Goal: Task Accomplishment & Management: Use online tool/utility

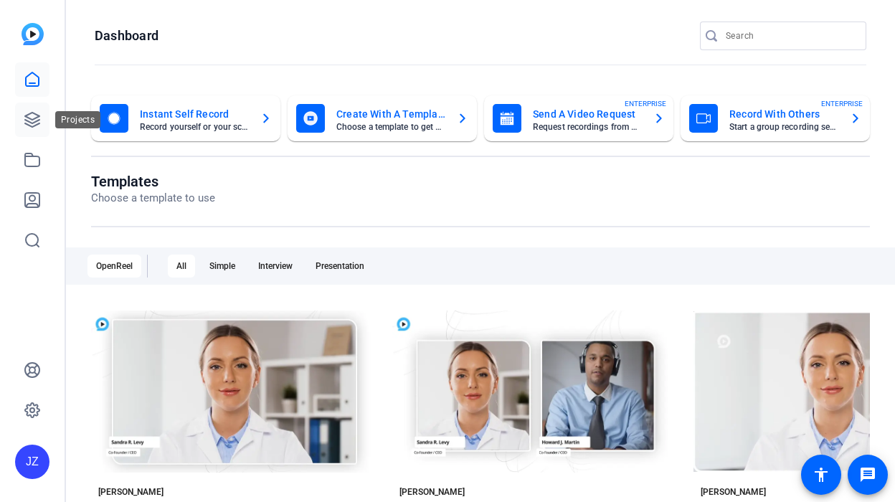
click at [25, 117] on icon at bounding box center [32, 120] width 14 height 14
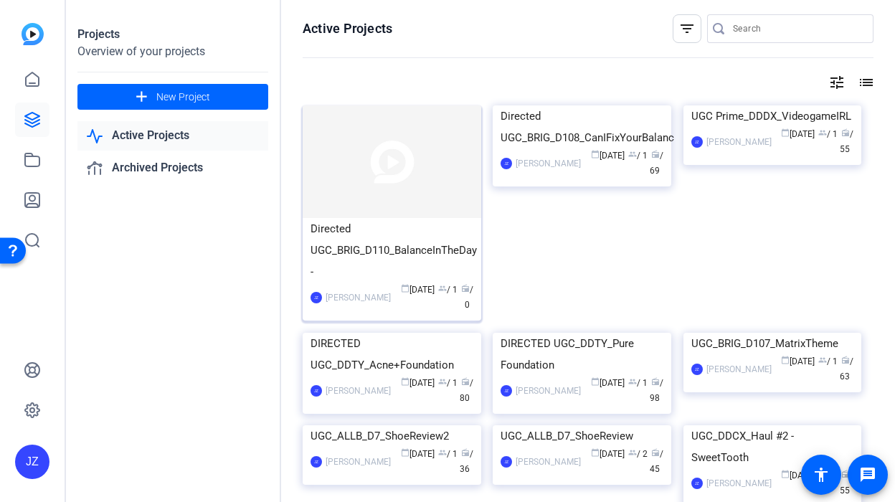
click at [354, 223] on div "Directed UGC_BRIG_D110_BalanceInTheDay -" at bounding box center [391, 250] width 163 height 65
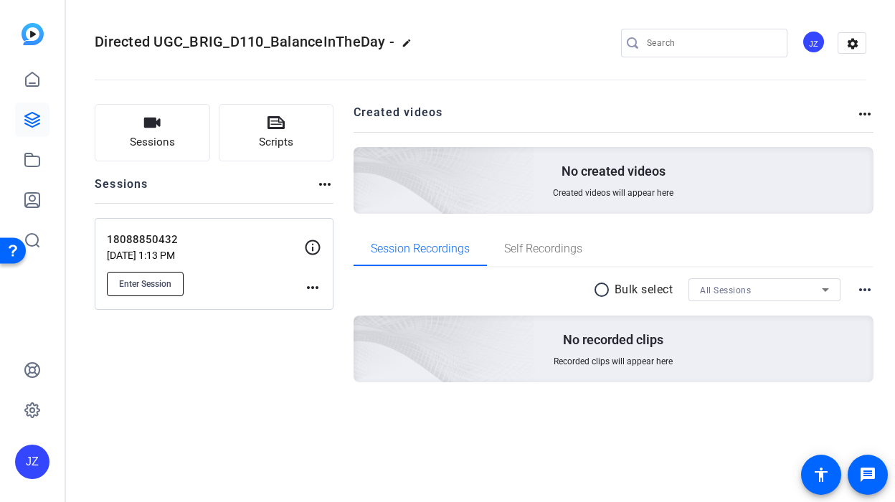
click at [144, 290] on button "Enter Session" at bounding box center [145, 284] width 77 height 24
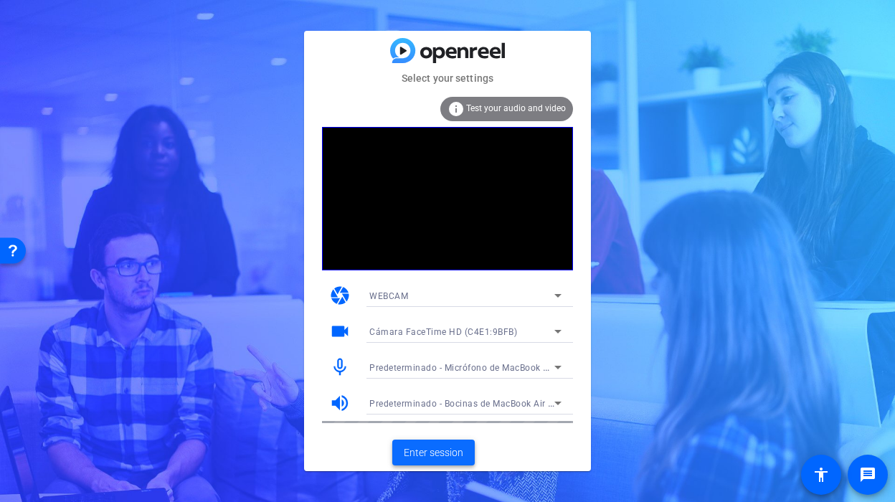
click at [409, 447] on span "Enter session" at bounding box center [434, 452] width 60 height 15
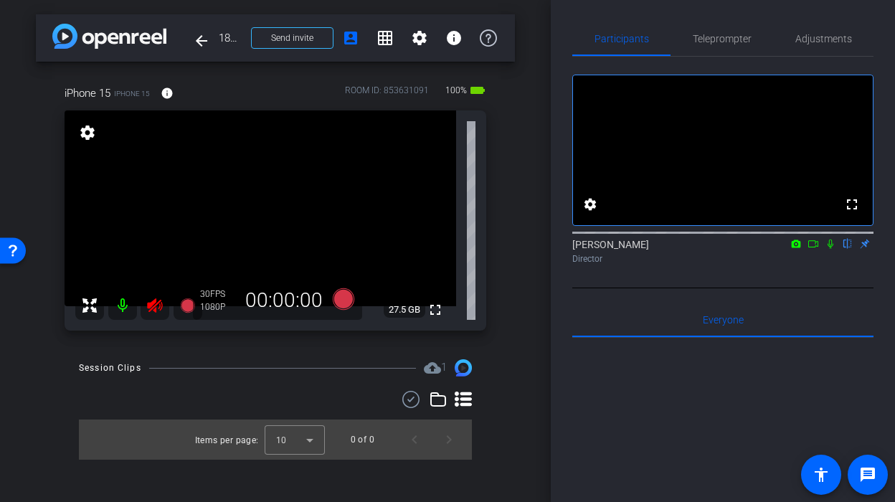
click at [151, 305] on icon at bounding box center [154, 305] width 15 height 14
click at [150, 300] on icon at bounding box center [154, 305] width 17 height 17
click at [732, 40] on span "Teleprompter" at bounding box center [722, 39] width 59 height 10
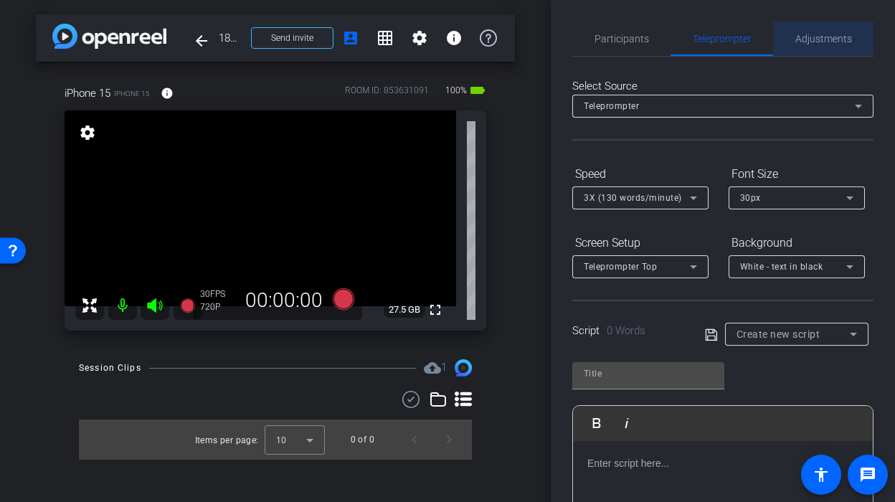
click at [824, 50] on span "Adjustments" at bounding box center [823, 39] width 57 height 34
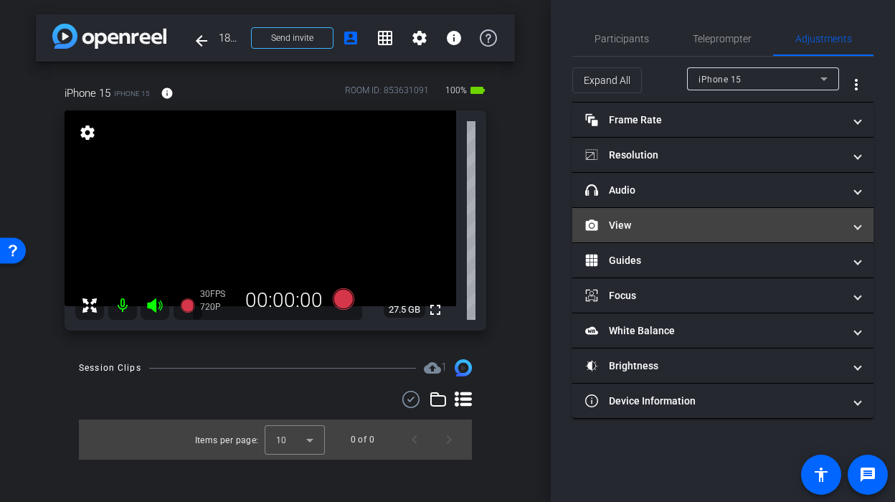
click at [719, 231] on mat-panel-title "View" at bounding box center [714, 225] width 258 height 15
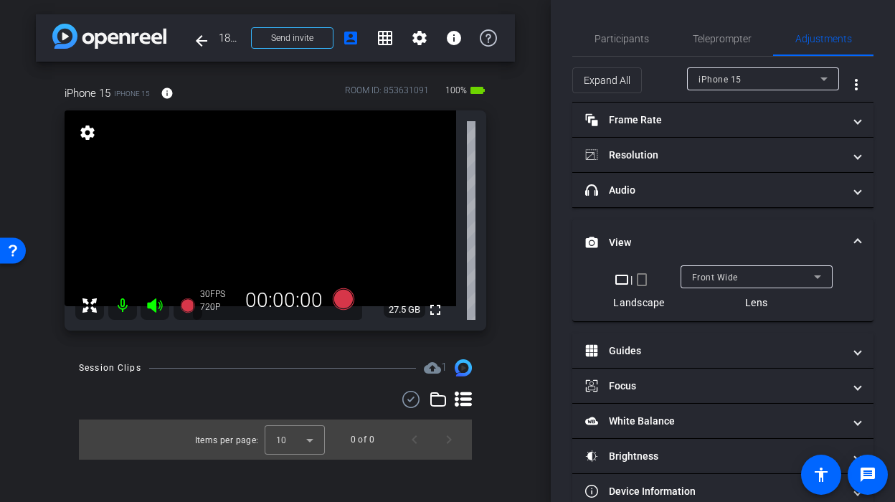
click at [646, 277] on mat-icon "crop_portrait" at bounding box center [641, 279] width 17 height 17
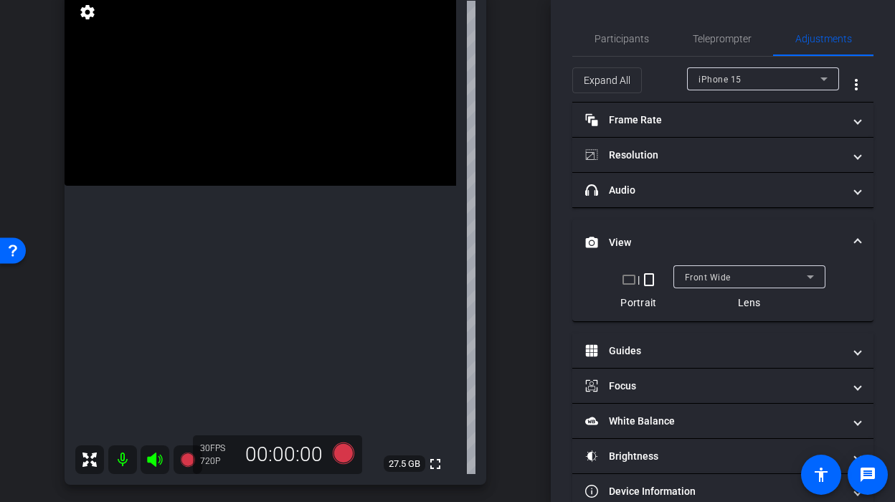
scroll to position [108, 0]
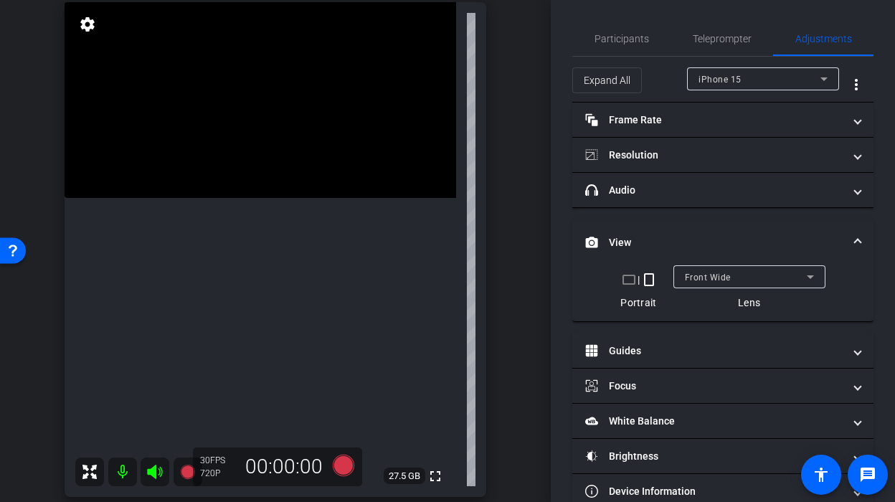
click at [223, 466] on div "30 FPS 720P" at bounding box center [218, 467] width 36 height 24
click at [207, 469] on div "720P" at bounding box center [218, 473] width 36 height 11
click at [706, 47] on span "Teleprompter" at bounding box center [722, 39] width 59 height 34
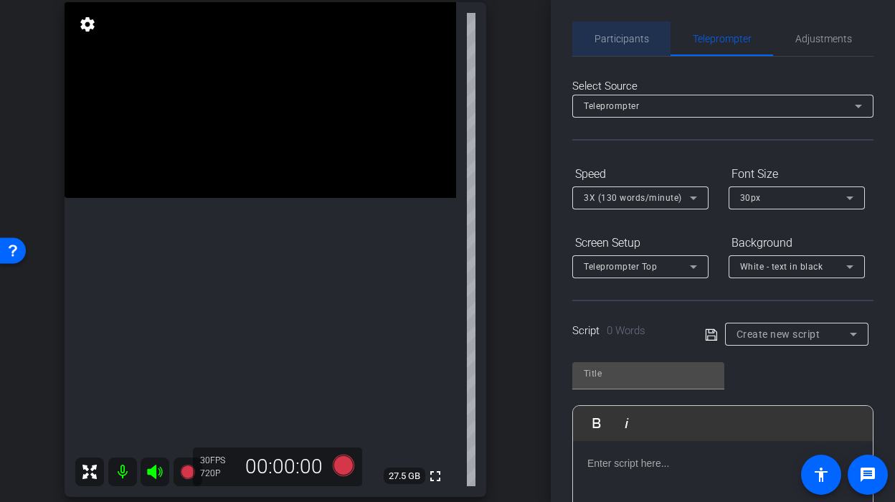
click at [632, 47] on span "Participants" at bounding box center [621, 39] width 54 height 34
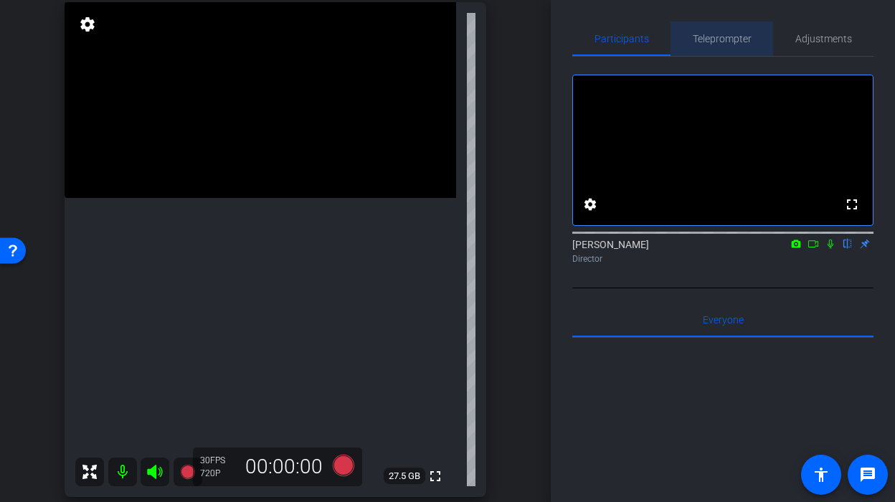
click at [764, 48] on div "Teleprompter" at bounding box center [721, 39] width 103 height 34
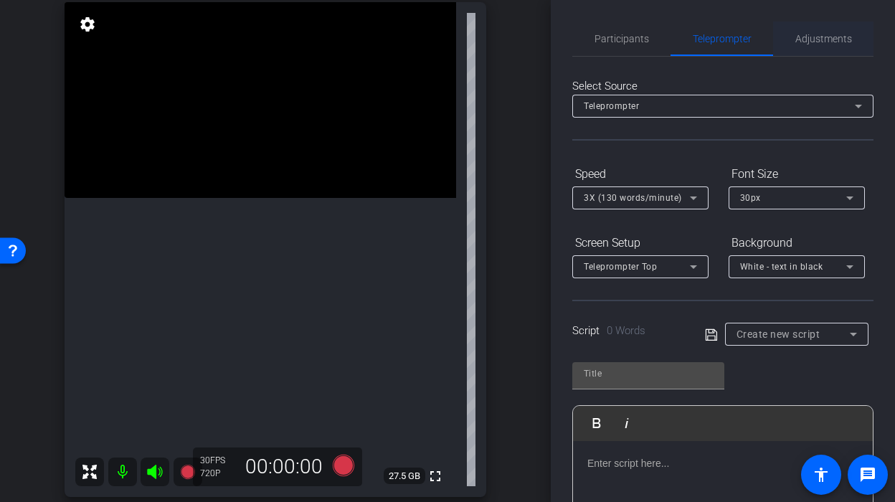
click at [814, 44] on span "Adjustments" at bounding box center [823, 39] width 57 height 34
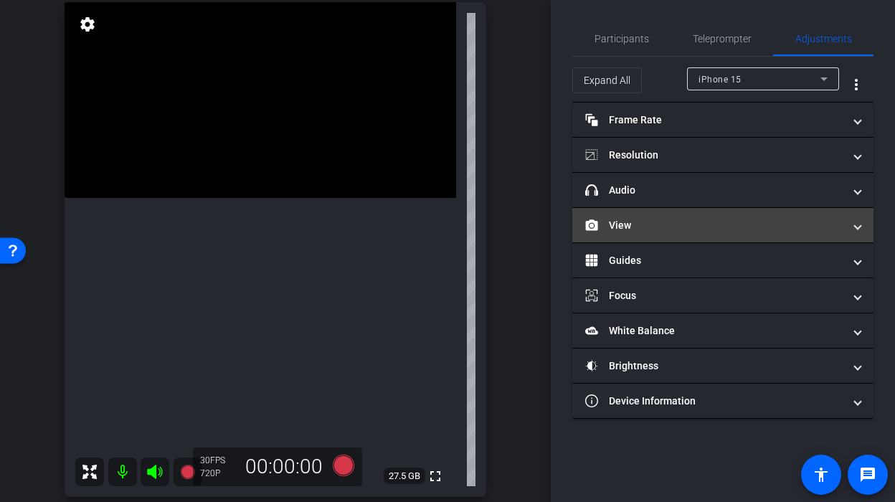
click at [690, 219] on mat-panel-title "View" at bounding box center [714, 225] width 258 height 15
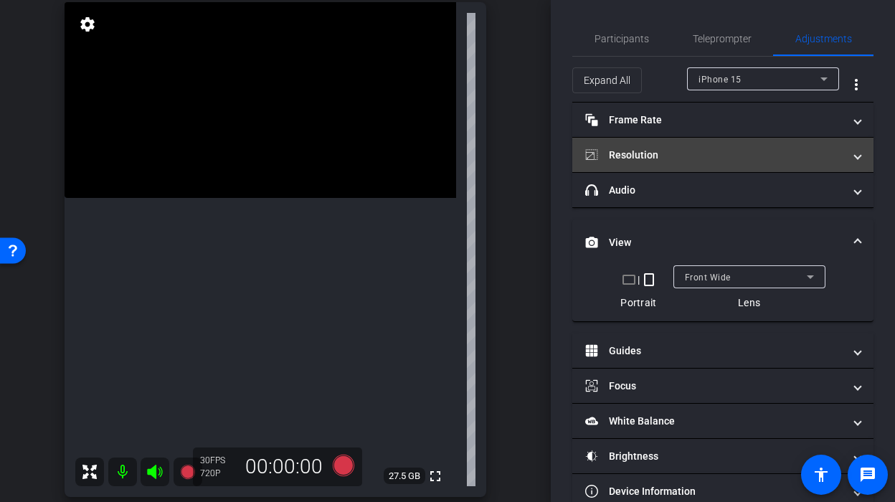
click at [697, 152] on mat-panel-title "Resolution" at bounding box center [714, 155] width 258 height 15
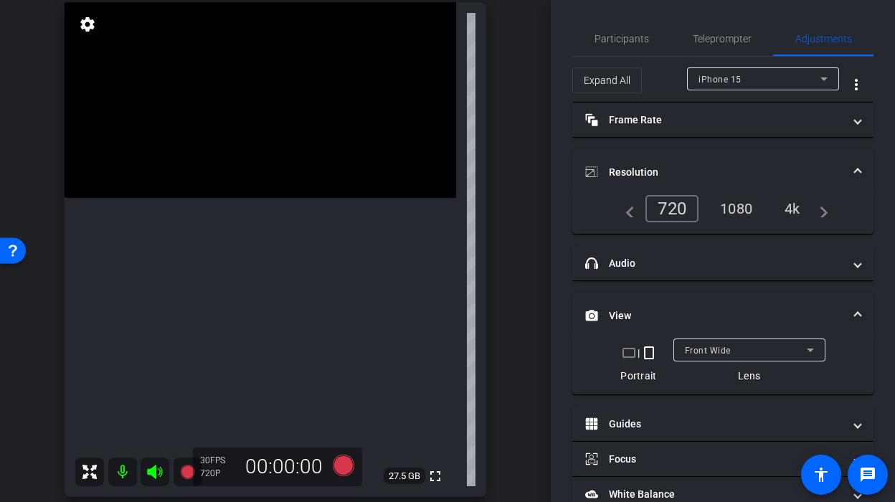
click at [744, 193] on mat-expansion-panel-header "Resolution" at bounding box center [722, 172] width 301 height 46
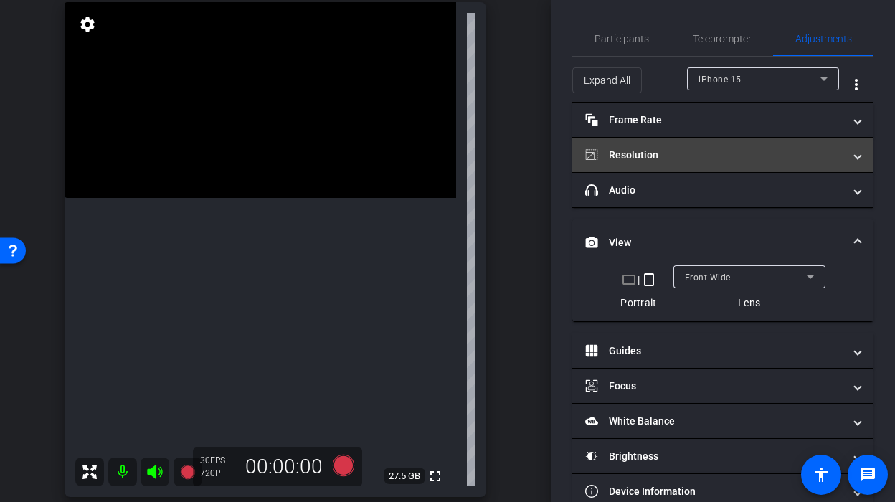
click at [714, 162] on mat-expansion-panel-header "Resolution" at bounding box center [722, 155] width 301 height 34
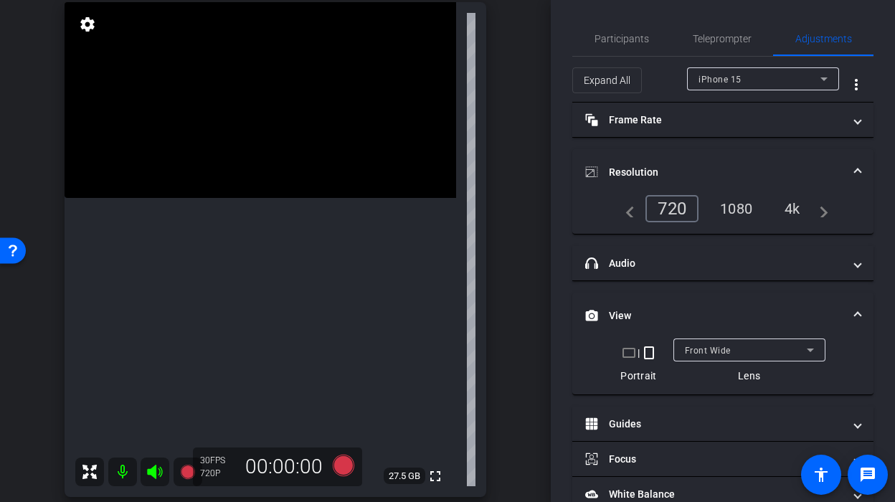
click at [727, 204] on div "1080" at bounding box center [736, 208] width 54 height 24
click at [725, 362] on div at bounding box center [749, 369] width 152 height 16
click at [716, 359] on div "Front Wide" at bounding box center [749, 349] width 129 height 23
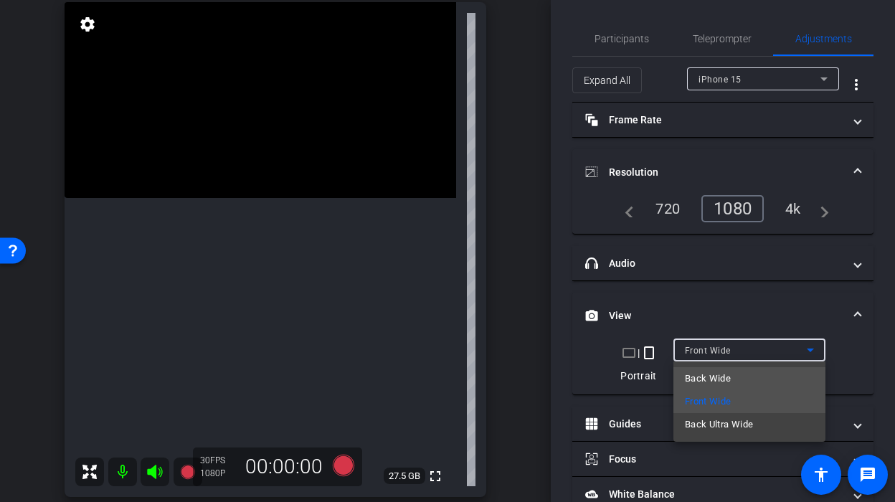
click at [719, 376] on span "Back Wide" at bounding box center [708, 378] width 46 height 17
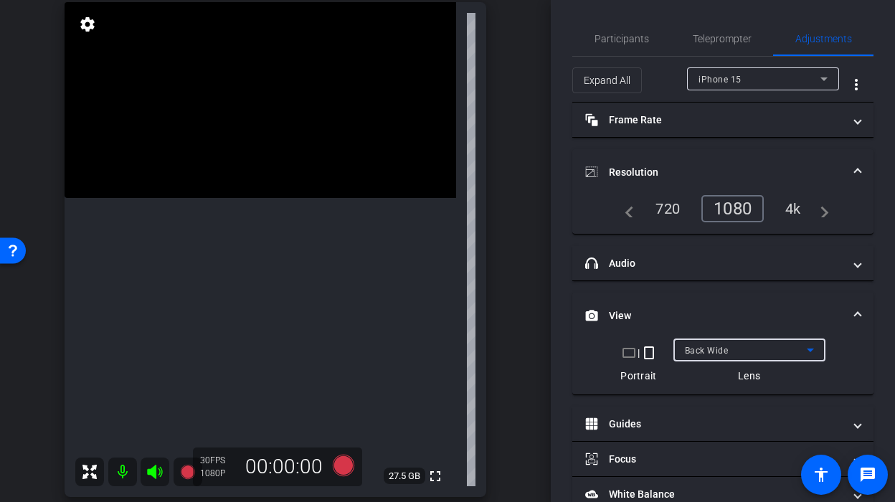
click at [323, 198] on video at bounding box center [261, 100] width 392 height 196
click at [318, 198] on video at bounding box center [261, 100] width 392 height 196
click at [310, 198] on video at bounding box center [261, 100] width 392 height 196
click at [338, 465] on icon at bounding box center [344, 466] width 22 height 22
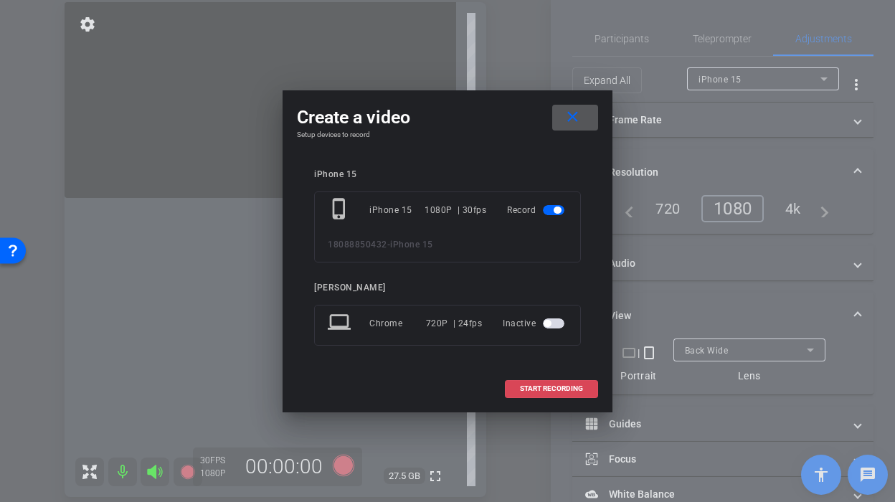
click at [536, 385] on span "START RECORDING" at bounding box center [551, 388] width 63 height 7
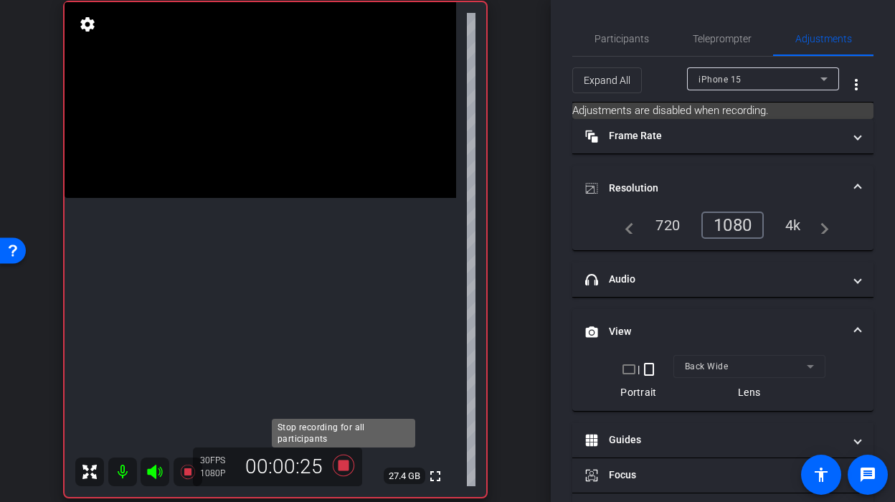
click at [346, 464] on icon at bounding box center [344, 466] width 22 height 22
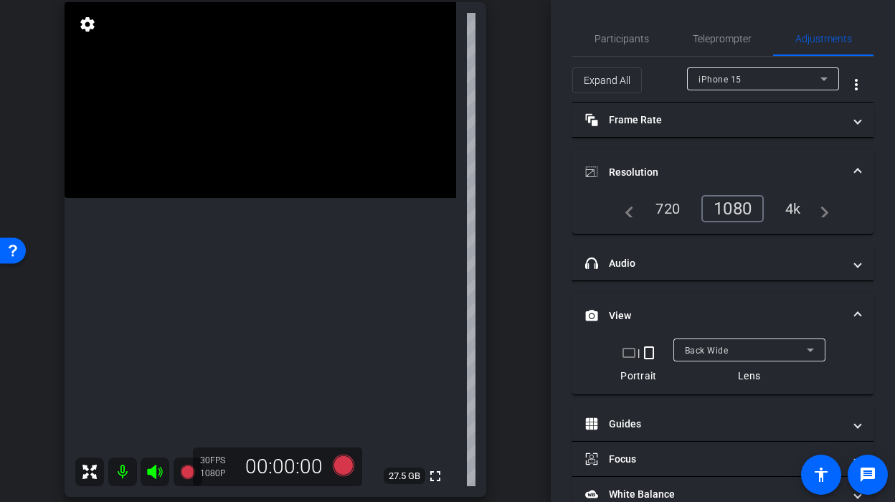
click at [298, 198] on video at bounding box center [261, 100] width 392 height 196
click at [298, 296] on div at bounding box center [298, 296] width 36 height 36
click at [304, 297] on div at bounding box center [298, 296] width 36 height 36
click at [354, 478] on icon at bounding box center [343, 465] width 34 height 26
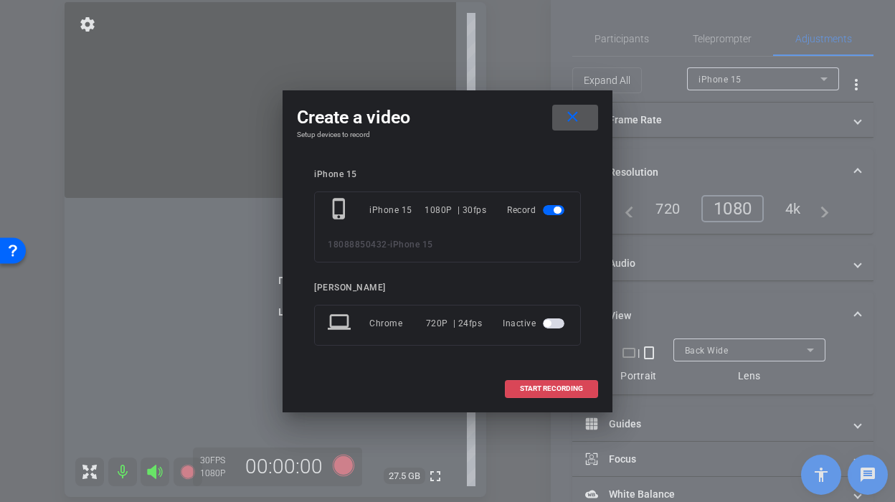
click at [538, 393] on span at bounding box center [552, 388] width 92 height 34
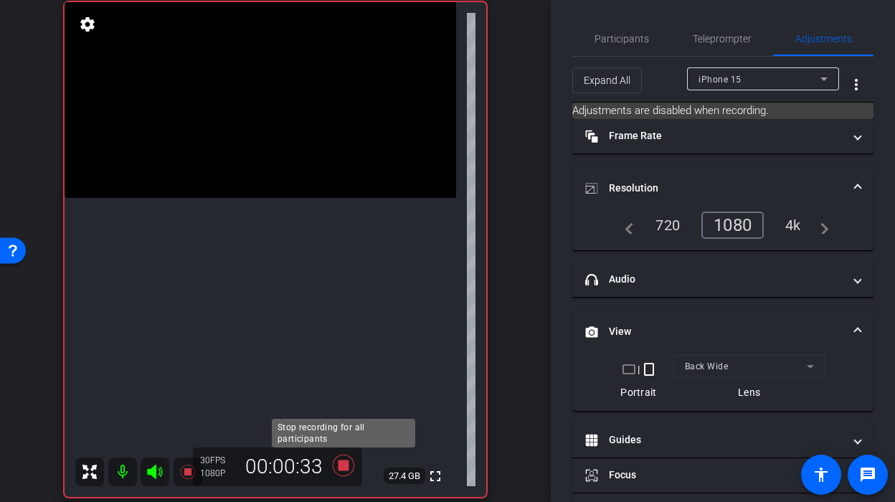
click at [340, 462] on icon at bounding box center [344, 466] width 22 height 22
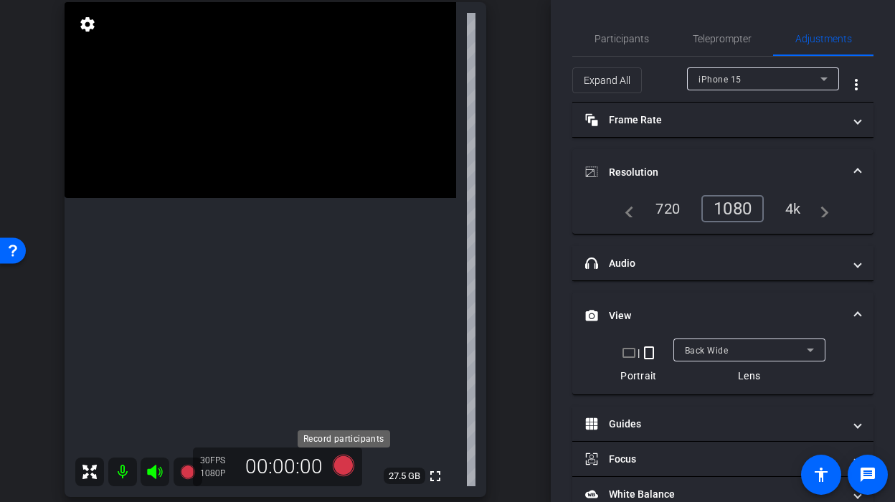
click at [340, 473] on icon at bounding box center [344, 466] width 22 height 22
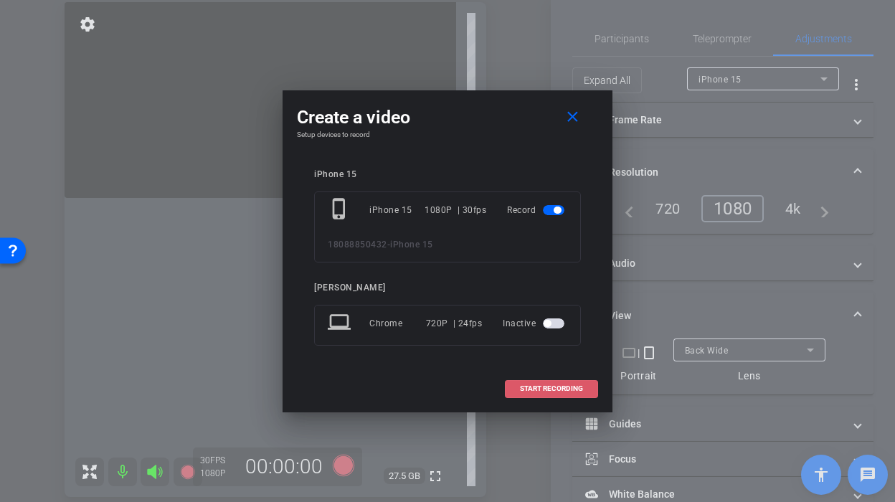
click at [539, 381] on span at bounding box center [552, 388] width 92 height 34
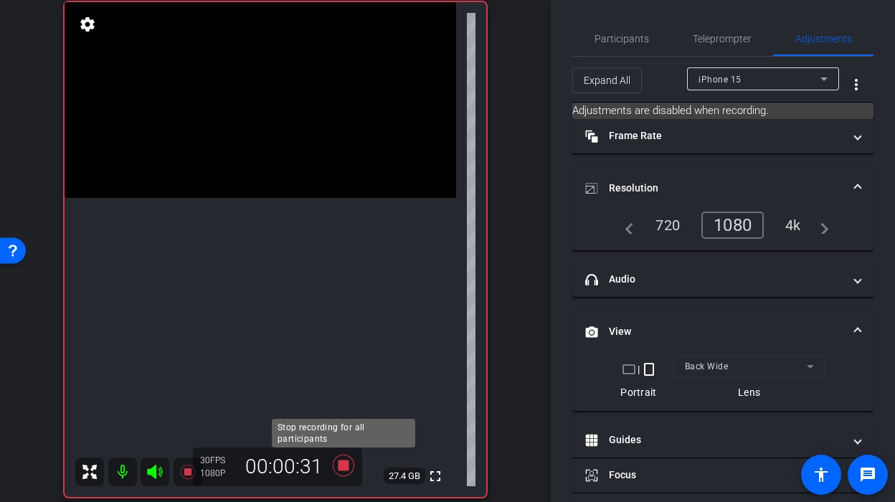
click at [339, 463] on icon at bounding box center [344, 466] width 22 height 22
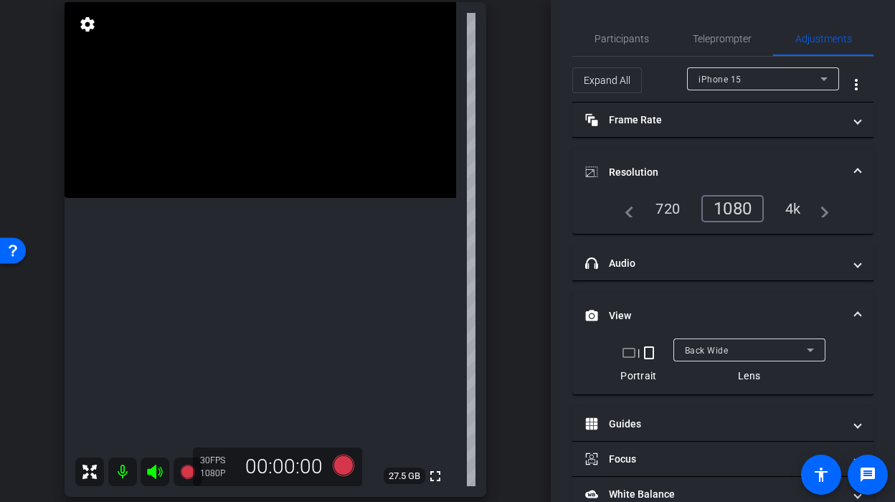
click at [315, 193] on video at bounding box center [261, 100] width 392 height 196
drag, startPoint x: 322, startPoint y: 450, endPoint x: 322, endPoint y: 467, distance: 16.5
click at [322, 467] on div "30 FPS 1080P 00:00:00" at bounding box center [277, 466] width 169 height 39
click at [343, 471] on icon at bounding box center [344, 466] width 22 height 22
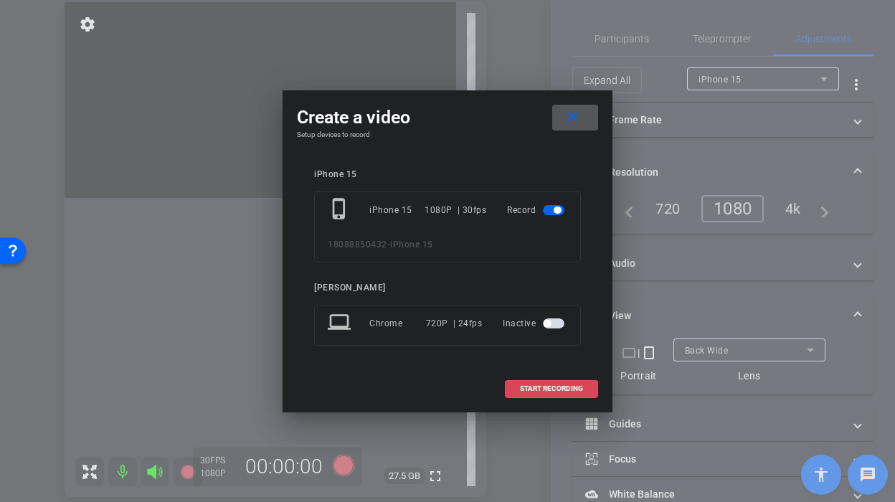
click at [542, 390] on span "START RECORDING" at bounding box center [551, 388] width 63 height 7
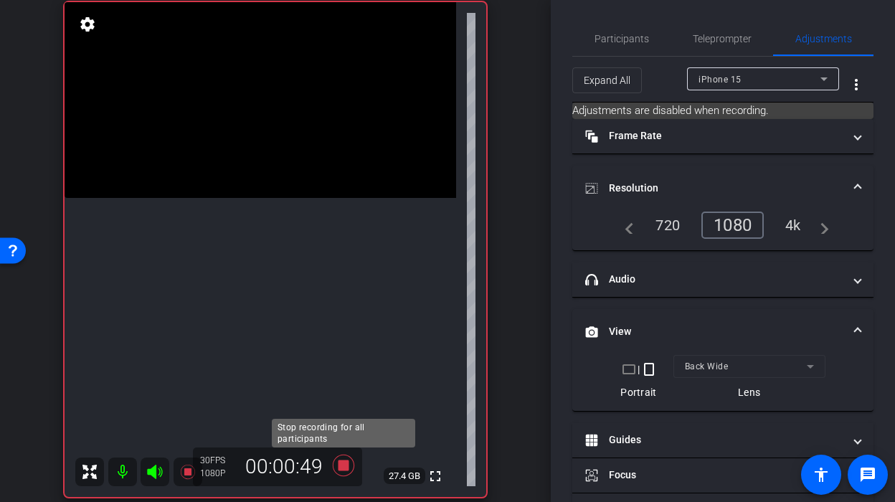
click at [345, 468] on icon at bounding box center [344, 466] width 22 height 22
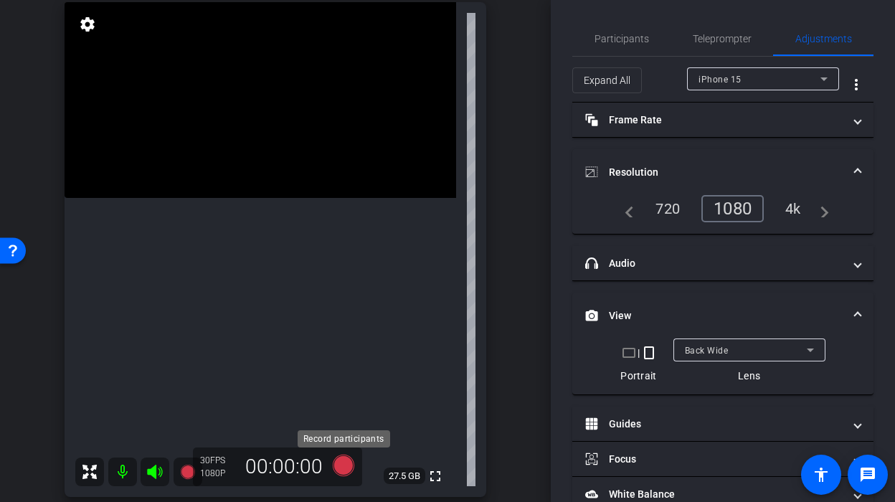
click at [346, 462] on icon at bounding box center [344, 466] width 22 height 22
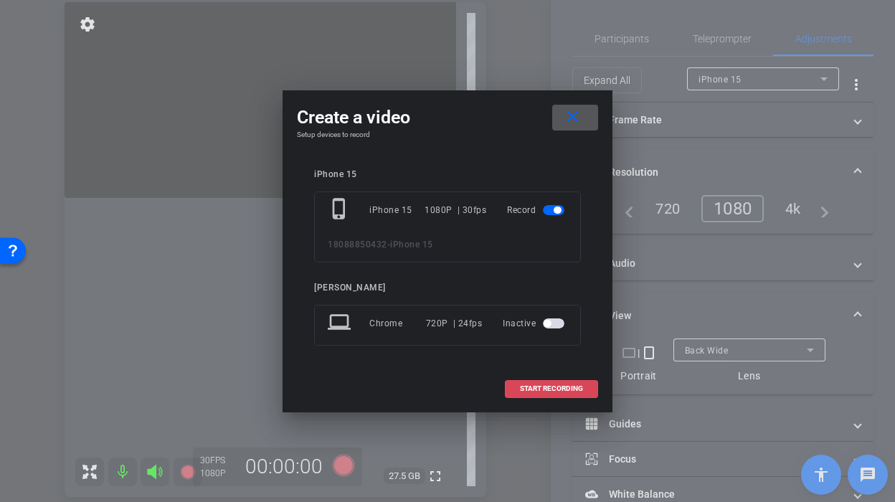
click at [523, 397] on span at bounding box center [552, 388] width 92 height 34
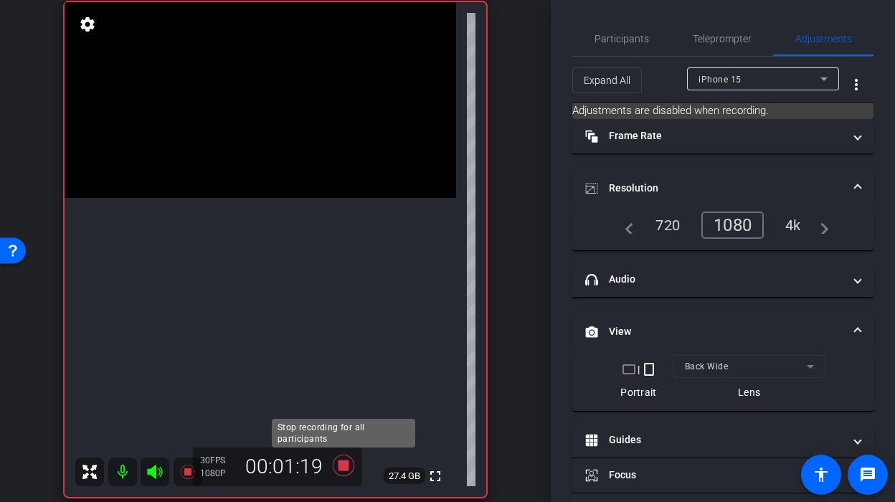
click at [346, 463] on icon at bounding box center [344, 466] width 22 height 22
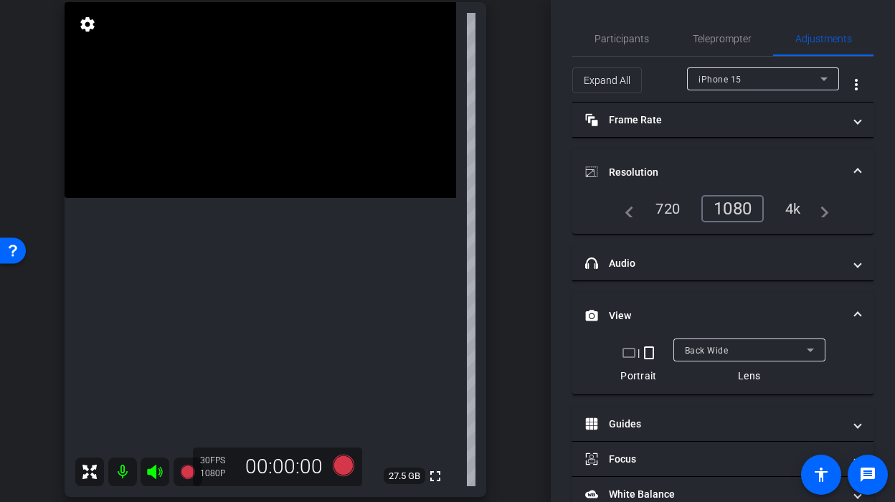
click at [284, 198] on video at bounding box center [261, 100] width 392 height 196
click at [354, 468] on icon at bounding box center [344, 466] width 22 height 22
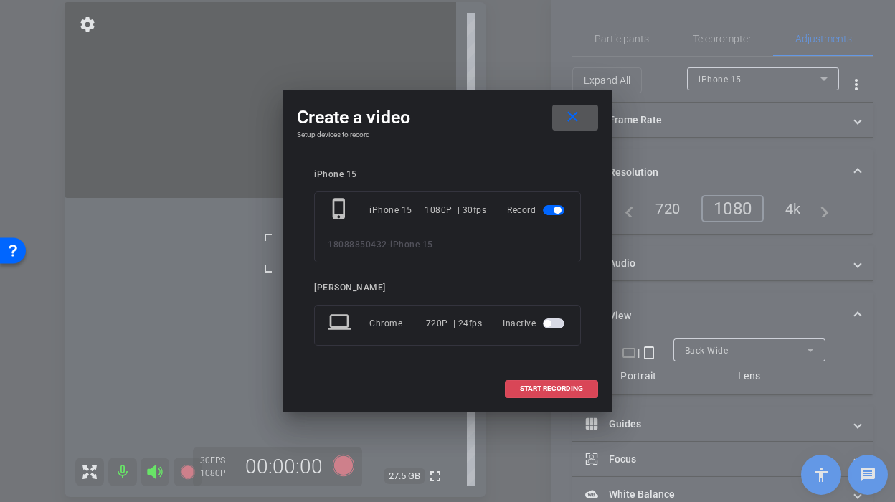
click at [523, 391] on span "START RECORDING" at bounding box center [551, 388] width 63 height 7
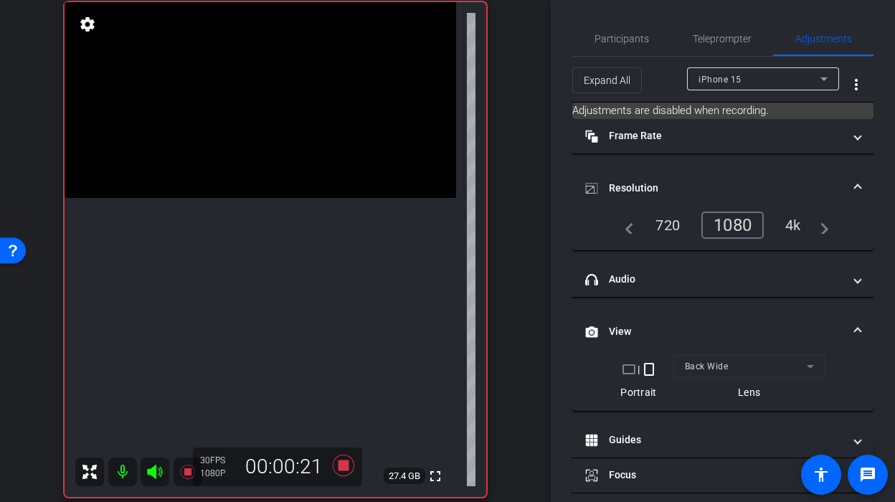
click at [316, 198] on video at bounding box center [261, 100] width 392 height 196
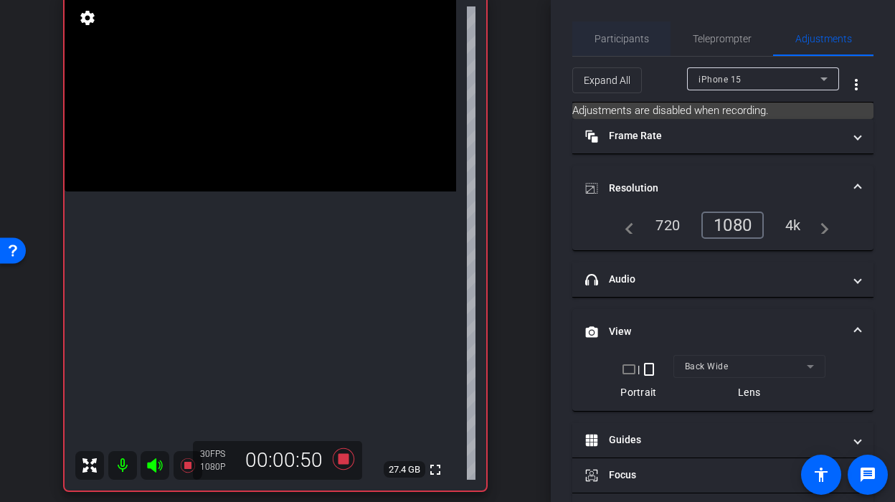
click at [627, 39] on span "Participants" at bounding box center [621, 39] width 54 height 10
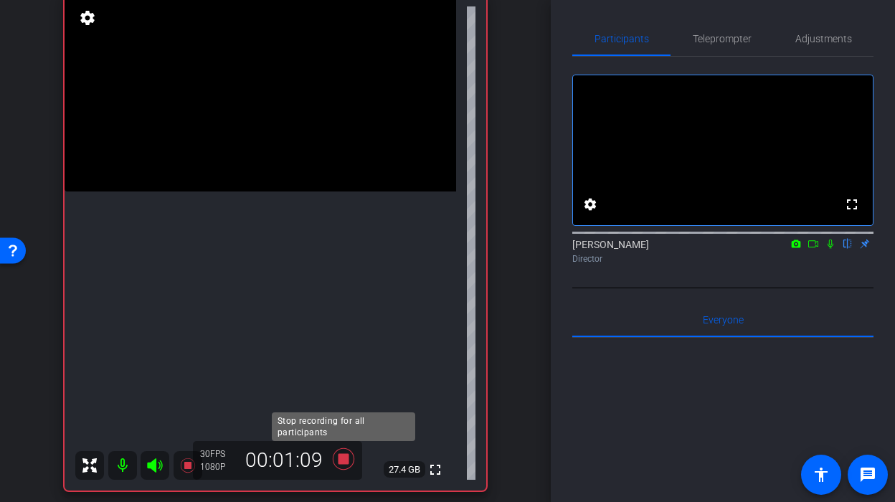
click at [339, 462] on icon at bounding box center [344, 459] width 22 height 22
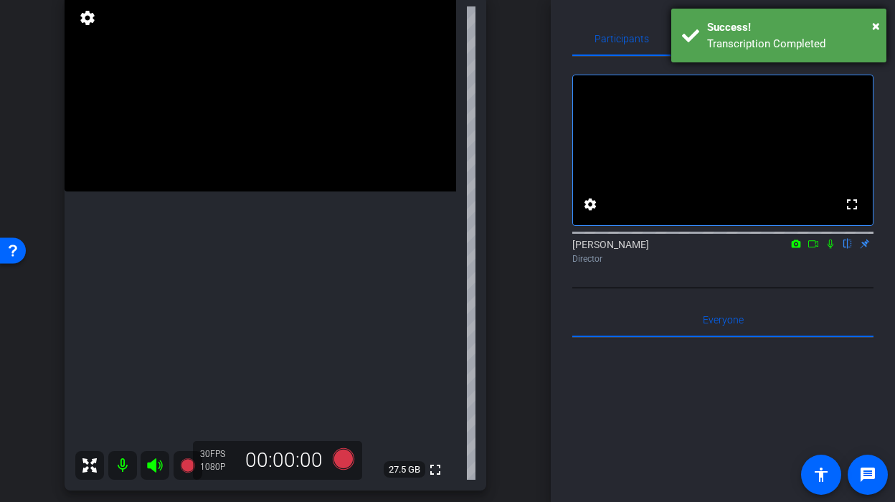
click at [881, 25] on div "× Success! Transcription Completed" at bounding box center [778, 36] width 215 height 54
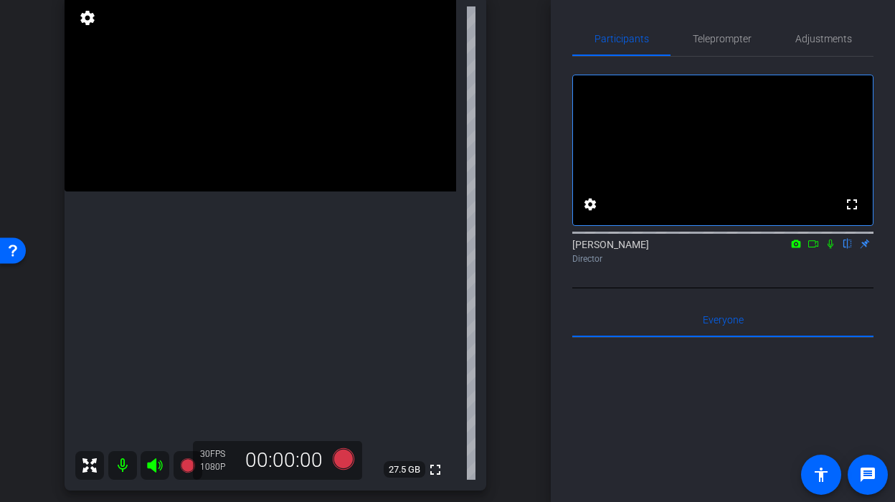
click at [206, 191] on video at bounding box center [261, 94] width 392 height 196
click at [349, 462] on icon at bounding box center [344, 459] width 22 height 22
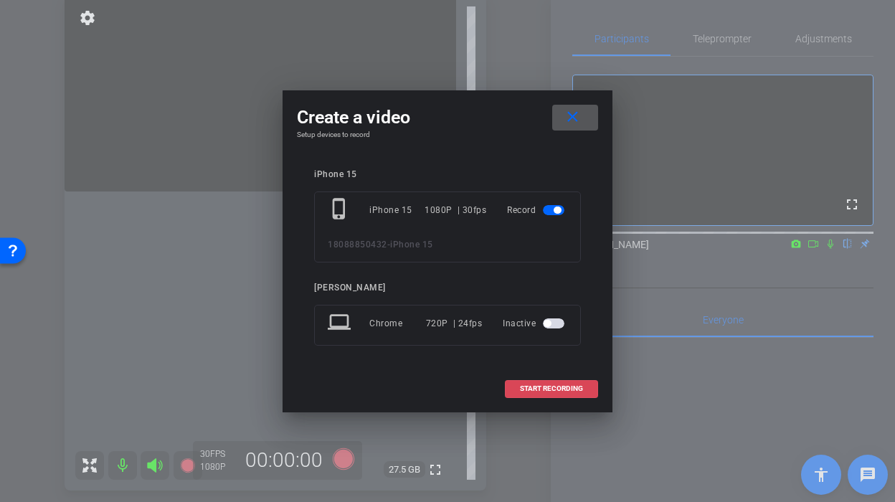
click at [526, 391] on span "START RECORDING" at bounding box center [551, 388] width 63 height 7
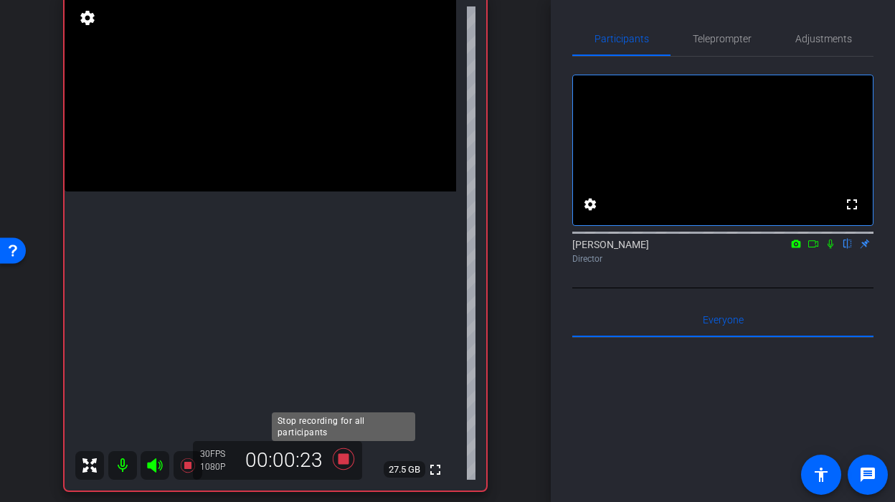
click at [345, 457] on icon at bounding box center [344, 459] width 22 height 22
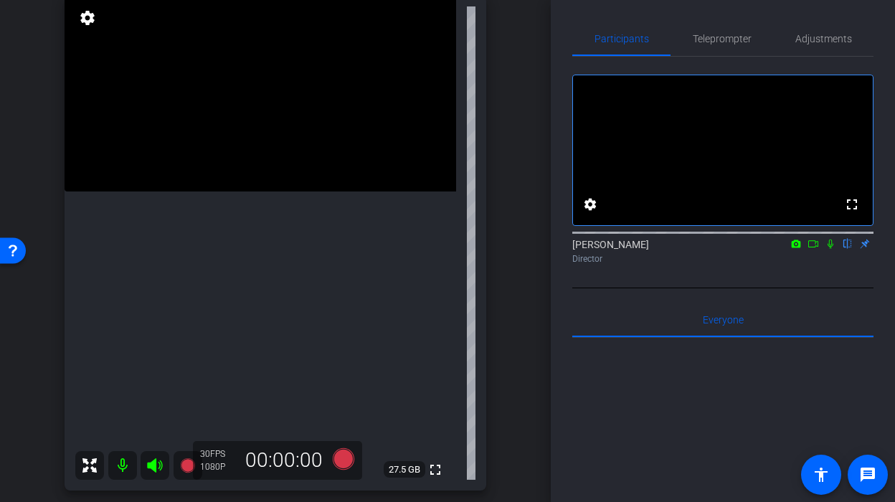
click at [204, 191] on video at bounding box center [261, 94] width 392 height 196
click at [201, 191] on video at bounding box center [261, 94] width 392 height 196
click at [343, 455] on icon at bounding box center [344, 459] width 22 height 22
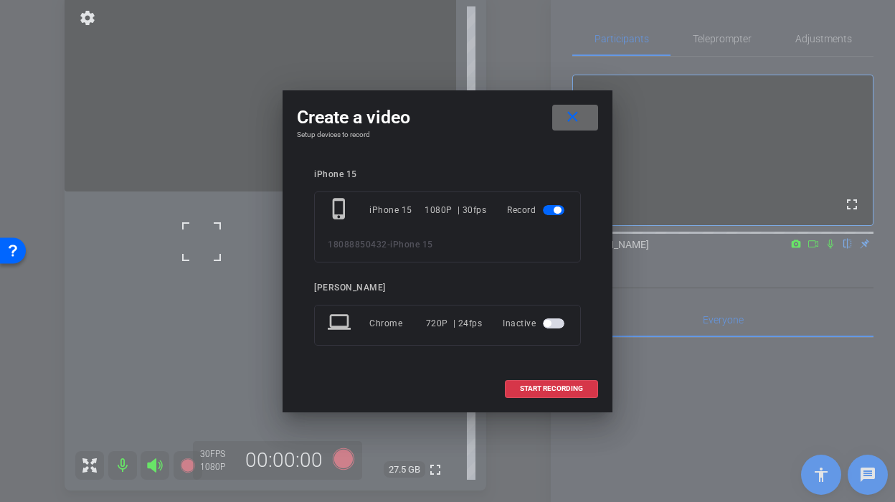
click at [574, 120] on mat-icon "close" at bounding box center [573, 117] width 18 height 18
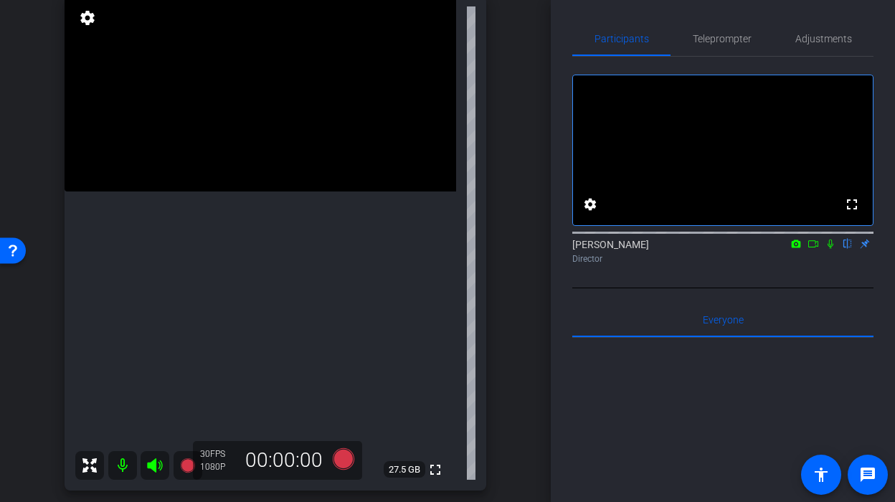
click at [209, 191] on video at bounding box center [261, 94] width 392 height 196
click at [343, 458] on icon at bounding box center [344, 459] width 22 height 22
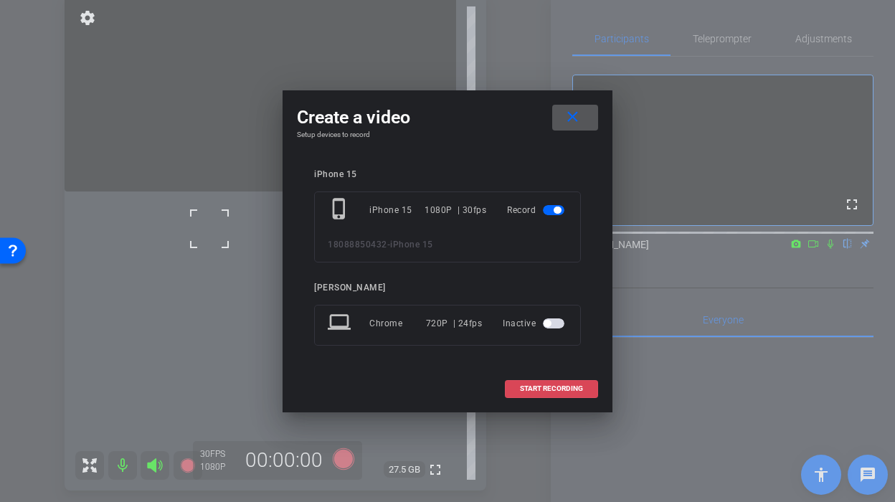
click at [523, 384] on span at bounding box center [552, 388] width 92 height 34
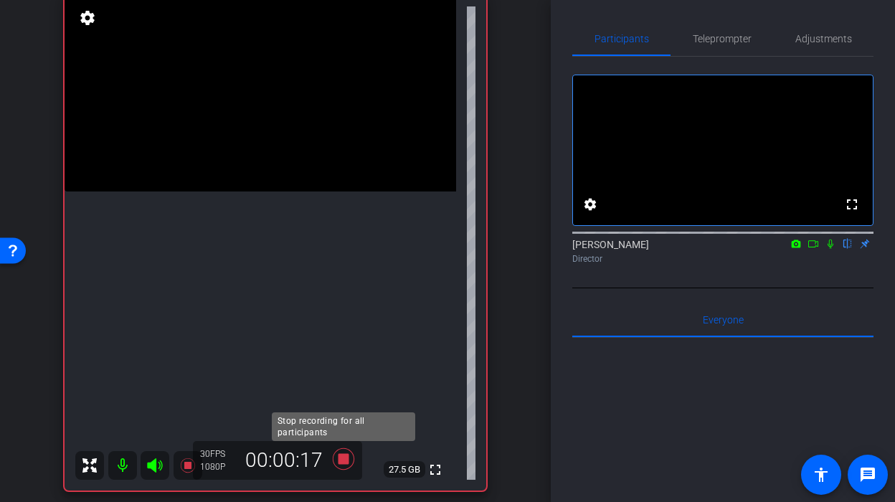
click at [349, 465] on icon at bounding box center [343, 459] width 34 height 26
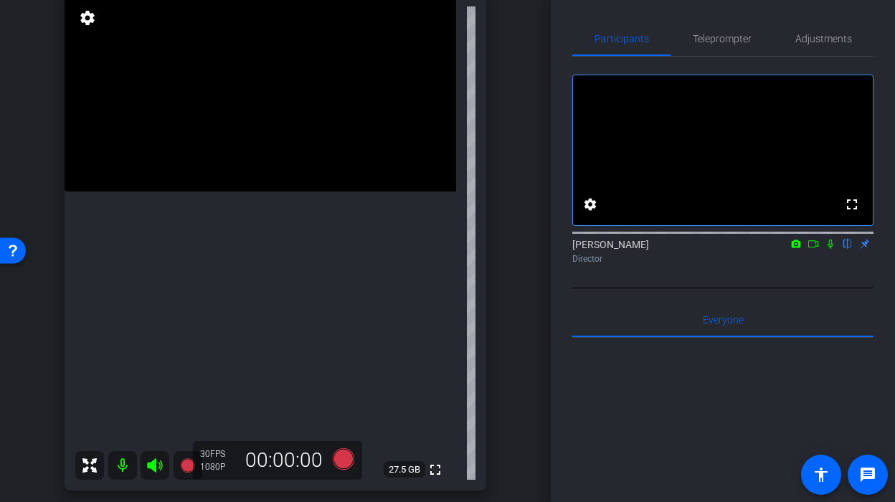
click at [232, 191] on video at bounding box center [261, 94] width 392 height 196
click at [338, 455] on icon at bounding box center [344, 459] width 22 height 22
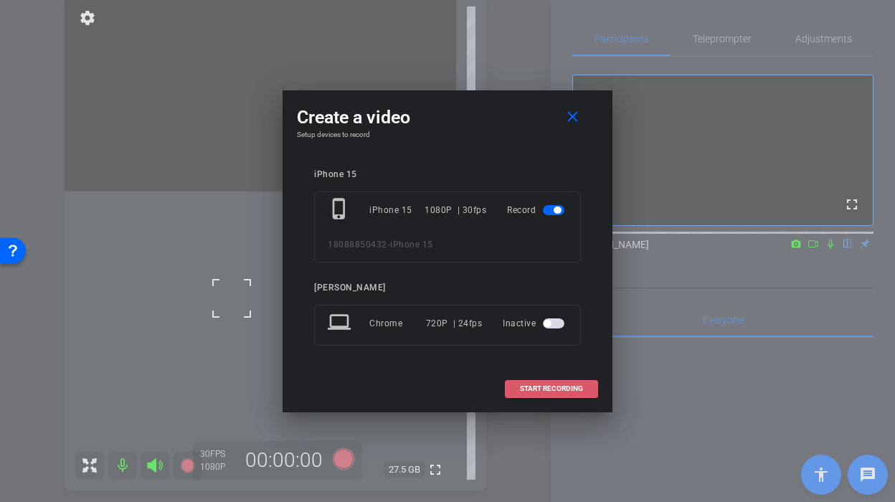
click at [506, 389] on span at bounding box center [552, 388] width 92 height 34
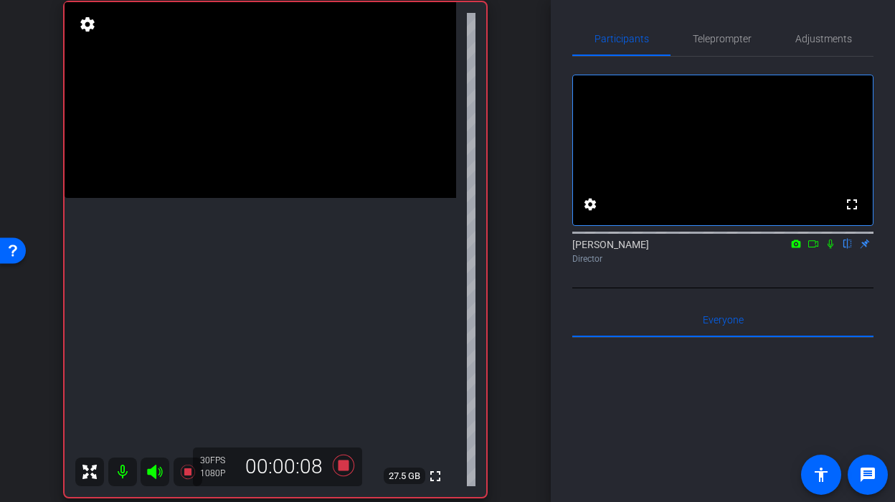
scroll to position [109, 0]
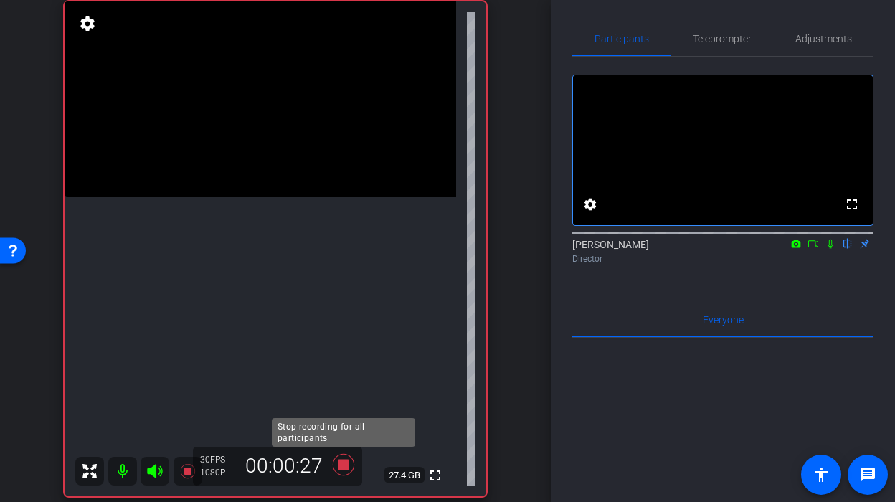
click at [348, 465] on icon at bounding box center [344, 465] width 22 height 22
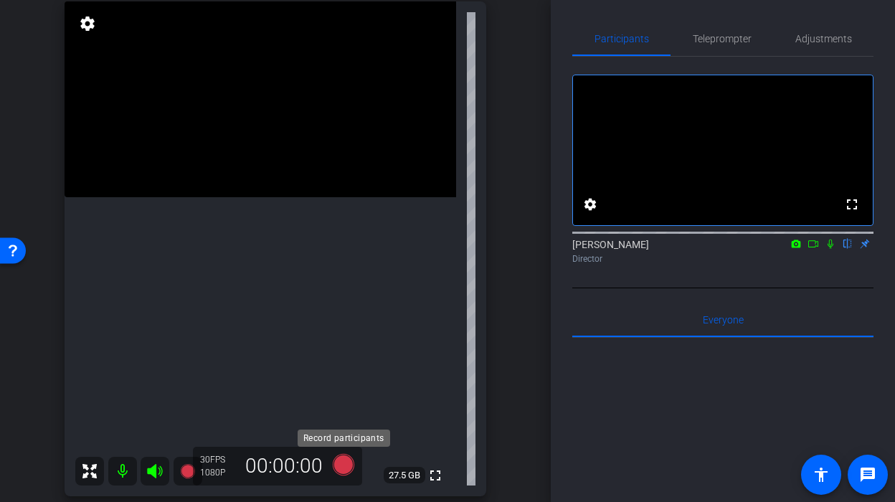
click at [347, 465] on icon at bounding box center [344, 465] width 22 height 22
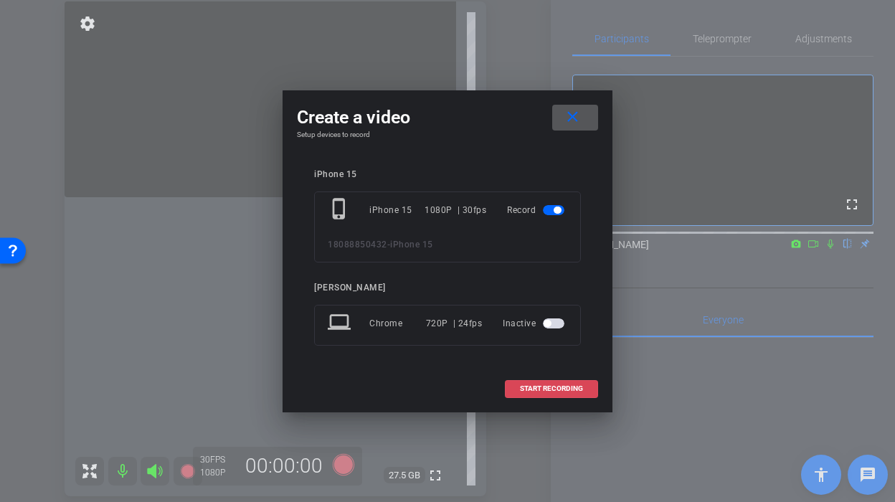
click at [528, 386] on span "START RECORDING" at bounding box center [551, 388] width 63 height 7
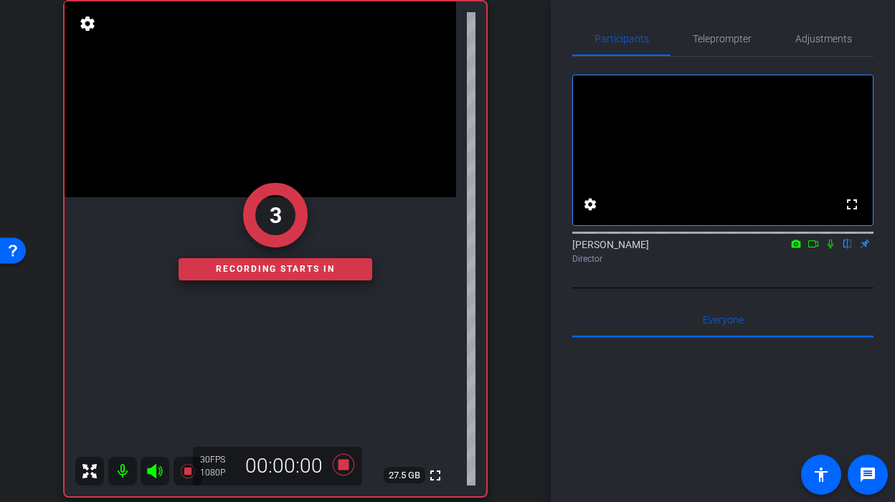
click at [238, 315] on div "3 Recording starts in" at bounding box center [276, 231] width 422 height 529
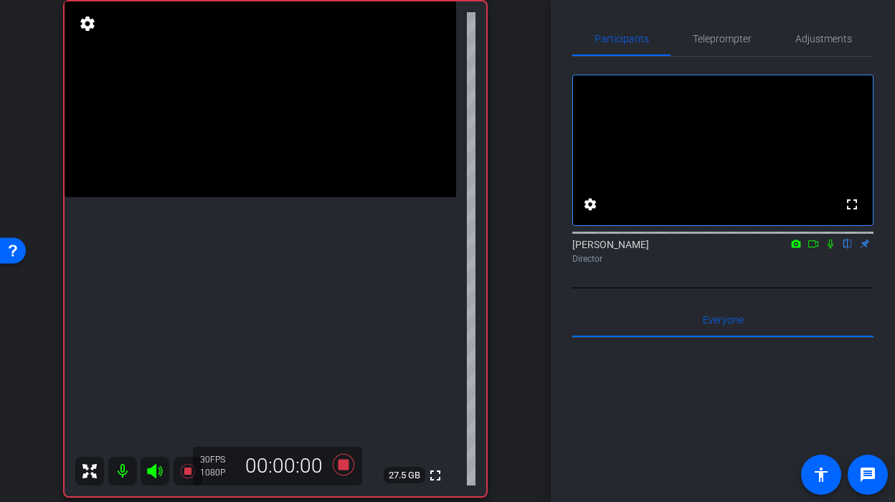
click at [227, 197] on video at bounding box center [261, 99] width 392 height 196
click at [350, 473] on icon at bounding box center [344, 465] width 22 height 22
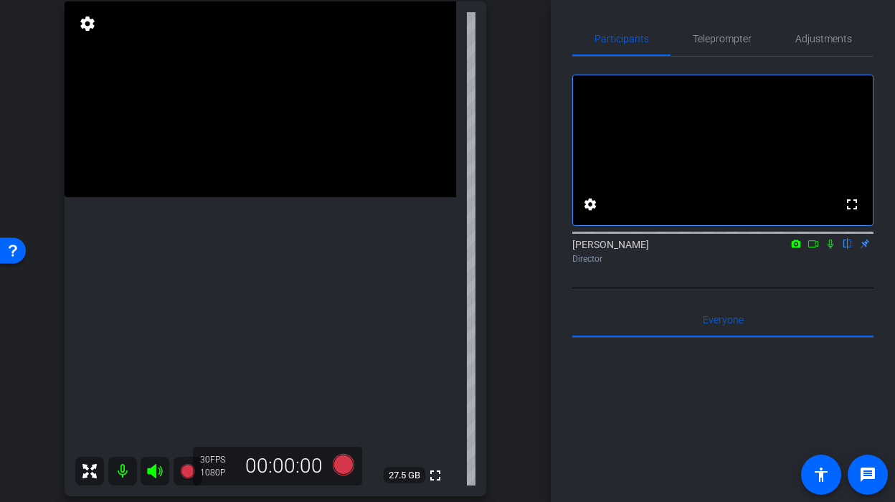
click at [224, 197] on video at bounding box center [261, 99] width 392 height 196
click at [344, 463] on icon at bounding box center [344, 465] width 22 height 22
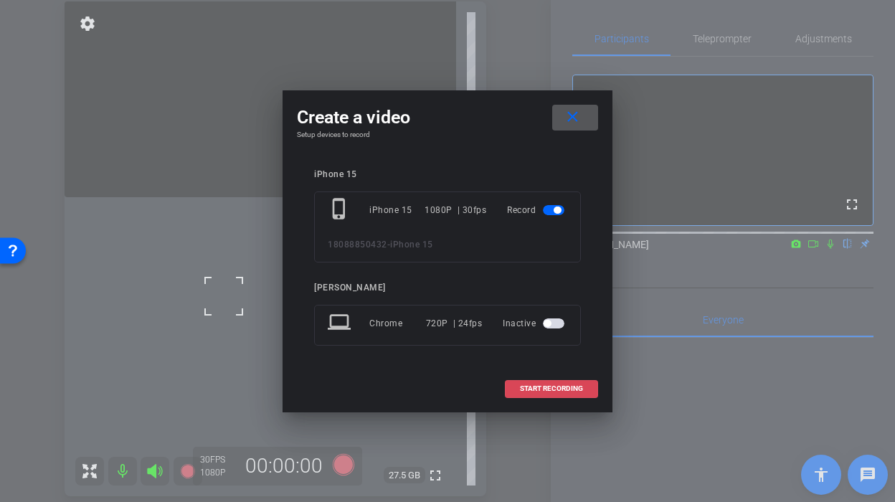
click at [506, 395] on span at bounding box center [552, 388] width 92 height 34
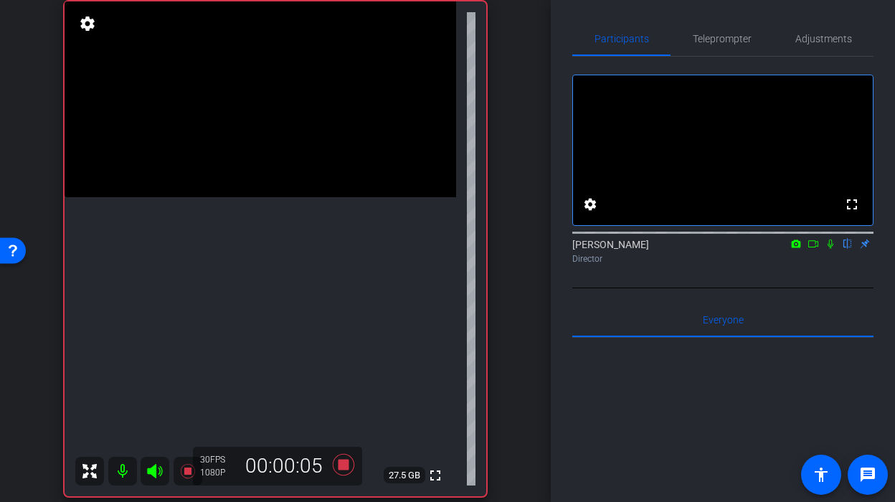
click at [230, 197] on video at bounding box center [261, 99] width 392 height 196
click at [342, 463] on icon at bounding box center [344, 465] width 22 height 22
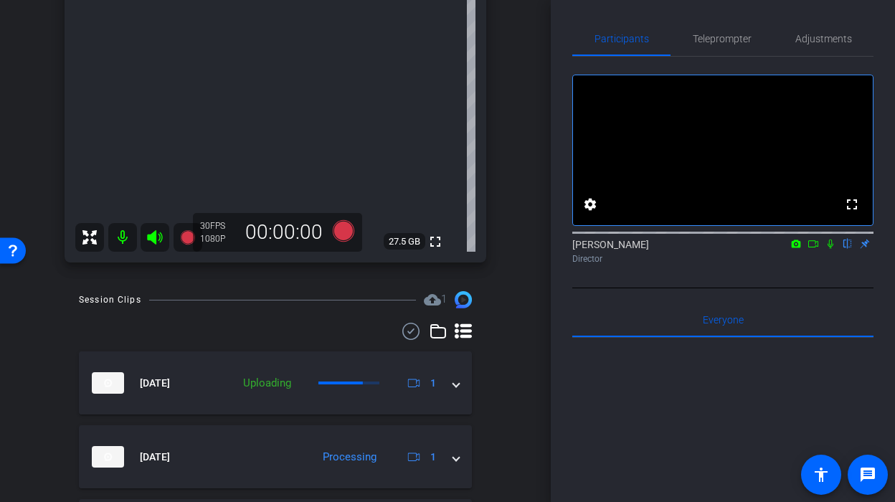
scroll to position [506, 0]
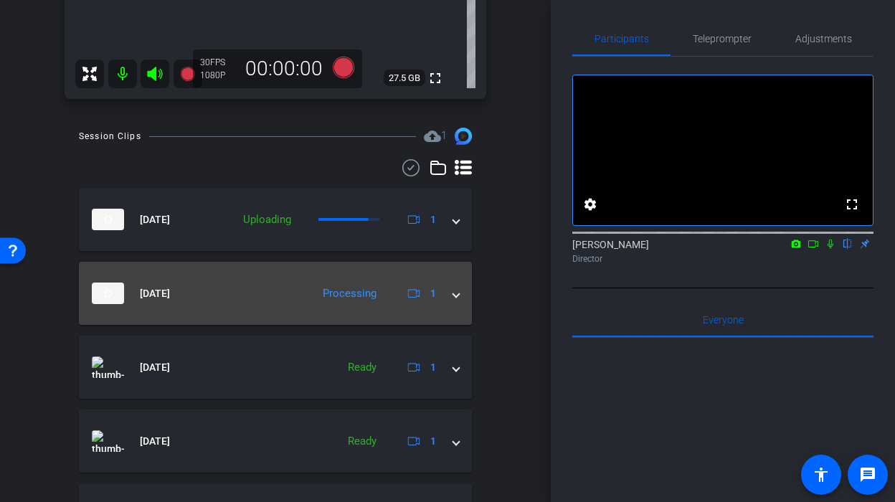
click at [459, 293] on span at bounding box center [456, 293] width 6 height 15
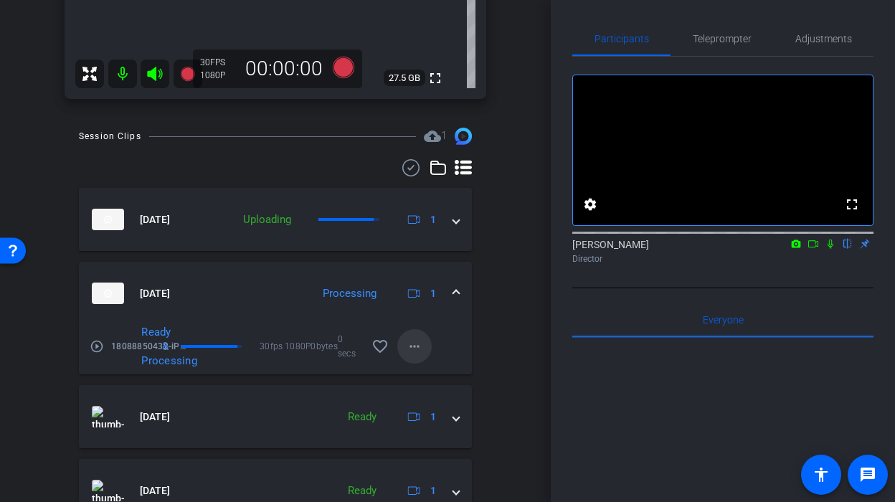
click at [408, 349] on mat-icon "more_horiz" at bounding box center [414, 346] width 17 height 17
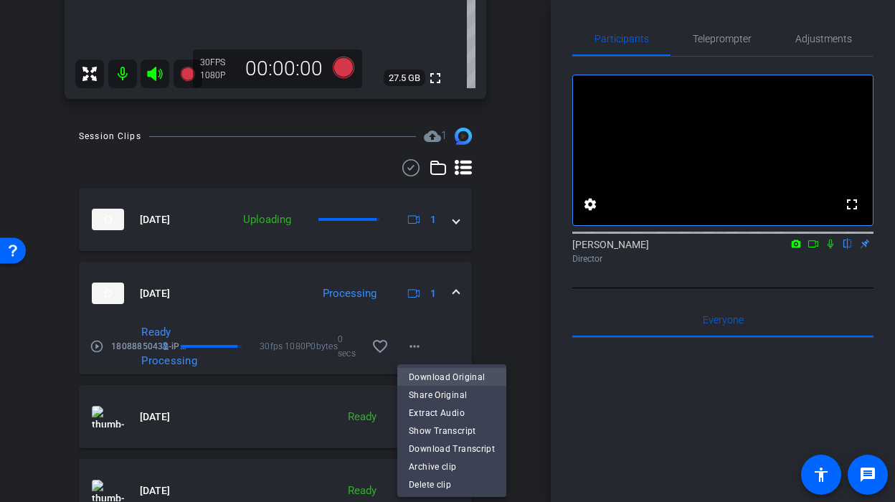
click at [435, 377] on span "Download Original" at bounding box center [452, 376] width 86 height 17
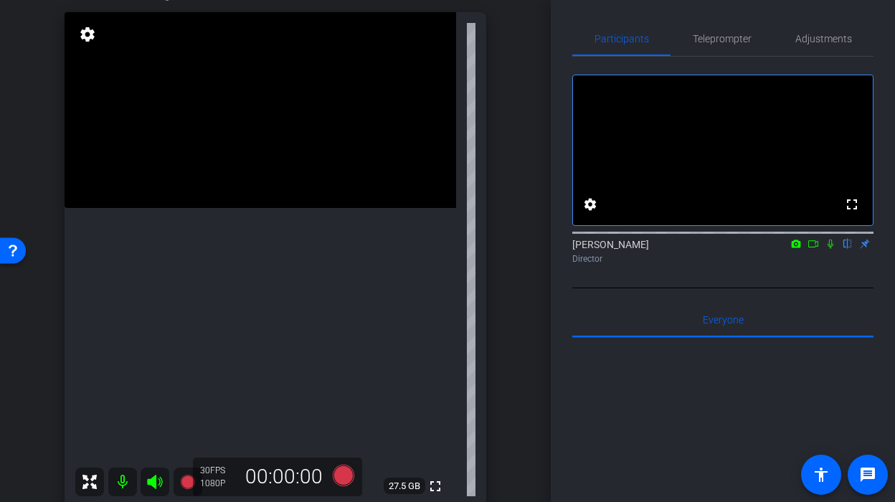
scroll to position [102, 0]
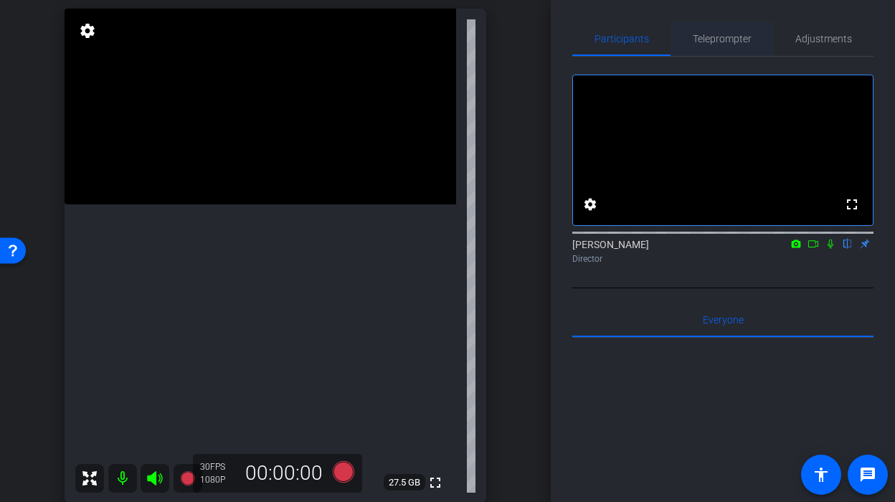
click at [707, 38] on span "Teleprompter" at bounding box center [722, 39] width 59 height 10
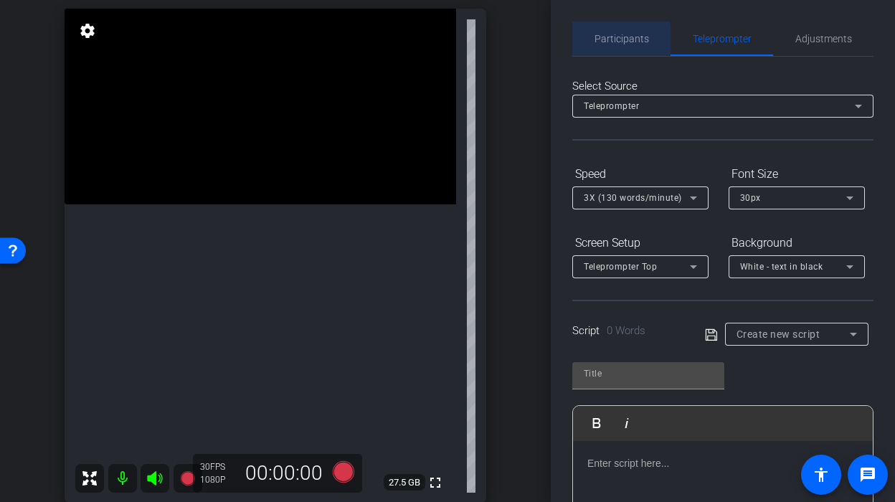
click at [602, 45] on span "Participants" at bounding box center [621, 39] width 54 height 34
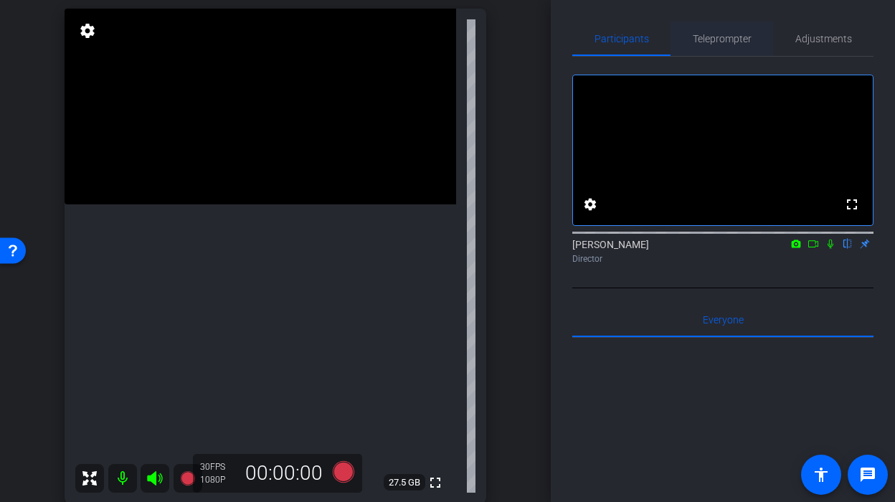
click at [770, 44] on div "Teleprompter" at bounding box center [721, 39] width 103 height 34
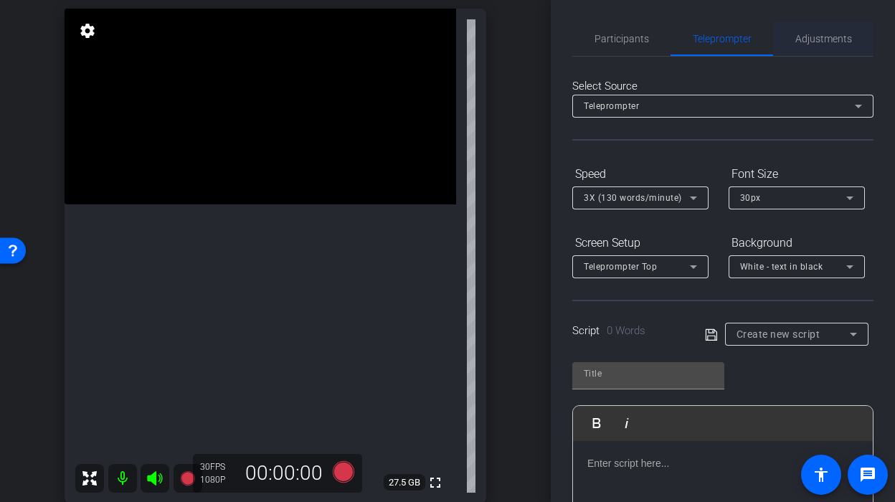
click at [810, 35] on span "Adjustments" at bounding box center [823, 39] width 57 height 10
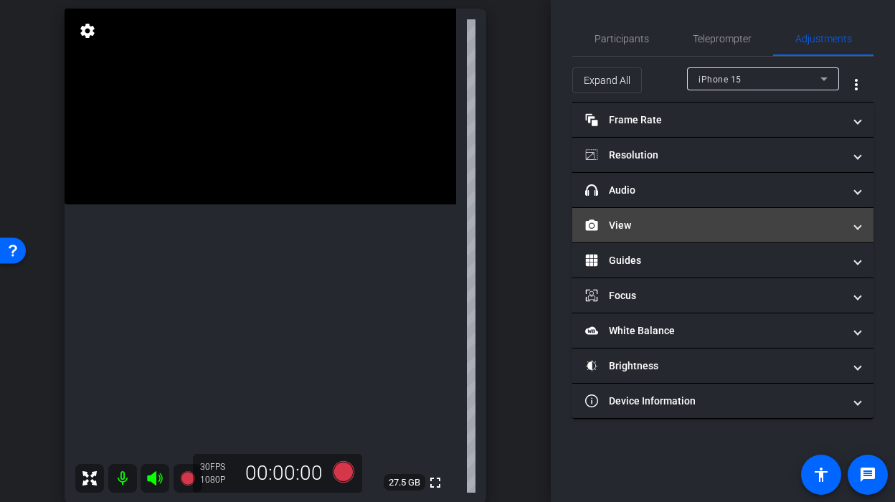
click at [734, 219] on mat-panel-title "View" at bounding box center [714, 225] width 258 height 15
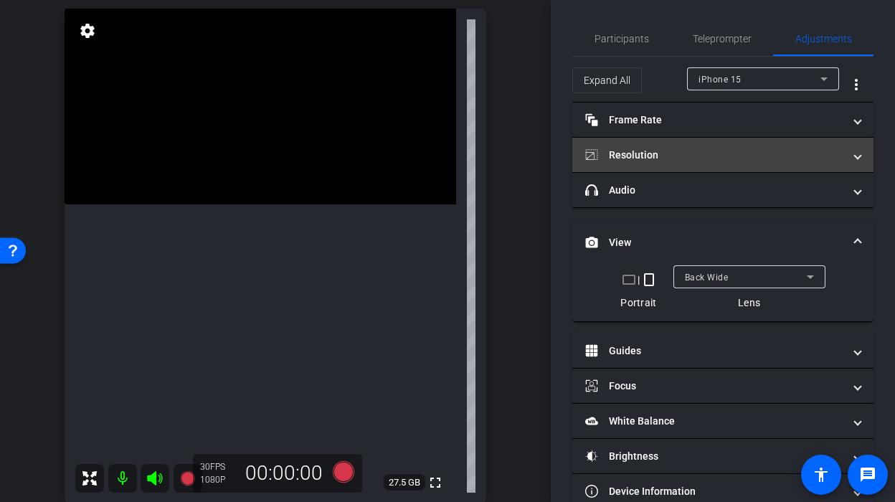
click at [690, 153] on mat-panel-title "Resolution" at bounding box center [714, 155] width 258 height 15
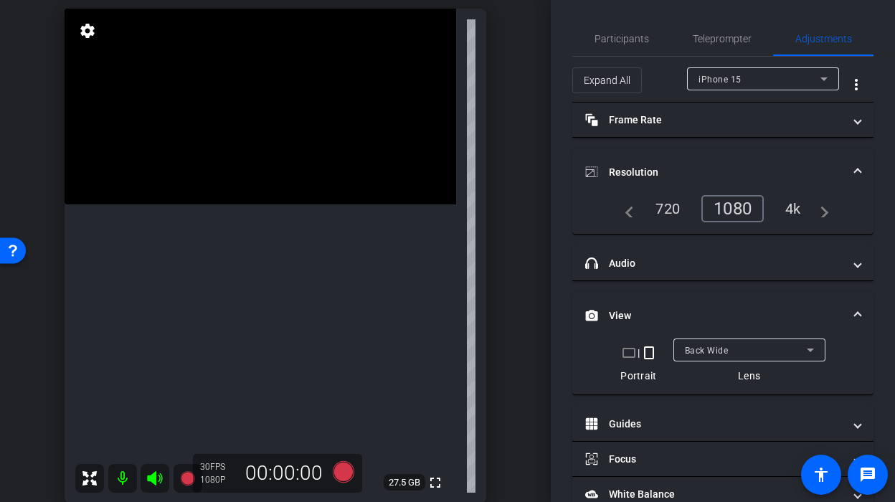
click at [794, 204] on div "4k" at bounding box center [792, 208] width 37 height 24
click at [235, 204] on video at bounding box center [261, 107] width 392 height 196
click at [310, 204] on video at bounding box center [261, 107] width 392 height 196
click at [228, 204] on video at bounding box center [261, 107] width 392 height 196
click at [340, 468] on icon at bounding box center [344, 472] width 22 height 22
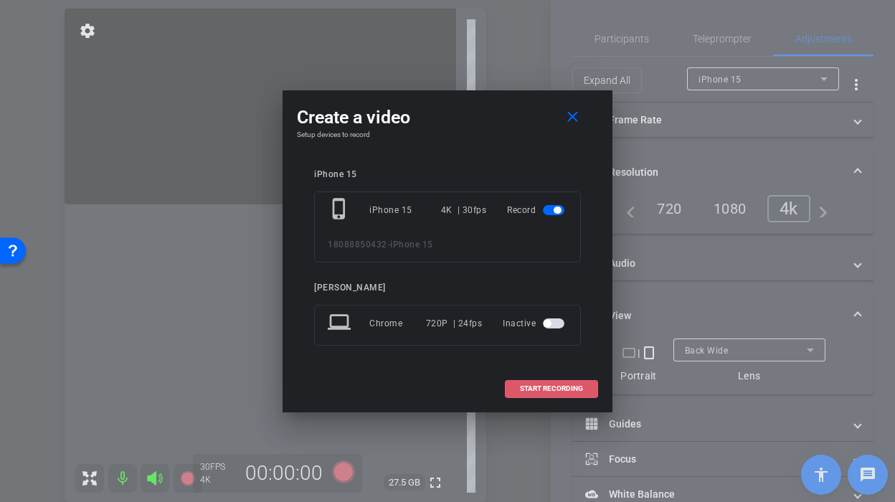
click at [538, 380] on span at bounding box center [552, 388] width 92 height 34
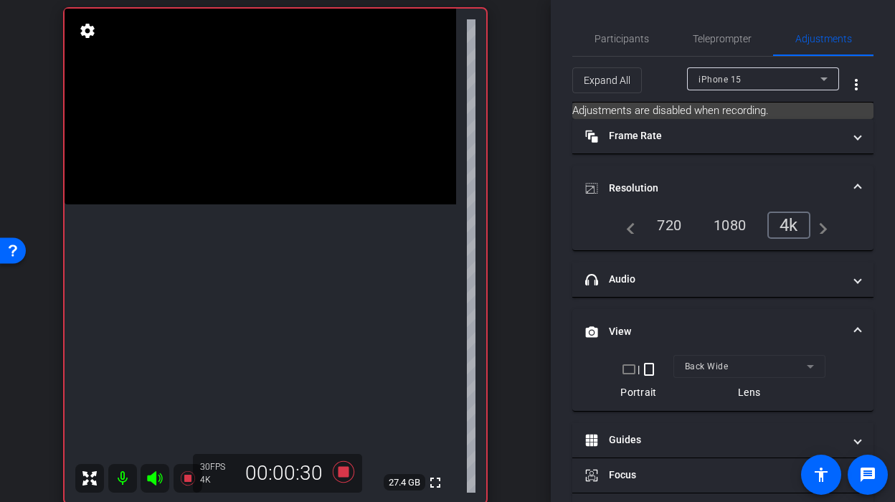
click at [229, 204] on video at bounding box center [261, 107] width 392 height 196
click at [348, 477] on icon at bounding box center [344, 472] width 22 height 22
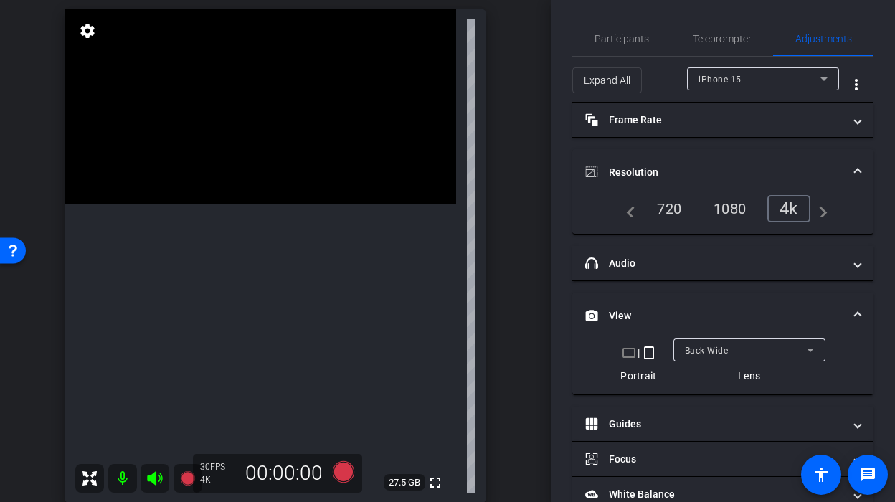
click at [203, 204] on video at bounding box center [261, 107] width 392 height 196
click at [349, 475] on icon at bounding box center [344, 472] width 22 height 22
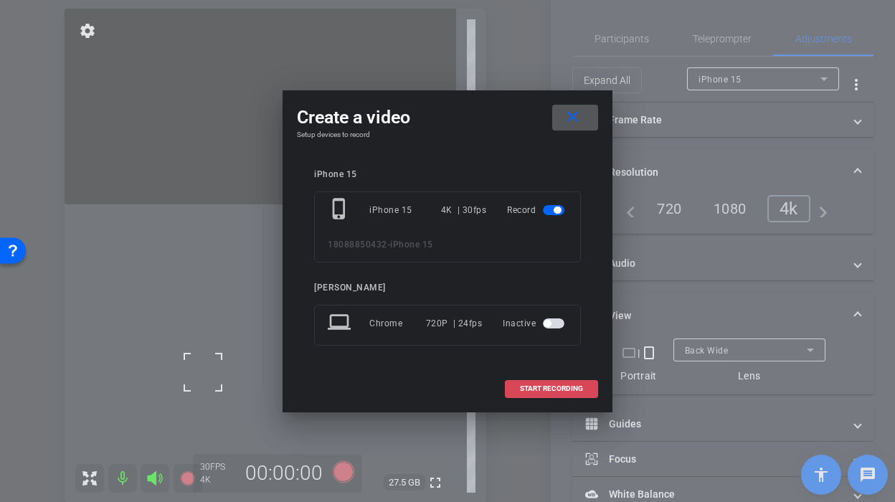
click at [541, 382] on span at bounding box center [552, 388] width 92 height 34
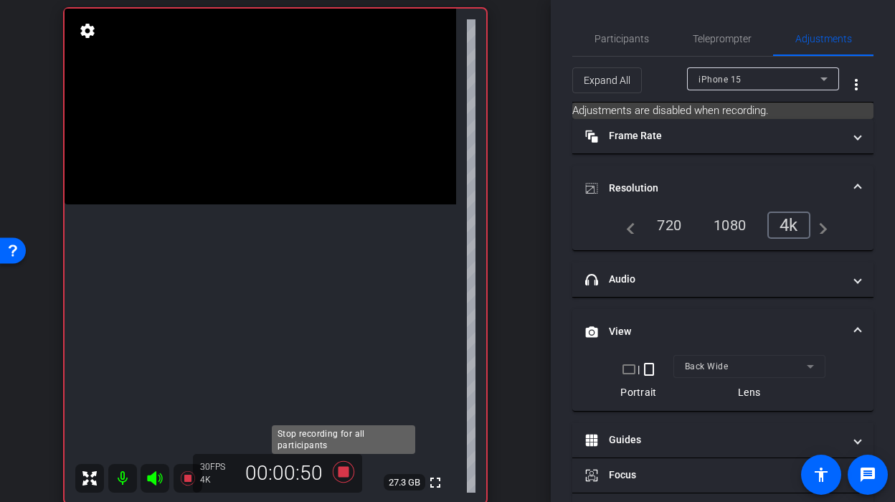
click at [344, 466] on icon at bounding box center [343, 472] width 34 height 26
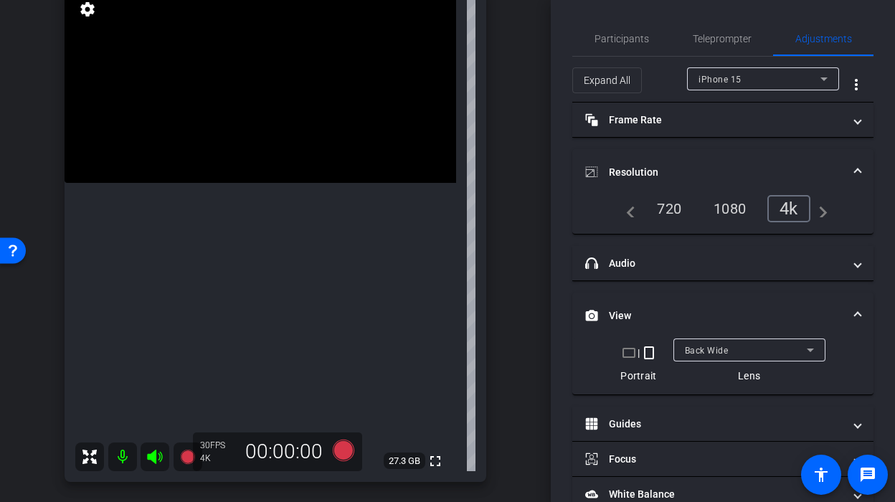
scroll to position [108, 0]
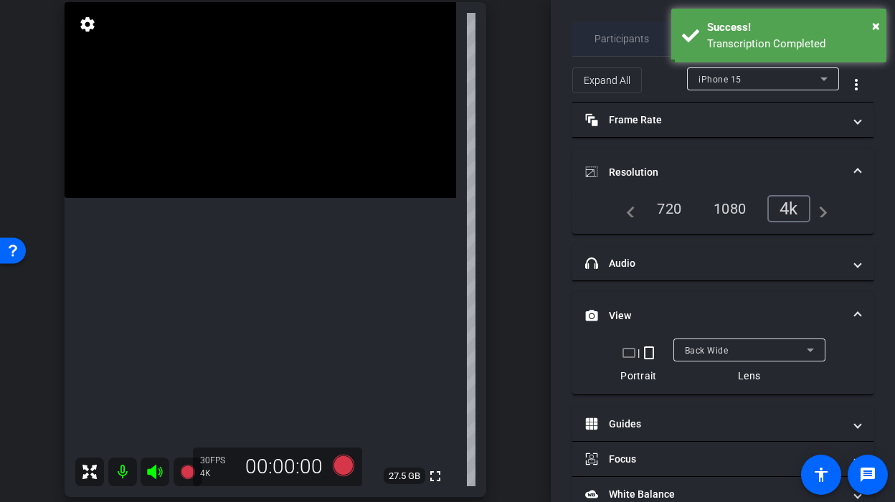
click at [605, 46] on span "Participants" at bounding box center [621, 39] width 54 height 34
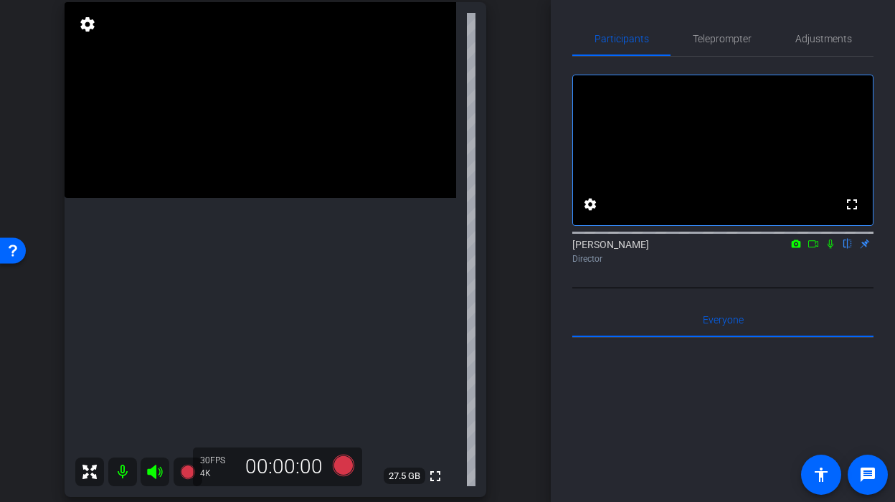
click at [833, 249] on icon at bounding box center [830, 244] width 11 height 10
click at [279, 198] on video at bounding box center [261, 100] width 392 height 196
click at [351, 472] on icon at bounding box center [344, 466] width 22 height 22
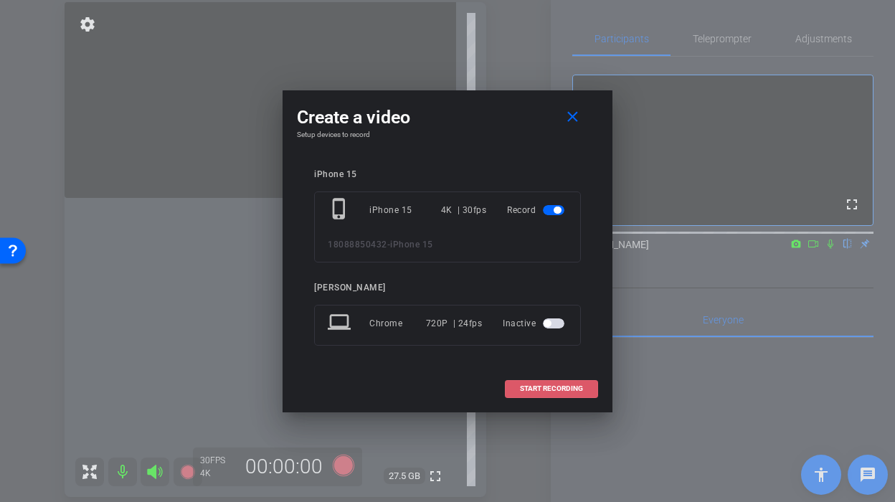
click at [528, 387] on span "START RECORDING" at bounding box center [551, 388] width 63 height 7
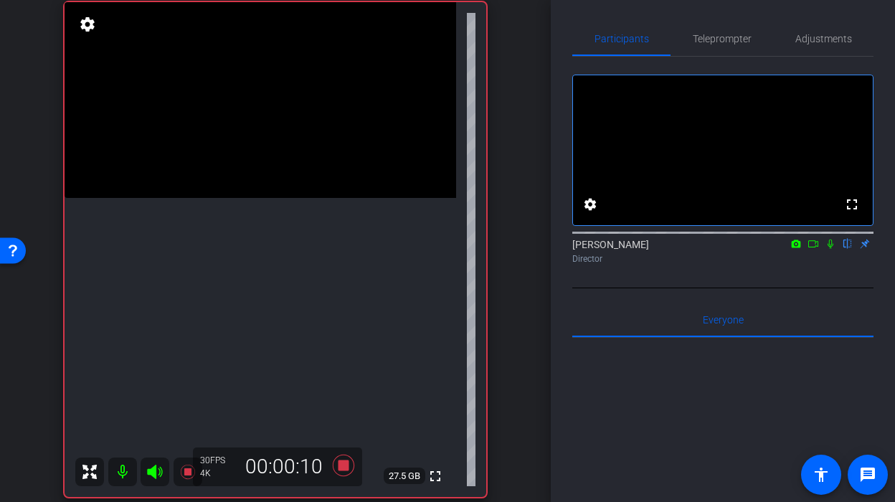
click at [271, 198] on video at bounding box center [261, 100] width 392 height 196
click at [346, 460] on icon at bounding box center [343, 465] width 34 height 26
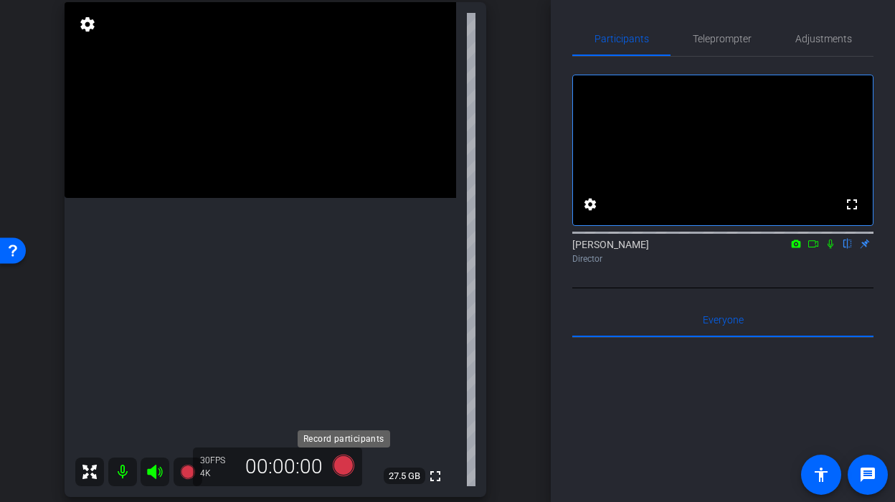
click at [346, 463] on icon at bounding box center [344, 466] width 22 height 22
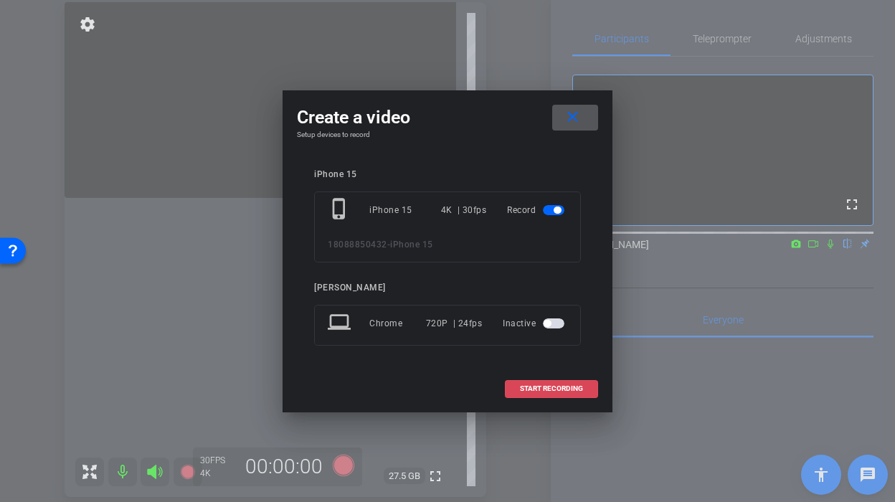
click at [558, 392] on span "START RECORDING" at bounding box center [551, 388] width 63 height 7
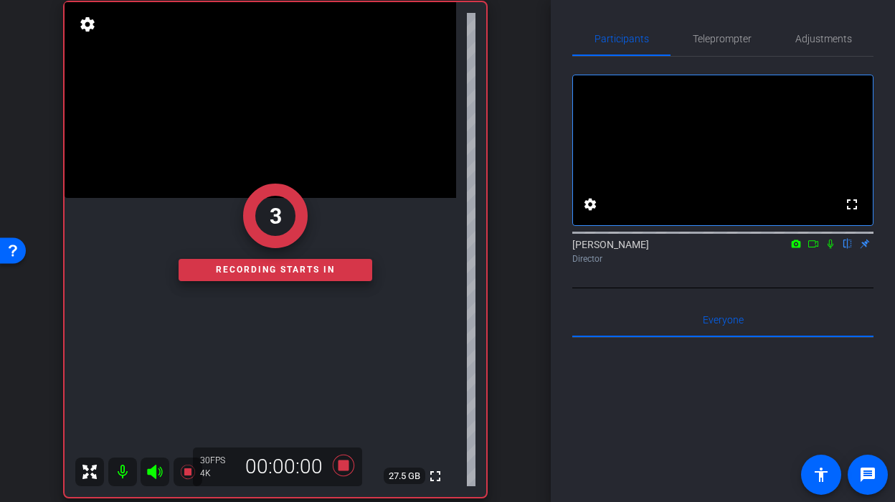
click at [261, 397] on div "3 Recording starts in" at bounding box center [276, 232] width 422 height 529
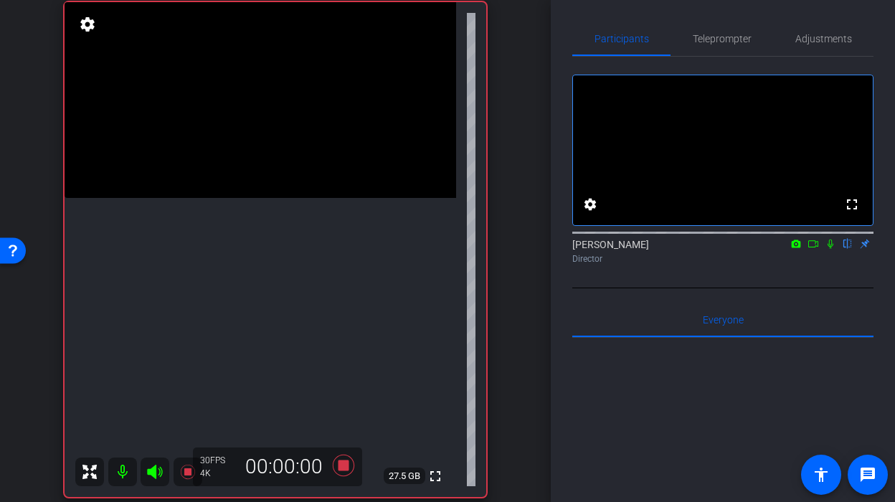
click at [277, 198] on video at bounding box center [261, 100] width 392 height 196
click at [301, 198] on video at bounding box center [261, 100] width 392 height 196
click at [275, 198] on video at bounding box center [261, 100] width 392 height 196
drag, startPoint x: 275, startPoint y: 250, endPoint x: 286, endPoint y: 316, distance: 66.1
click at [275, 198] on video at bounding box center [261, 100] width 392 height 196
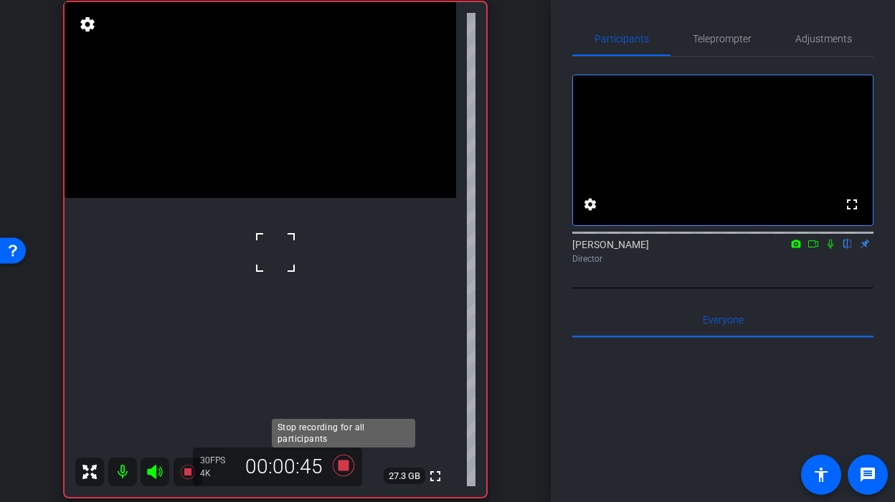
click at [345, 452] on icon at bounding box center [343, 465] width 34 height 26
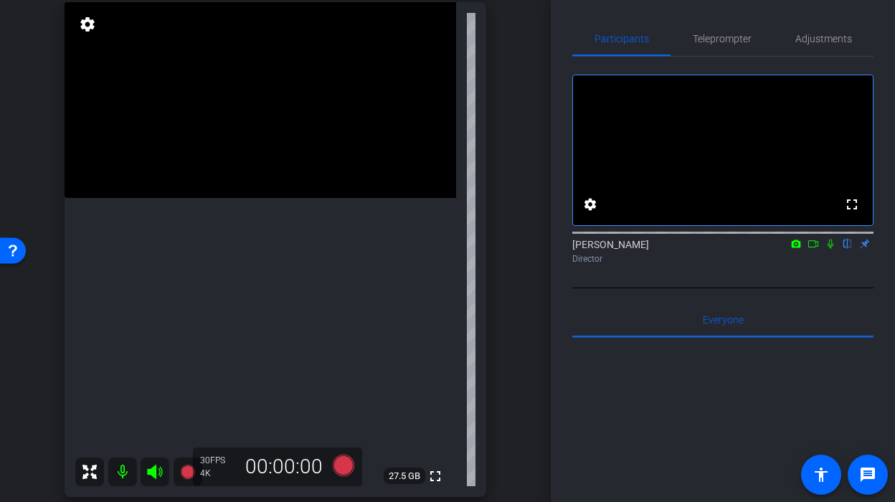
click at [275, 198] on video at bounding box center [261, 100] width 392 height 196
click at [304, 198] on video at bounding box center [261, 100] width 392 height 196
click at [340, 455] on icon at bounding box center [343, 465] width 34 height 26
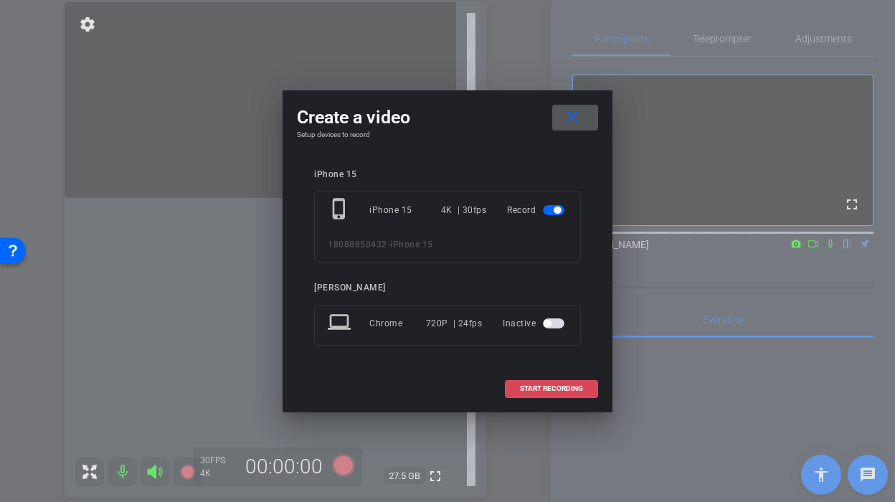
click at [554, 386] on span "START RECORDING" at bounding box center [551, 388] width 63 height 7
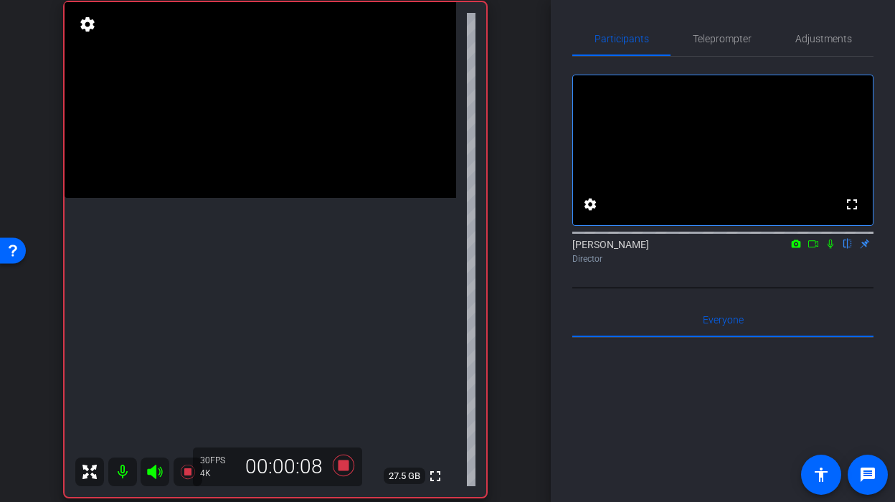
click at [318, 198] on video at bounding box center [261, 100] width 392 height 196
click at [318, 220] on div at bounding box center [318, 220] width 36 height 36
click at [345, 470] on icon at bounding box center [344, 466] width 22 height 22
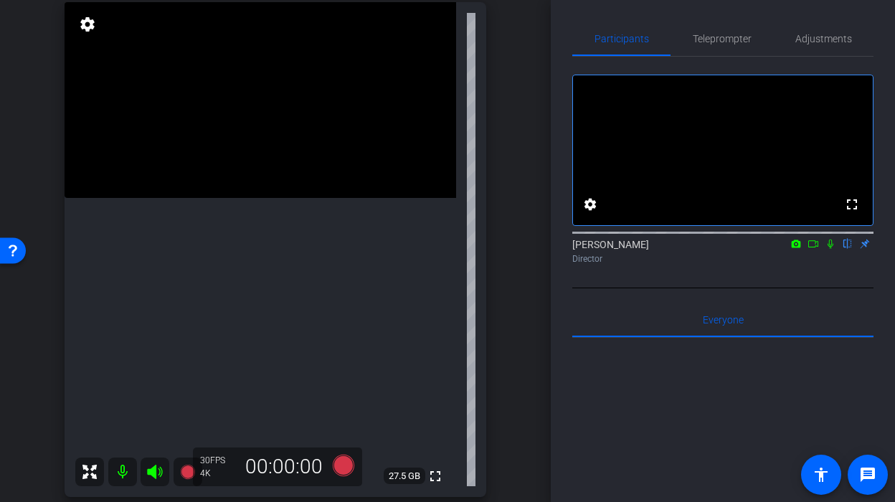
click at [831, 249] on icon at bounding box center [831, 244] width 6 height 9
click at [829, 265] on div "Juan Zamparini flip Director" at bounding box center [722, 251] width 301 height 28
click at [833, 249] on icon at bounding box center [830, 244] width 11 height 10
click at [832, 250] on mat-icon at bounding box center [830, 243] width 17 height 13
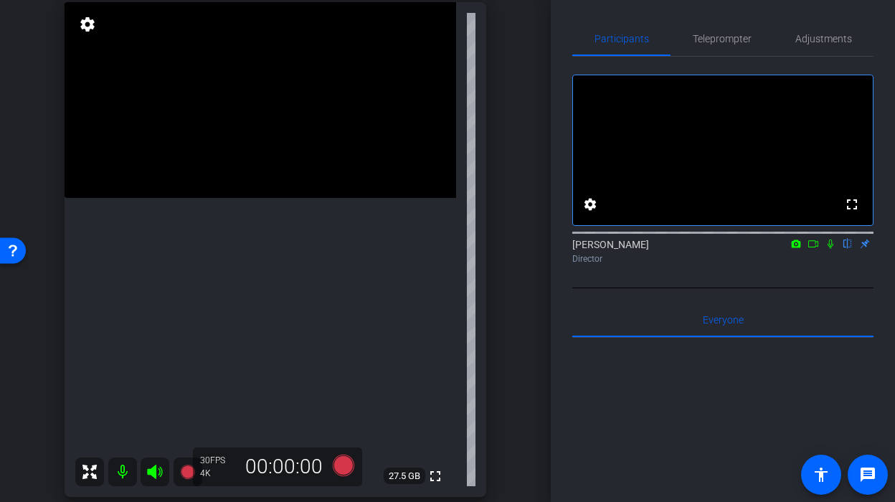
click at [832, 250] on mat-icon at bounding box center [830, 243] width 17 height 13
click at [338, 470] on icon at bounding box center [344, 466] width 22 height 22
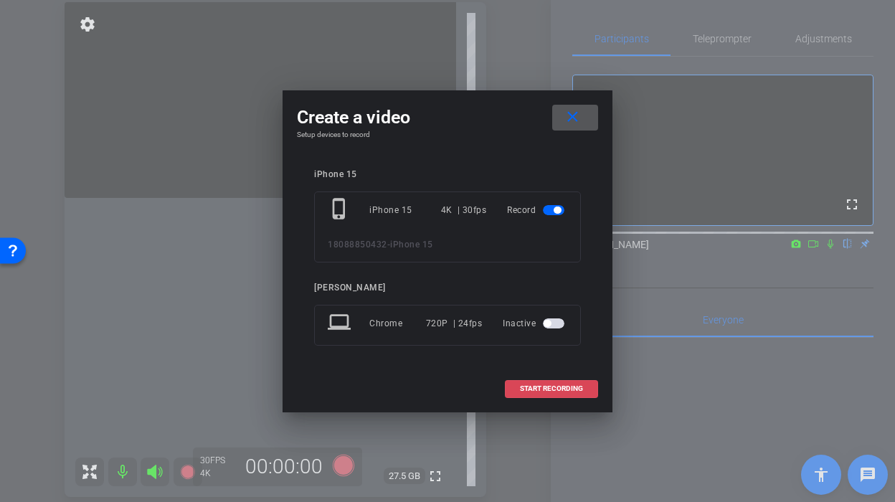
click at [523, 393] on span at bounding box center [552, 388] width 92 height 34
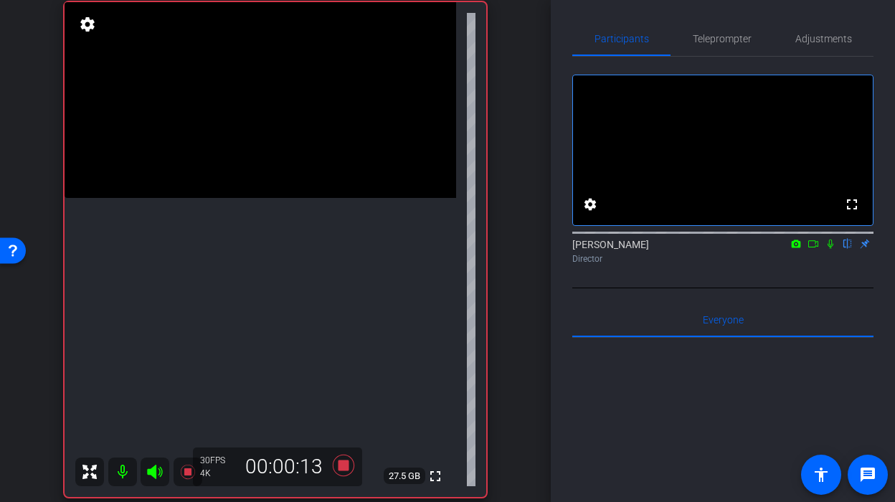
click at [331, 198] on video at bounding box center [261, 100] width 392 height 196
click at [328, 245] on div at bounding box center [331, 254] width 36 height 36
click at [318, 198] on video at bounding box center [261, 100] width 392 height 196
click at [318, 227] on div at bounding box center [318, 227] width 36 height 36
click at [335, 469] on icon at bounding box center [343, 465] width 34 height 26
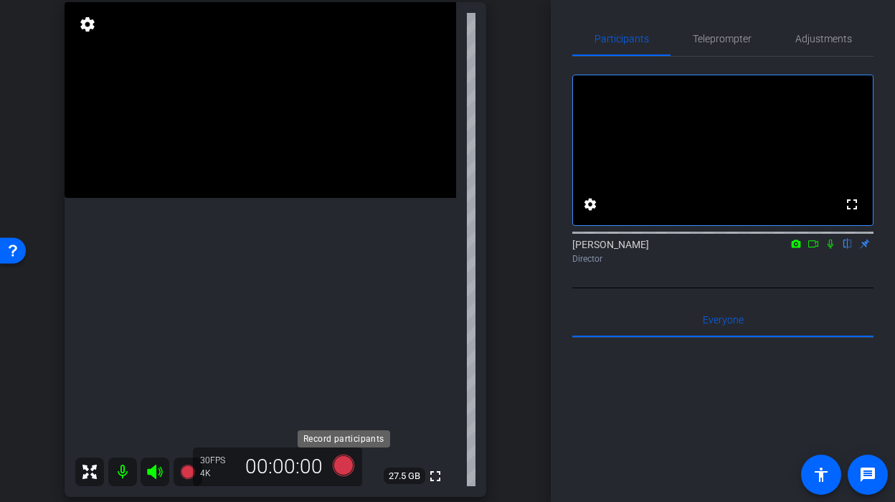
click at [335, 469] on icon at bounding box center [344, 466] width 22 height 22
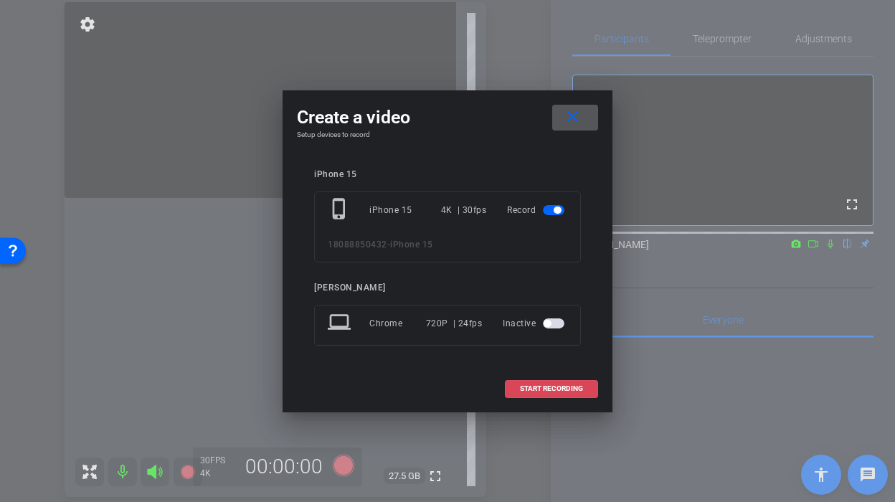
click at [554, 396] on span at bounding box center [552, 388] width 92 height 34
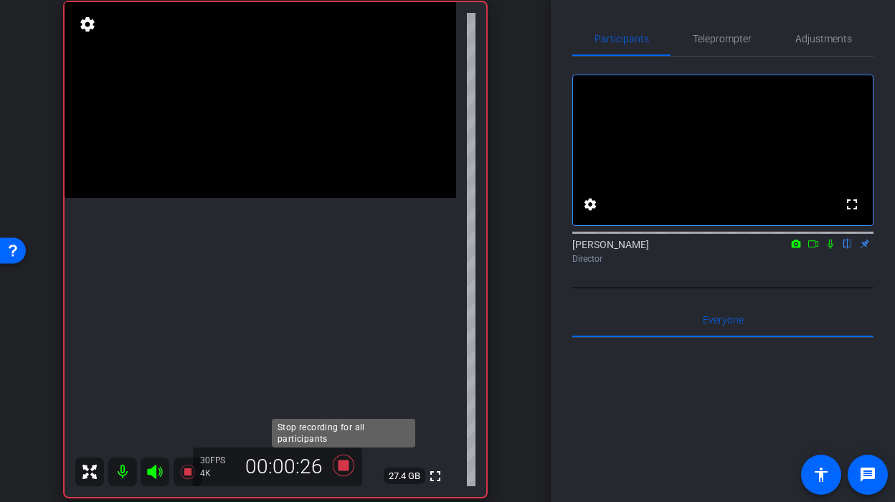
click at [346, 461] on icon at bounding box center [344, 466] width 22 height 22
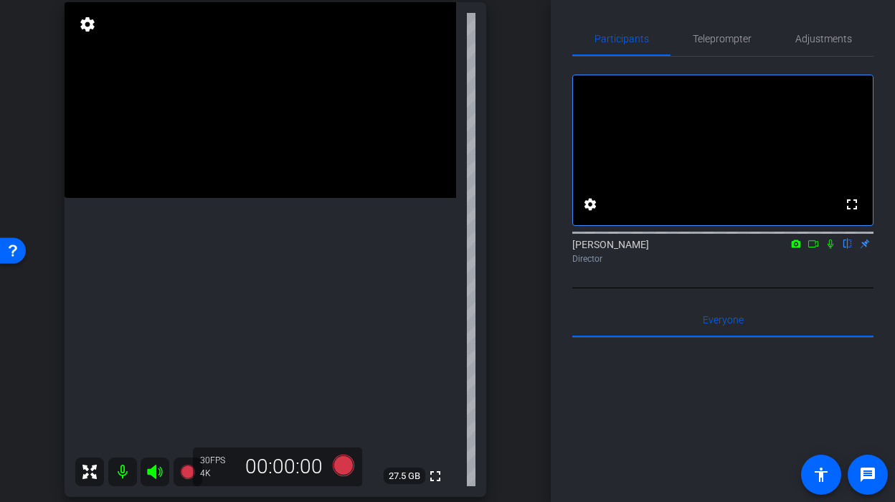
click at [305, 198] on video at bounding box center [261, 100] width 392 height 196
click at [341, 462] on icon at bounding box center [344, 466] width 22 height 22
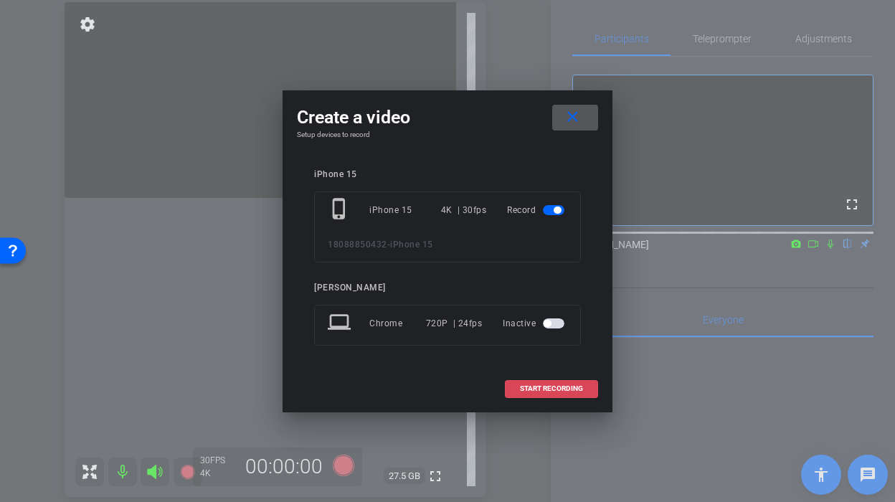
click at [524, 394] on span at bounding box center [552, 388] width 92 height 34
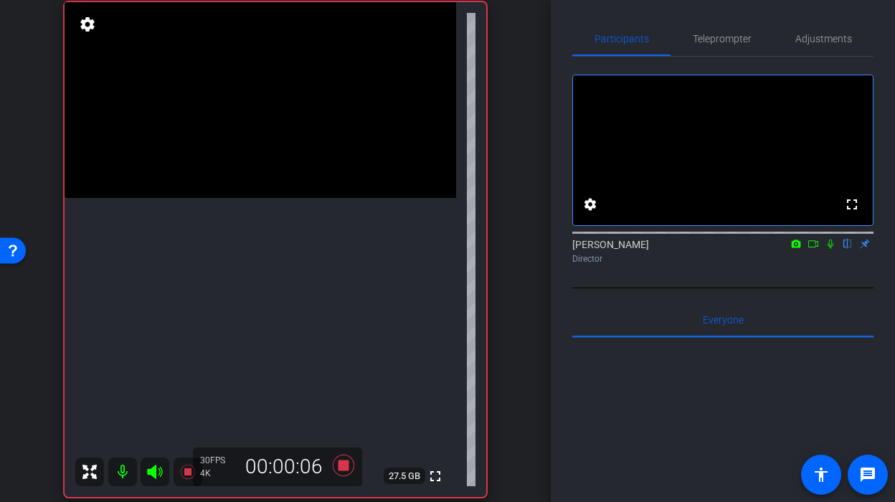
click at [320, 198] on video at bounding box center [261, 100] width 392 height 196
click at [305, 198] on video at bounding box center [261, 100] width 392 height 196
click at [338, 469] on icon at bounding box center [344, 466] width 22 height 22
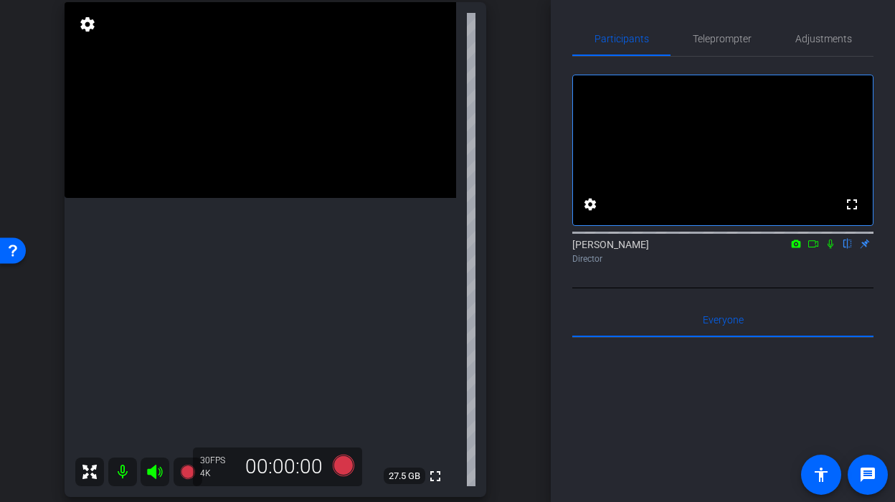
click at [271, 198] on video at bounding box center [261, 100] width 392 height 196
click at [336, 463] on icon at bounding box center [344, 466] width 22 height 22
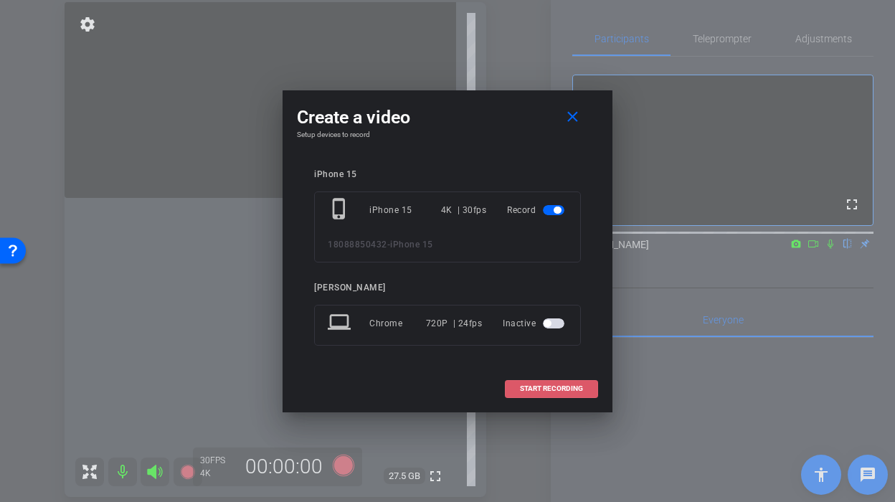
click at [589, 396] on span at bounding box center [552, 388] width 92 height 34
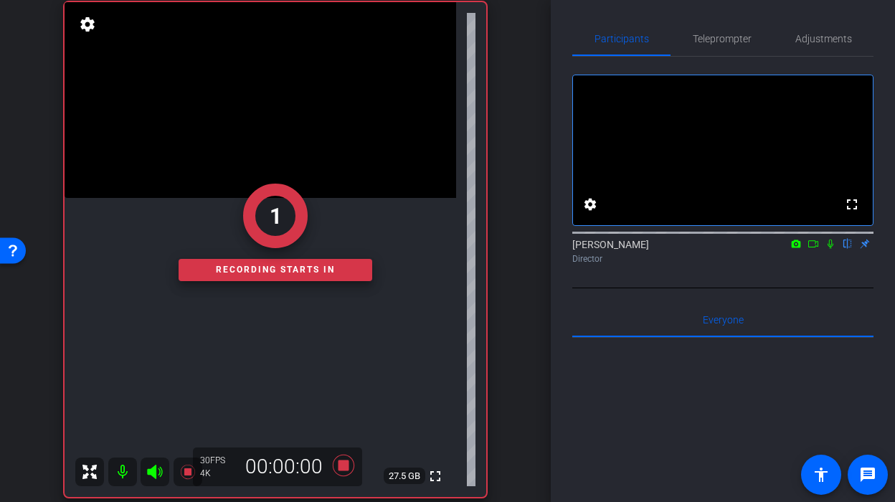
click at [247, 241] on div "1" at bounding box center [276, 216] width 194 height 65
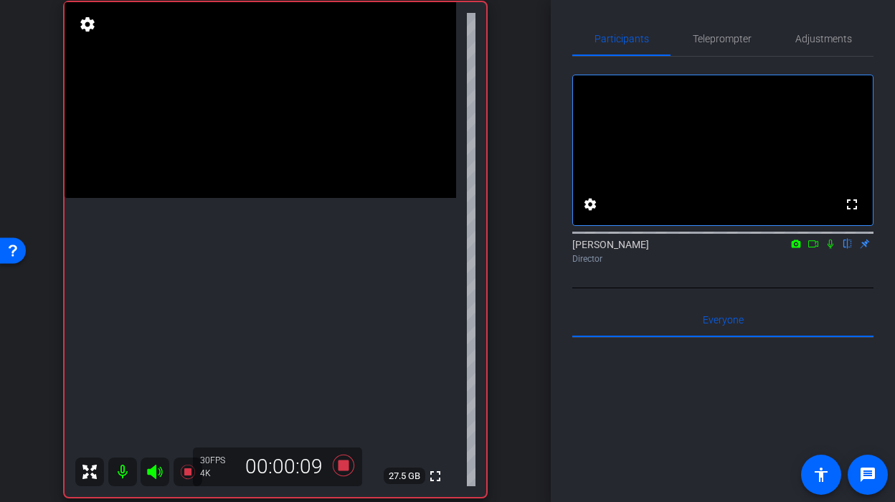
click at [258, 198] on video at bounding box center [261, 100] width 392 height 196
click at [344, 460] on icon at bounding box center [344, 466] width 22 height 22
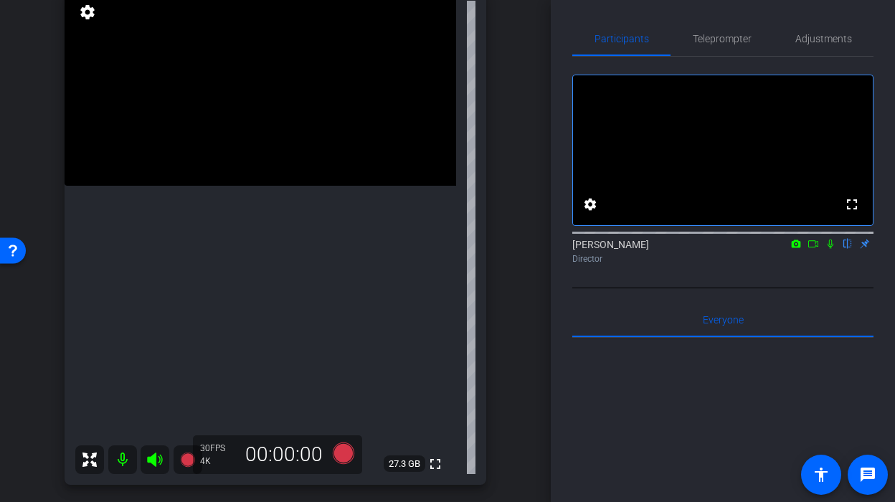
scroll to position [145, 0]
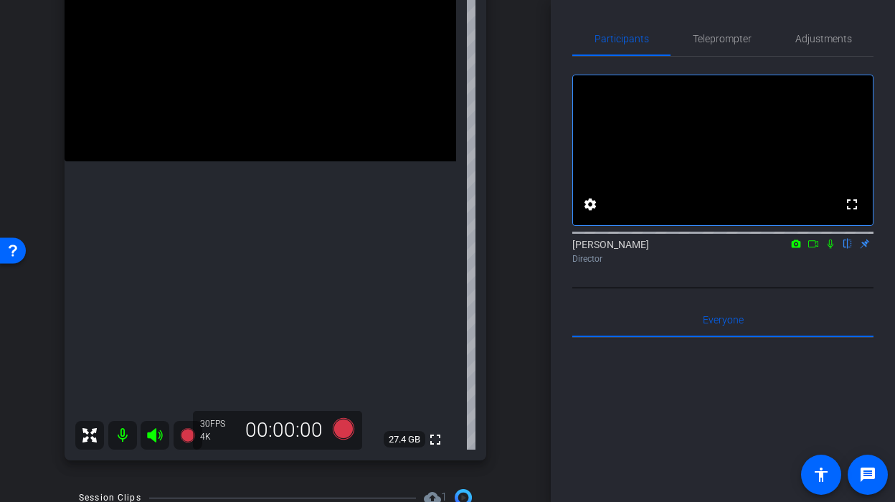
click at [288, 161] on video at bounding box center [261, 64] width 392 height 196
click at [341, 425] on icon at bounding box center [344, 429] width 22 height 22
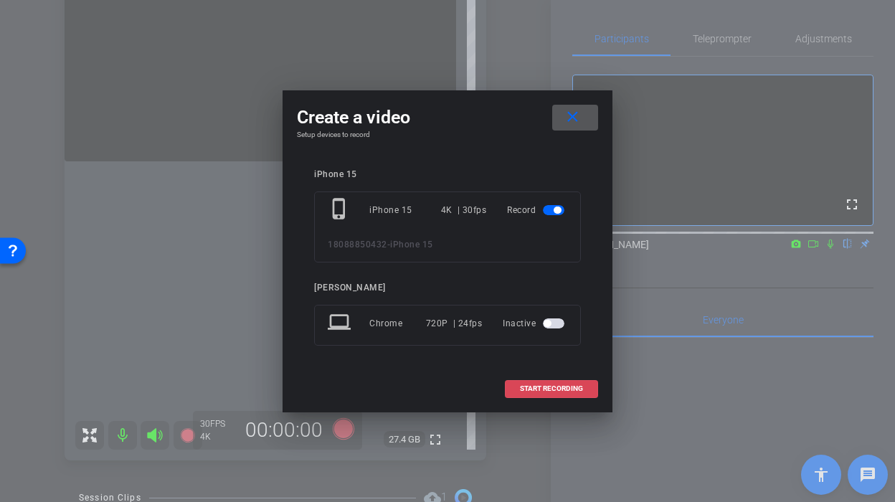
click at [573, 389] on span "START RECORDING" at bounding box center [551, 388] width 63 height 7
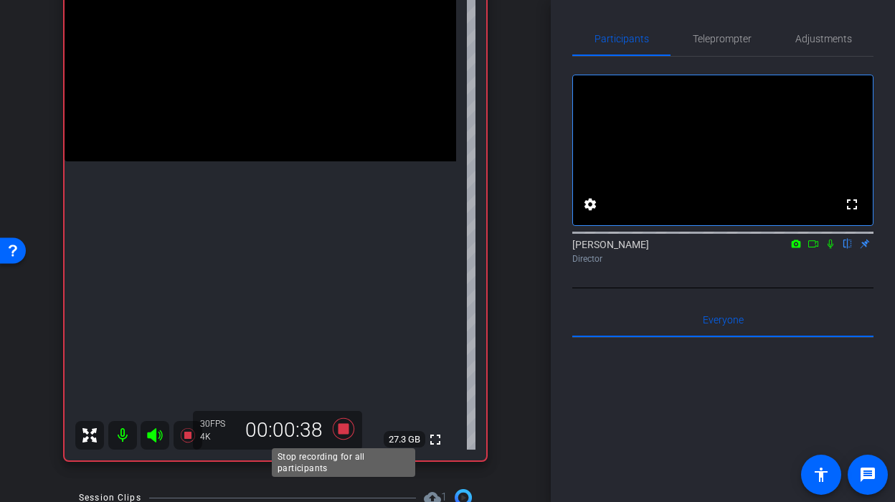
click at [347, 432] on icon at bounding box center [344, 429] width 22 height 22
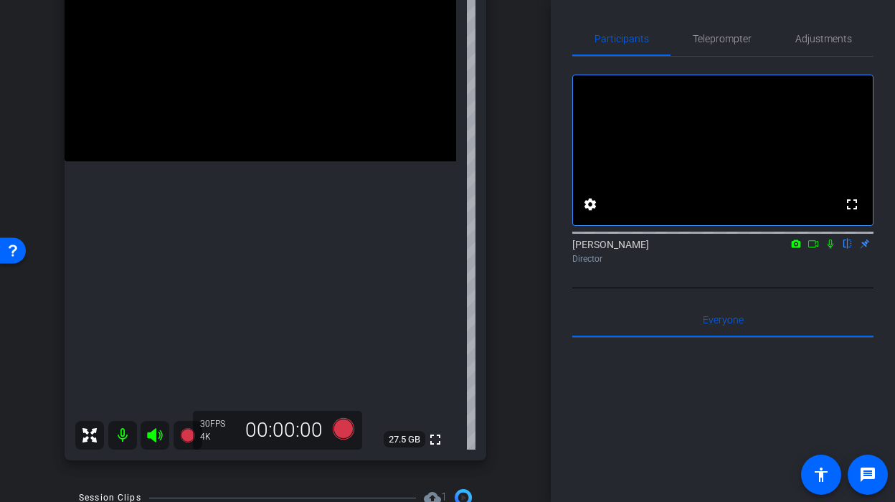
click at [295, 161] on video at bounding box center [261, 64] width 392 height 196
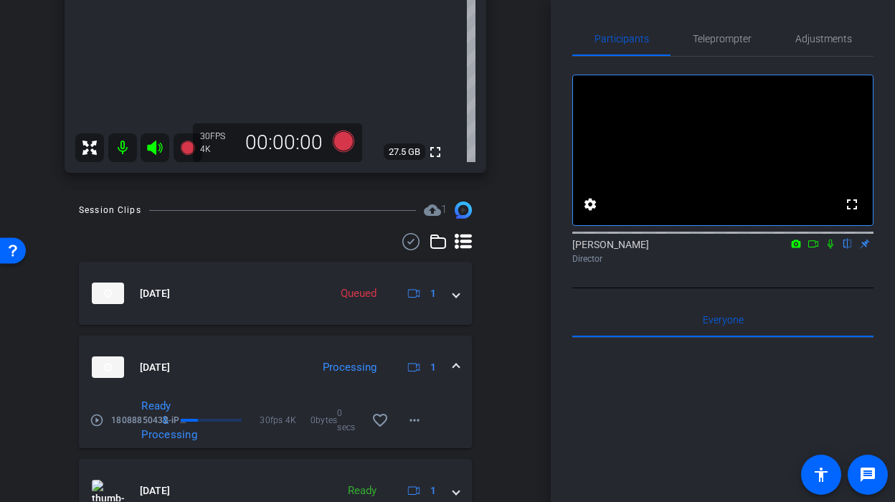
scroll to position [419, 0]
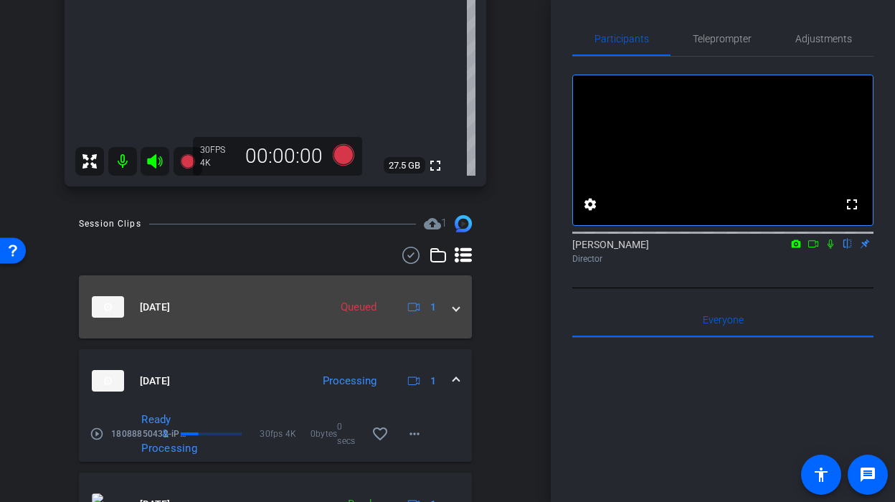
click at [457, 308] on span at bounding box center [456, 307] width 6 height 15
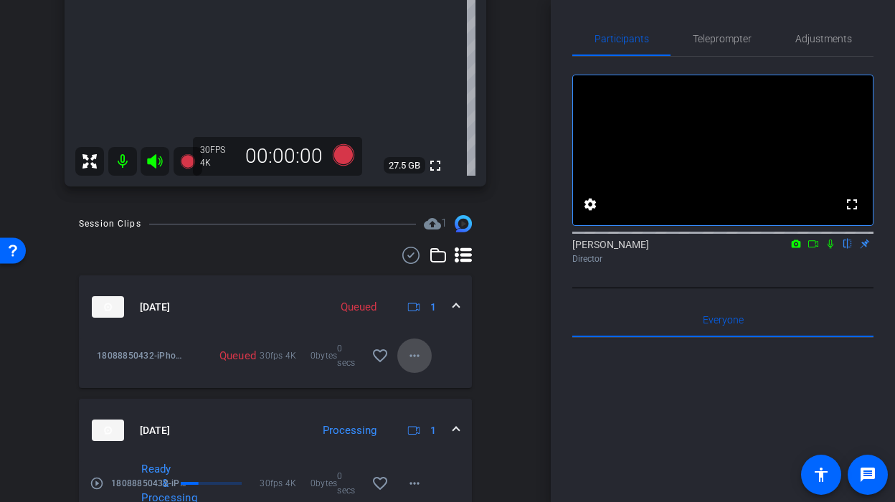
click at [409, 349] on mat-icon "more_horiz" at bounding box center [414, 355] width 17 height 17
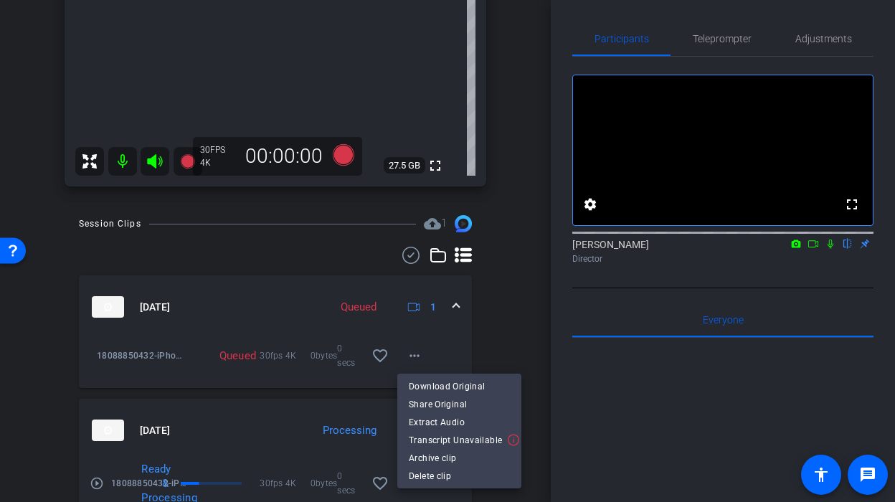
click at [488, 328] on div at bounding box center [447, 251] width 895 height 502
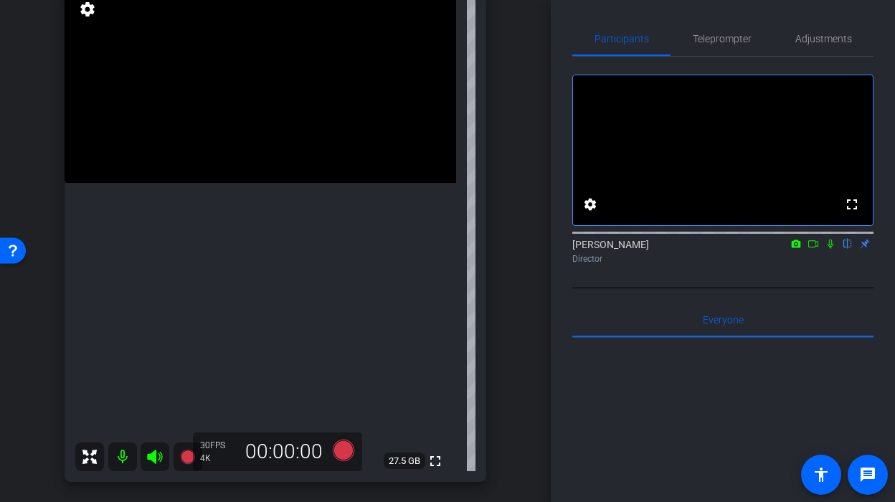
scroll to position [163, 0]
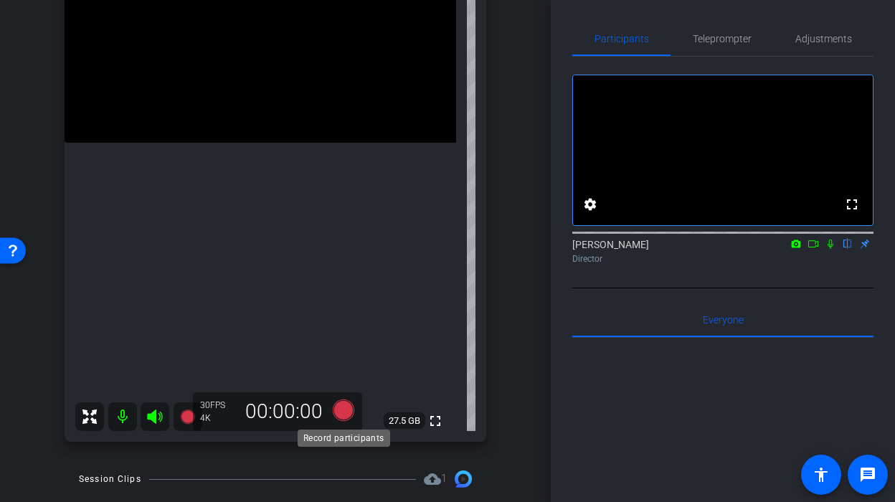
click at [341, 409] on icon at bounding box center [344, 410] width 22 height 22
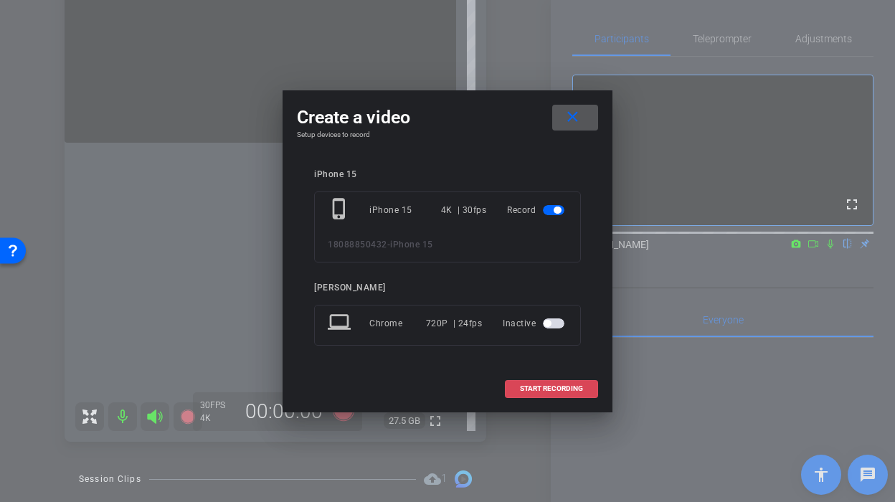
click at [530, 378] on span at bounding box center [552, 388] width 92 height 34
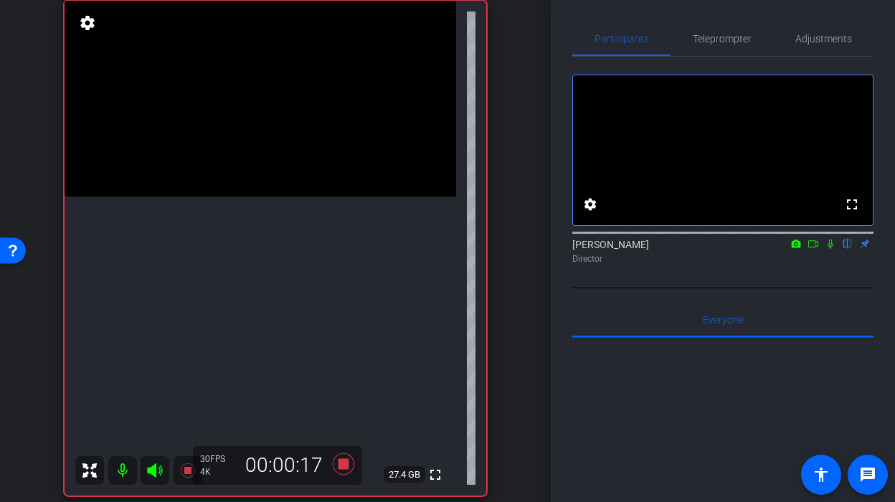
scroll to position [105, 0]
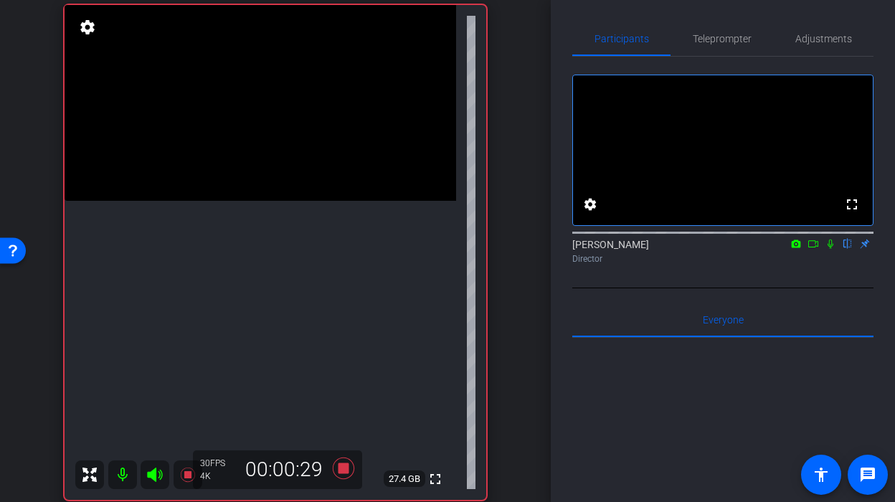
click at [273, 201] on video at bounding box center [261, 103] width 392 height 196
click at [348, 465] on icon at bounding box center [344, 468] width 22 height 22
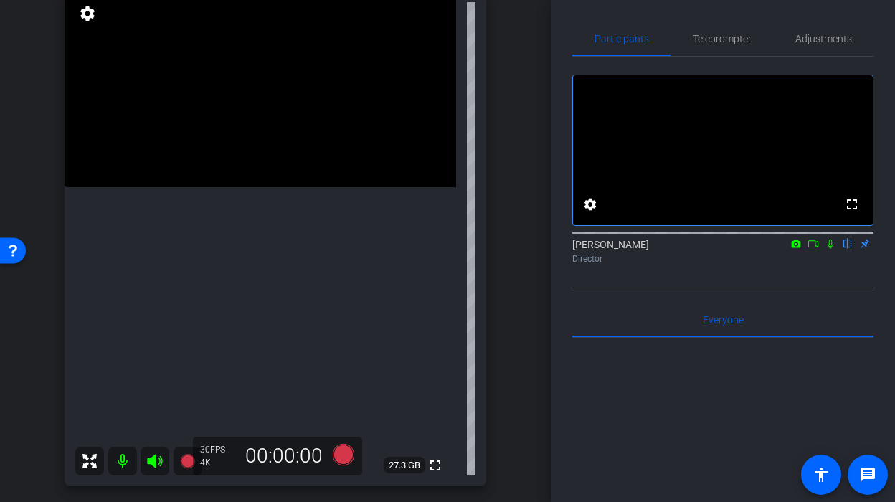
scroll to position [117, 0]
click at [347, 468] on icon at bounding box center [343, 457] width 34 height 26
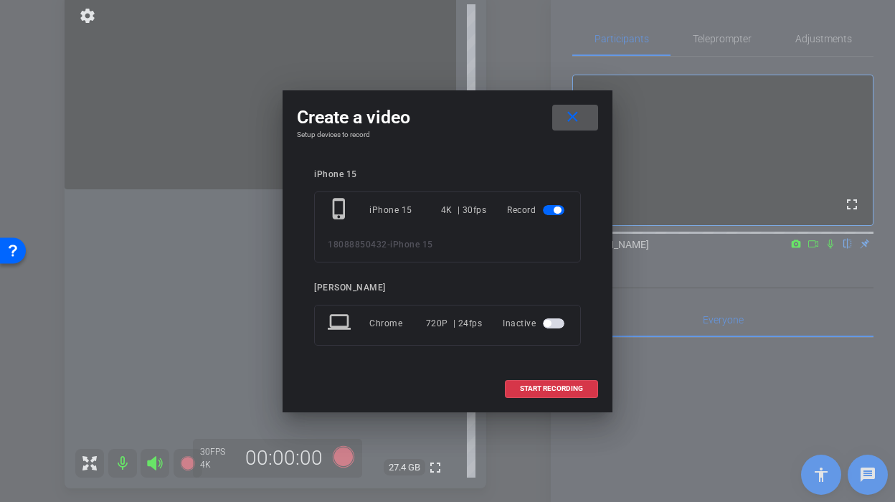
click at [502, 387] on div "START RECORDING" at bounding box center [447, 389] width 301 height 18
click at [518, 387] on span at bounding box center [552, 388] width 92 height 34
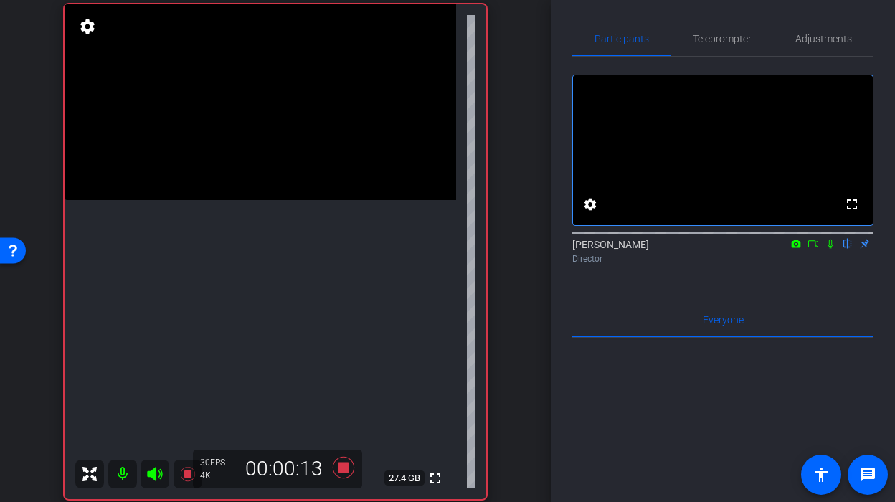
scroll to position [109, 0]
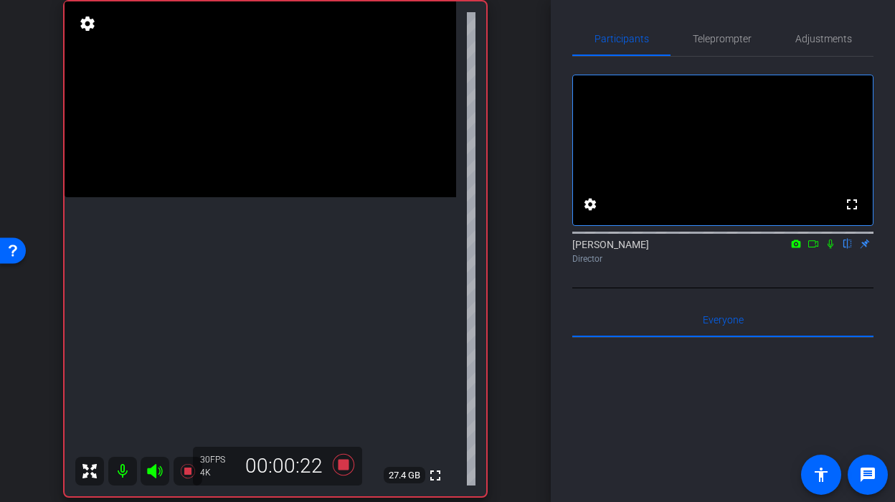
click at [290, 197] on video at bounding box center [261, 99] width 392 height 196
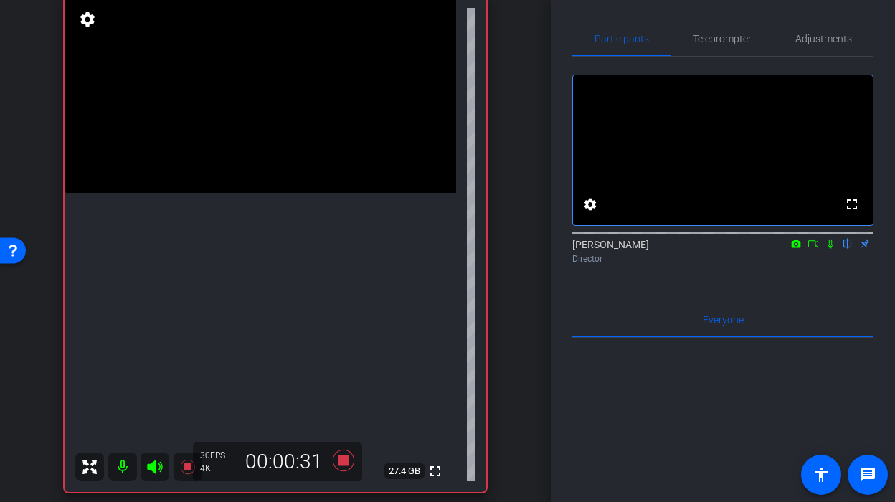
click at [269, 193] on video at bounding box center [261, 95] width 392 height 196
click at [283, 193] on video at bounding box center [261, 95] width 392 height 196
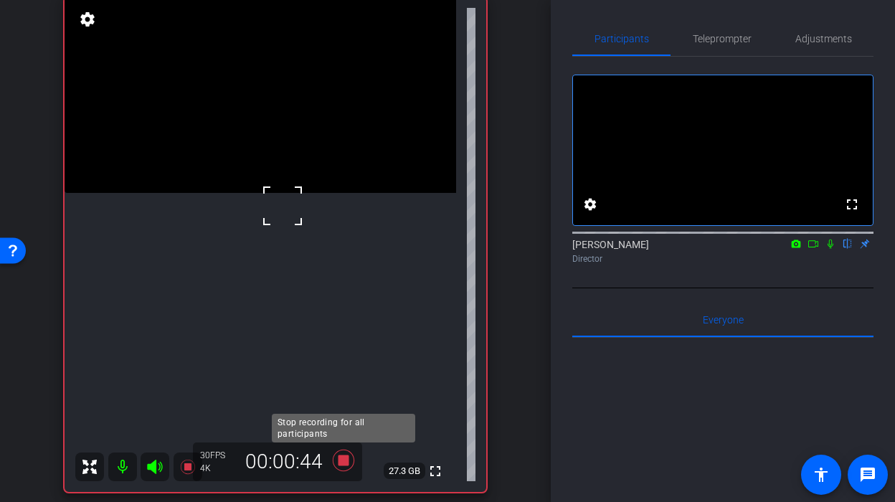
click at [341, 465] on icon at bounding box center [344, 461] width 22 height 22
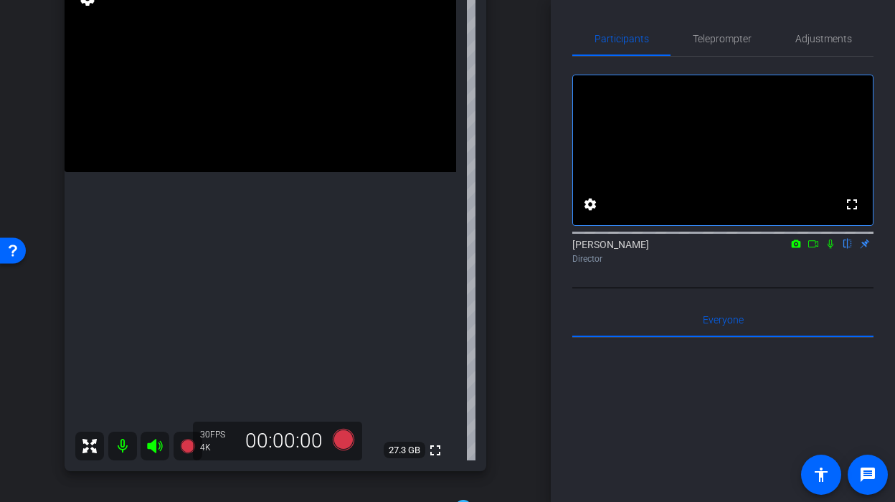
scroll to position [136, 0]
click at [246, 170] on video at bounding box center [261, 72] width 392 height 196
click at [236, 170] on video at bounding box center [261, 72] width 392 height 196
click at [349, 432] on icon at bounding box center [344, 438] width 22 height 22
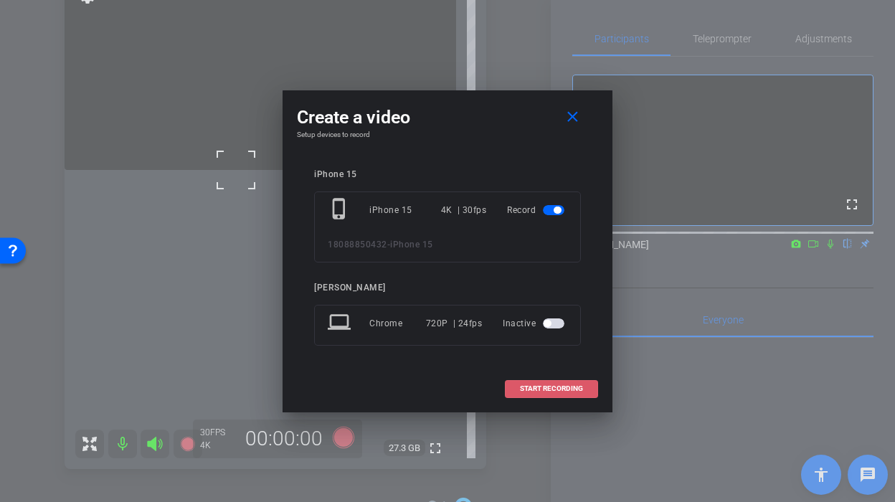
click at [527, 388] on span "START RECORDING" at bounding box center [551, 388] width 63 height 7
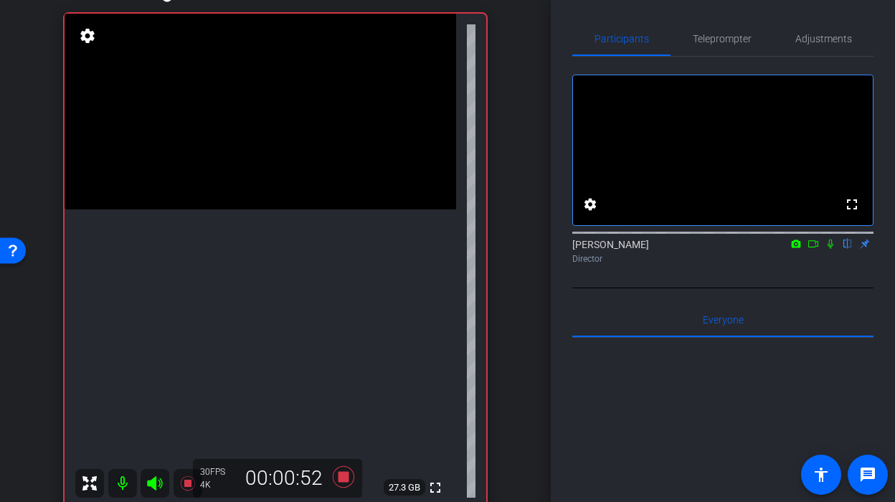
scroll to position [103, 0]
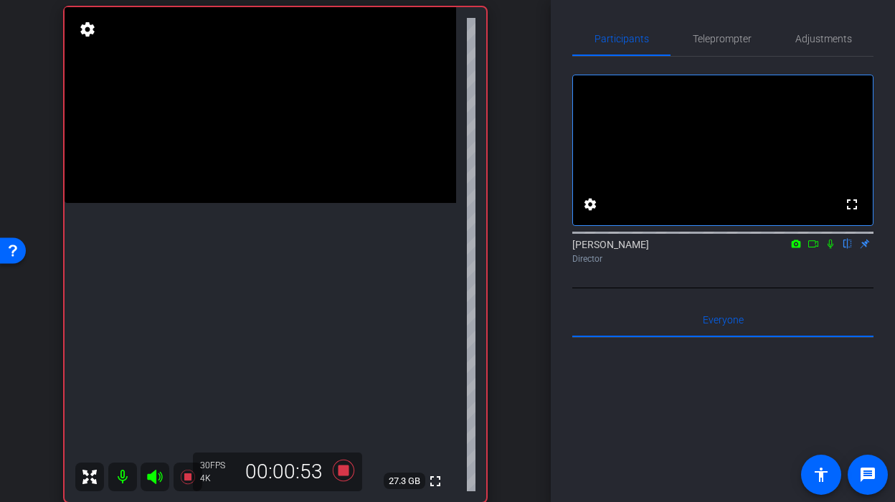
click at [244, 203] on video at bounding box center [261, 105] width 392 height 196
click at [341, 471] on icon at bounding box center [344, 471] width 22 height 22
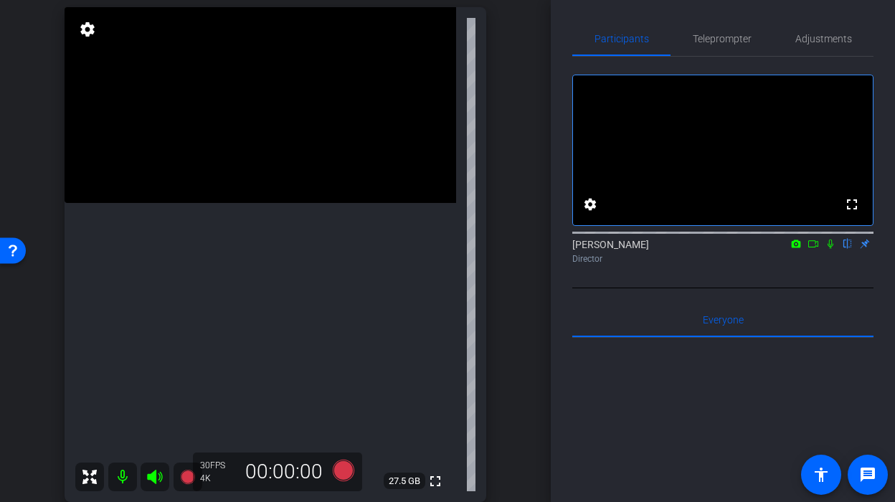
click at [249, 193] on video at bounding box center [261, 105] width 392 height 196
click at [341, 483] on icon at bounding box center [343, 470] width 34 height 26
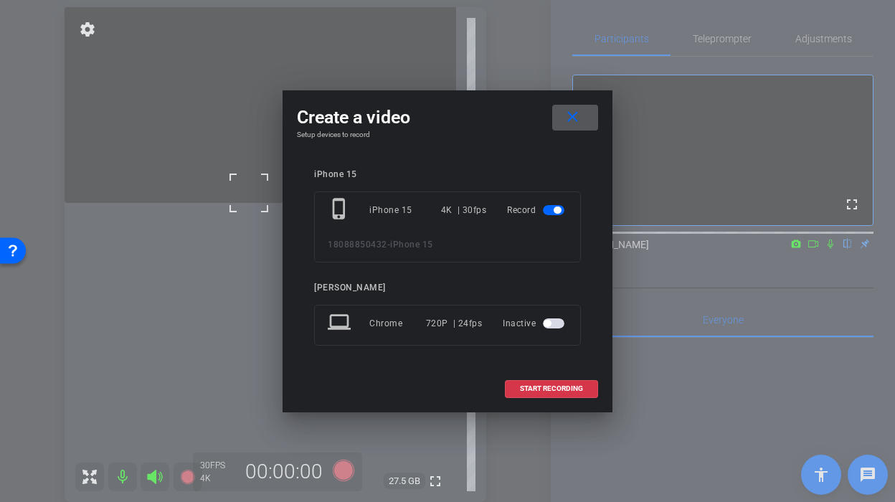
click at [569, 125] on span at bounding box center [575, 117] width 46 height 34
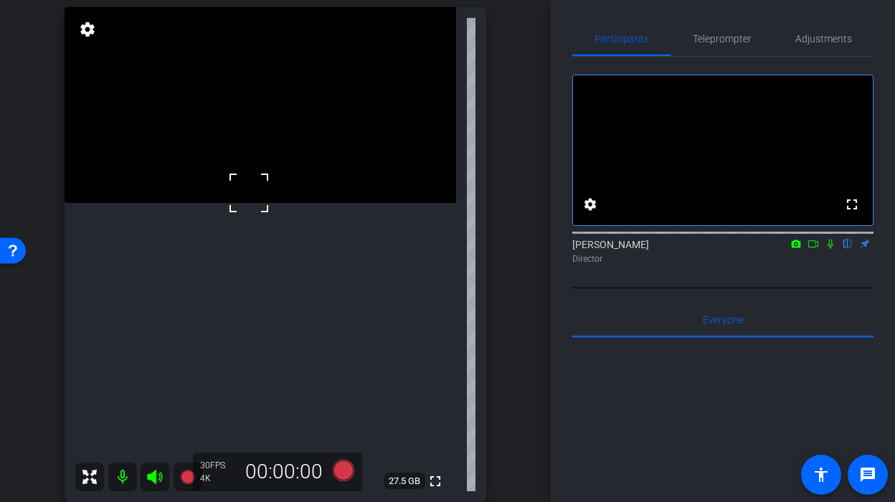
click at [231, 175] on span at bounding box center [231, 175] width 0 height 0
click at [233, 203] on video at bounding box center [261, 105] width 392 height 196
click at [346, 473] on icon at bounding box center [344, 471] width 22 height 22
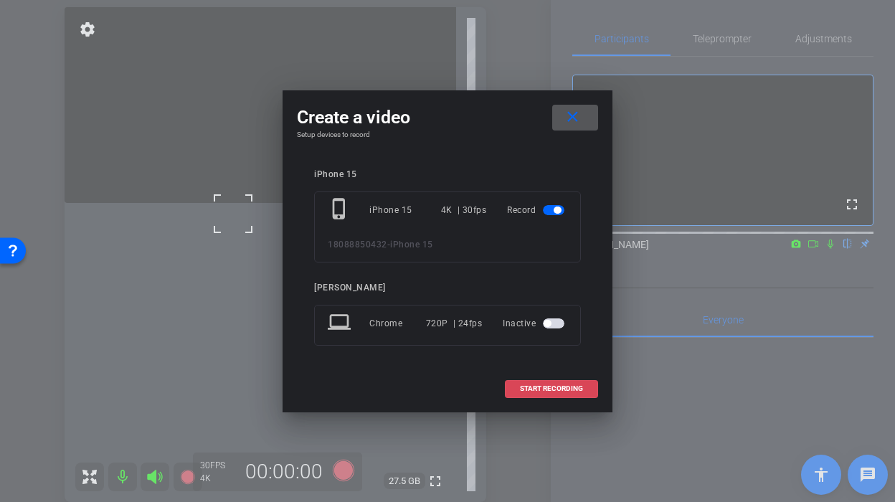
click at [523, 397] on span at bounding box center [552, 388] width 92 height 34
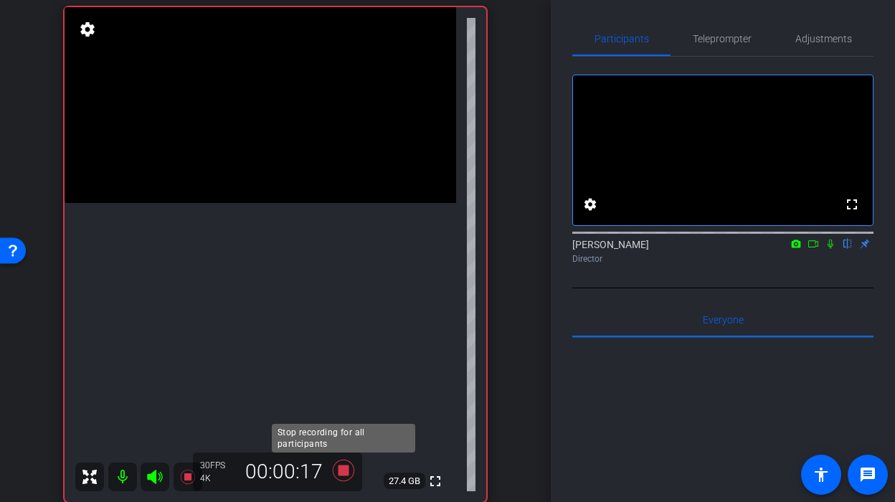
click at [345, 471] on icon at bounding box center [344, 471] width 22 height 22
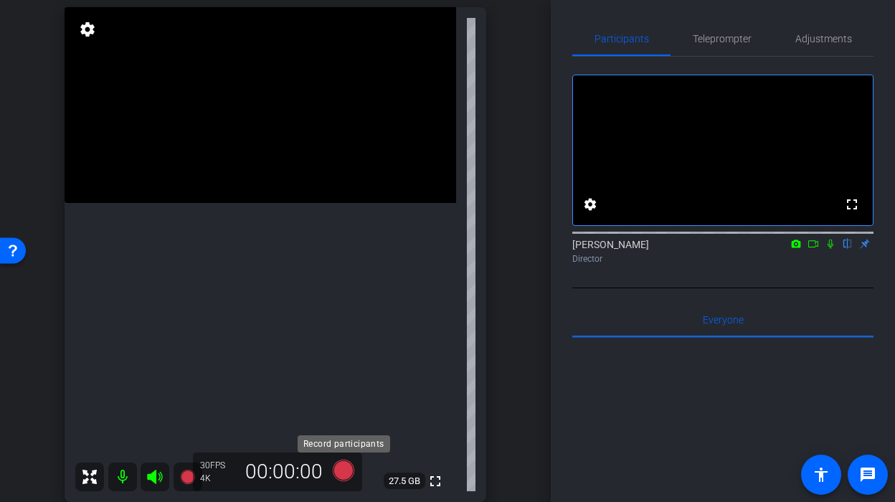
click at [333, 466] on icon at bounding box center [343, 470] width 34 height 26
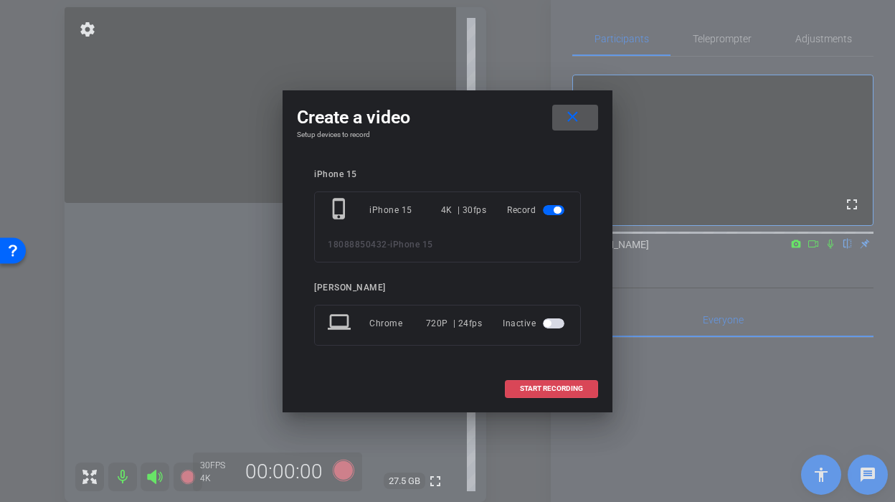
click at [516, 395] on span at bounding box center [552, 388] width 92 height 34
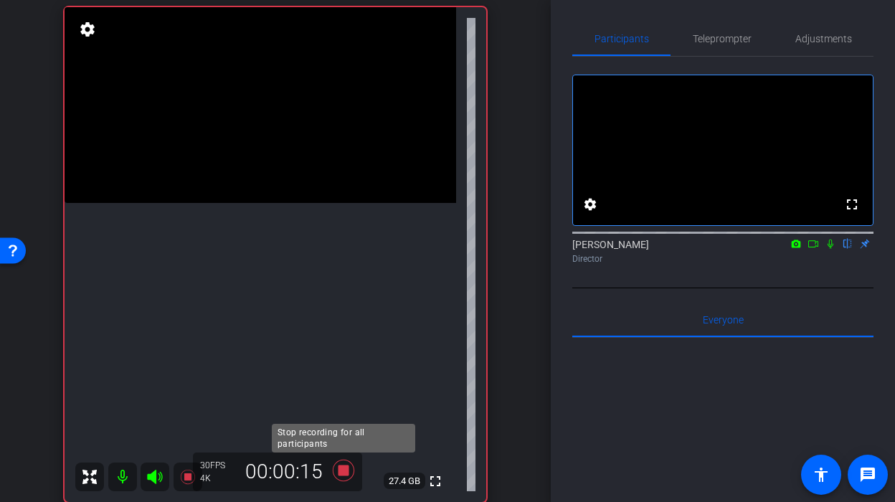
click at [344, 477] on icon at bounding box center [343, 470] width 34 height 26
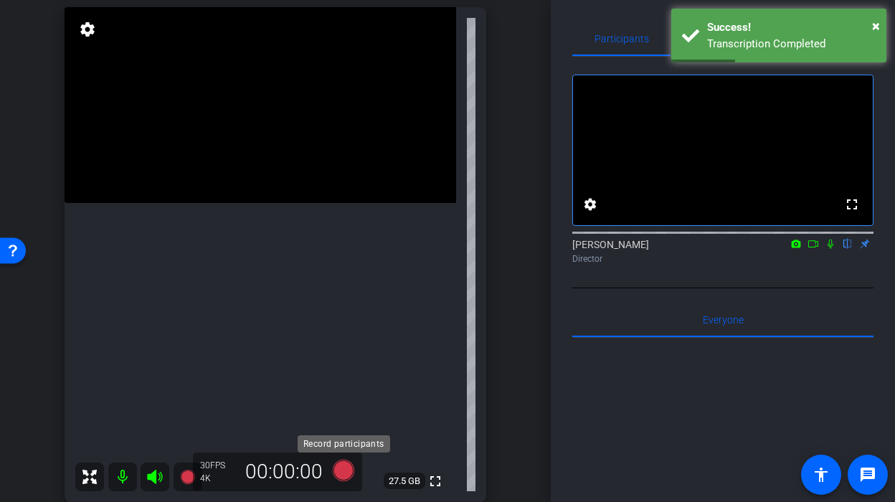
click at [342, 462] on icon at bounding box center [344, 471] width 22 height 22
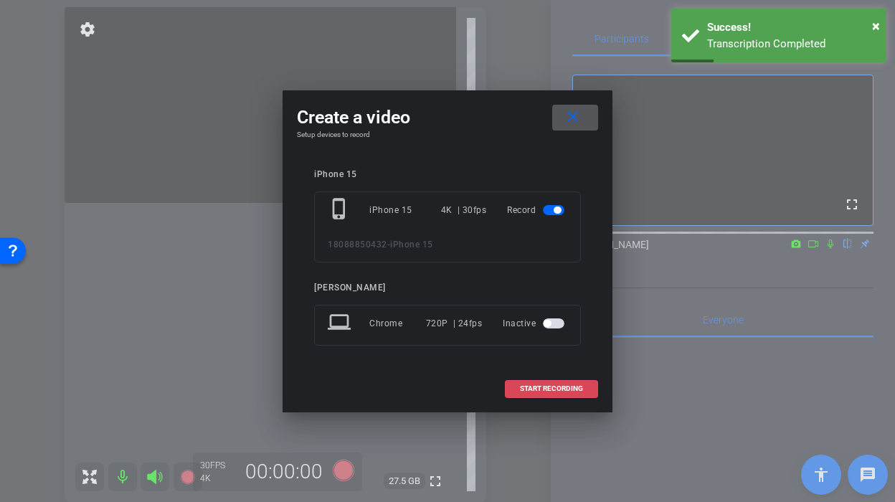
click at [530, 397] on span at bounding box center [552, 388] width 92 height 34
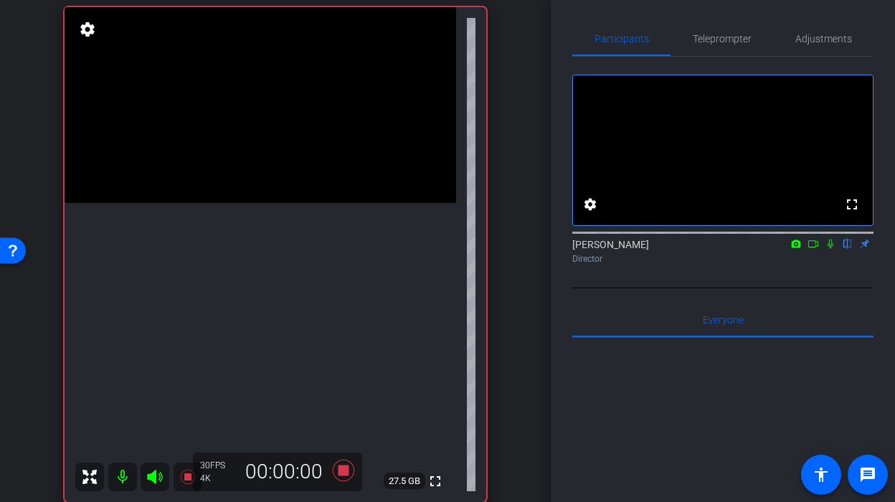
click at [246, 203] on video at bounding box center [261, 105] width 392 height 196
click at [343, 468] on icon at bounding box center [344, 471] width 22 height 22
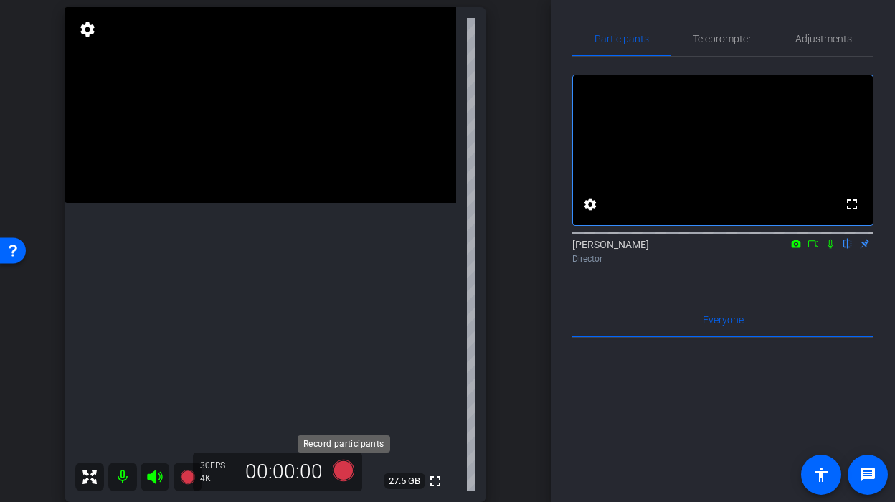
click at [343, 469] on icon at bounding box center [344, 471] width 22 height 22
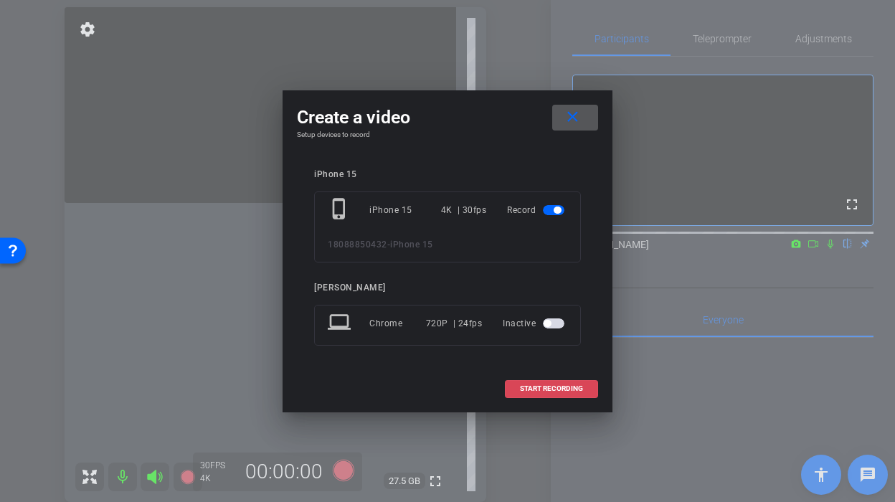
click at [540, 386] on span "START RECORDING" at bounding box center [551, 388] width 63 height 7
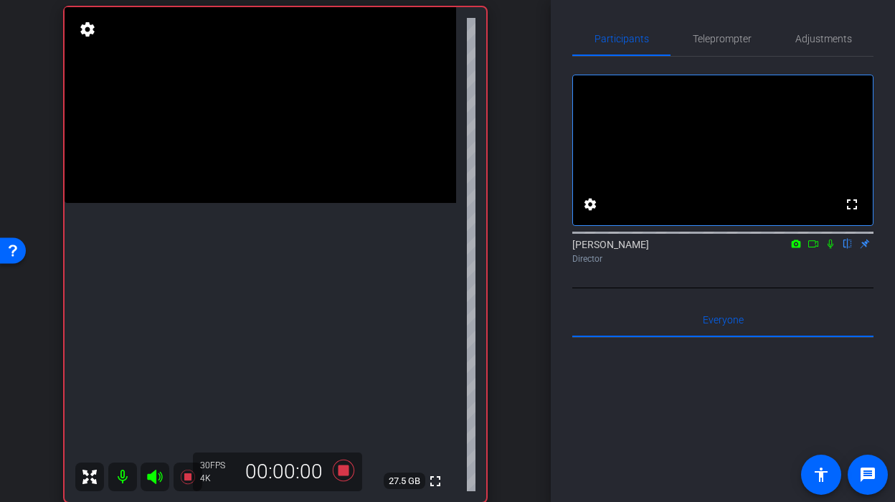
click at [244, 203] on video at bounding box center [261, 105] width 392 height 196
click at [340, 473] on icon at bounding box center [344, 471] width 22 height 22
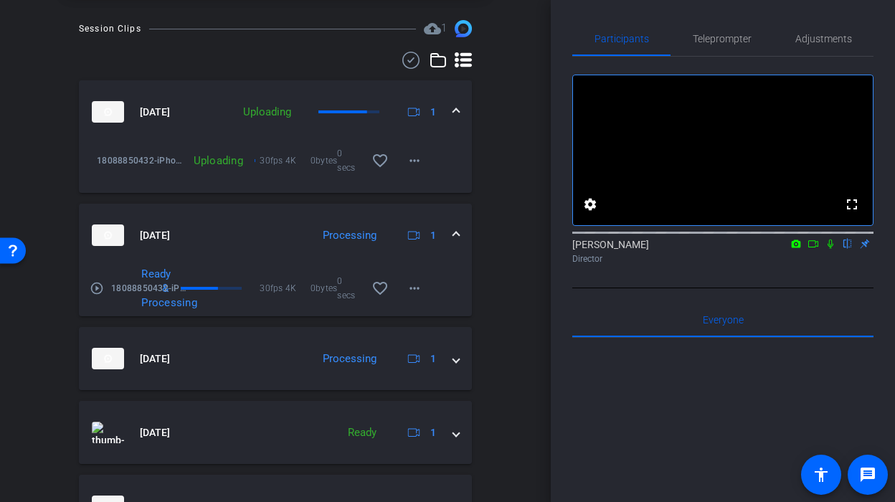
scroll to position [566, 0]
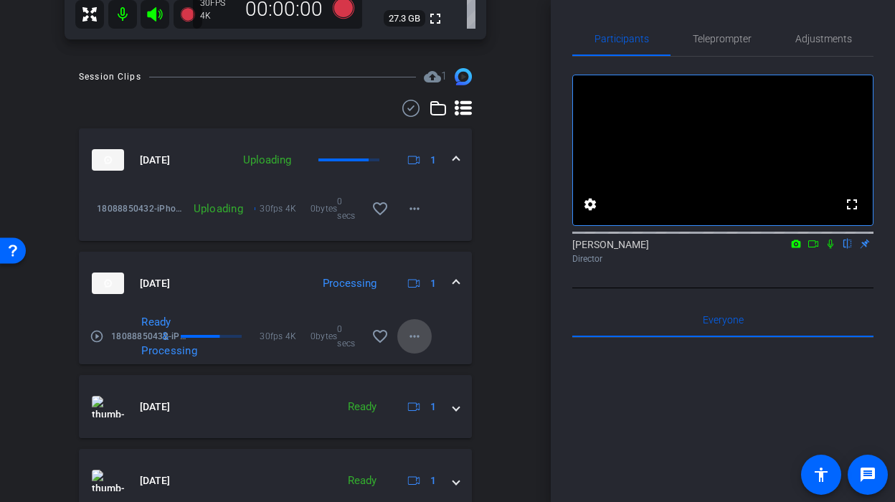
click at [425, 343] on span at bounding box center [414, 336] width 34 height 34
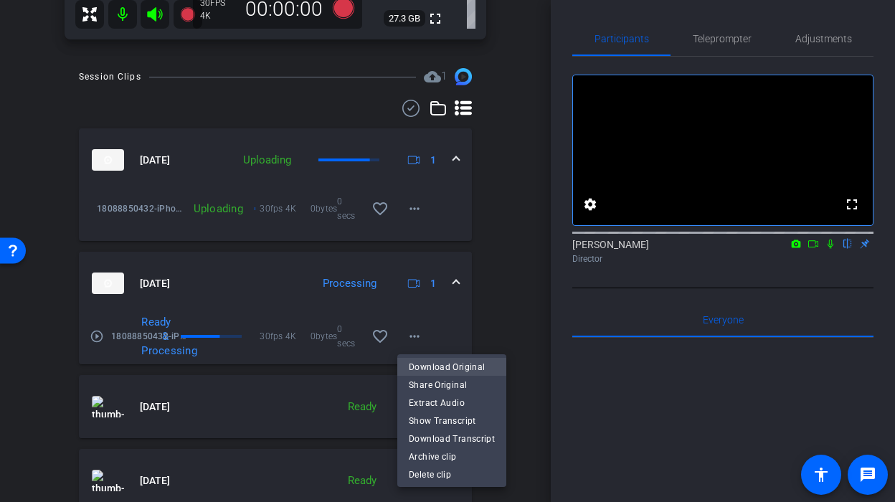
click at [425, 361] on span "Download Original" at bounding box center [452, 366] width 86 height 17
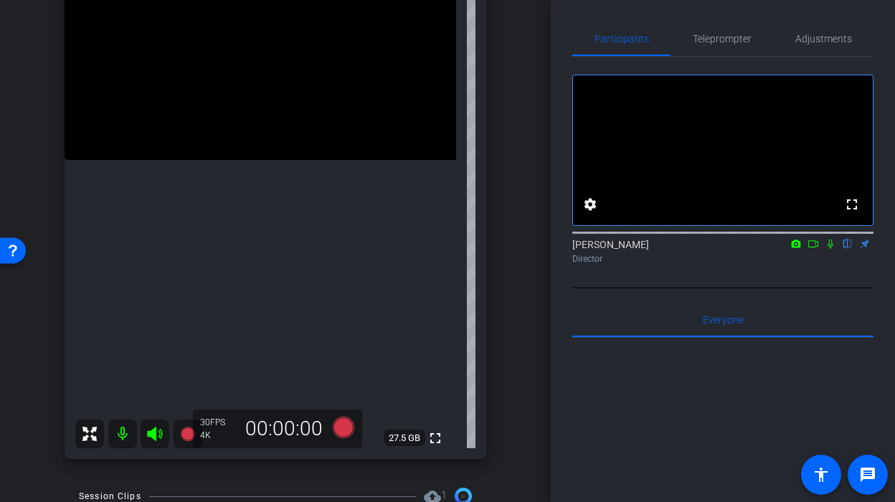
scroll to position [143, 0]
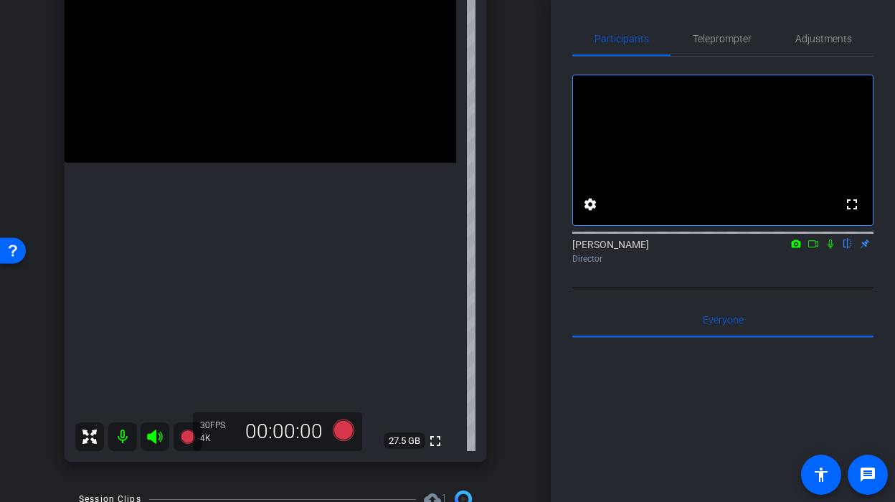
click at [245, 163] on video at bounding box center [261, 65] width 392 height 196
click at [343, 437] on icon at bounding box center [344, 430] width 22 height 22
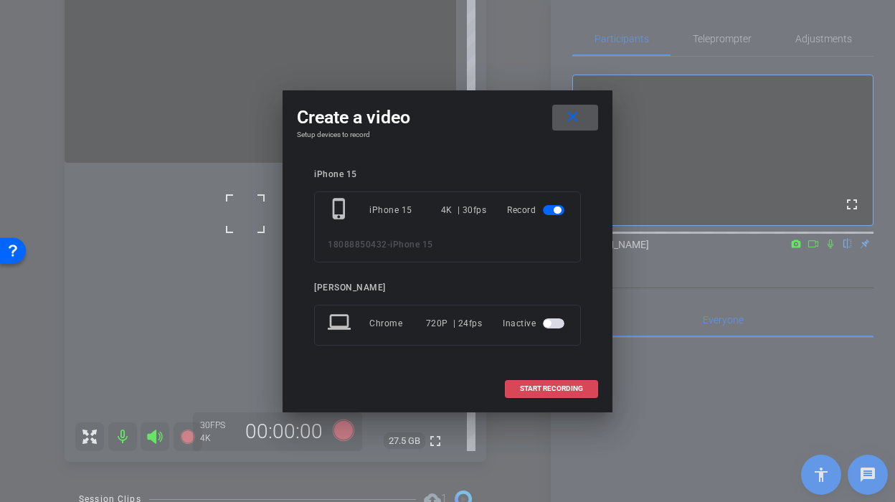
click at [546, 381] on span at bounding box center [552, 388] width 92 height 34
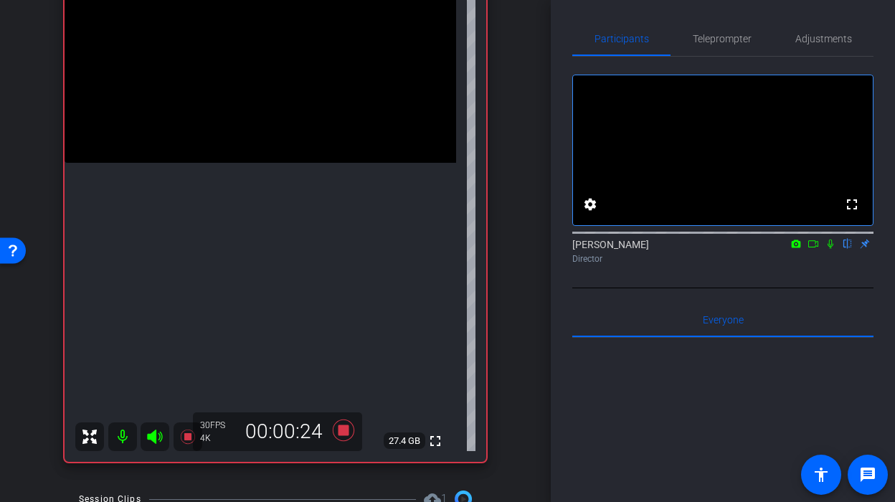
click at [248, 163] on video at bounding box center [261, 65] width 392 height 196
click at [333, 436] on icon at bounding box center [343, 430] width 34 height 26
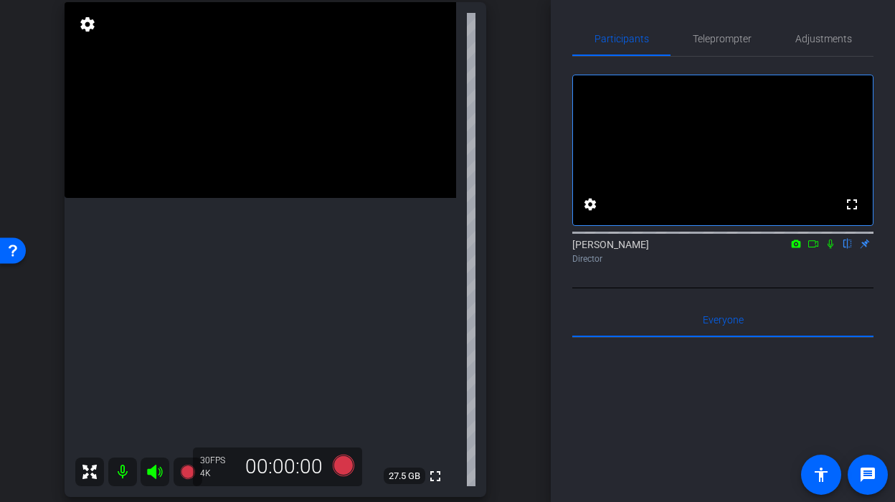
scroll to position [111, 0]
click at [341, 458] on icon at bounding box center [344, 463] width 22 height 22
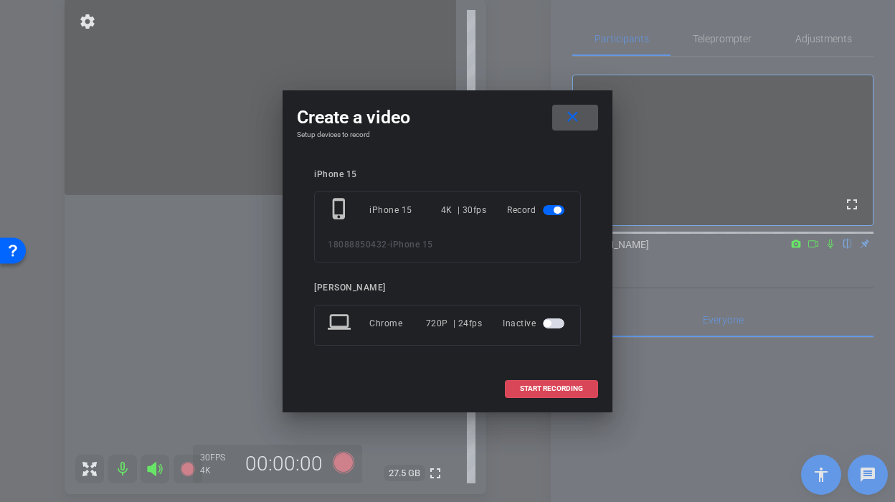
click at [519, 386] on span at bounding box center [552, 388] width 92 height 34
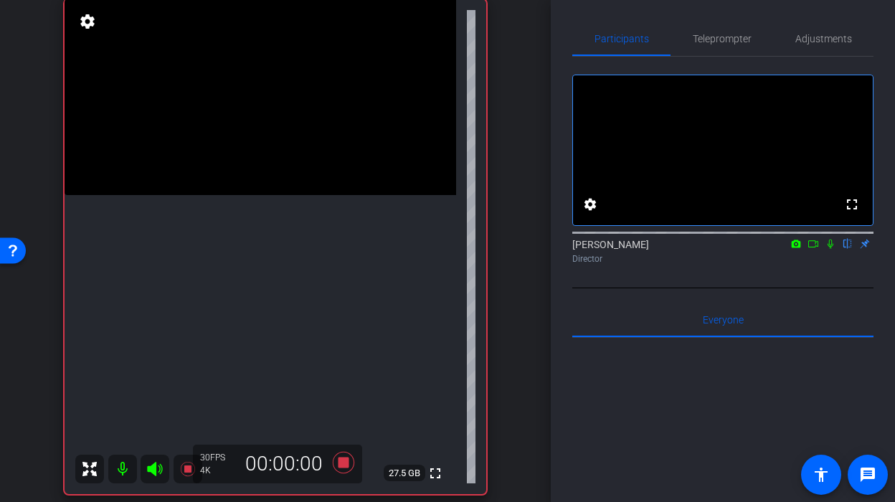
click at [265, 195] on video at bounding box center [261, 97] width 392 height 196
click at [343, 452] on icon at bounding box center [343, 463] width 34 height 26
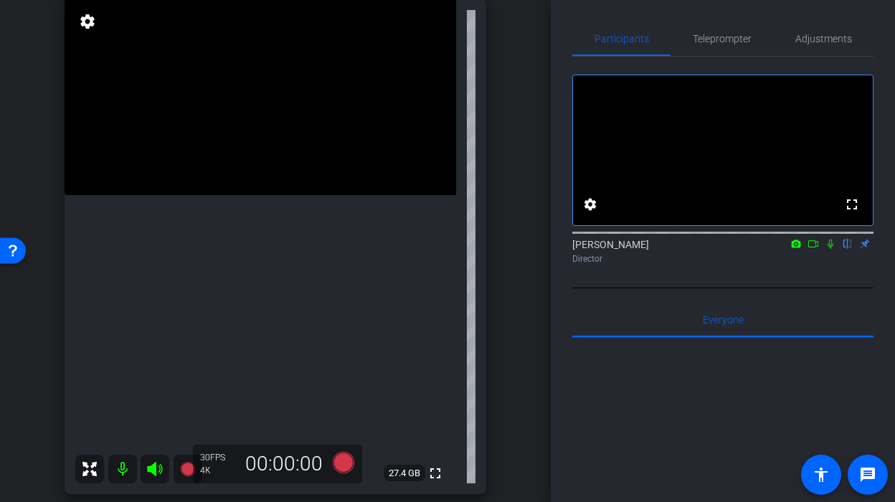
click at [243, 195] on video at bounding box center [261, 97] width 392 height 196
click at [252, 232] on div at bounding box center [243, 232] width 36 height 36
click at [326, 467] on icon at bounding box center [343, 463] width 34 height 26
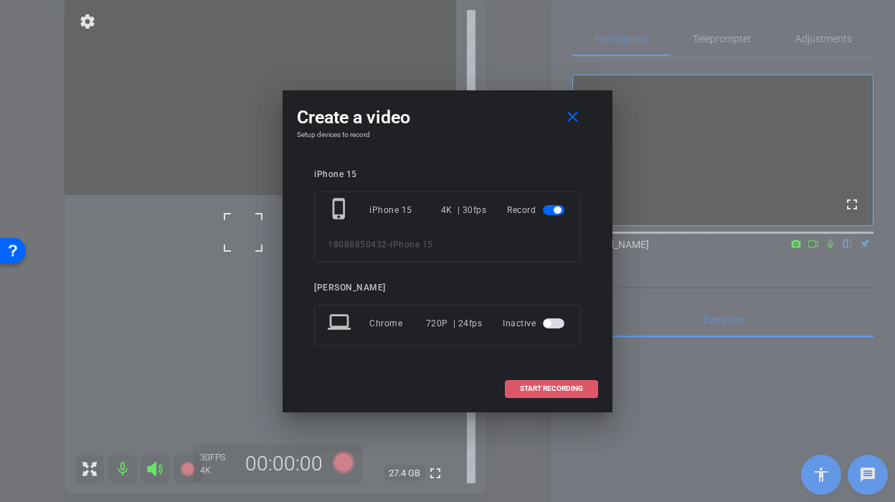
click at [527, 385] on span "START RECORDING" at bounding box center [551, 388] width 63 height 7
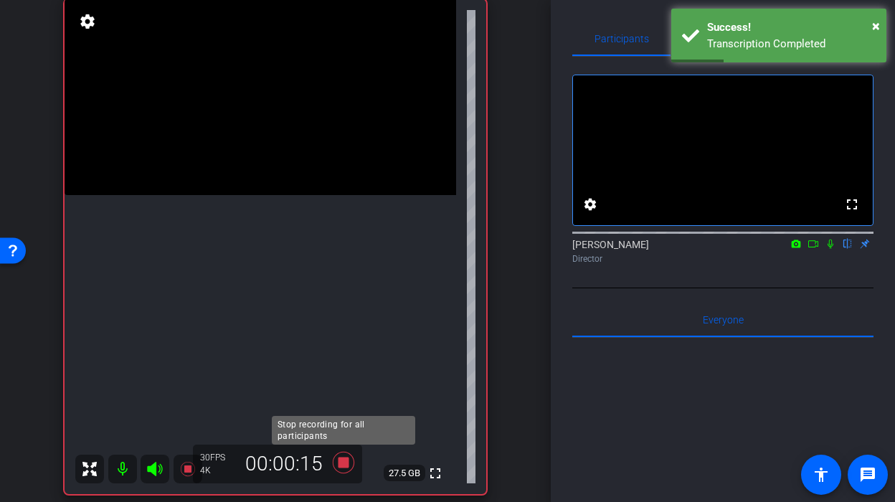
click at [343, 466] on icon at bounding box center [344, 463] width 22 height 22
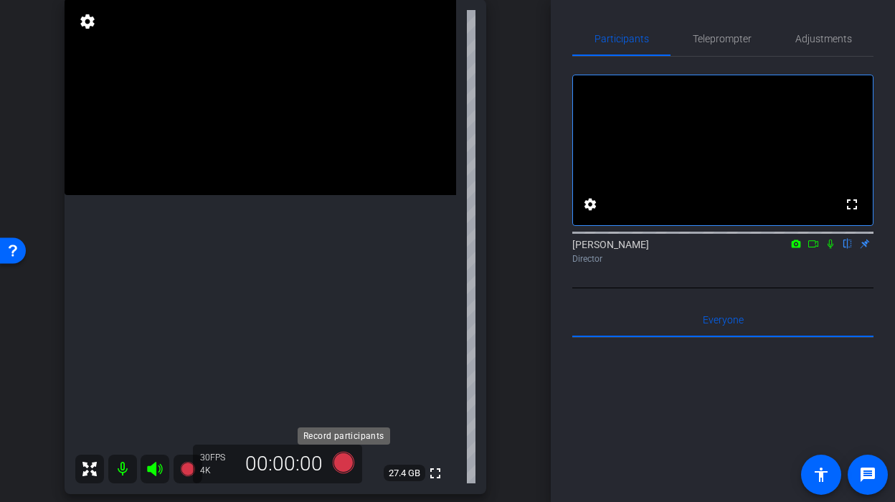
click at [343, 466] on icon at bounding box center [344, 463] width 22 height 22
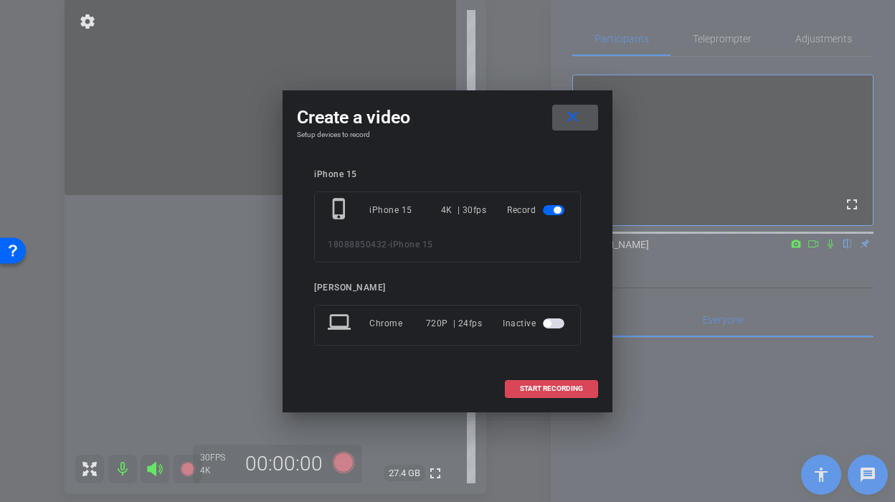
click at [548, 387] on span "START RECORDING" at bounding box center [551, 388] width 63 height 7
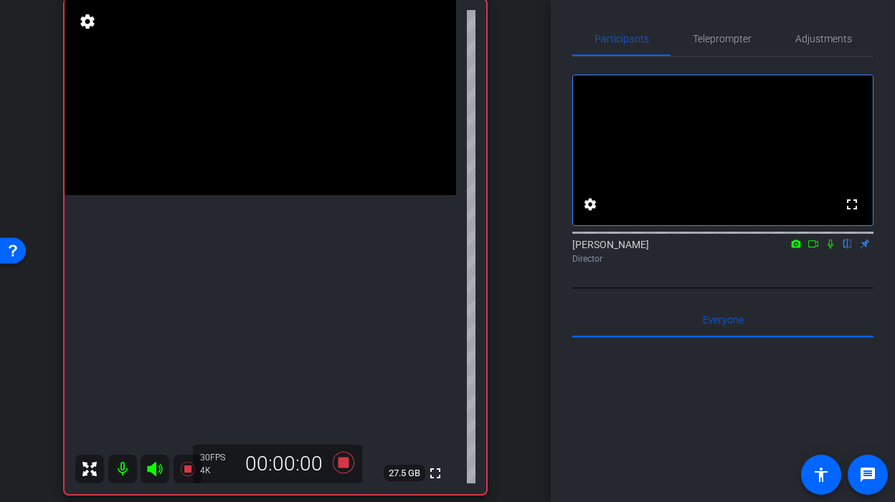
click at [253, 195] on video at bounding box center [261, 97] width 392 height 196
click at [347, 477] on div "30 FPS 4K 00:00:14" at bounding box center [277, 464] width 169 height 39
click at [344, 470] on icon at bounding box center [343, 463] width 34 height 26
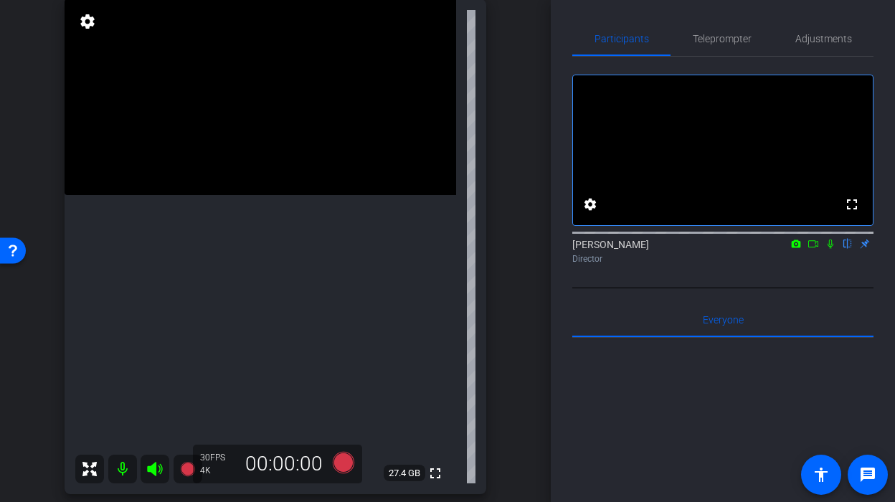
click at [257, 195] on video at bounding box center [261, 97] width 392 height 196
click at [351, 469] on icon at bounding box center [344, 463] width 22 height 22
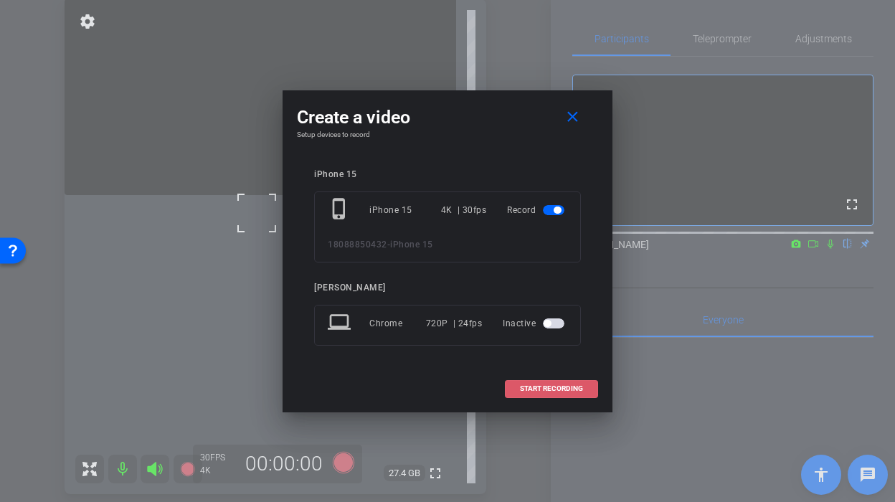
click at [574, 391] on span "START RECORDING" at bounding box center [551, 388] width 63 height 7
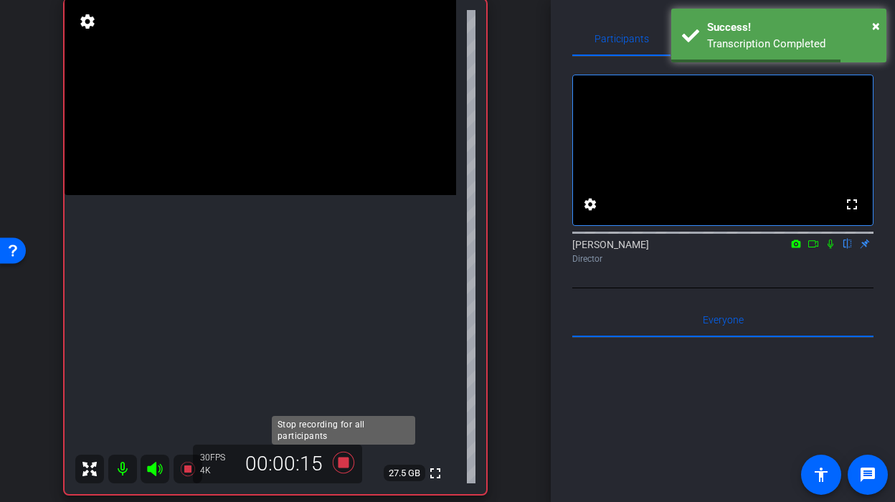
click at [338, 461] on icon at bounding box center [344, 463] width 22 height 22
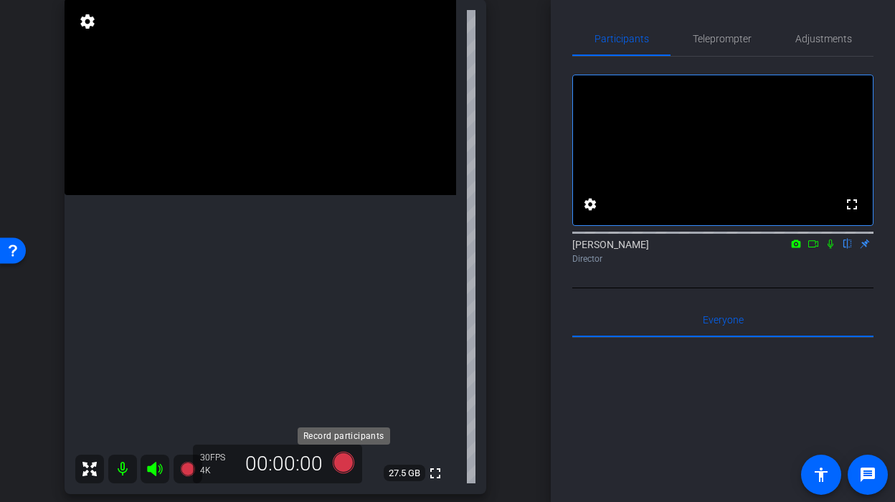
click at [346, 460] on icon at bounding box center [344, 463] width 22 height 22
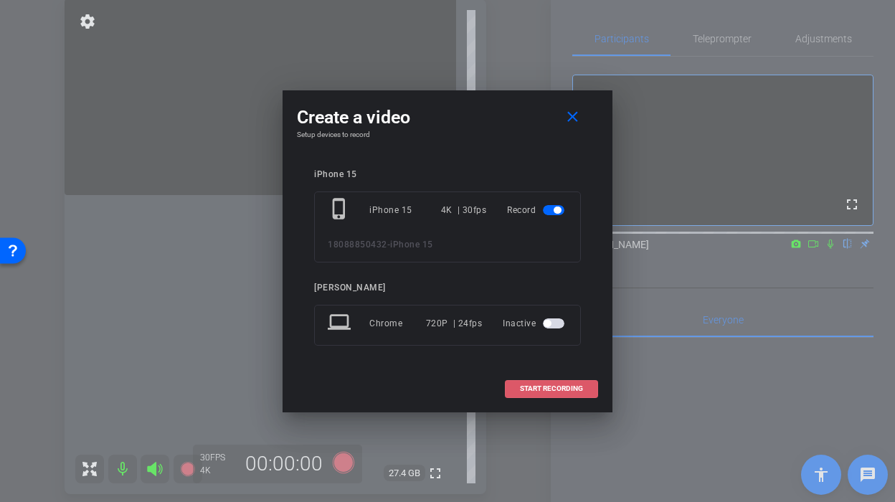
click at [556, 374] on span at bounding box center [552, 388] width 92 height 34
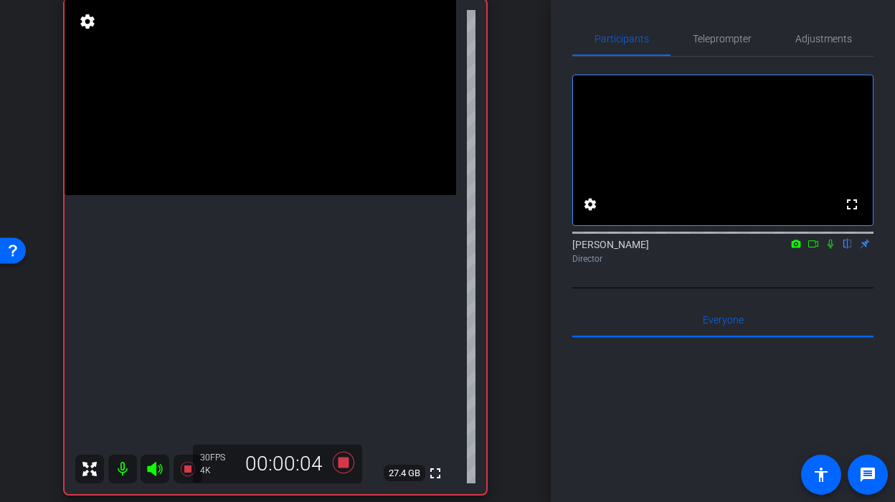
click at [262, 195] on video at bounding box center [261, 97] width 392 height 196
click at [344, 472] on icon at bounding box center [343, 463] width 34 height 26
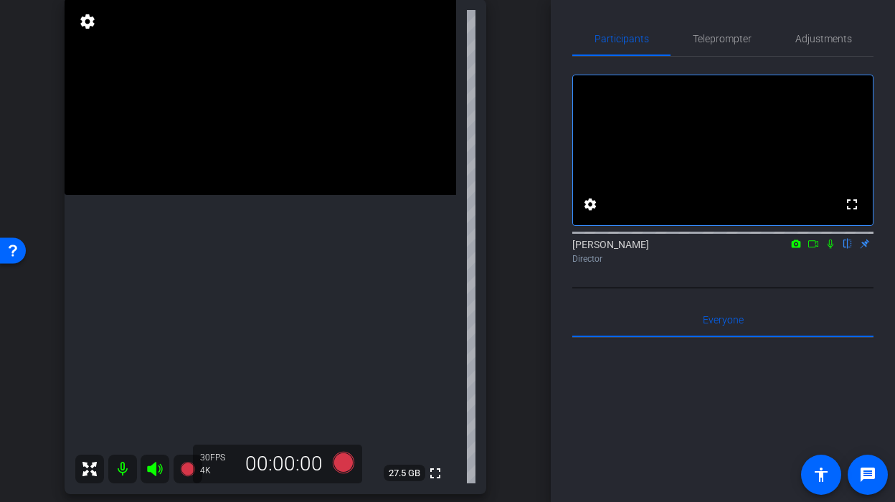
click at [229, 194] on video at bounding box center [261, 97] width 392 height 196
click at [343, 460] on icon at bounding box center [344, 463] width 22 height 22
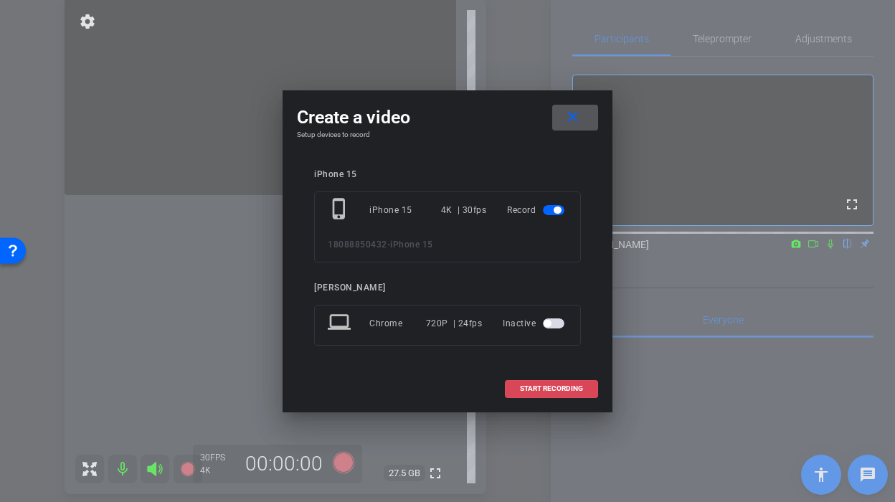
click at [540, 388] on span "START RECORDING" at bounding box center [551, 388] width 63 height 7
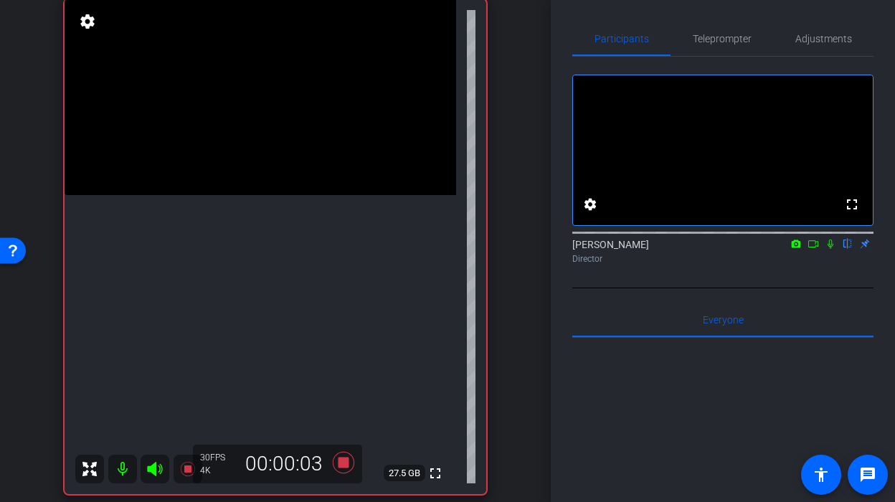
click at [217, 185] on video at bounding box center [261, 97] width 392 height 196
click at [341, 468] on icon at bounding box center [344, 463] width 22 height 22
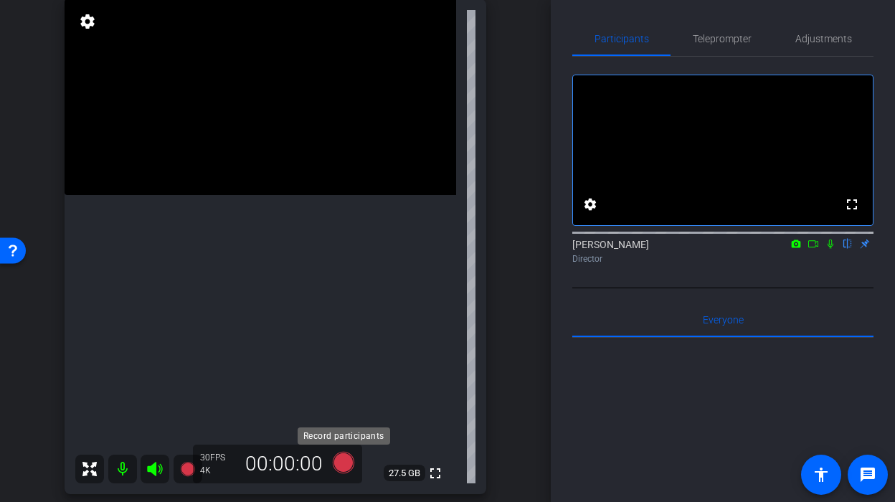
click at [333, 465] on icon at bounding box center [343, 463] width 34 height 26
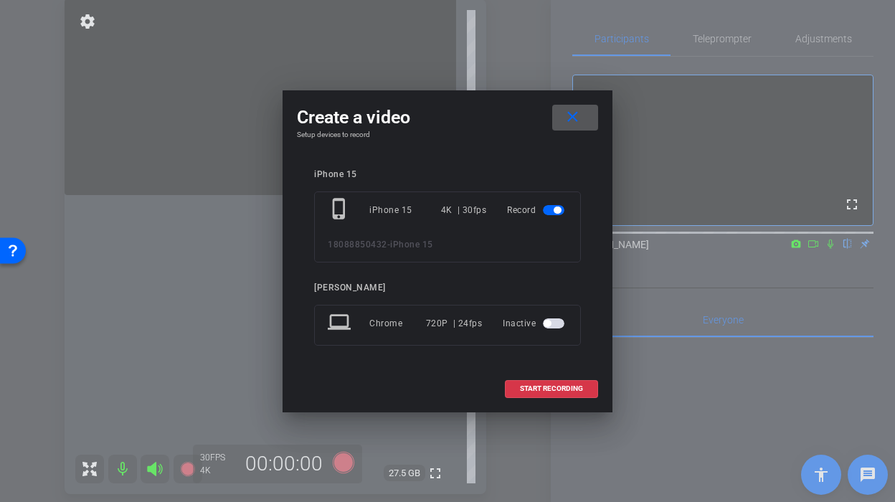
click at [561, 135] on h4 "Setup devices to record" at bounding box center [447, 135] width 301 height 9
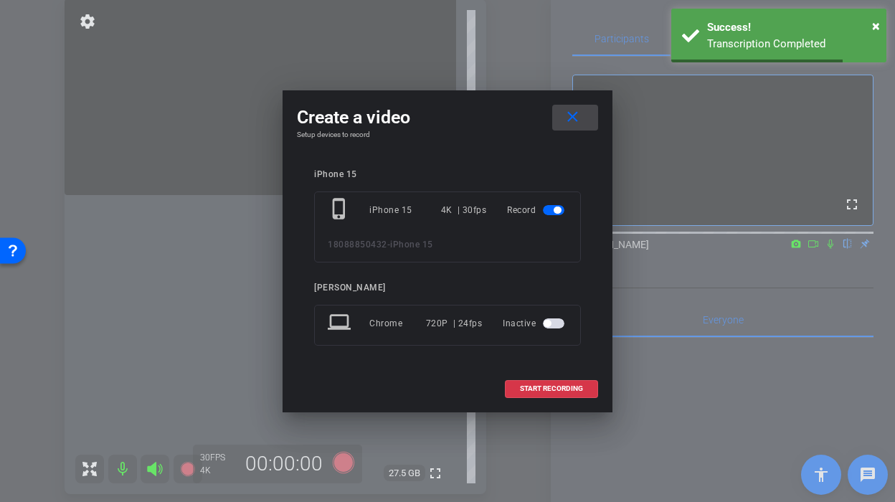
click at [582, 125] on span at bounding box center [575, 117] width 46 height 34
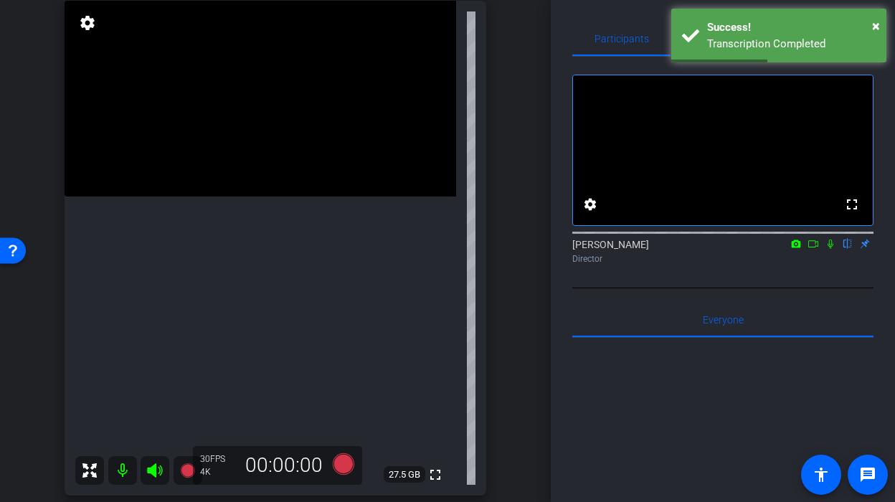
scroll to position [108, 0]
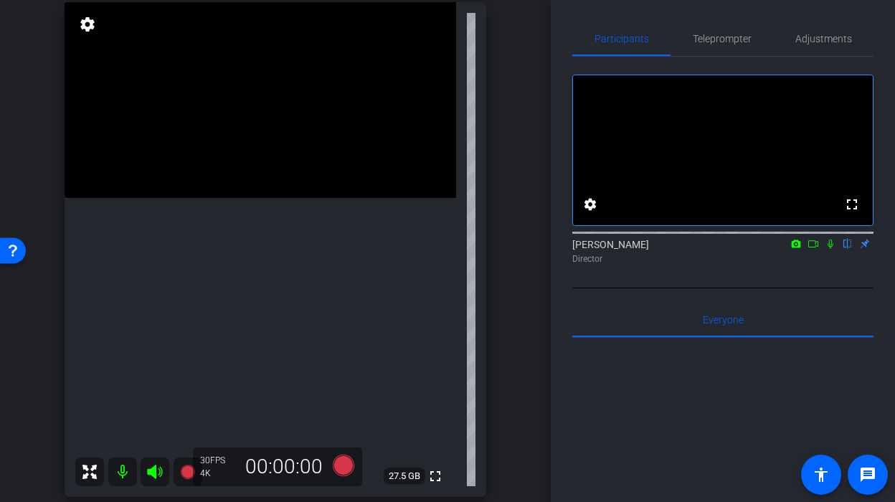
click at [262, 198] on video at bounding box center [261, 100] width 392 height 196
click at [257, 191] on video at bounding box center [261, 100] width 392 height 196
click at [341, 462] on icon at bounding box center [344, 466] width 22 height 22
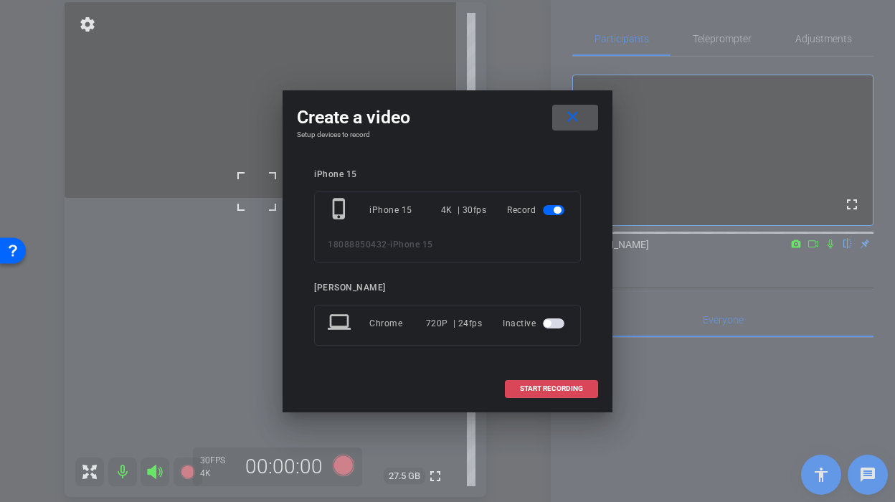
click at [521, 399] on span at bounding box center [552, 388] width 92 height 34
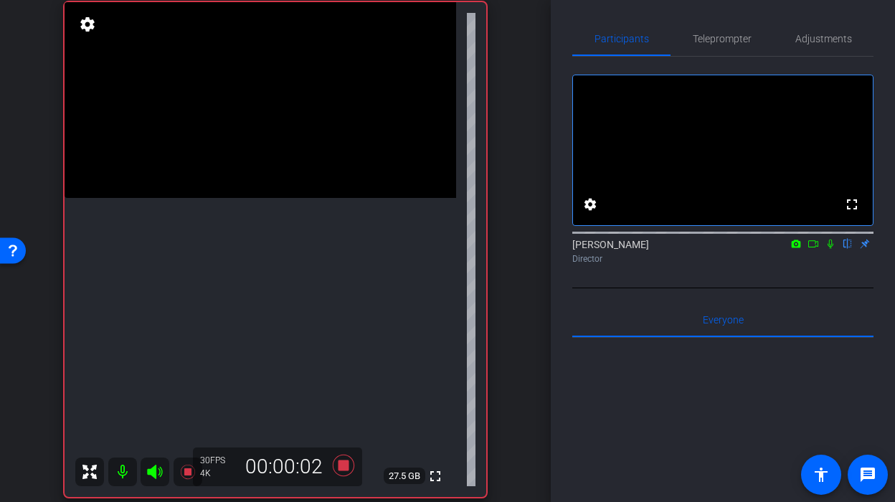
click at [277, 194] on video at bounding box center [261, 100] width 392 height 196
click at [262, 185] on div at bounding box center [277, 194] width 36 height 36
click at [250, 191] on video at bounding box center [261, 100] width 392 height 196
click at [346, 471] on icon at bounding box center [343, 465] width 34 height 26
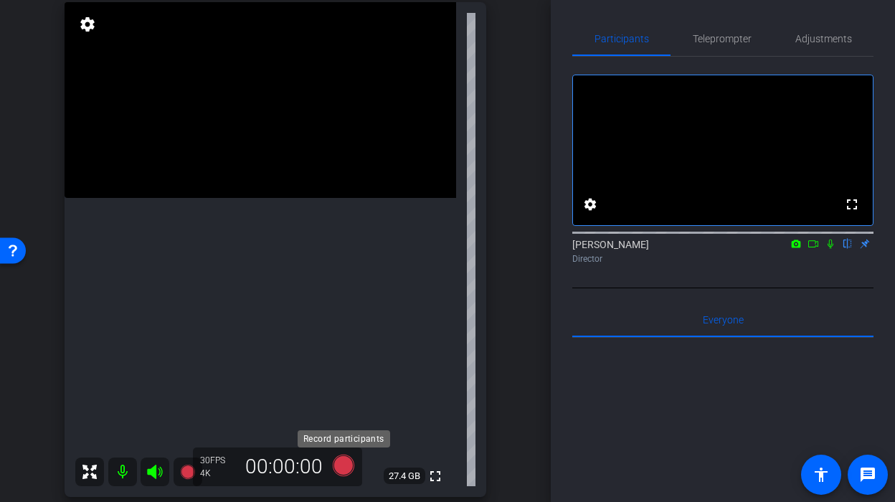
click at [330, 468] on icon at bounding box center [343, 465] width 34 height 26
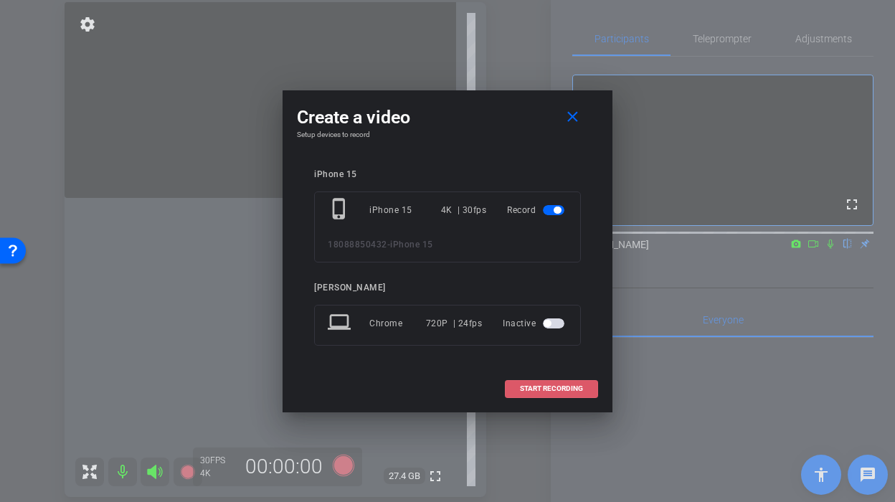
click at [508, 387] on span at bounding box center [552, 388] width 92 height 34
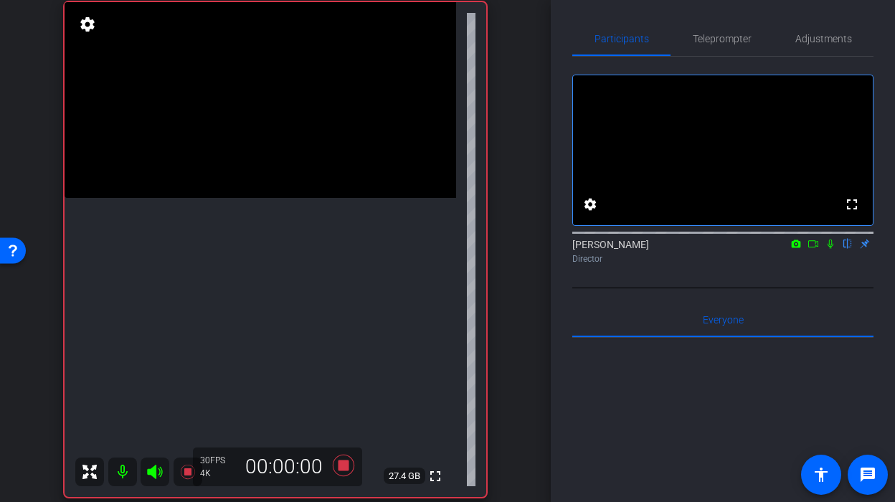
click at [247, 181] on video at bounding box center [261, 100] width 392 height 196
click at [339, 472] on icon at bounding box center [343, 465] width 34 height 26
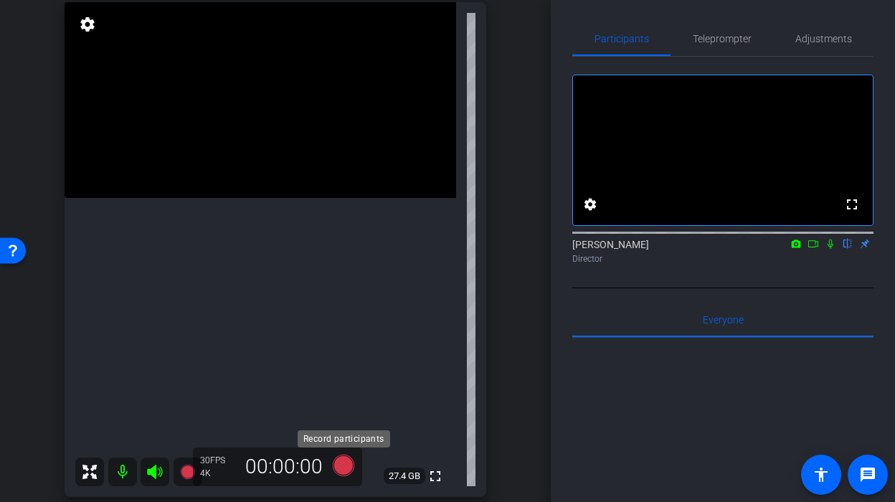
click at [339, 472] on icon at bounding box center [344, 466] width 22 height 22
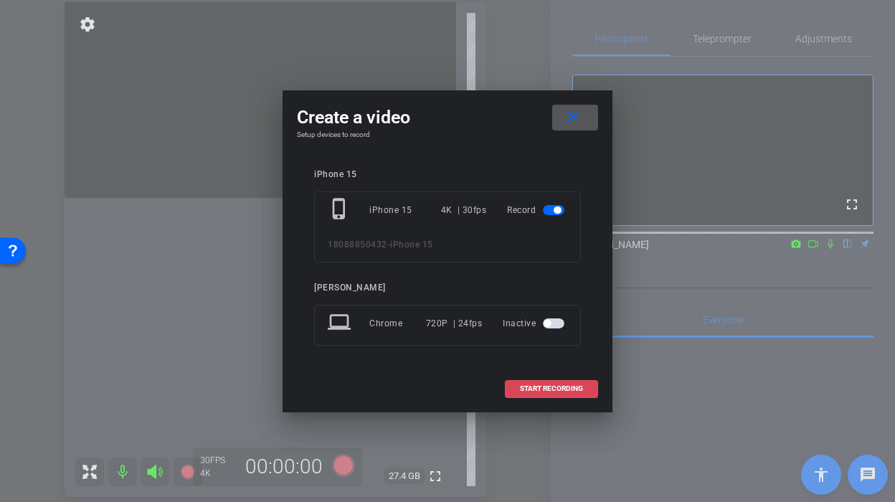
click at [527, 375] on span at bounding box center [552, 388] width 92 height 34
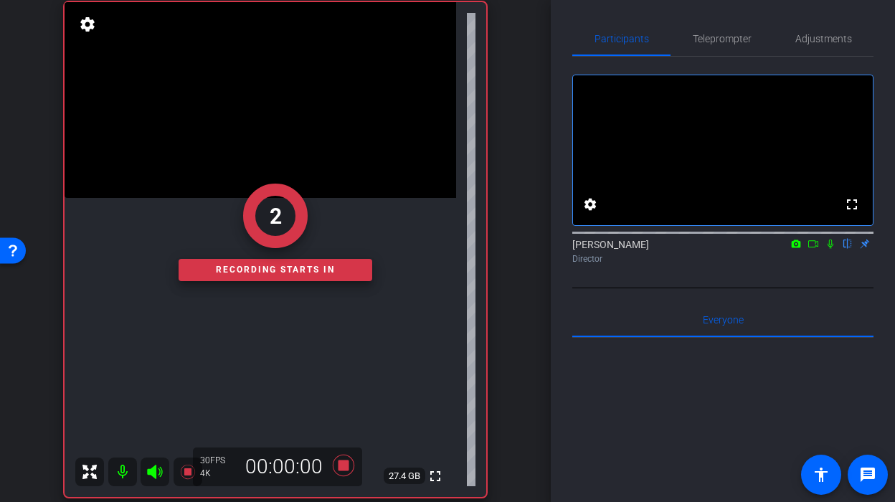
click at [247, 171] on div "2 Recording starts in" at bounding box center [276, 232] width 422 height 529
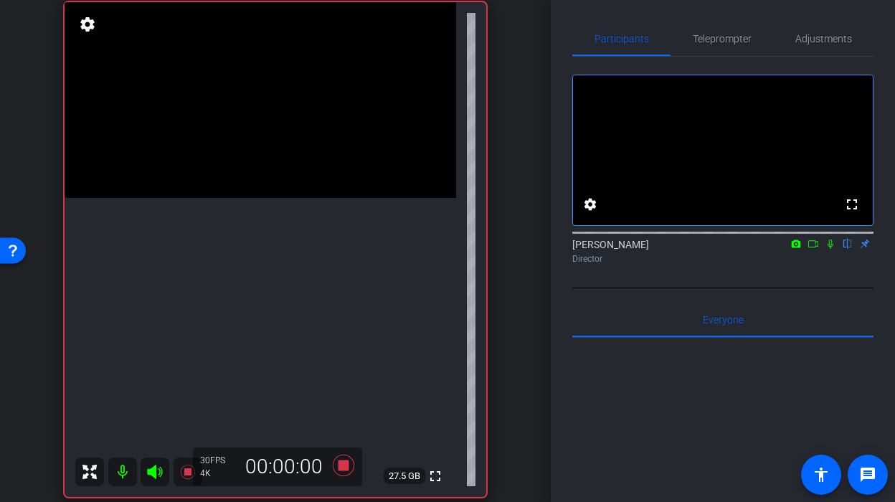
click at [271, 198] on video at bounding box center [261, 100] width 392 height 196
click at [256, 194] on video at bounding box center [261, 100] width 392 height 196
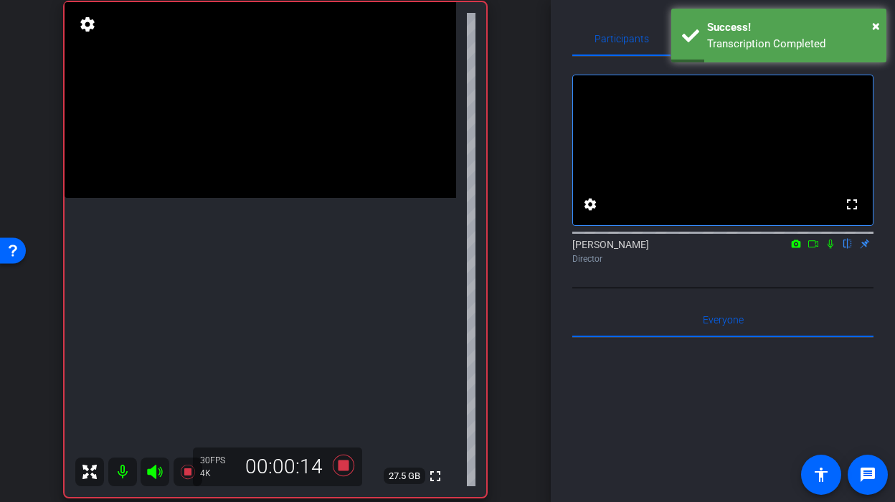
click at [256, 194] on video at bounding box center [261, 100] width 392 height 196
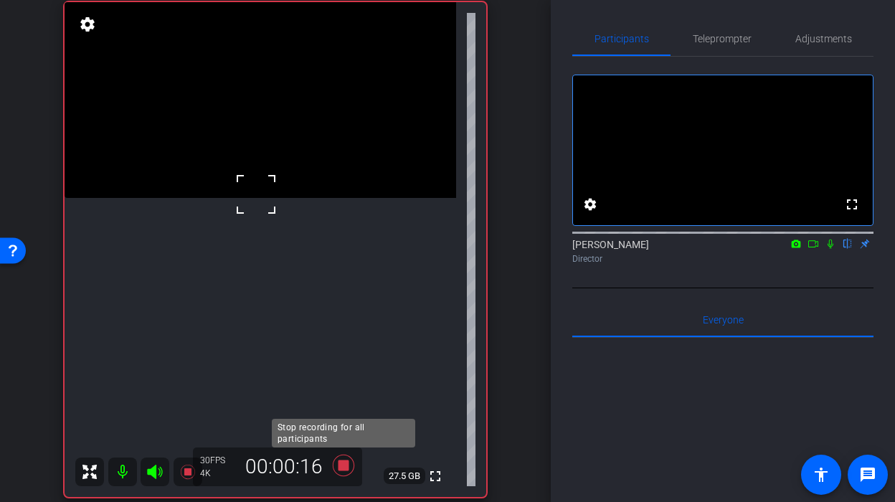
click at [349, 470] on icon at bounding box center [343, 465] width 34 height 26
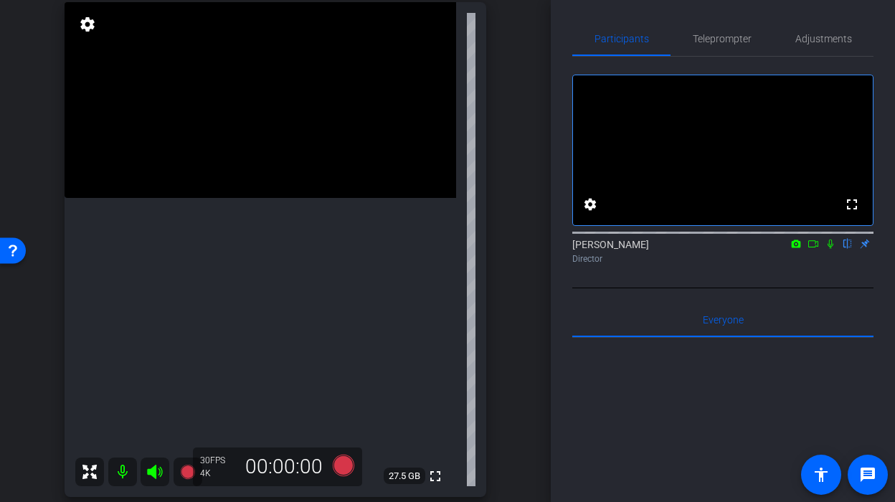
click at [271, 186] on video at bounding box center [261, 100] width 392 height 196
click at [270, 198] on video at bounding box center [261, 100] width 392 height 196
click at [255, 187] on div at bounding box center [270, 205] width 36 height 36
click at [344, 473] on icon at bounding box center [344, 466] width 22 height 22
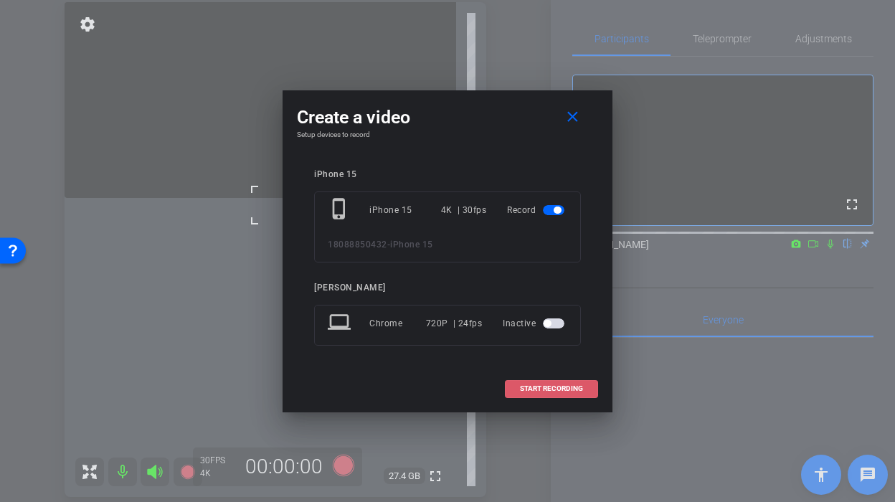
click at [528, 379] on span at bounding box center [552, 388] width 92 height 34
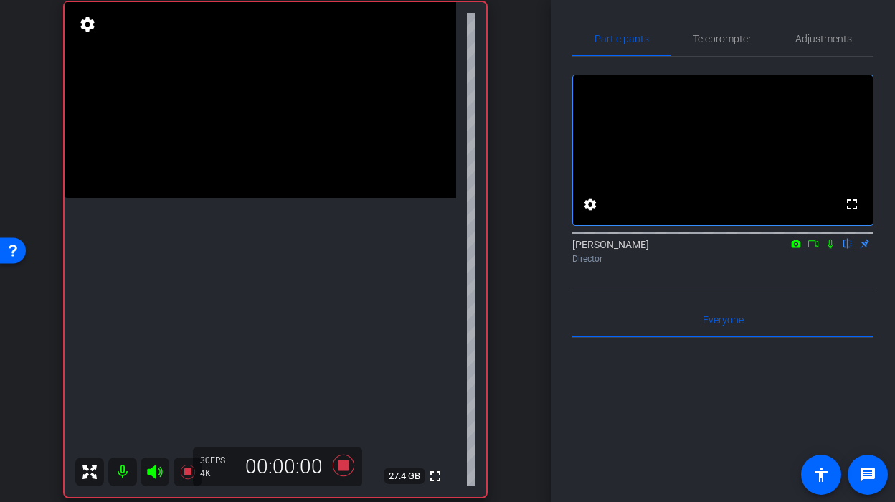
click at [253, 163] on video at bounding box center [261, 100] width 392 height 196
click at [341, 470] on icon at bounding box center [344, 466] width 22 height 22
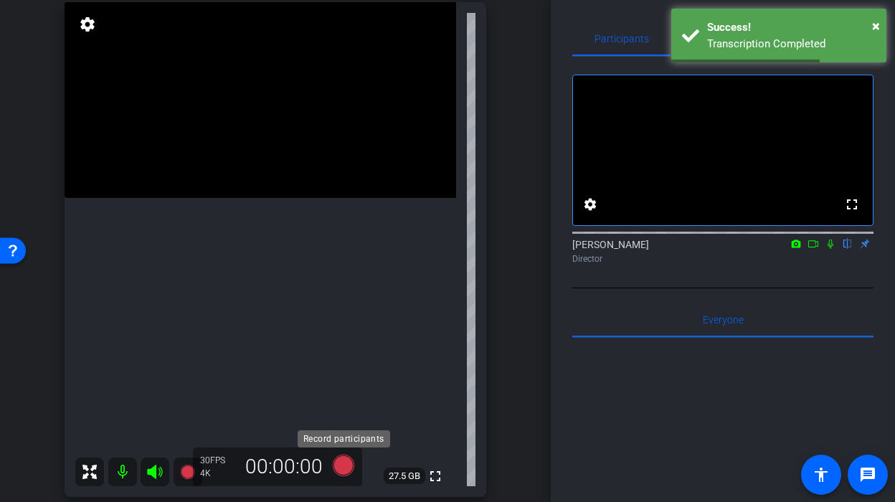
click at [350, 459] on icon at bounding box center [343, 465] width 34 height 26
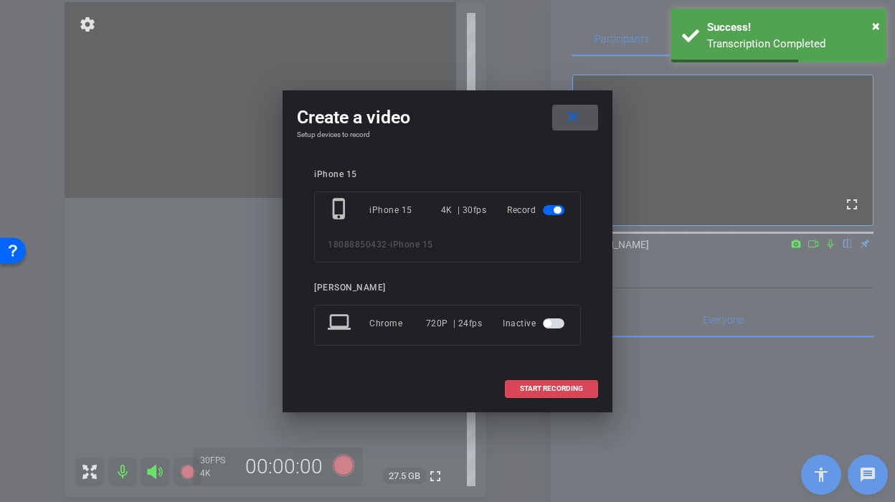
click at [548, 392] on span "START RECORDING" at bounding box center [551, 388] width 63 height 7
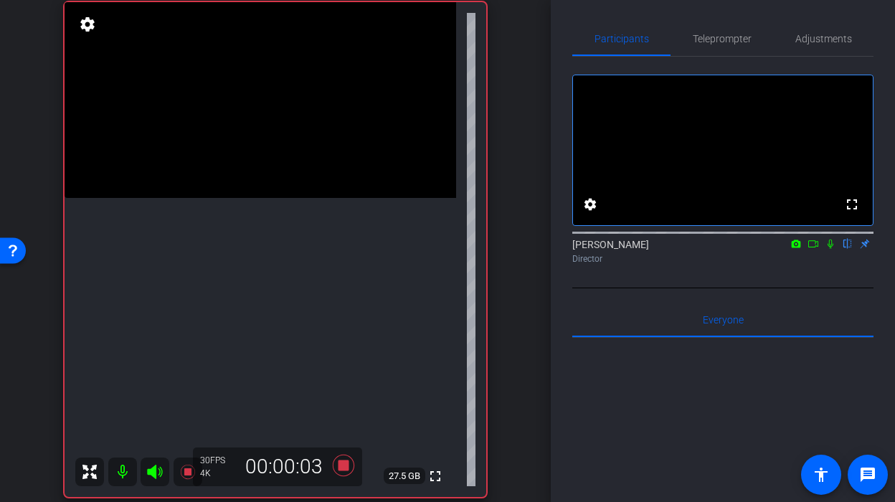
click at [250, 198] on video at bounding box center [261, 100] width 392 height 196
click at [248, 182] on video at bounding box center [261, 100] width 392 height 196
click at [338, 466] on icon at bounding box center [344, 466] width 22 height 22
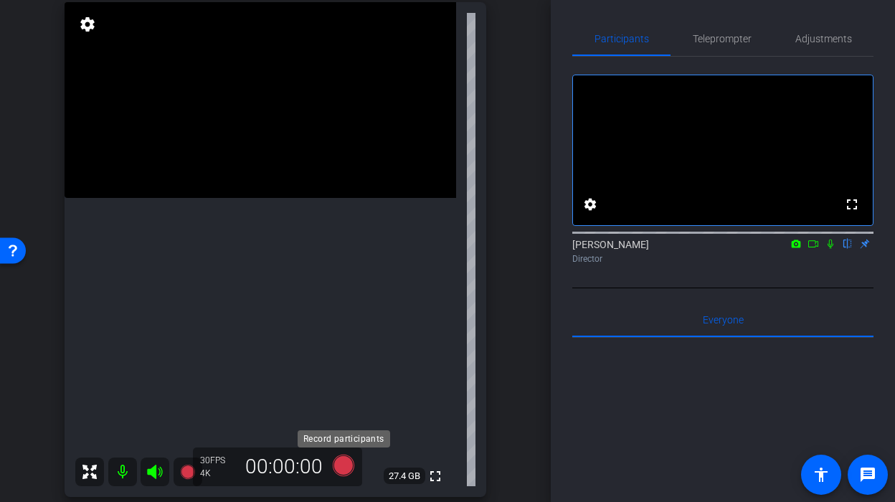
click at [348, 468] on icon at bounding box center [344, 466] width 22 height 22
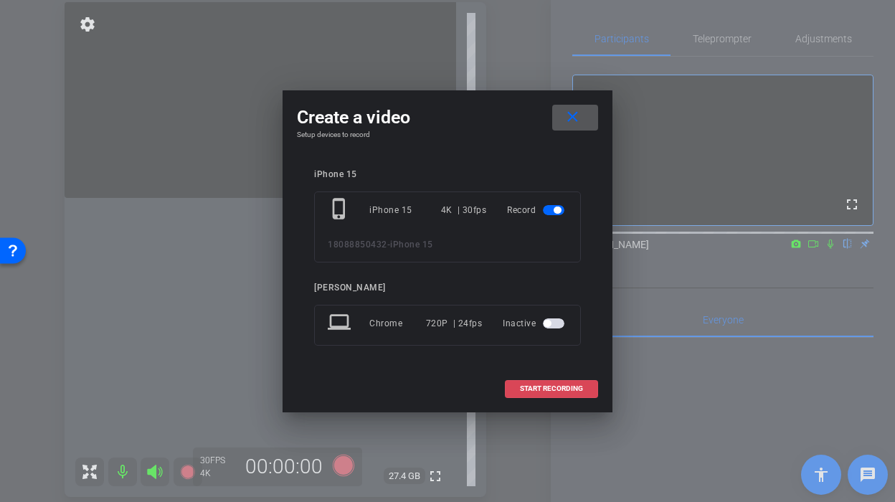
click at [552, 387] on span "START RECORDING" at bounding box center [551, 388] width 63 height 7
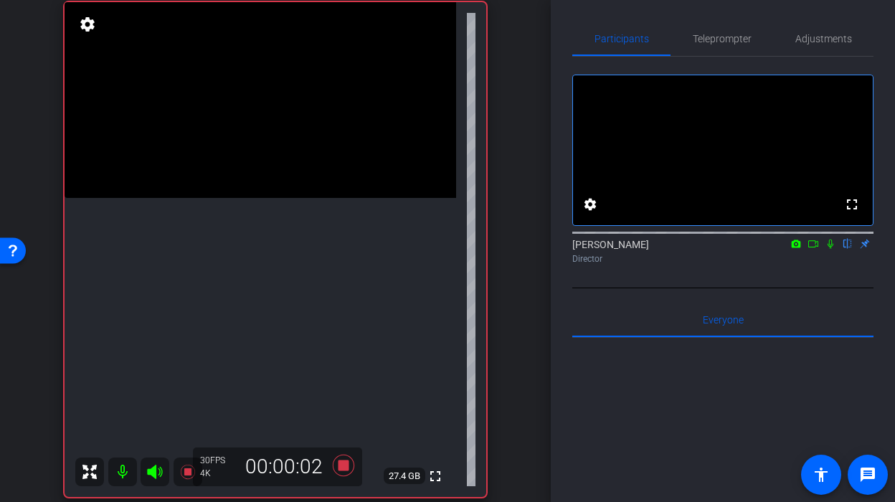
click at [250, 190] on video at bounding box center [261, 100] width 392 height 196
click at [350, 460] on icon at bounding box center [343, 465] width 34 height 26
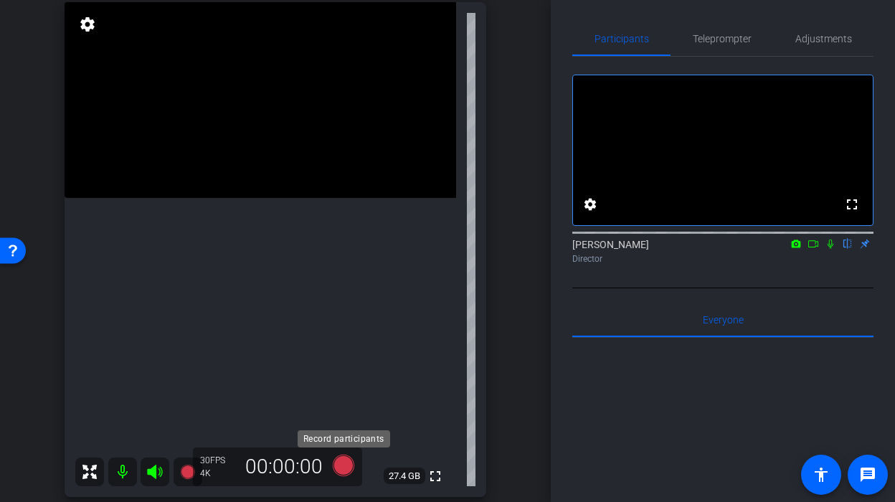
click at [350, 460] on icon at bounding box center [344, 466] width 22 height 22
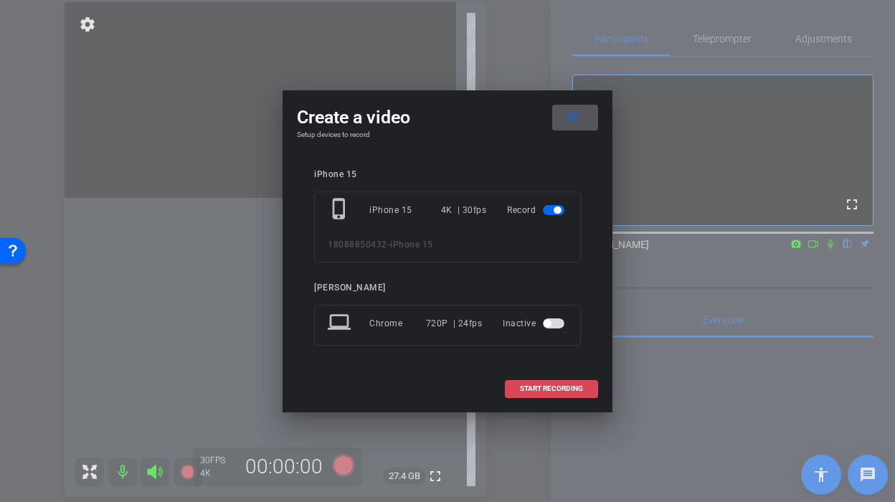
click at [555, 399] on span at bounding box center [552, 388] width 92 height 34
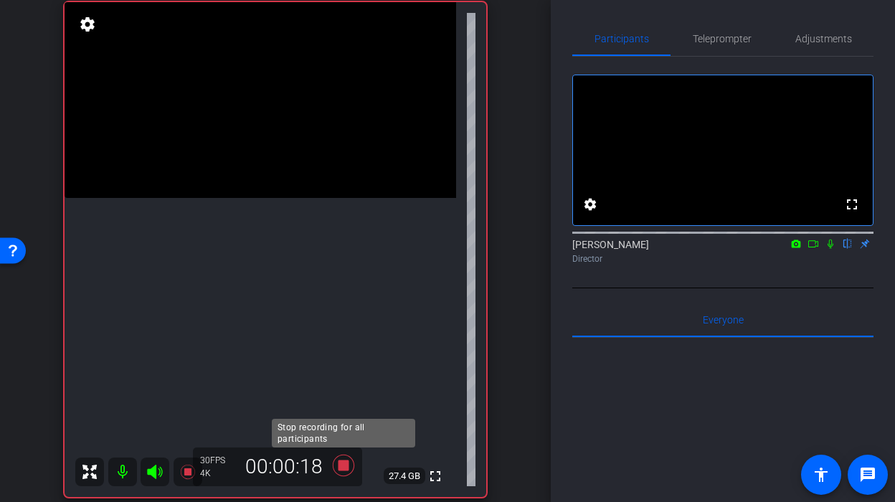
click at [346, 472] on icon at bounding box center [343, 465] width 34 height 26
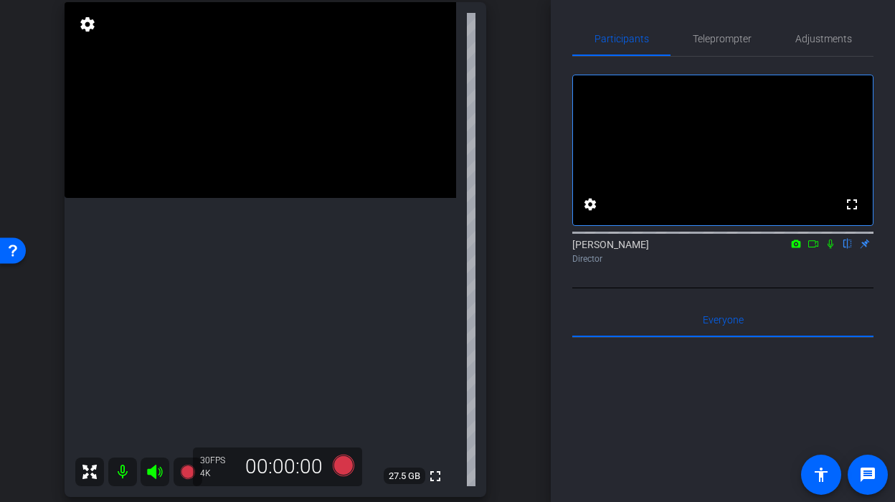
click at [215, 198] on video at bounding box center [261, 100] width 392 height 196
click at [222, 198] on video at bounding box center [261, 100] width 392 height 196
click at [225, 198] on video at bounding box center [261, 100] width 392 height 196
click at [257, 198] on video at bounding box center [261, 100] width 392 height 196
click at [257, 255] on div at bounding box center [258, 255] width 36 height 36
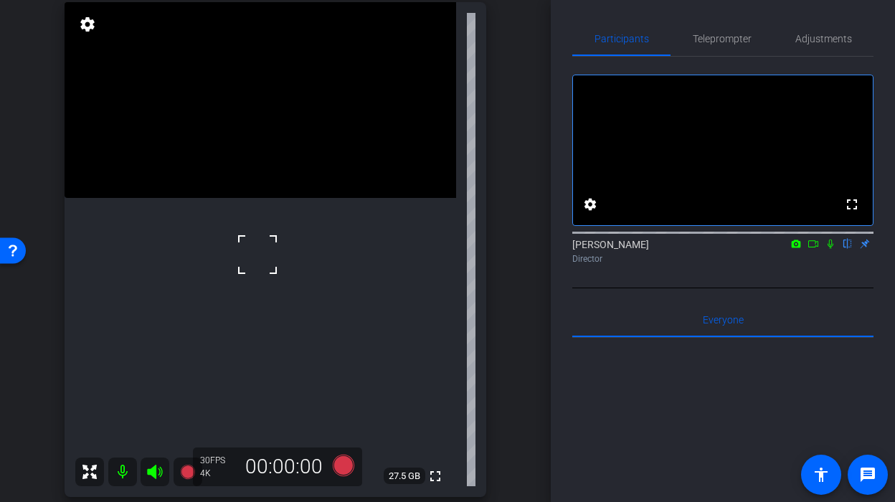
click at [257, 255] on div at bounding box center [258, 255] width 36 height 36
click at [237, 198] on video at bounding box center [261, 100] width 392 height 196
click at [331, 471] on icon at bounding box center [343, 465] width 34 height 26
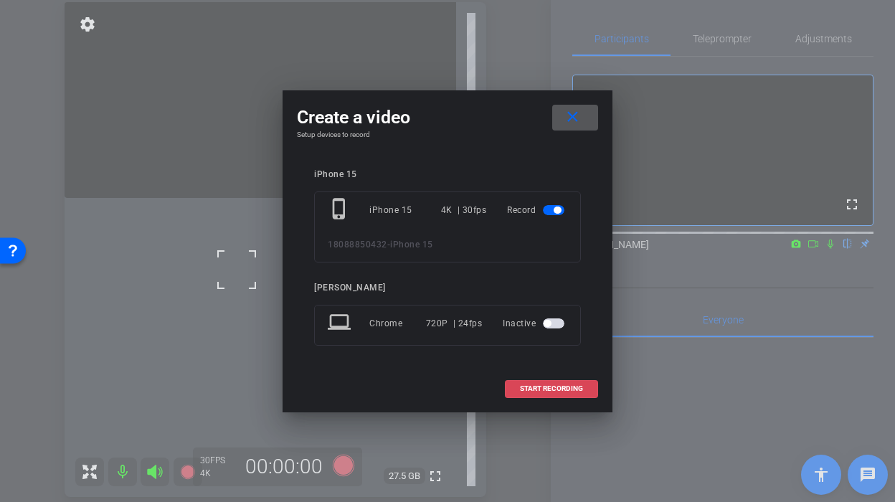
click at [582, 396] on span at bounding box center [552, 388] width 92 height 34
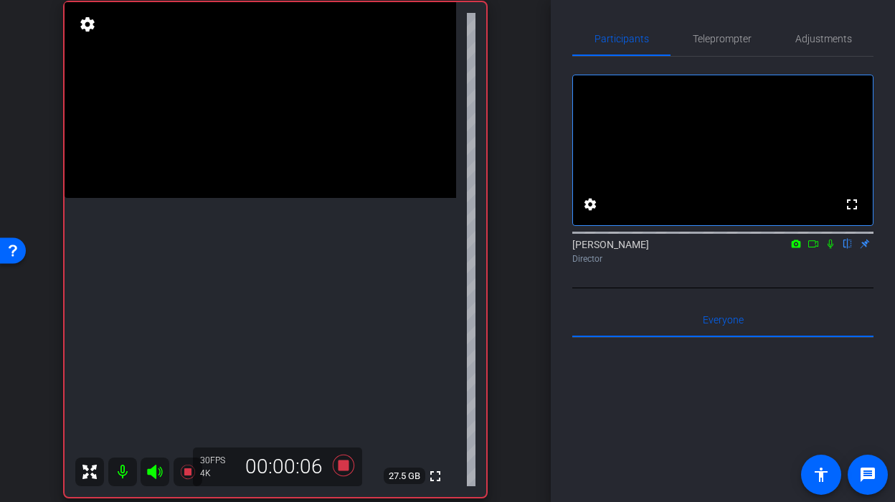
click at [266, 198] on video at bounding box center [261, 100] width 392 height 196
click at [227, 198] on video at bounding box center [261, 100] width 392 height 196
click at [352, 473] on icon at bounding box center [343, 465] width 34 height 26
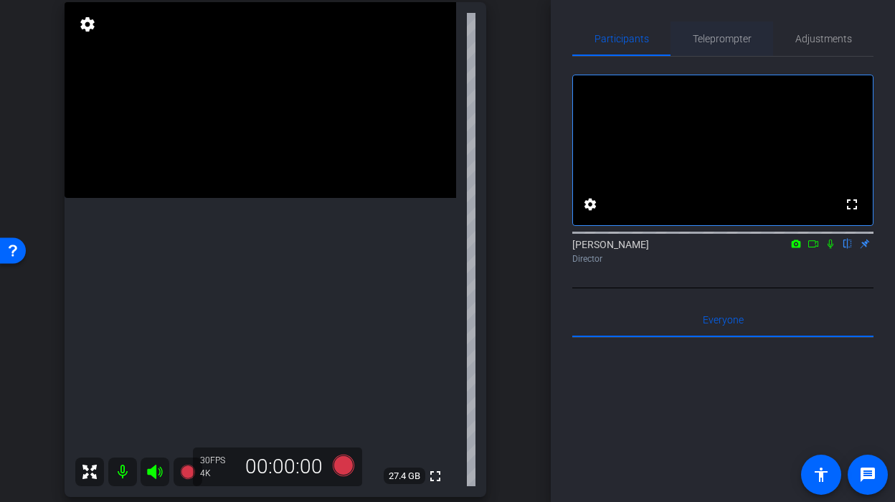
click at [730, 34] on span "Teleprompter" at bounding box center [722, 39] width 59 height 10
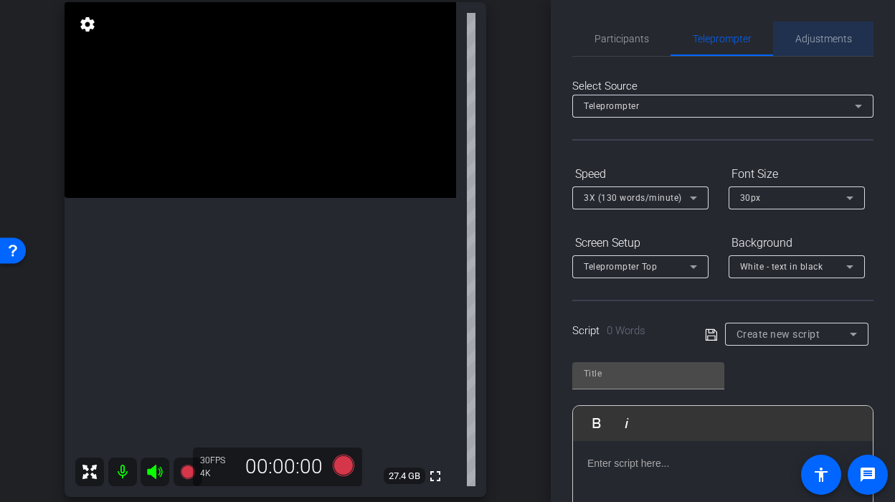
click at [802, 34] on span "Adjustments" at bounding box center [823, 39] width 57 height 10
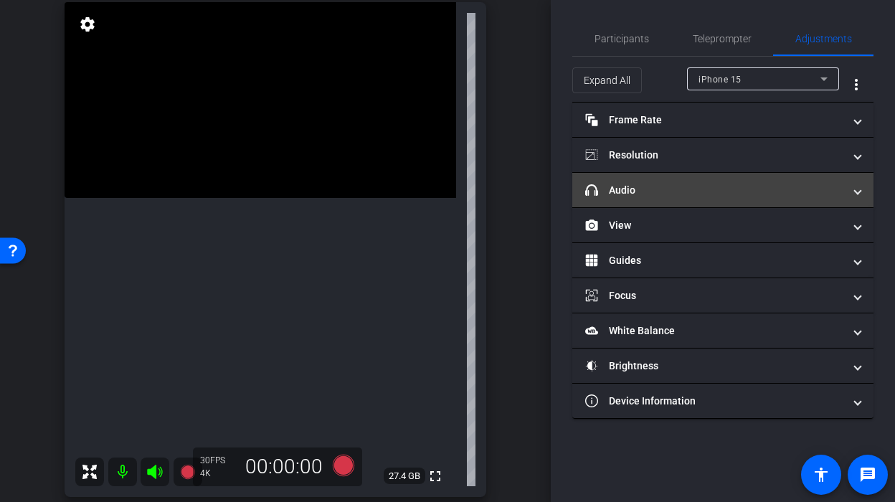
click at [660, 191] on mat-panel-title "headphone icon Audio" at bounding box center [714, 190] width 258 height 15
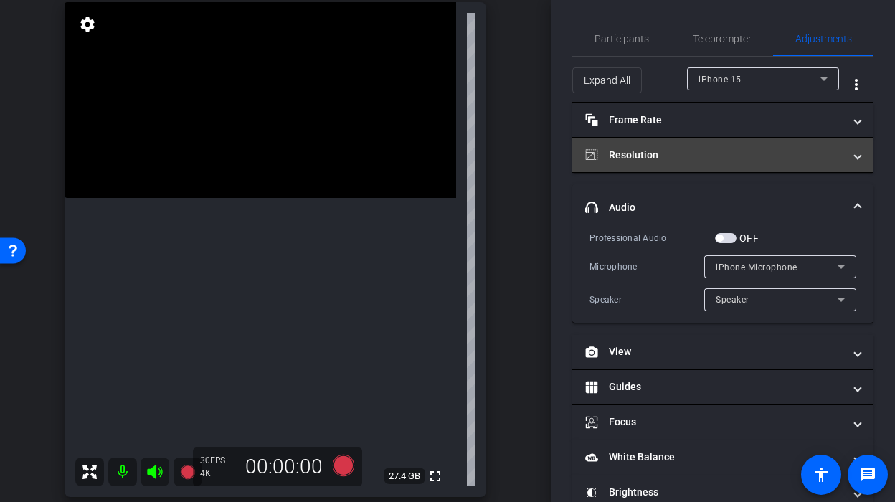
click at [660, 164] on mat-expansion-panel-header "Resolution" at bounding box center [722, 155] width 301 height 34
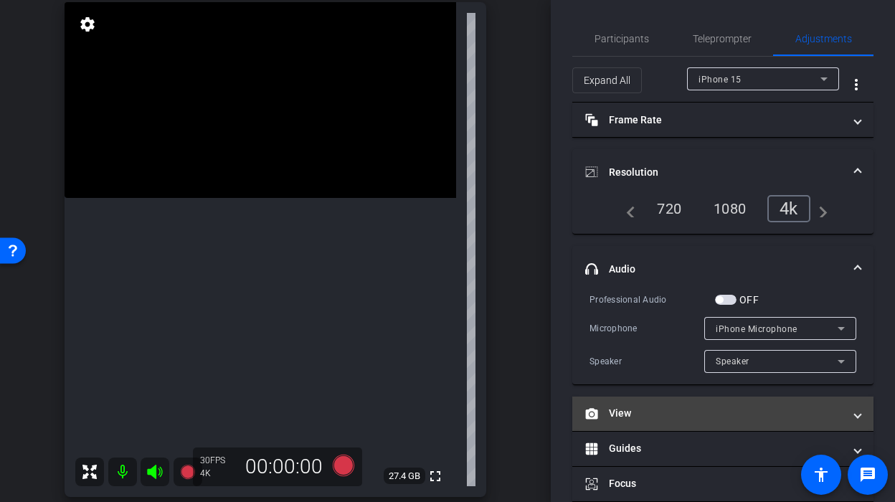
click at [630, 414] on mat-panel-title "View" at bounding box center [714, 413] width 258 height 15
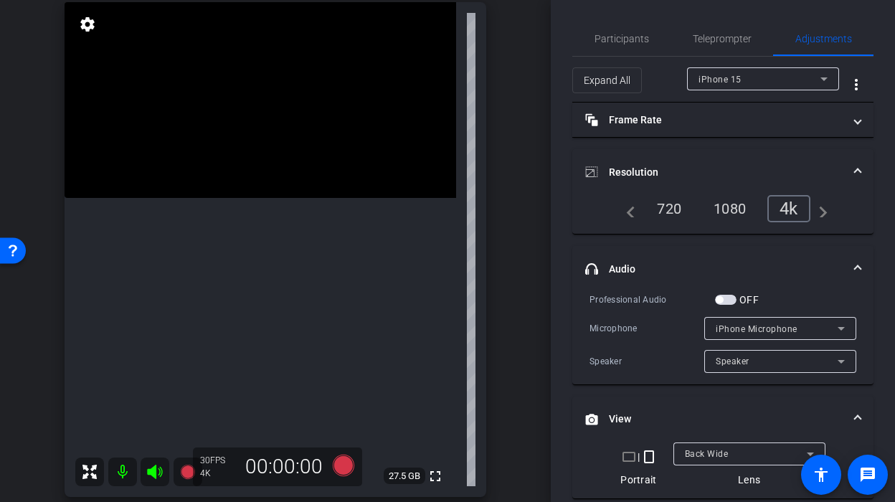
click at [722, 300] on span "button" at bounding box center [719, 299] width 7 height 7
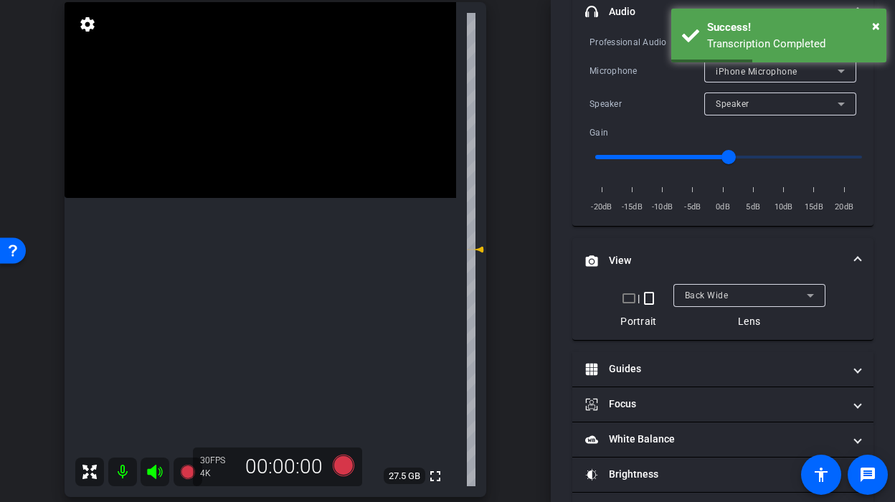
scroll to position [259, 0]
click at [698, 293] on span "Back Wide" at bounding box center [707, 294] width 44 height 10
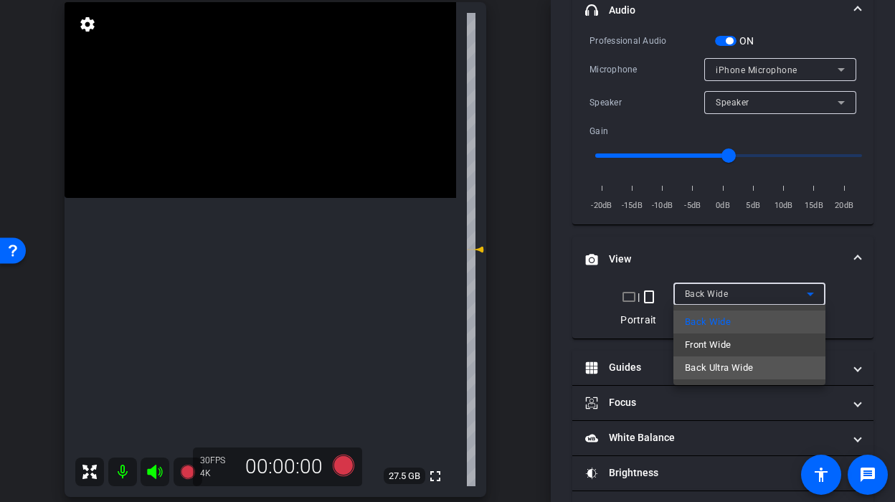
click at [693, 361] on span "Back Ultra Wide" at bounding box center [719, 367] width 69 height 17
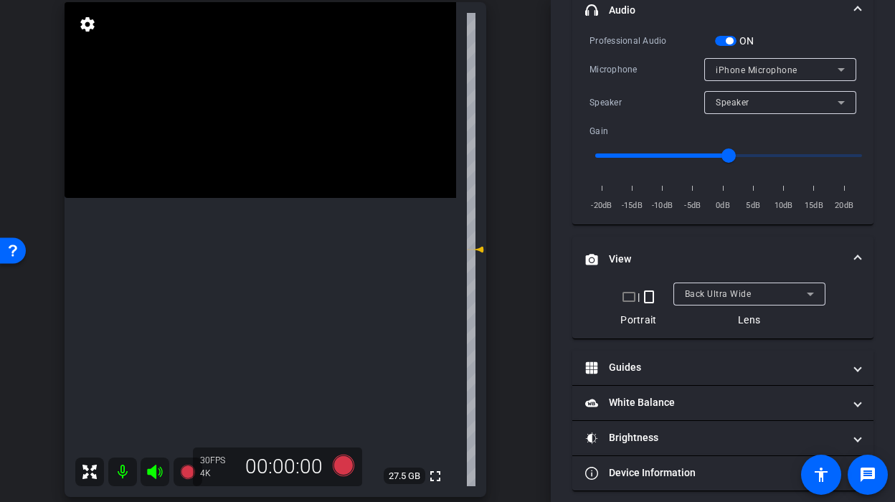
click at [246, 198] on video at bounding box center [261, 100] width 392 height 196
click at [231, 198] on video at bounding box center [261, 100] width 392 height 196
click at [240, 198] on video at bounding box center [261, 100] width 392 height 196
click at [219, 198] on video at bounding box center [261, 100] width 392 height 196
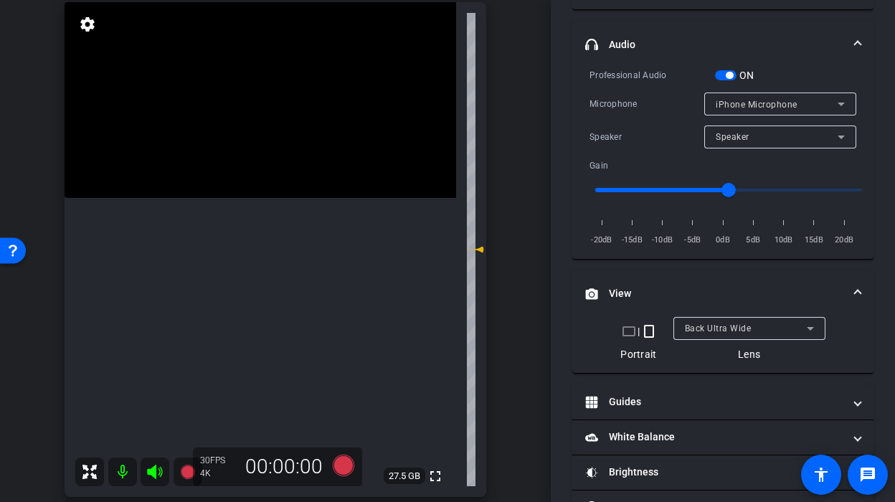
scroll to position [219, 0]
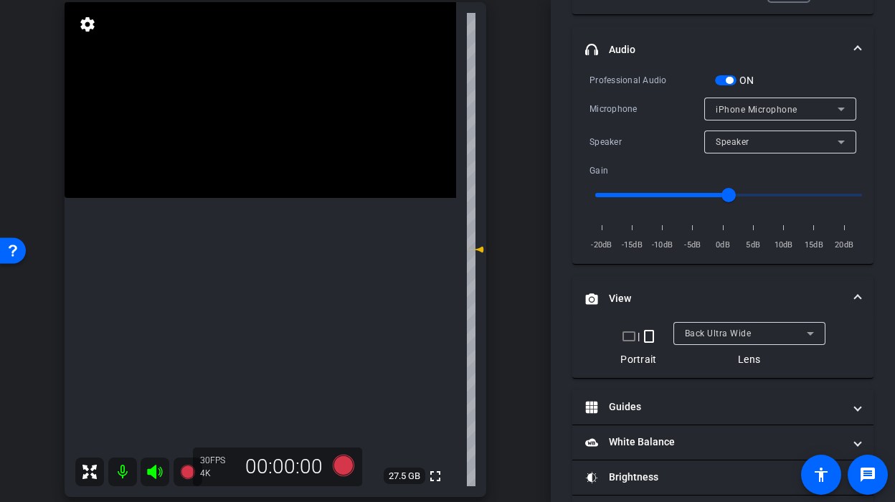
click at [724, 107] on span "iPhone Microphone" at bounding box center [757, 110] width 82 height 10
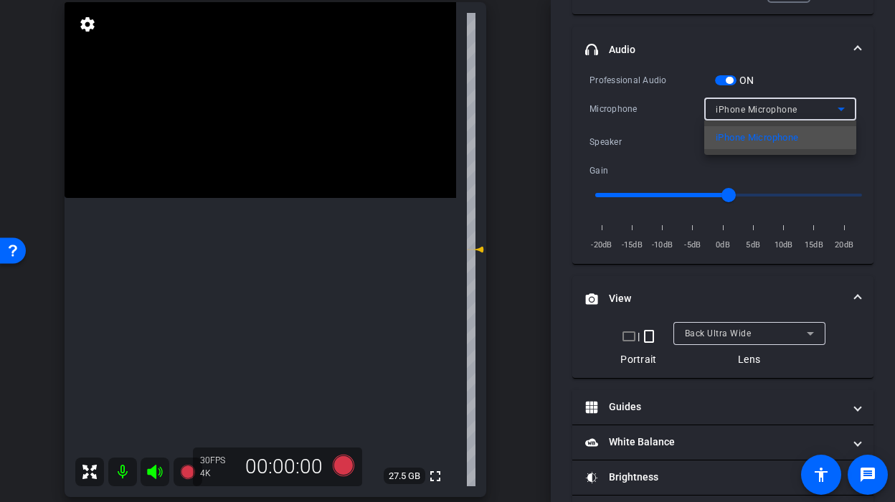
click at [723, 115] on div at bounding box center [447, 251] width 895 height 502
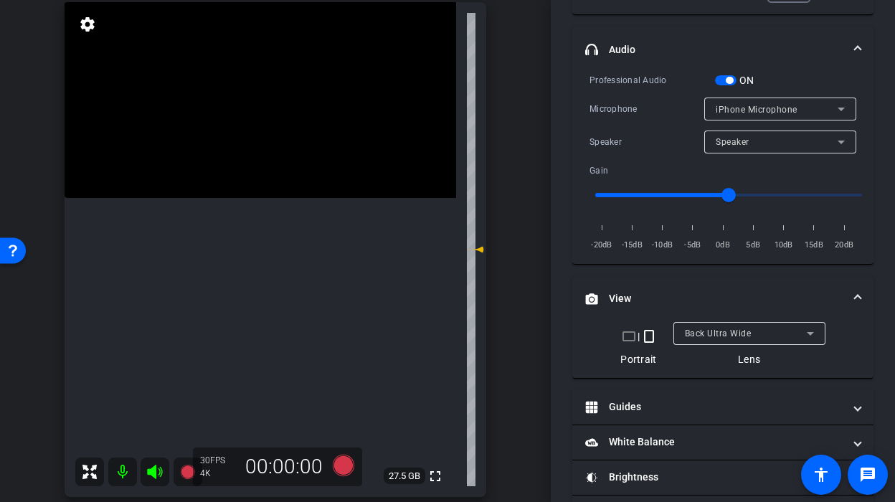
click at [723, 143] on span "Speaker" at bounding box center [733, 142] width 34 height 10
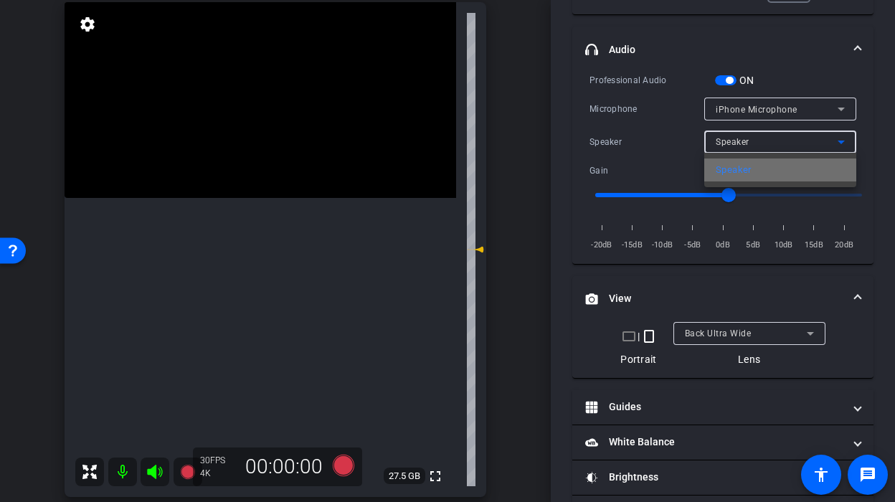
click at [718, 177] on span "Speaker" at bounding box center [734, 169] width 36 height 17
click at [719, 83] on span "button" at bounding box center [726, 80] width 22 height 10
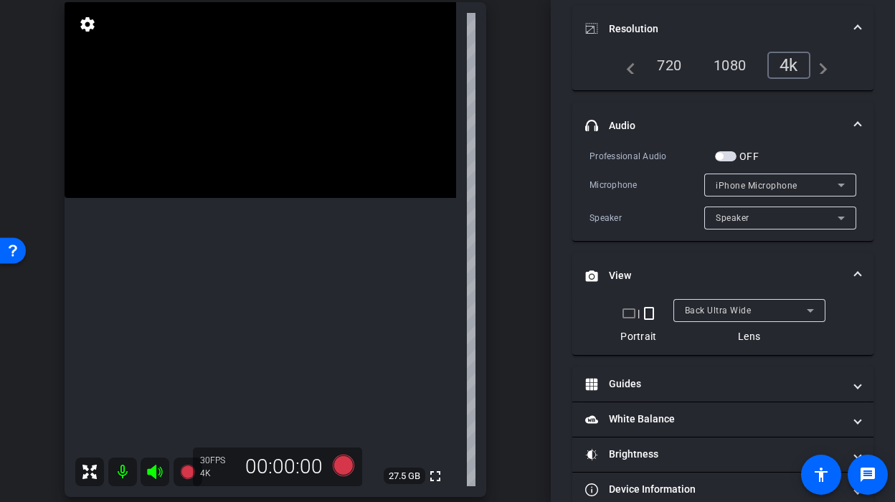
scroll to position [142, 0]
click at [232, 198] on video at bounding box center [261, 100] width 392 height 196
click at [345, 466] on icon at bounding box center [344, 466] width 22 height 22
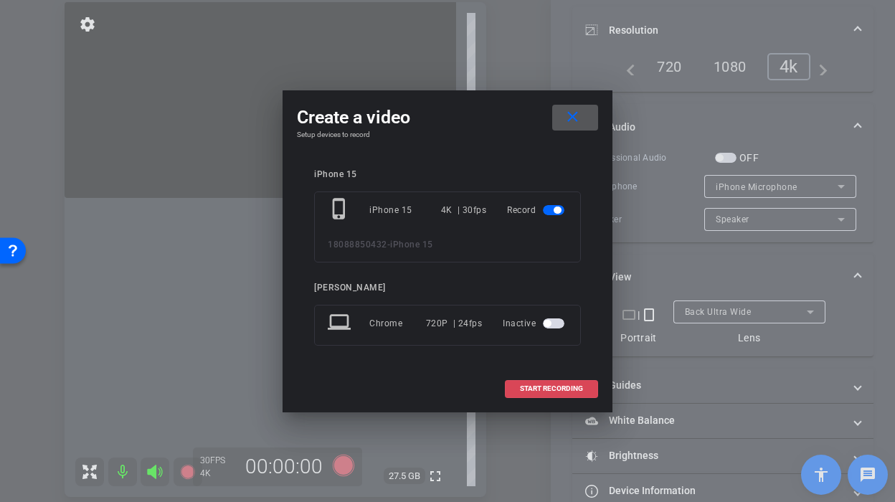
click at [528, 396] on span at bounding box center [552, 388] width 92 height 34
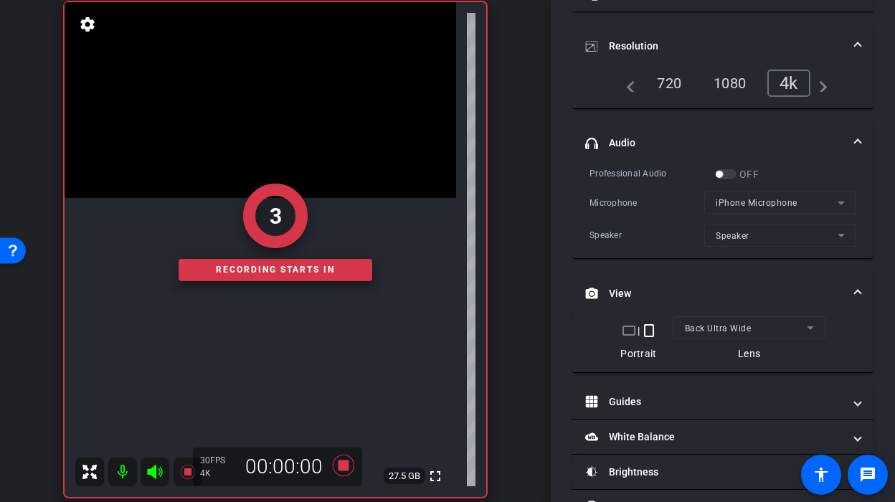
scroll to position [158, 0]
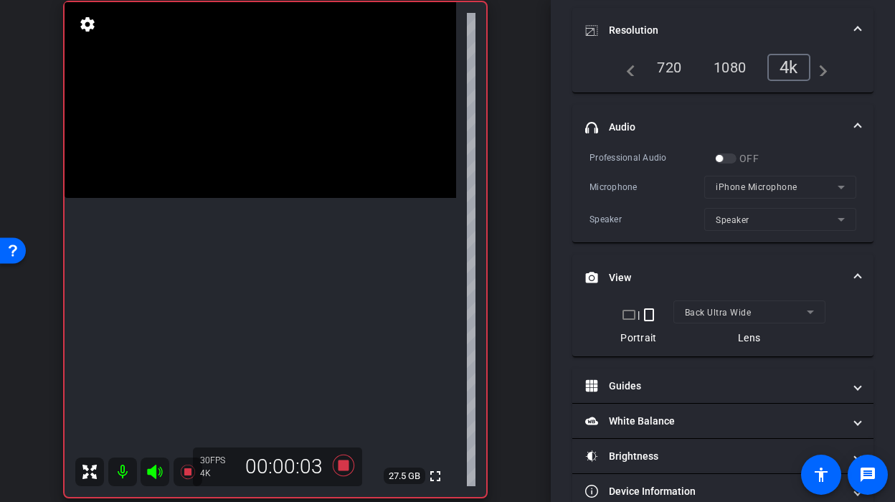
click at [238, 198] on video at bounding box center [261, 100] width 392 height 196
click at [231, 198] on video at bounding box center [261, 100] width 392 height 196
click at [228, 198] on video at bounding box center [261, 100] width 392 height 196
click at [230, 198] on video at bounding box center [261, 100] width 392 height 196
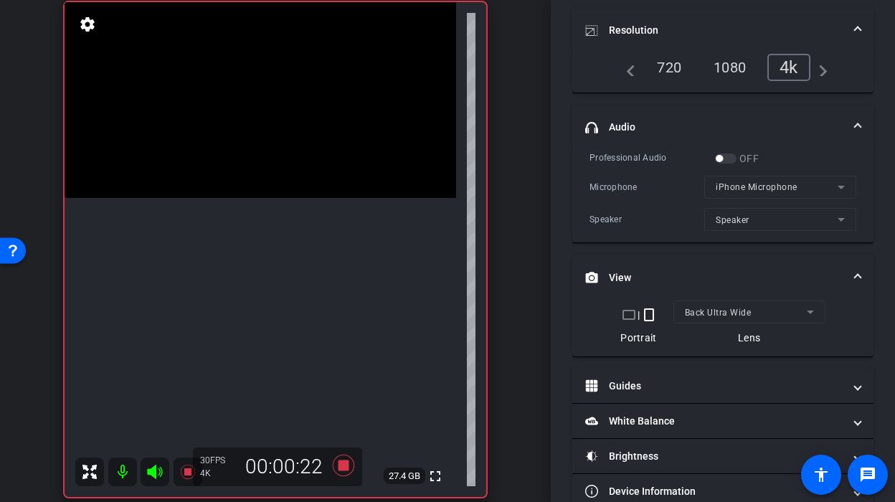
click at [230, 198] on video at bounding box center [261, 100] width 392 height 196
click at [245, 198] on video at bounding box center [261, 100] width 392 height 196
click at [239, 198] on video at bounding box center [261, 100] width 392 height 196
click at [208, 198] on video at bounding box center [261, 100] width 392 height 196
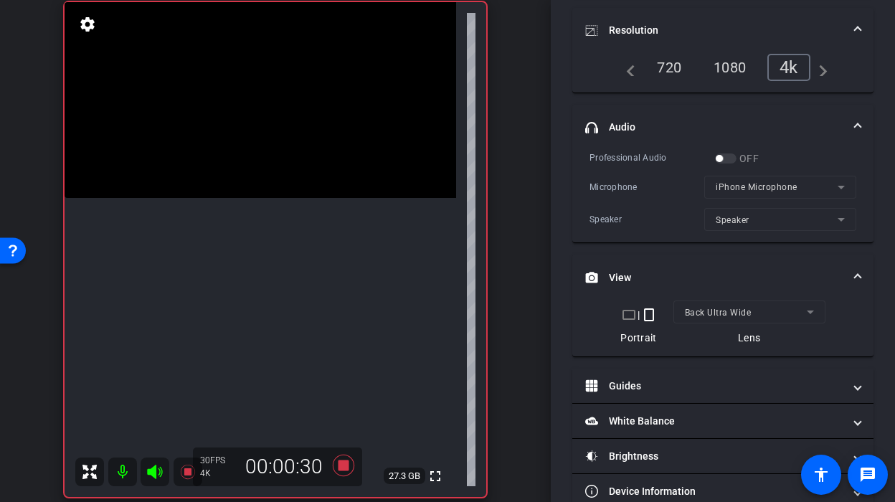
click at [241, 198] on video at bounding box center [261, 100] width 392 height 196
click at [338, 470] on icon at bounding box center [343, 465] width 34 height 26
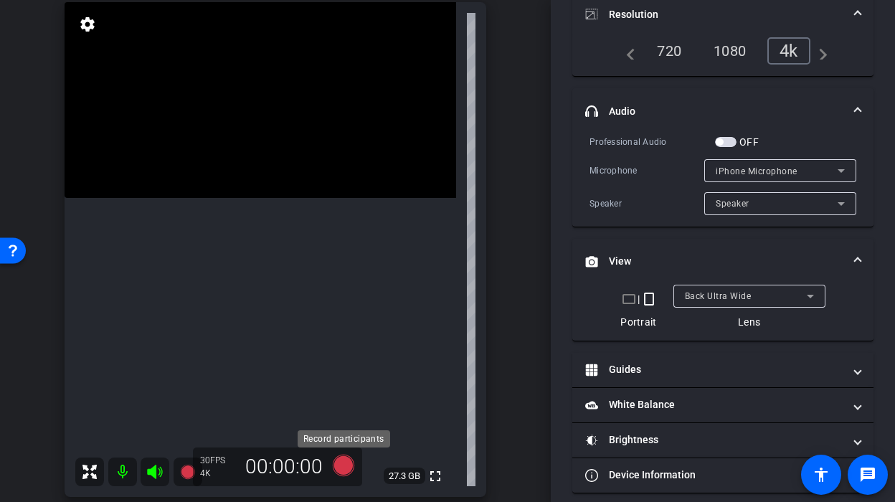
scroll to position [142, 0]
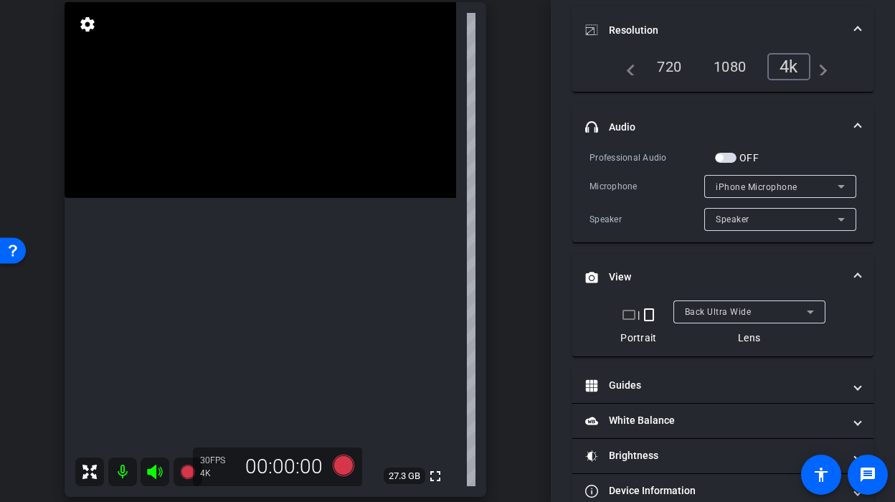
click at [192, 198] on video at bounding box center [261, 100] width 392 height 196
click at [338, 465] on icon at bounding box center [344, 466] width 22 height 22
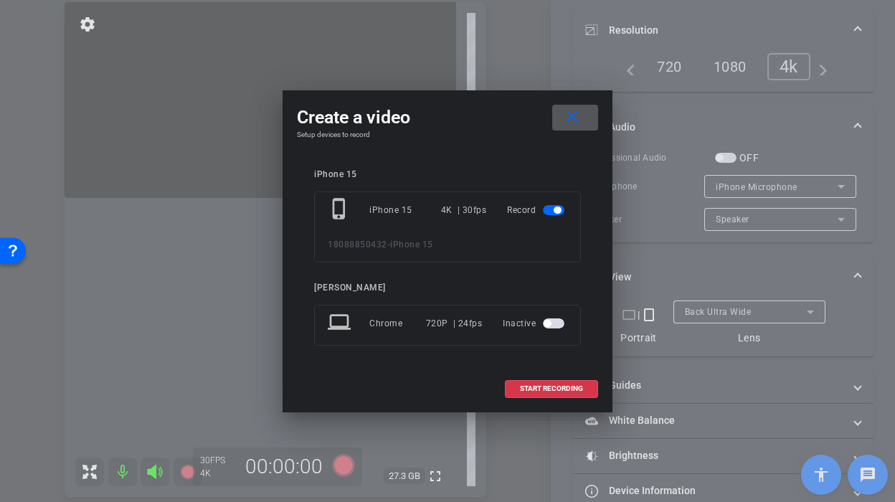
click at [541, 371] on div "iPhone 15 phone_iphone iPhone 15 4K | 30fps Record 18088850432 - iPhone 15 Juan…" at bounding box center [447, 267] width 301 height 225
click at [545, 387] on span "START RECORDING" at bounding box center [551, 388] width 63 height 7
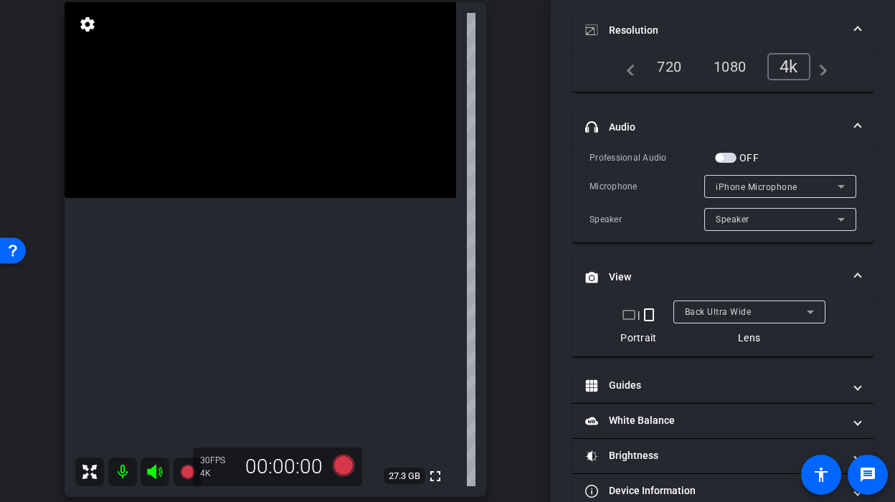
scroll to position [158, 0]
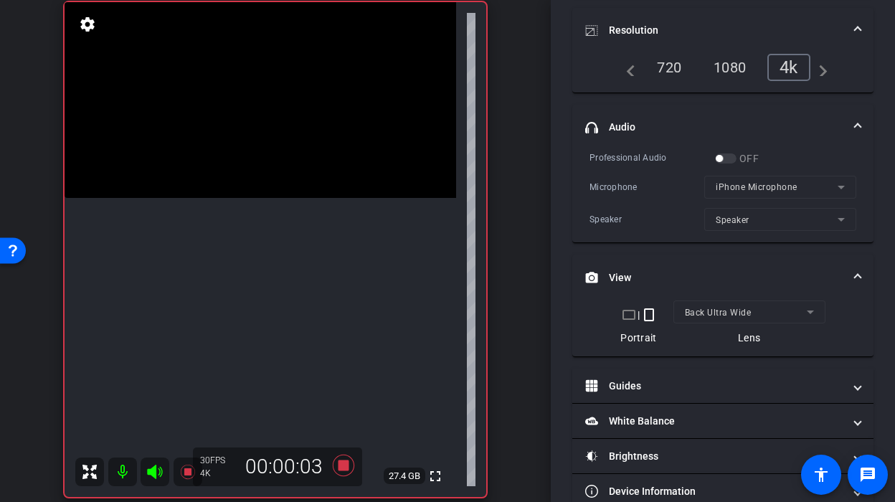
click at [242, 198] on video at bounding box center [261, 100] width 392 height 196
click at [171, 198] on video at bounding box center [261, 100] width 392 height 196
click at [199, 198] on video at bounding box center [261, 100] width 392 height 196
click at [214, 198] on video at bounding box center [261, 100] width 392 height 196
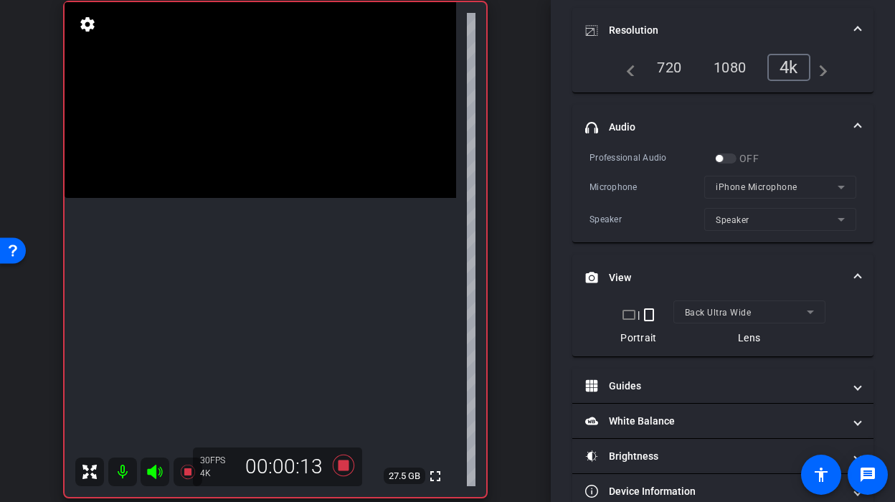
click at [227, 198] on video at bounding box center [261, 100] width 392 height 196
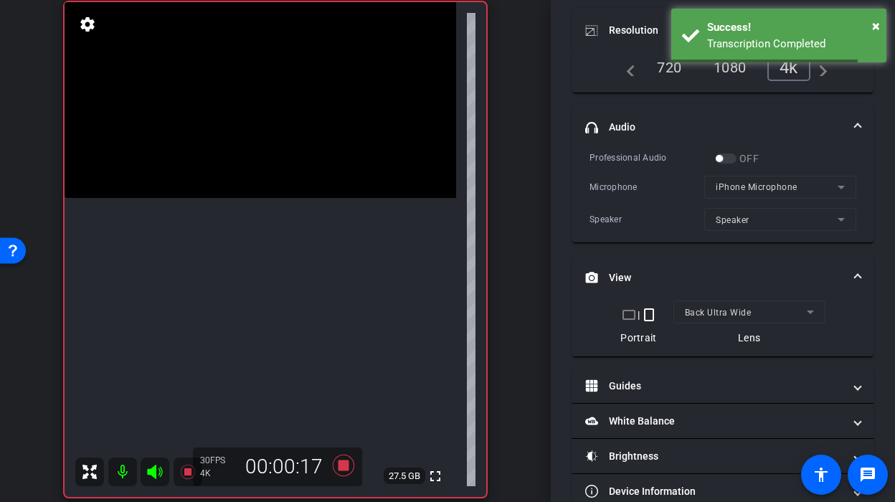
click at [196, 198] on video at bounding box center [261, 100] width 392 height 196
click at [204, 198] on video at bounding box center [261, 100] width 392 height 196
click at [339, 468] on icon at bounding box center [344, 466] width 22 height 22
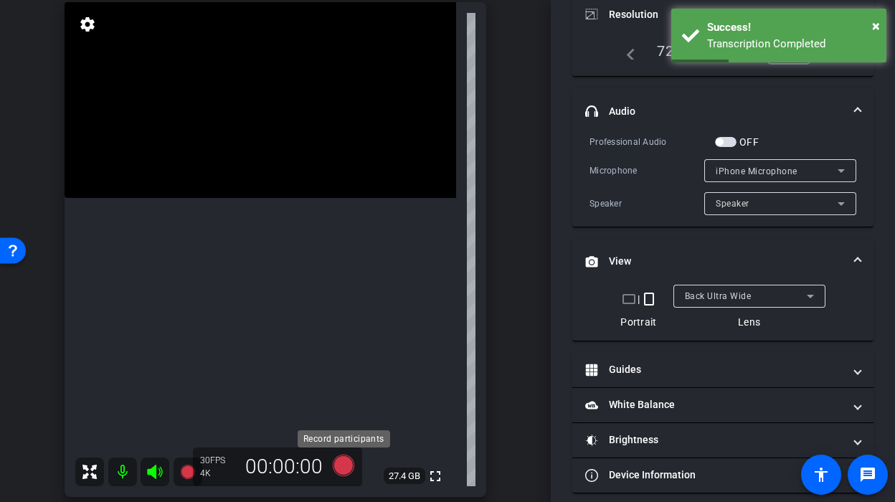
scroll to position [142, 0]
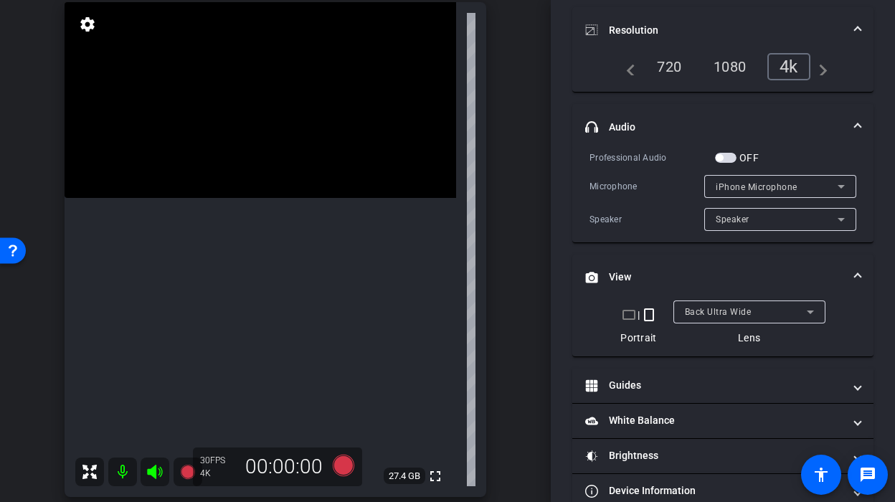
click at [703, 305] on div "Back Ultra Wide" at bounding box center [746, 312] width 122 height 18
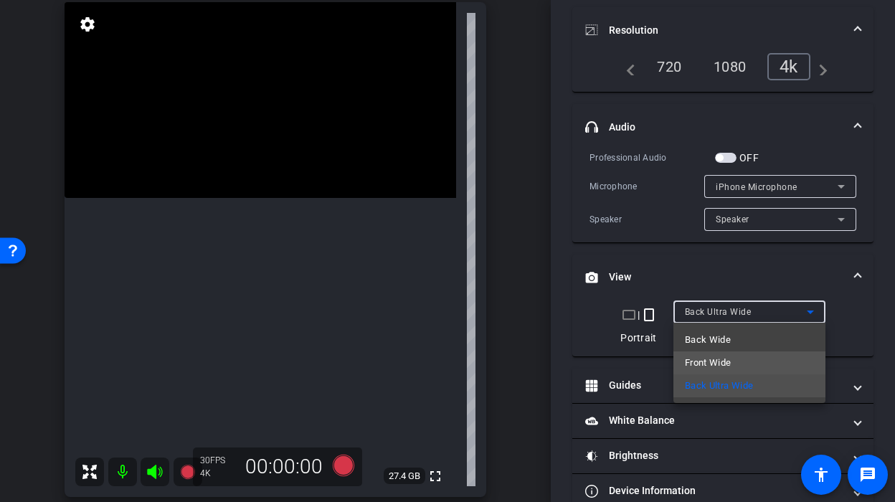
click at [711, 364] on span "Front Wide" at bounding box center [708, 362] width 47 height 17
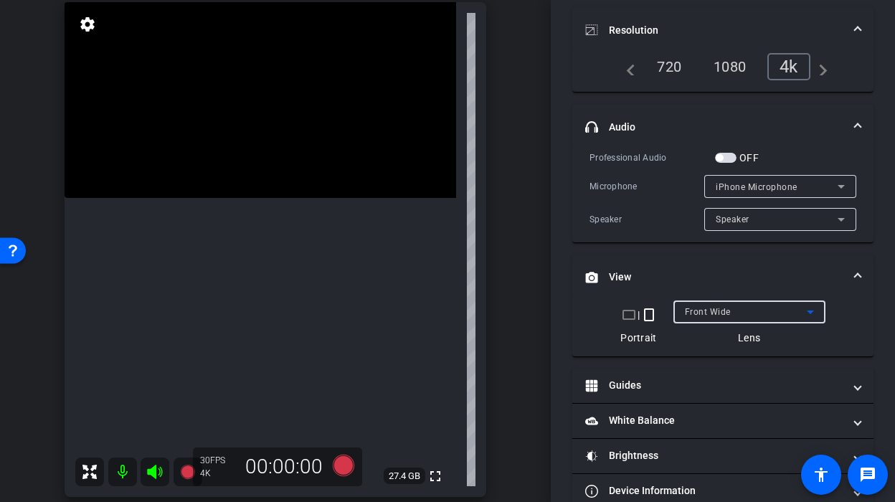
click at [714, 320] on div "Front Wide" at bounding box center [746, 312] width 122 height 18
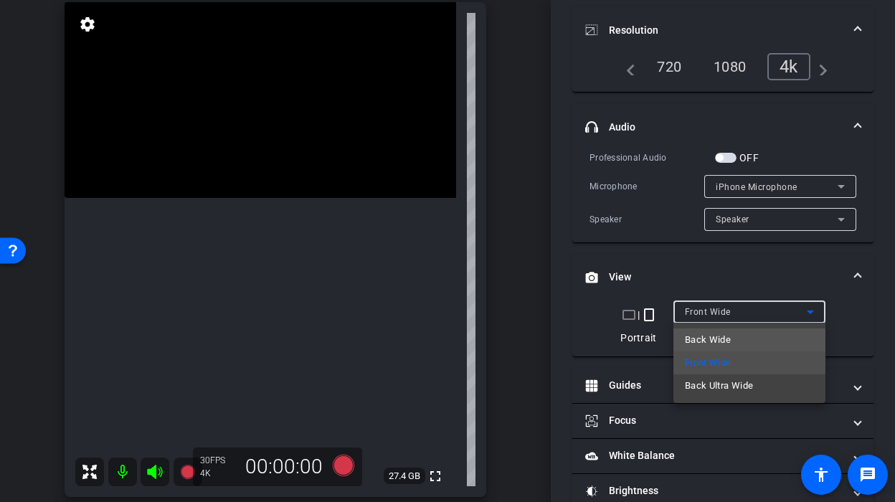
click at [714, 335] on span "Back Wide" at bounding box center [708, 339] width 46 height 17
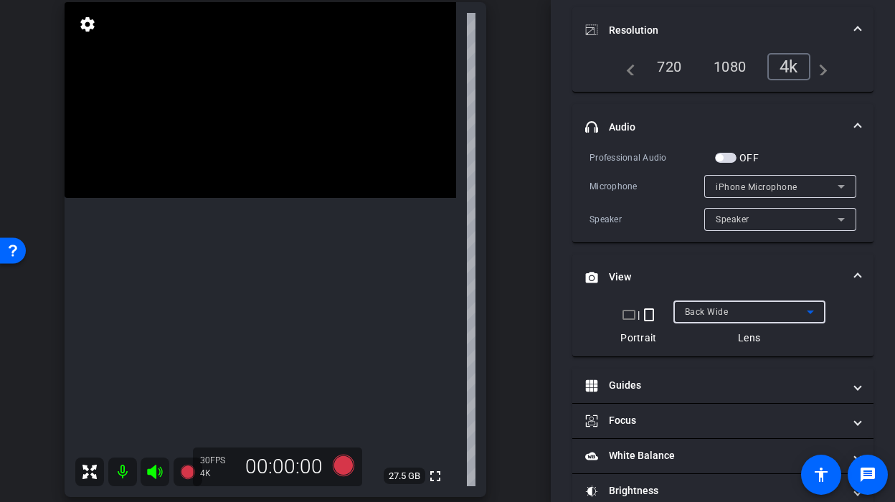
click at [279, 198] on video at bounding box center [261, 100] width 392 height 196
click at [276, 234] on div at bounding box center [279, 242] width 36 height 36
click at [346, 465] on icon at bounding box center [344, 466] width 22 height 22
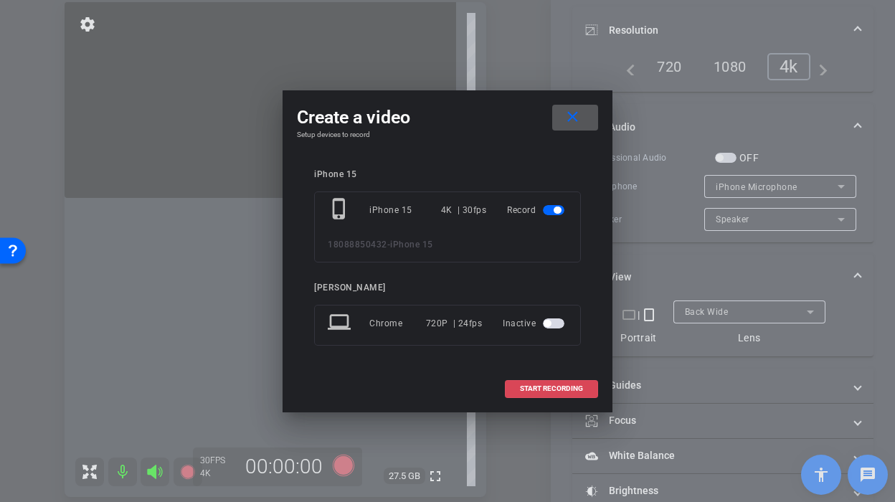
click at [520, 387] on span "START RECORDING" at bounding box center [551, 388] width 63 height 7
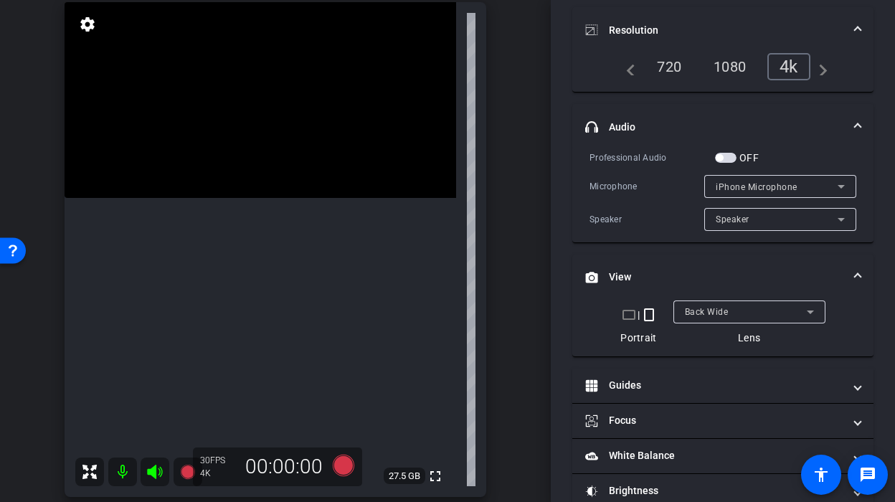
scroll to position [158, 0]
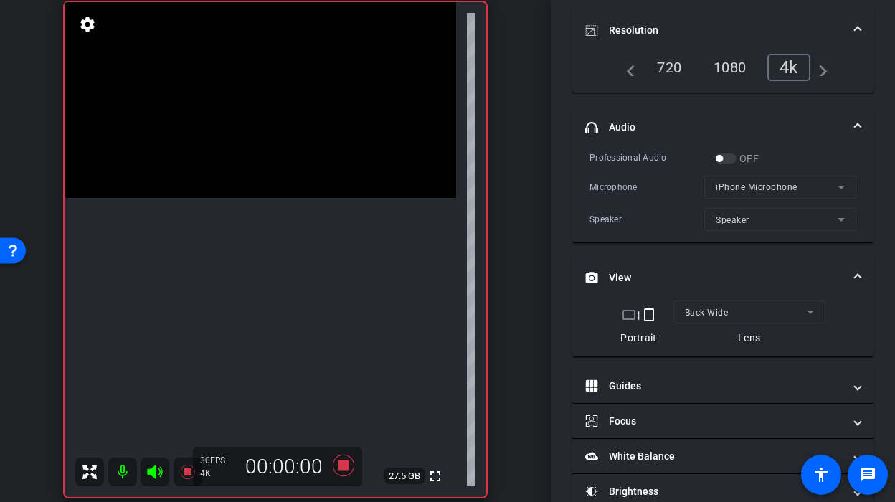
click at [260, 198] on video at bounding box center [261, 100] width 392 height 196
click at [287, 198] on video at bounding box center [261, 100] width 392 height 196
click at [287, 240] on div at bounding box center [287, 240] width 36 height 36
click at [345, 469] on icon at bounding box center [344, 466] width 22 height 22
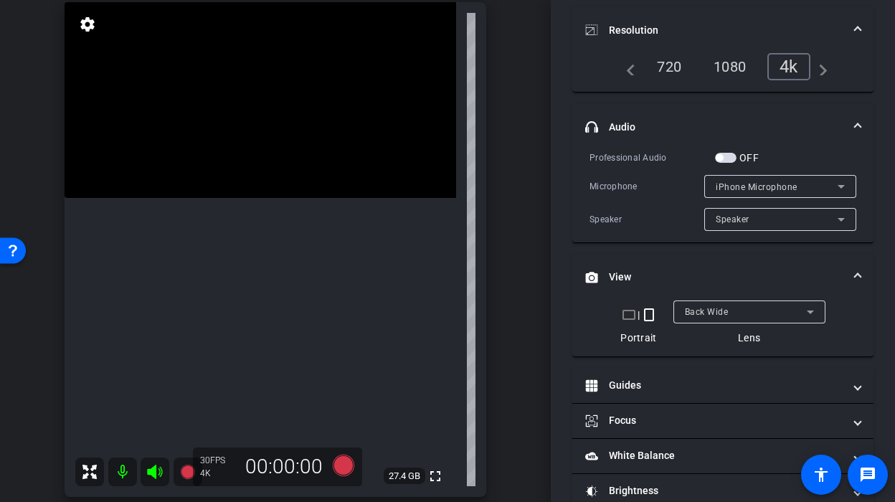
click at [195, 198] on video at bounding box center [261, 100] width 392 height 196
click at [207, 237] on div at bounding box center [195, 226] width 36 height 36
click at [338, 469] on icon at bounding box center [344, 466] width 22 height 22
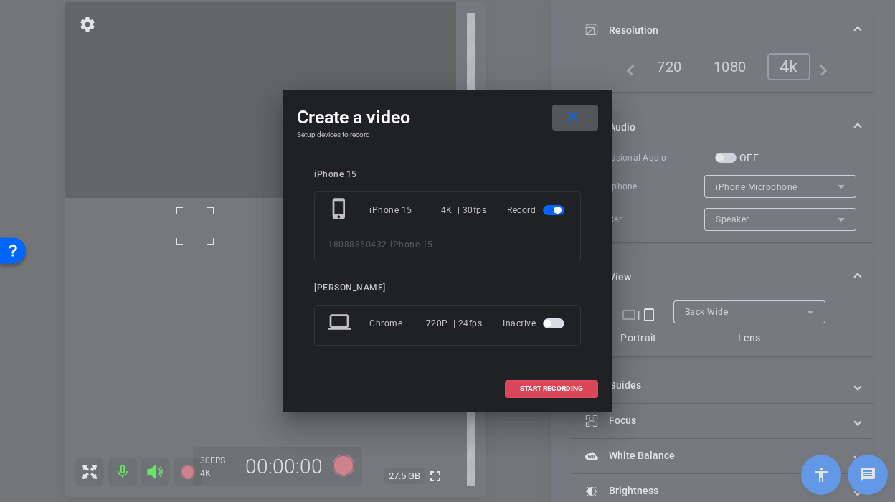
click at [537, 395] on span at bounding box center [552, 388] width 92 height 34
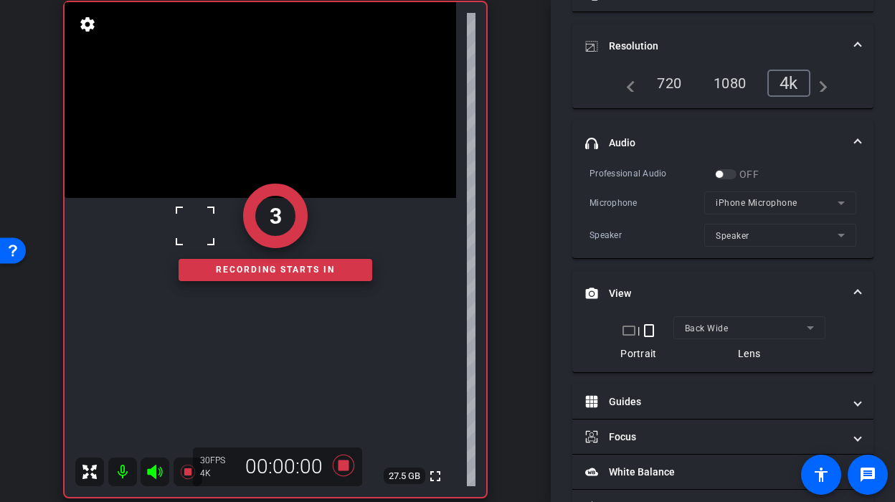
scroll to position [158, 0]
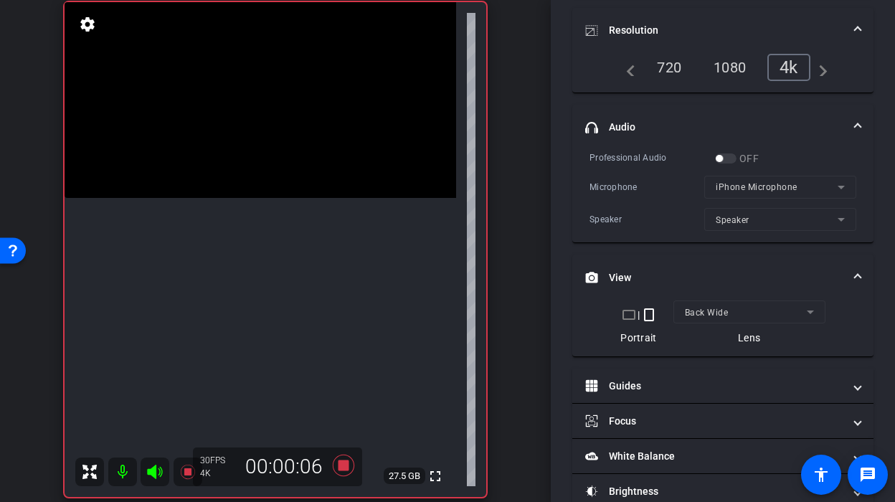
click at [289, 198] on video at bounding box center [261, 100] width 392 height 196
click at [245, 198] on video at bounding box center [261, 100] width 392 height 196
click at [343, 471] on icon at bounding box center [343, 465] width 34 height 26
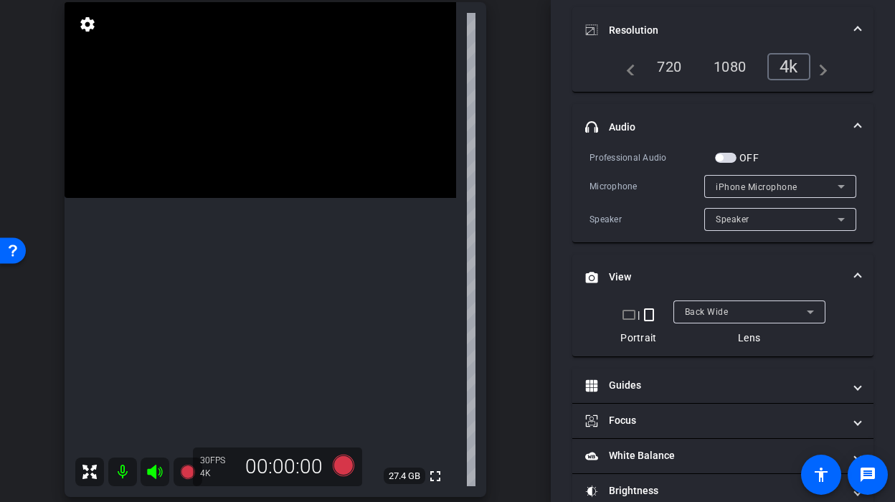
click at [742, 334] on div at bounding box center [749, 331] width 152 height 16
click at [752, 326] on div at bounding box center [749, 331] width 152 height 16
click at [763, 308] on div "Back Wide" at bounding box center [746, 312] width 122 height 18
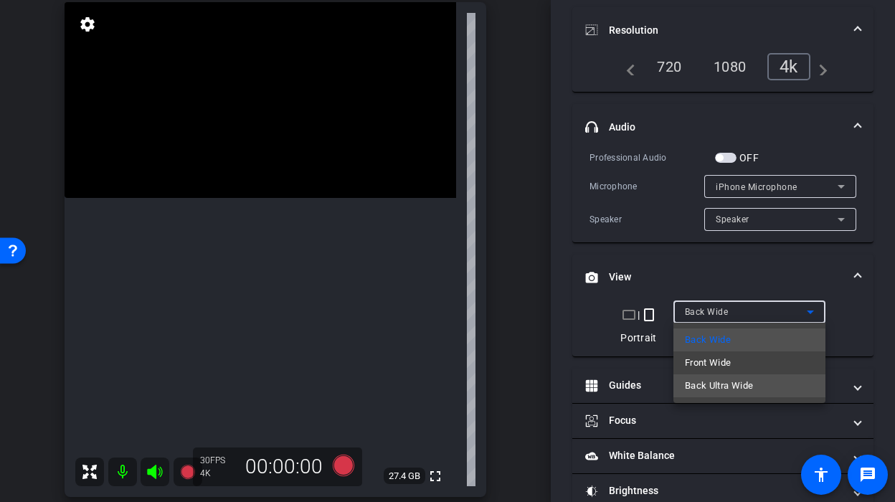
click at [705, 390] on span "Back Ultra Wide" at bounding box center [719, 385] width 69 height 17
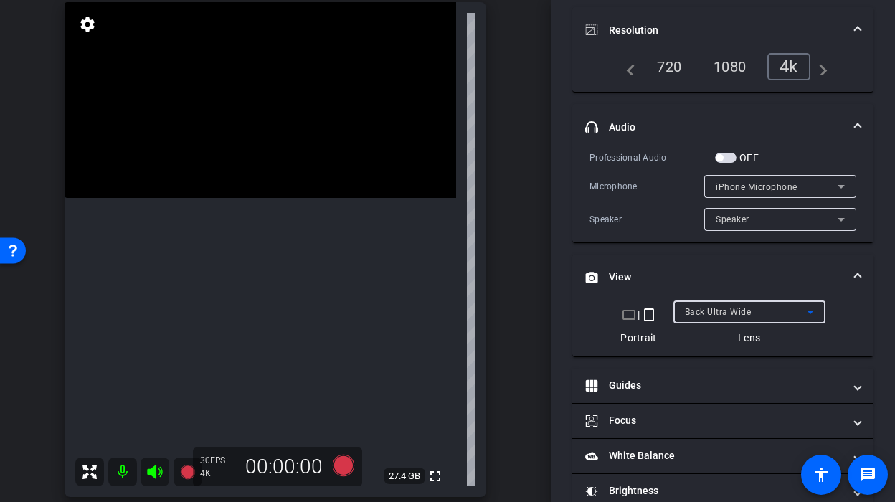
click at [262, 198] on video at bounding box center [261, 100] width 392 height 196
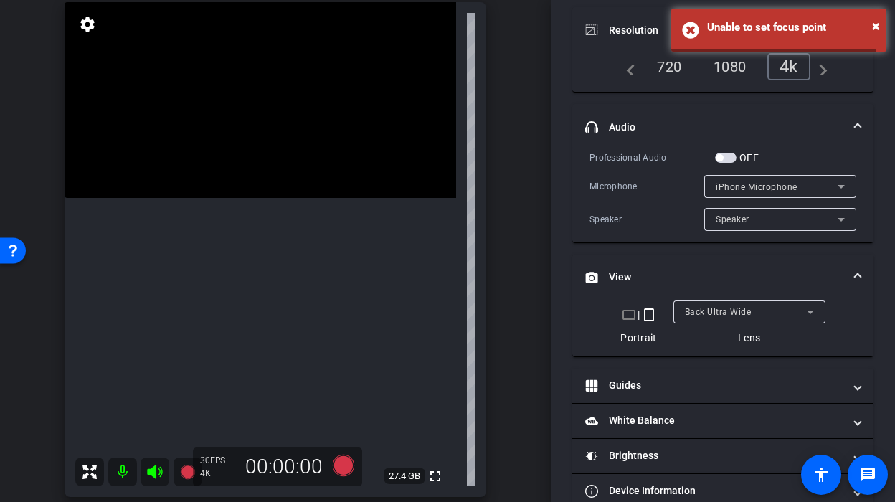
click at [257, 198] on video at bounding box center [261, 100] width 392 height 196
click at [274, 198] on video at bounding box center [261, 100] width 392 height 196
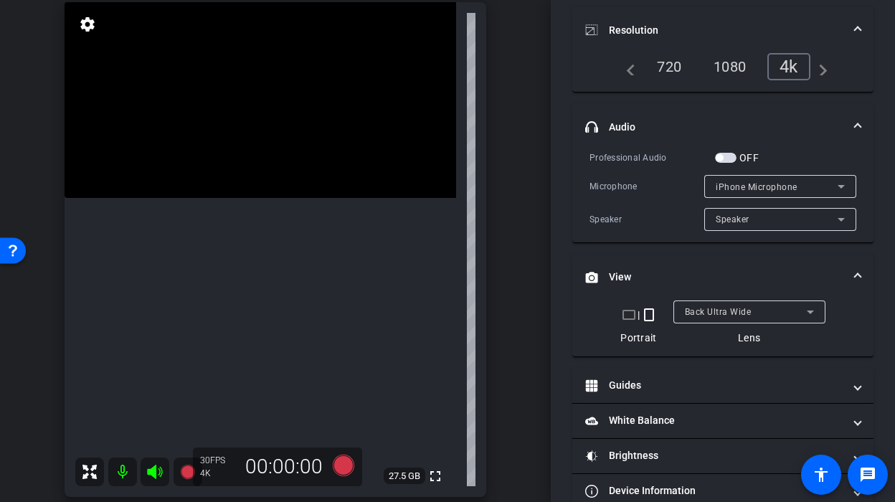
click at [263, 198] on video at bounding box center [261, 100] width 392 height 196
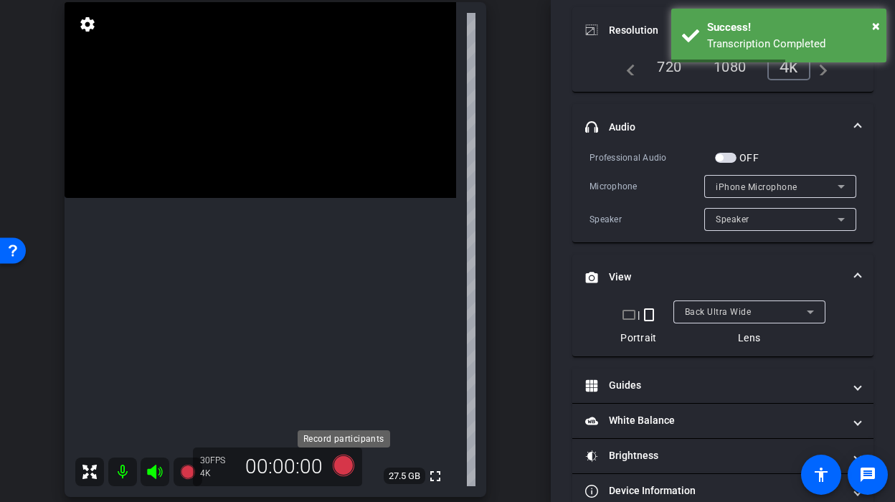
click at [342, 463] on icon at bounding box center [344, 466] width 22 height 22
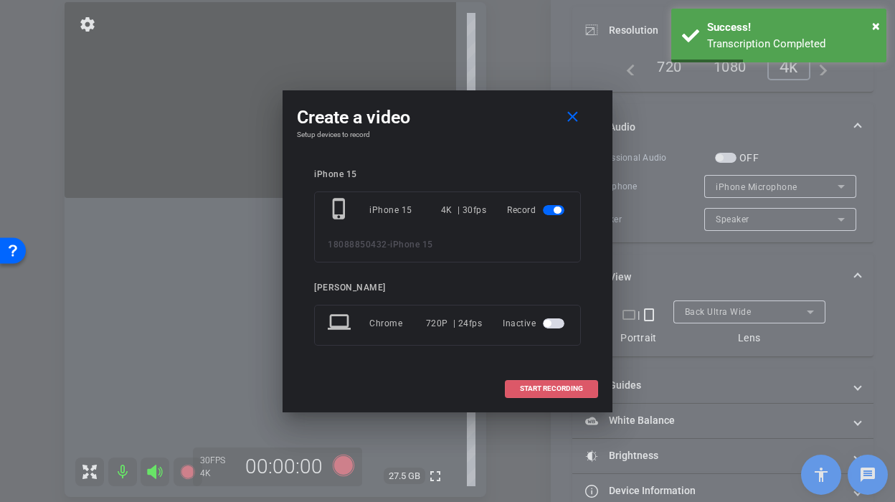
click at [525, 378] on span at bounding box center [552, 388] width 92 height 34
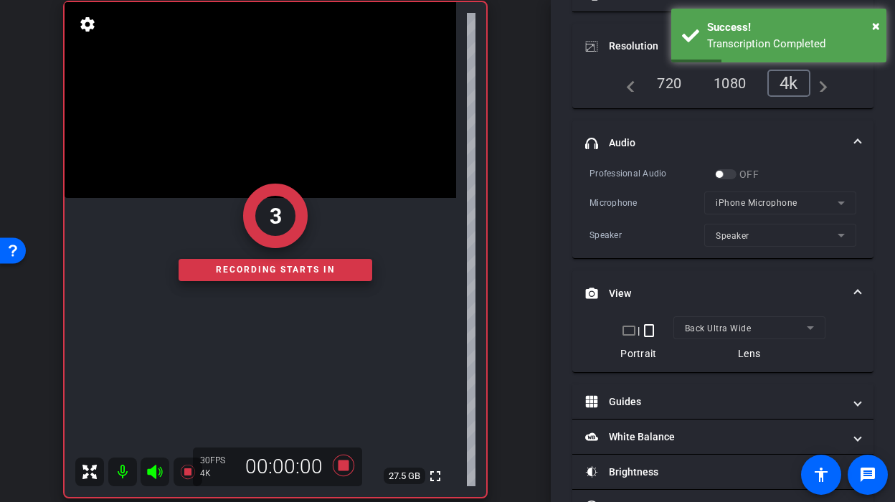
scroll to position [158, 0]
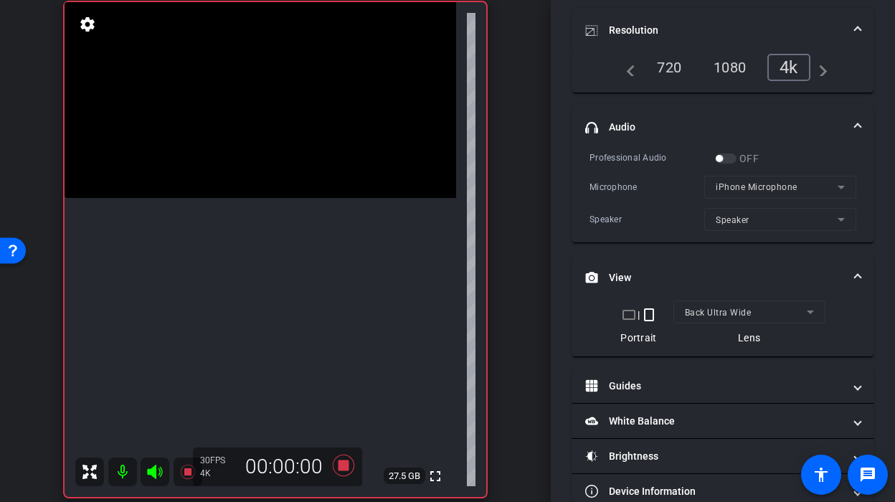
click at [251, 198] on video at bounding box center [261, 100] width 392 height 196
click at [256, 198] on video at bounding box center [261, 100] width 392 height 196
click at [260, 198] on video at bounding box center [261, 100] width 392 height 196
click at [258, 198] on video at bounding box center [261, 100] width 392 height 196
click at [340, 467] on icon at bounding box center [344, 466] width 22 height 22
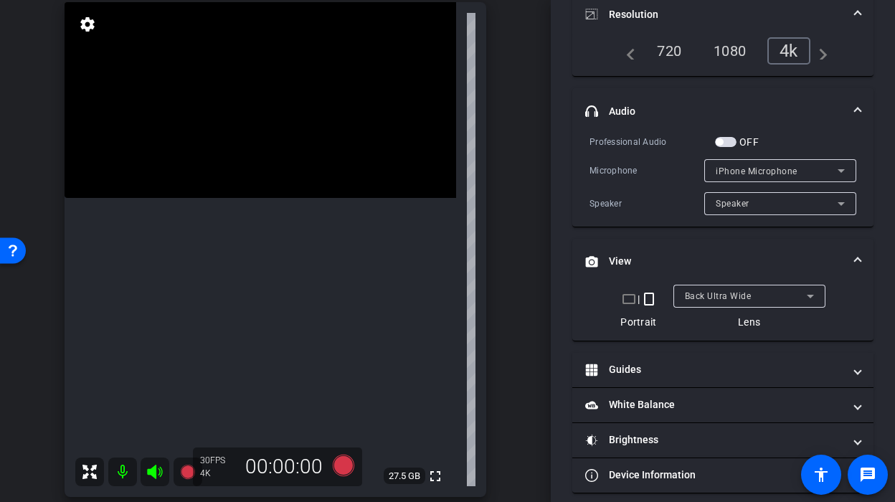
scroll to position [142, 0]
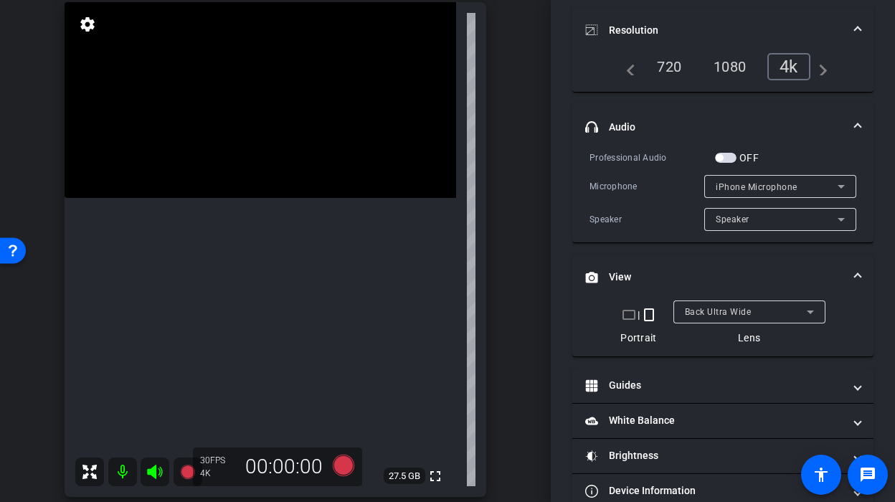
click at [702, 314] on span "Back Ultra Wide" at bounding box center [718, 312] width 67 height 10
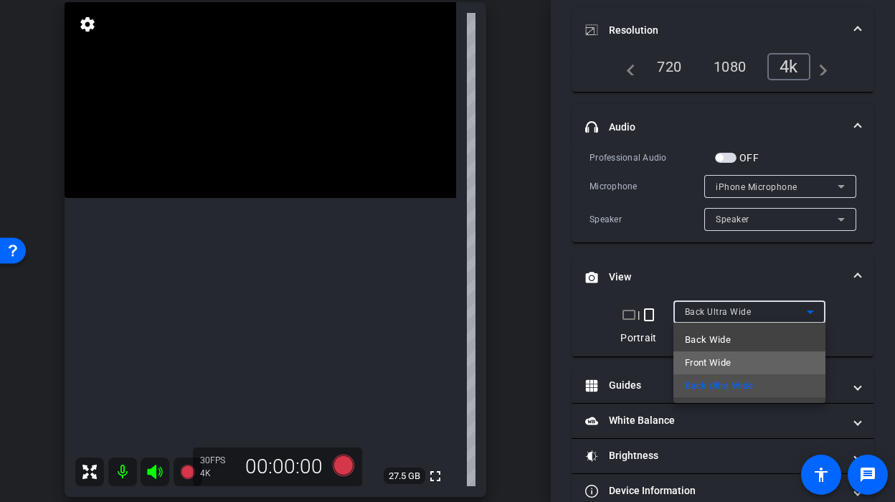
click at [716, 361] on span "Front Wide" at bounding box center [708, 362] width 47 height 17
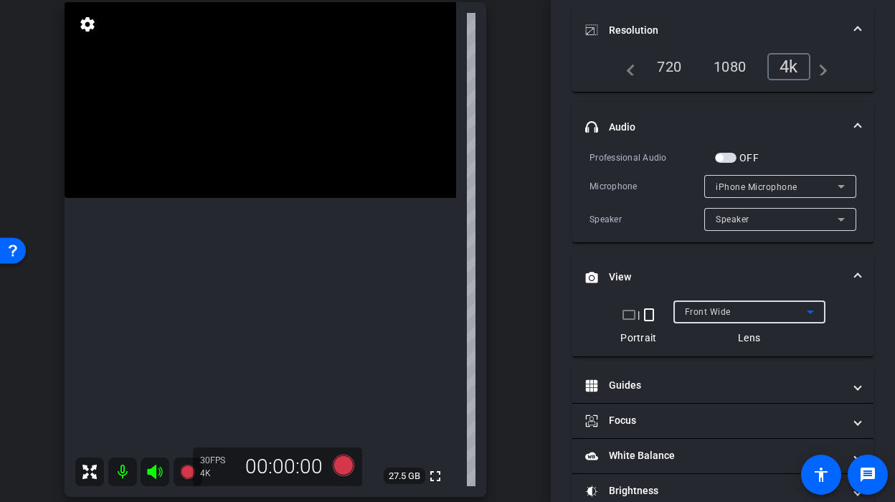
click at [693, 321] on div "Front Wide" at bounding box center [749, 311] width 129 height 23
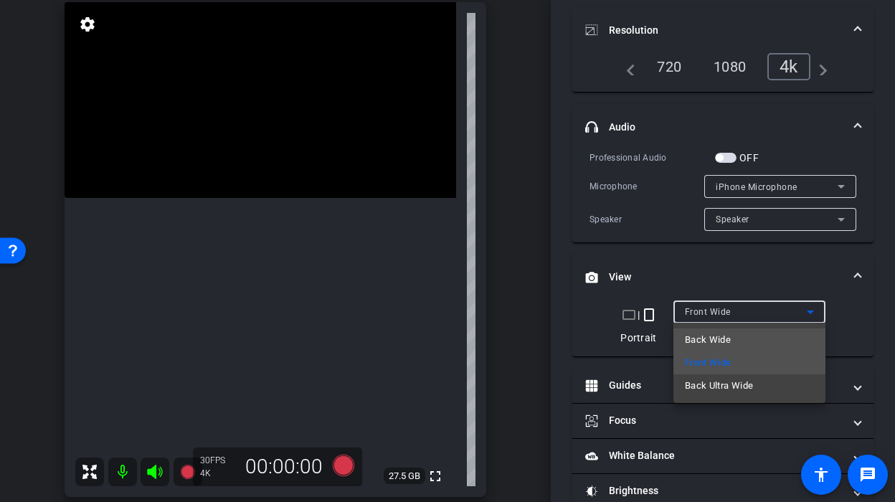
click at [703, 331] on span "Back Wide" at bounding box center [708, 339] width 46 height 17
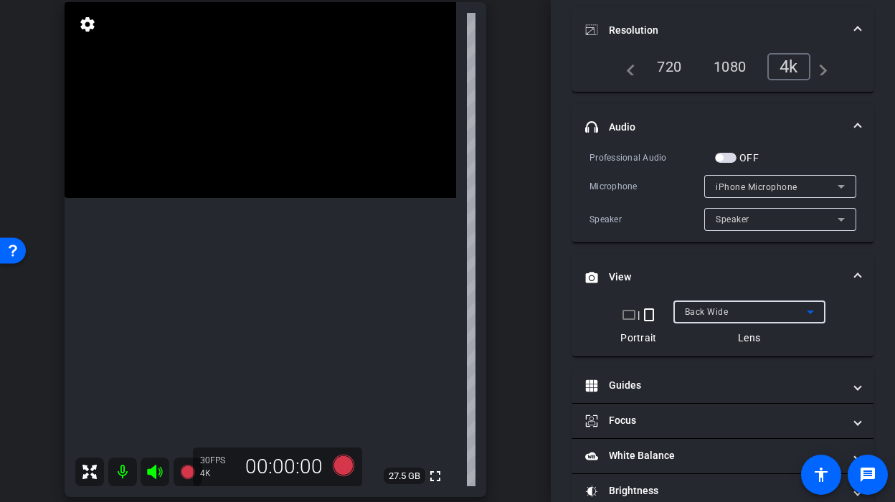
click at [708, 310] on span "Back Wide" at bounding box center [707, 312] width 44 height 10
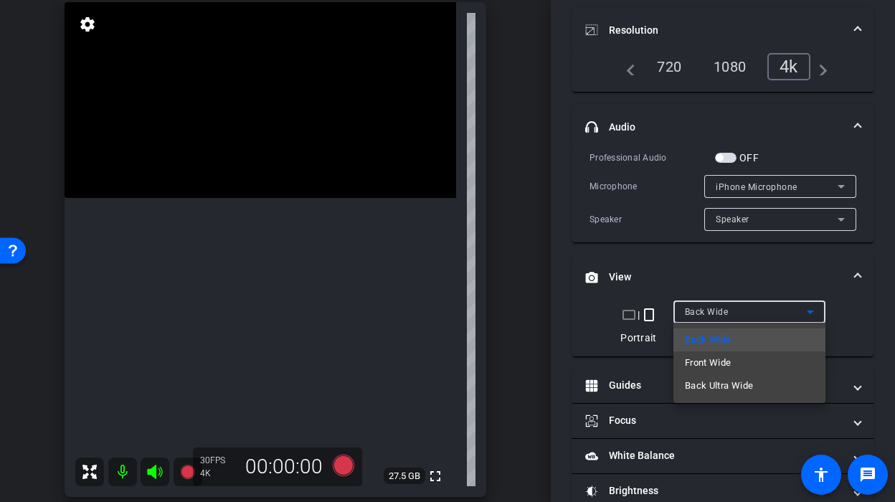
click at [762, 277] on div at bounding box center [447, 251] width 895 height 502
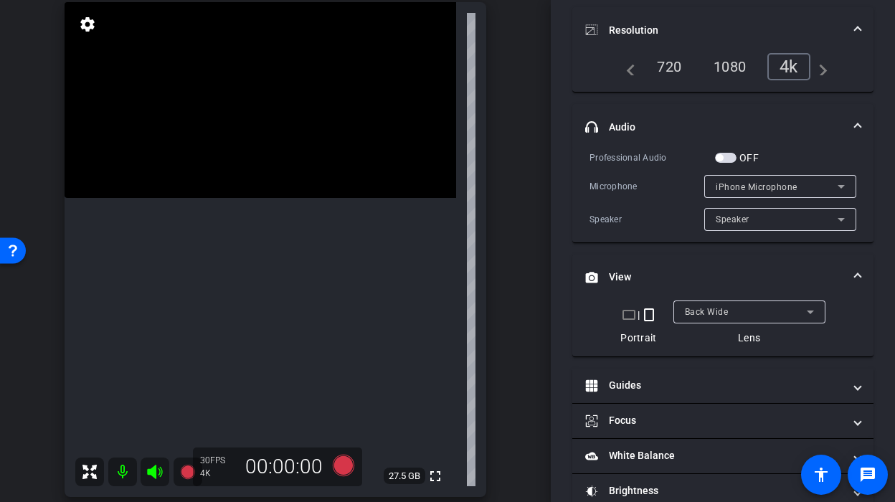
click at [247, 198] on video at bounding box center [261, 100] width 392 height 196
click at [217, 162] on video at bounding box center [261, 100] width 392 height 196
click at [226, 171] on div at bounding box center [217, 162] width 36 height 36
click at [237, 173] on video at bounding box center [261, 100] width 392 height 196
click at [348, 469] on icon at bounding box center [344, 466] width 22 height 22
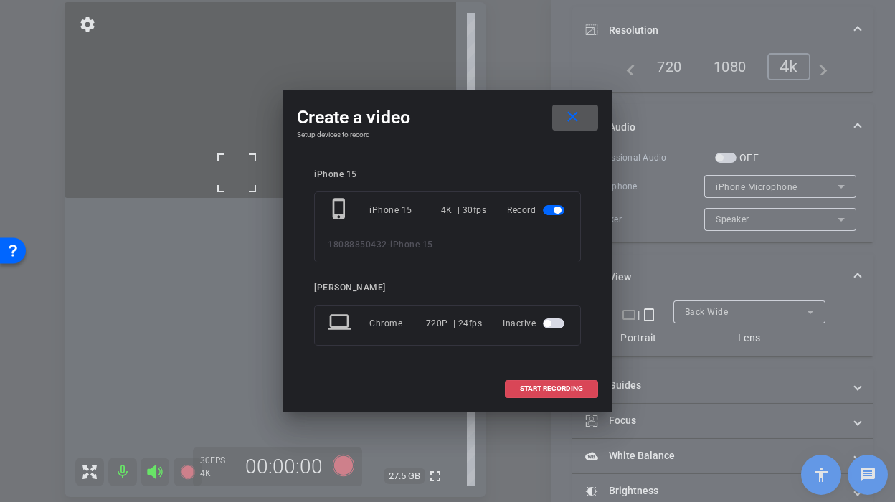
click at [539, 383] on span at bounding box center [552, 388] width 92 height 34
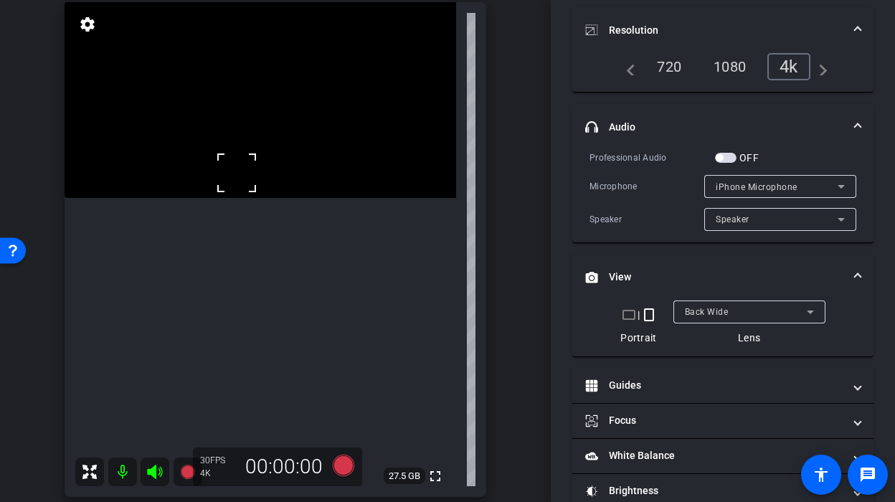
scroll to position [158, 0]
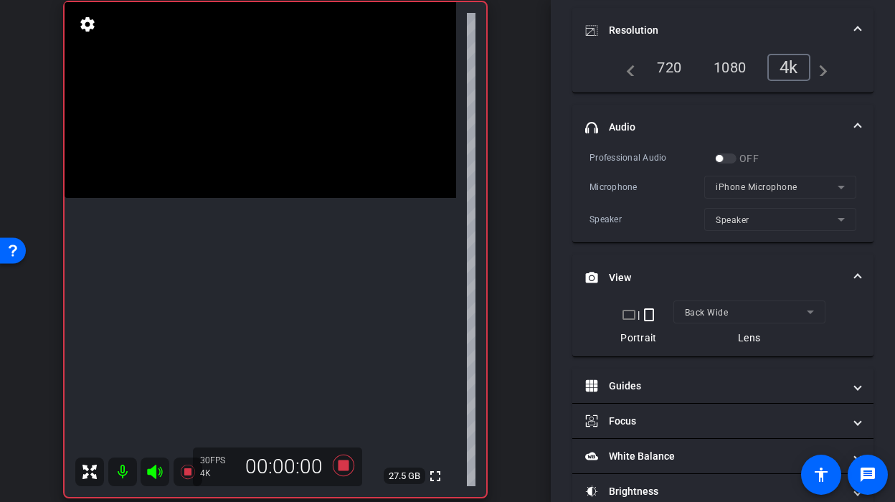
click at [224, 144] on video at bounding box center [261, 100] width 392 height 196
click at [229, 162] on video at bounding box center [261, 100] width 392 height 196
click at [335, 472] on icon at bounding box center [344, 466] width 22 height 22
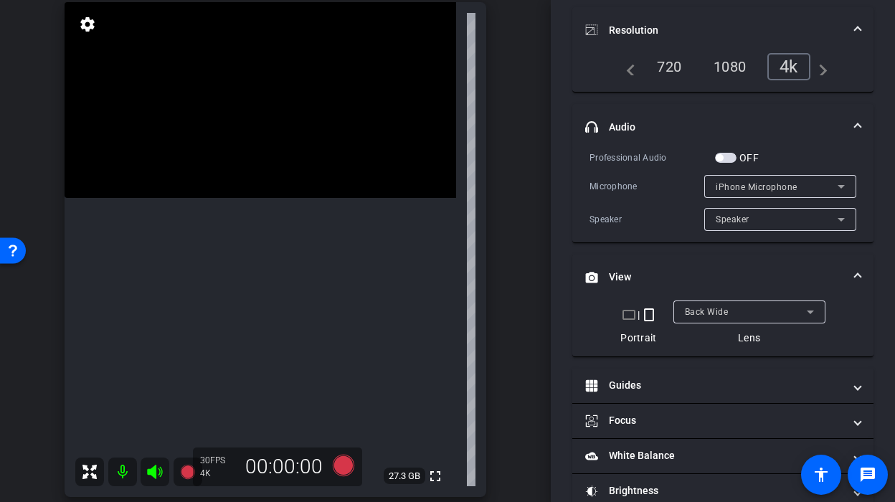
click at [217, 194] on video at bounding box center [261, 100] width 392 height 196
click at [223, 189] on div at bounding box center [217, 194] width 36 height 36
click at [346, 462] on icon at bounding box center [344, 466] width 22 height 22
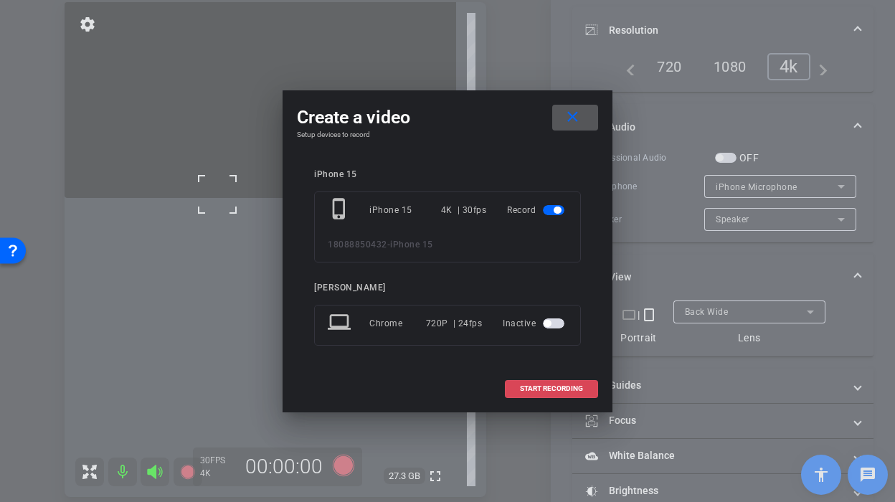
click at [521, 392] on span "START RECORDING" at bounding box center [551, 388] width 63 height 7
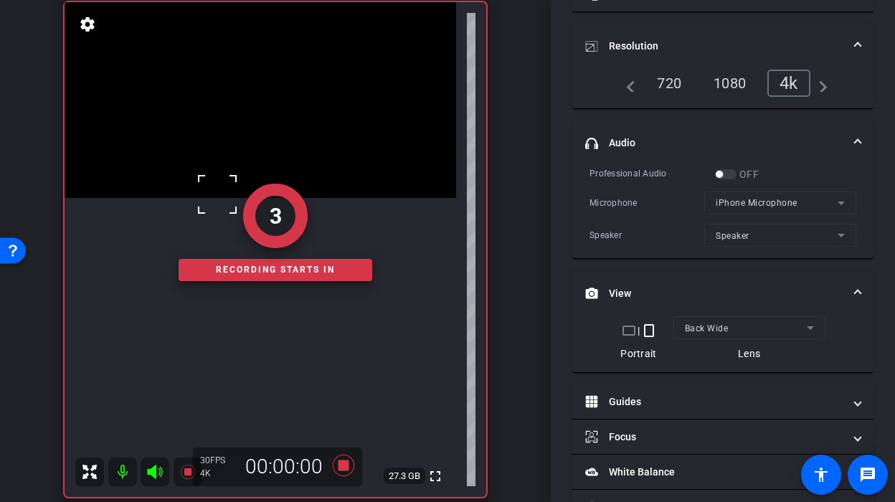
scroll to position [158, 0]
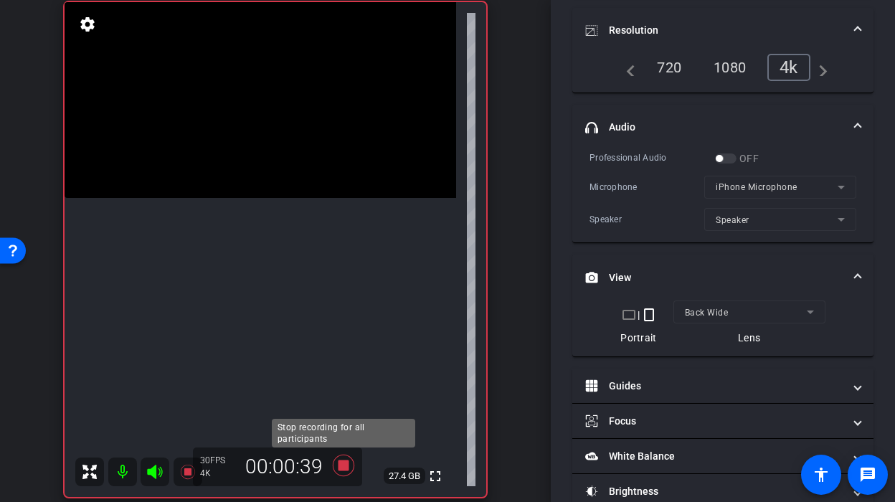
click at [338, 473] on icon at bounding box center [343, 465] width 34 height 26
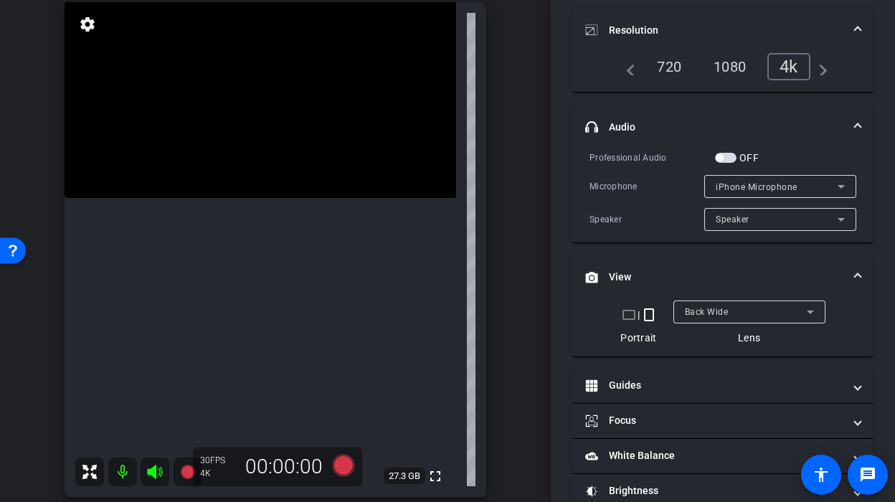
click at [290, 198] on video at bounding box center [261, 100] width 392 height 196
click at [340, 460] on icon at bounding box center [344, 466] width 22 height 22
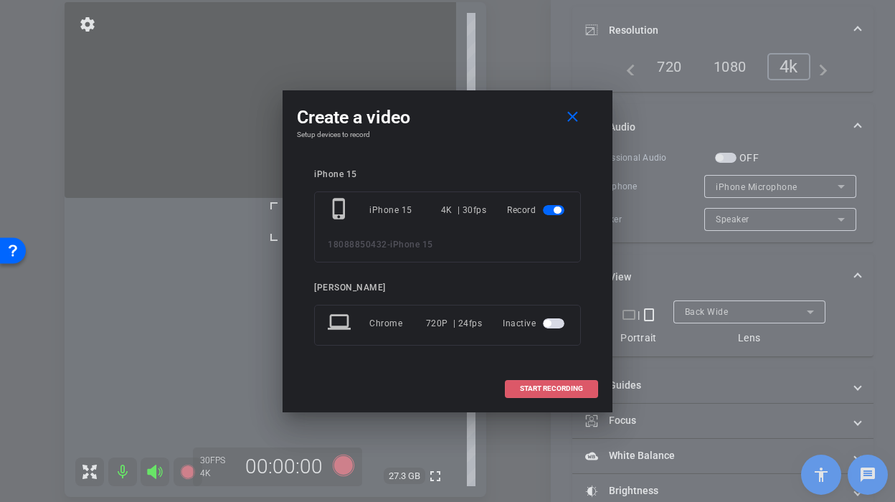
click at [519, 392] on span at bounding box center [552, 388] width 92 height 34
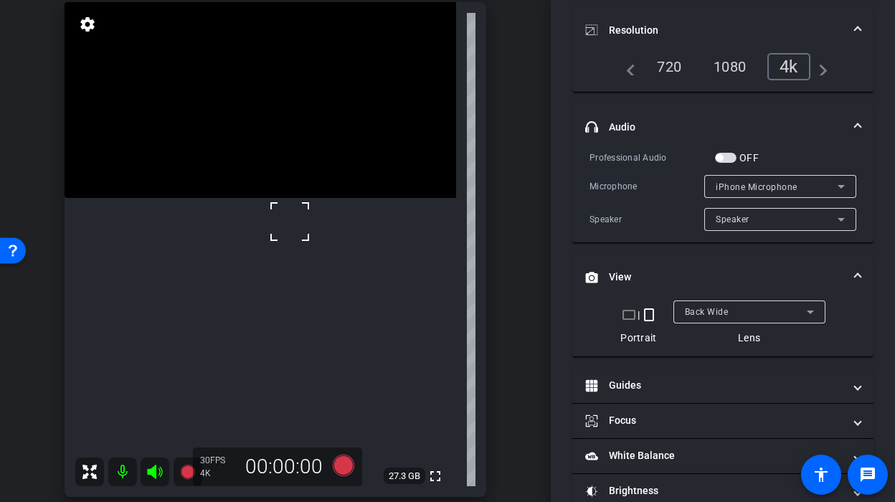
scroll to position [158, 0]
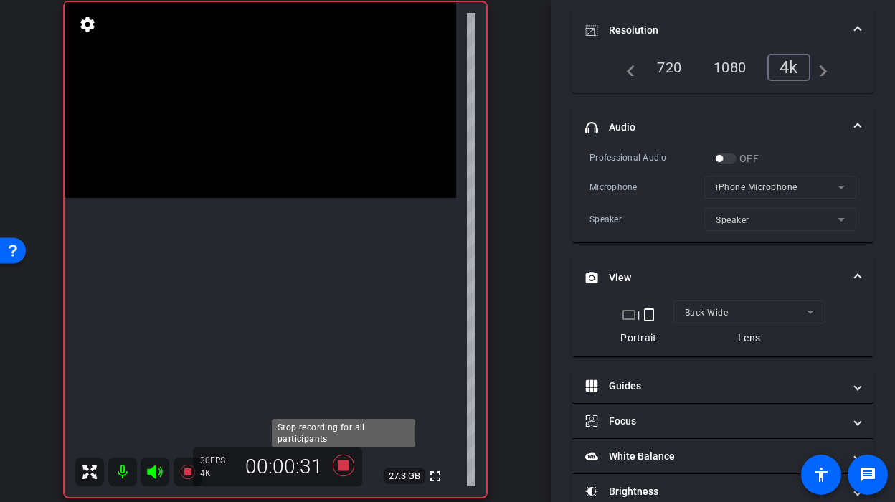
click at [343, 470] on icon at bounding box center [344, 466] width 22 height 22
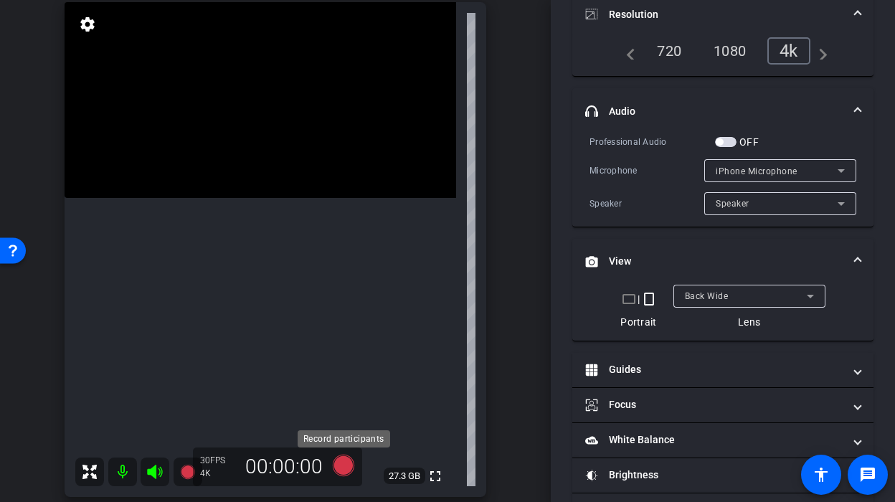
scroll to position [142, 0]
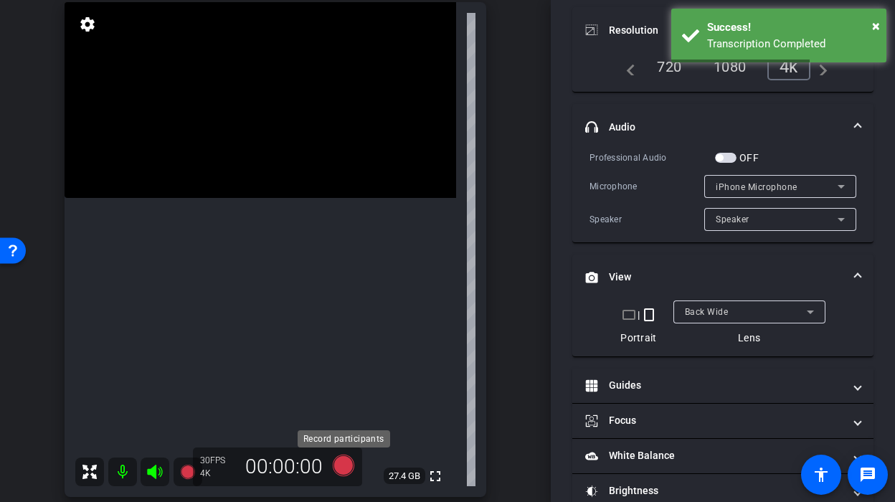
click at [339, 468] on icon at bounding box center [344, 466] width 22 height 22
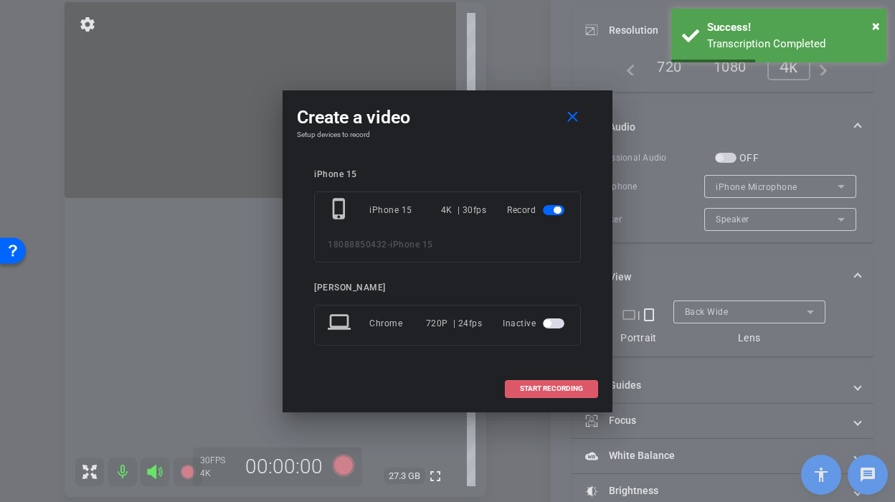
click at [517, 384] on span at bounding box center [552, 388] width 92 height 34
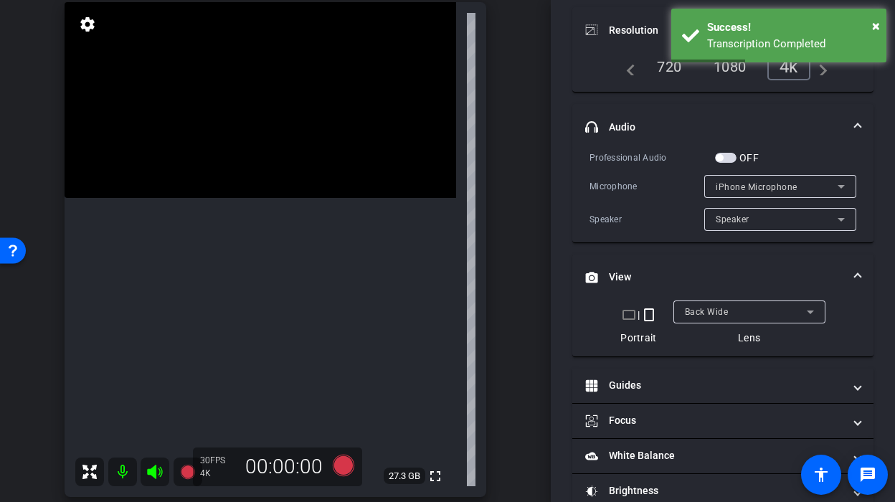
scroll to position [158, 0]
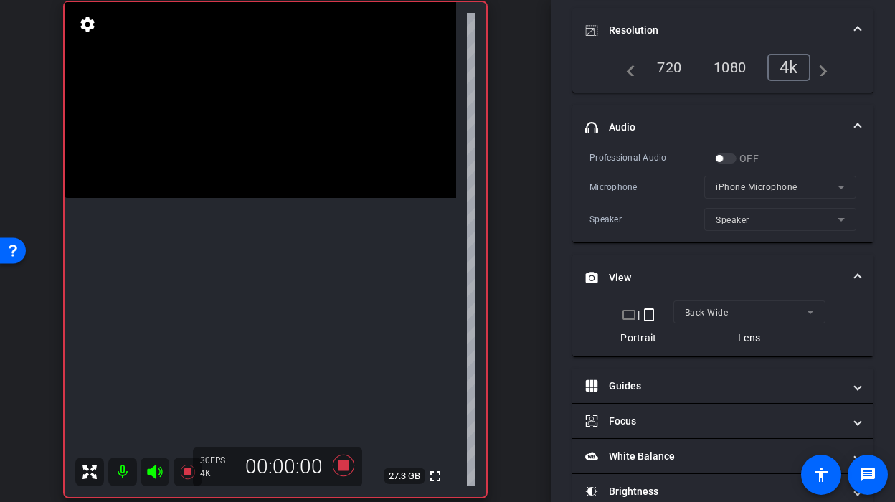
click at [282, 198] on video at bounding box center [261, 100] width 392 height 196
click at [346, 465] on icon at bounding box center [344, 466] width 22 height 22
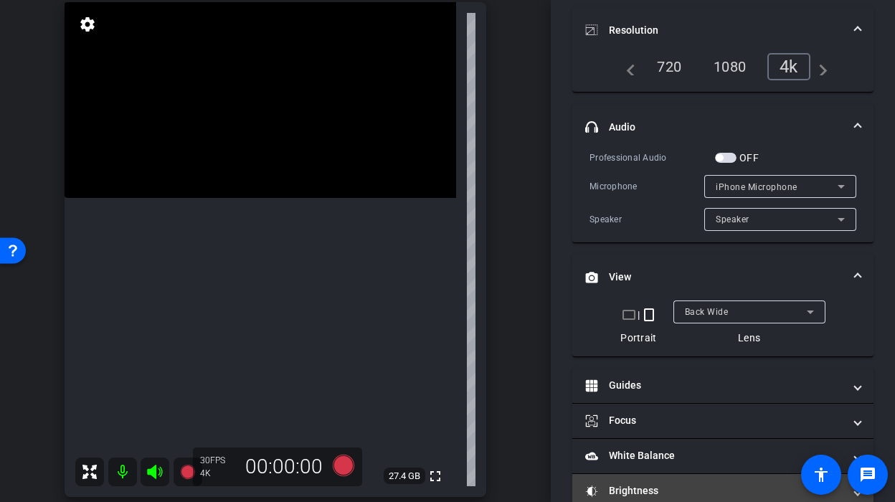
scroll to position [143, 0]
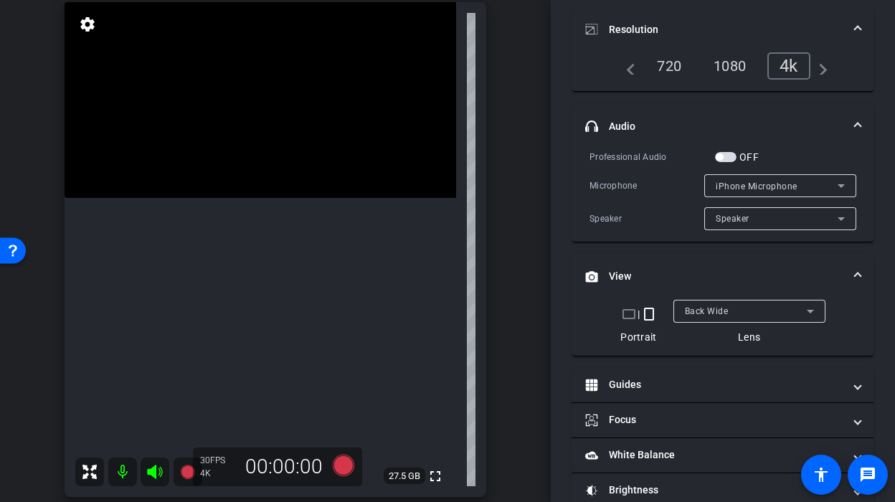
click at [267, 198] on video at bounding box center [261, 100] width 392 height 196
click at [258, 232] on div at bounding box center [267, 232] width 36 height 36
click at [242, 198] on video at bounding box center [261, 100] width 392 height 196
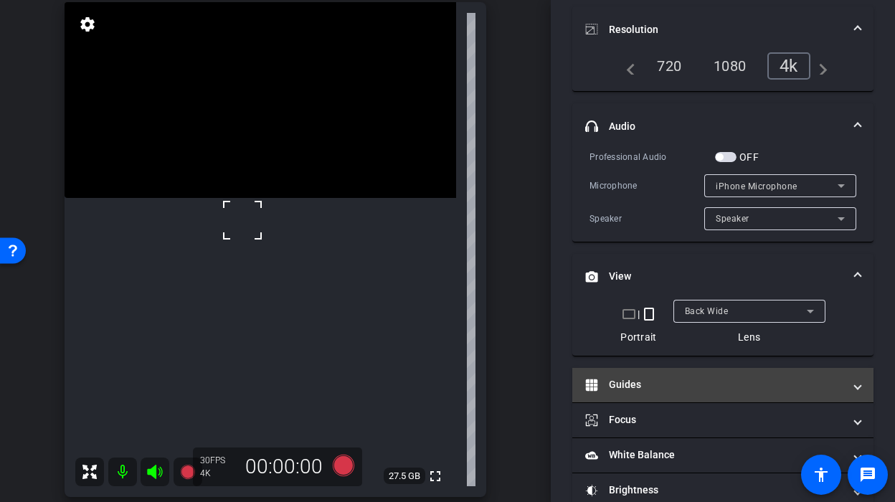
scroll to position [0, 0]
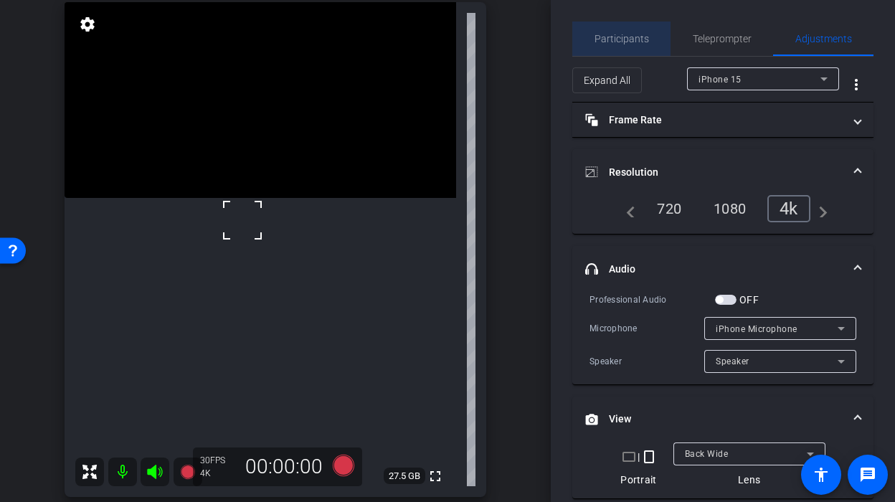
click at [630, 37] on span "Participants" at bounding box center [621, 39] width 54 height 10
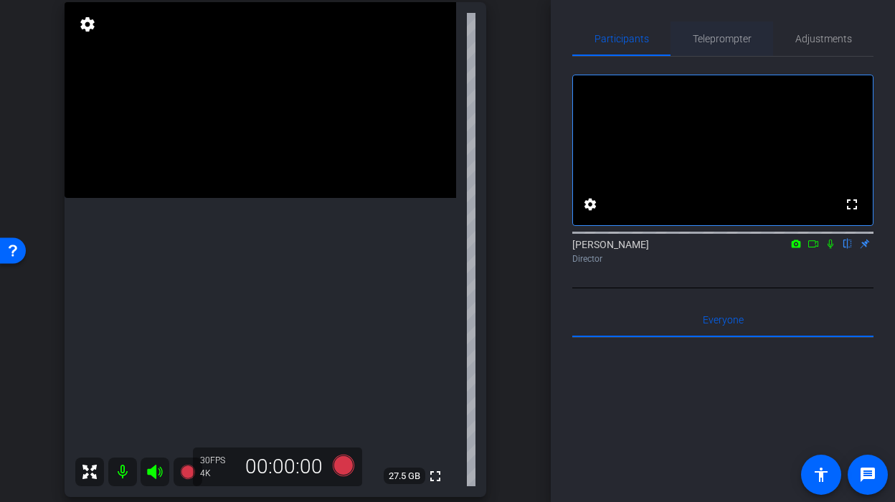
click at [689, 34] on div "Teleprompter" at bounding box center [721, 39] width 103 height 34
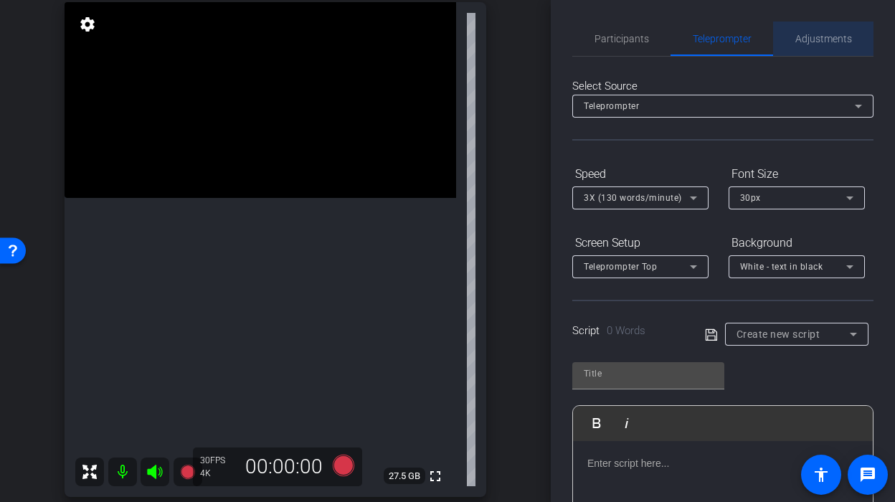
click at [798, 32] on span "Adjustments" at bounding box center [823, 39] width 57 height 34
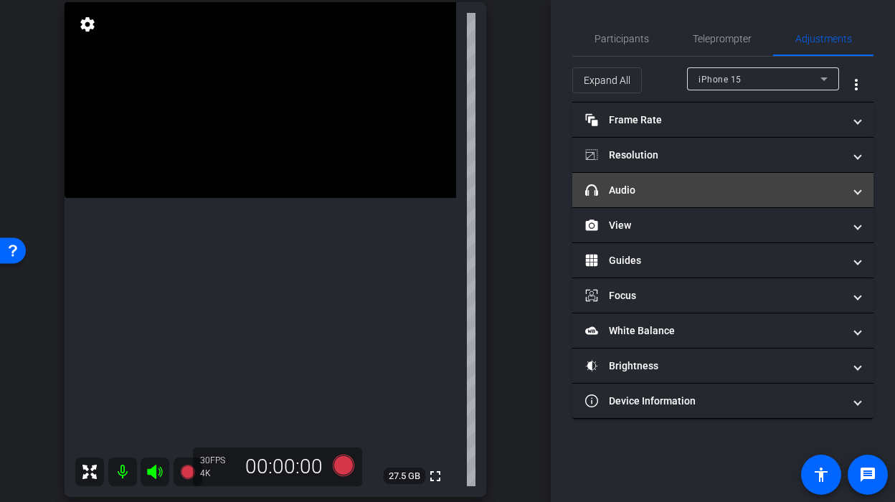
click at [743, 188] on mat-panel-title "headphone icon Audio" at bounding box center [714, 190] width 258 height 15
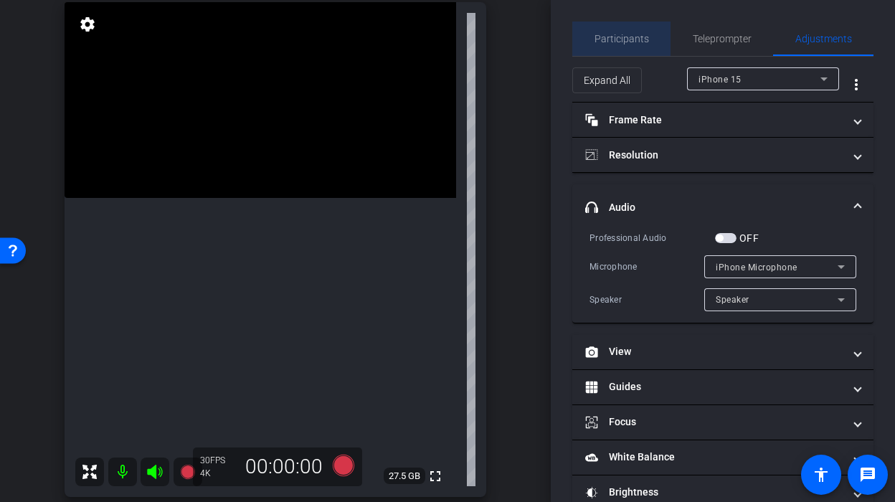
click at [646, 52] on span "Participants" at bounding box center [621, 39] width 54 height 34
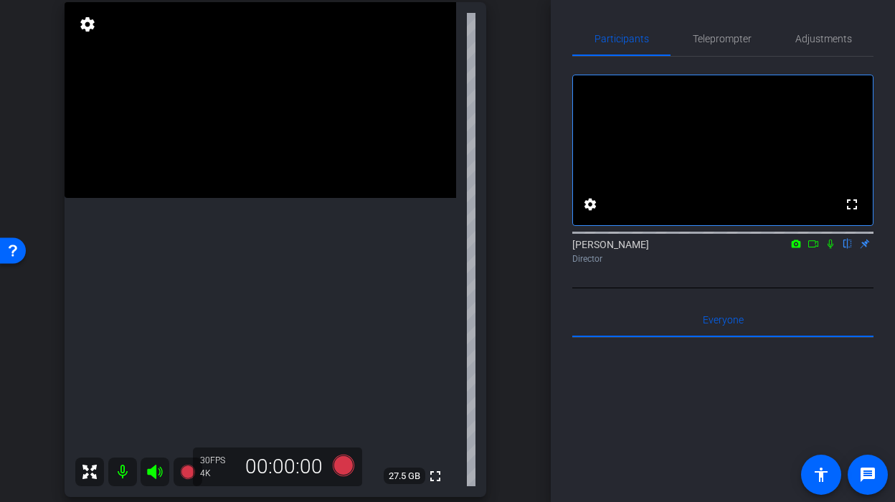
click at [244, 198] on video at bounding box center [261, 100] width 392 height 196
click at [226, 224] on span at bounding box center [226, 224] width 0 height 0
click at [262, 198] on video at bounding box center [261, 100] width 392 height 196
click at [344, 478] on icon at bounding box center [343, 465] width 34 height 26
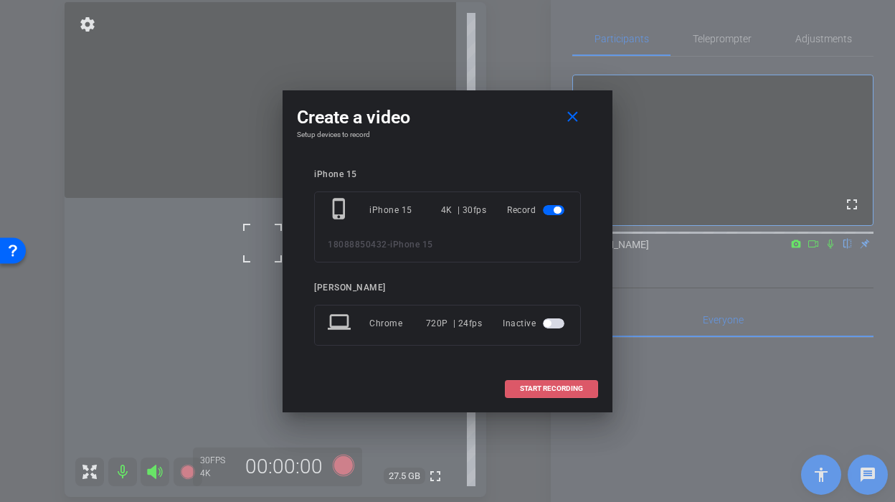
click at [536, 392] on span "START RECORDING" at bounding box center [551, 388] width 63 height 7
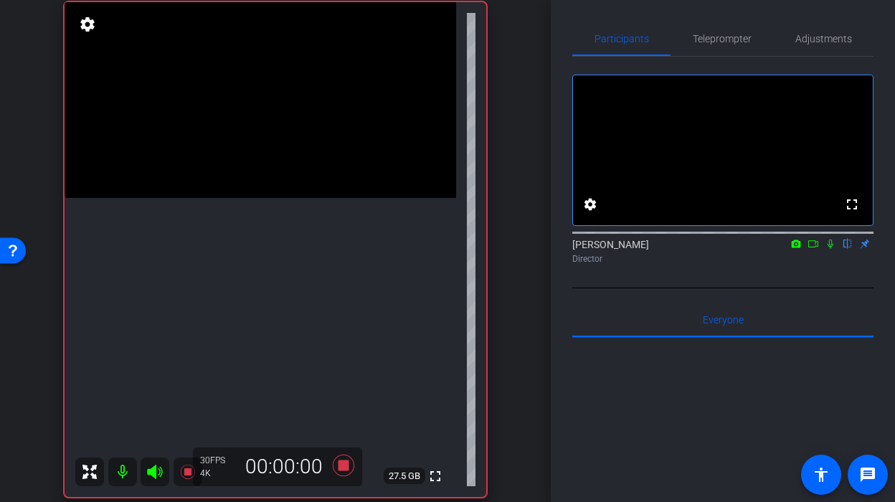
click at [833, 249] on icon at bounding box center [830, 244] width 11 height 10
click at [837, 250] on mat-icon at bounding box center [830, 243] width 17 height 13
click at [828, 249] on icon at bounding box center [830, 244] width 11 height 10
click at [830, 249] on icon at bounding box center [830, 244] width 11 height 10
click at [828, 249] on icon at bounding box center [830, 244] width 11 height 10
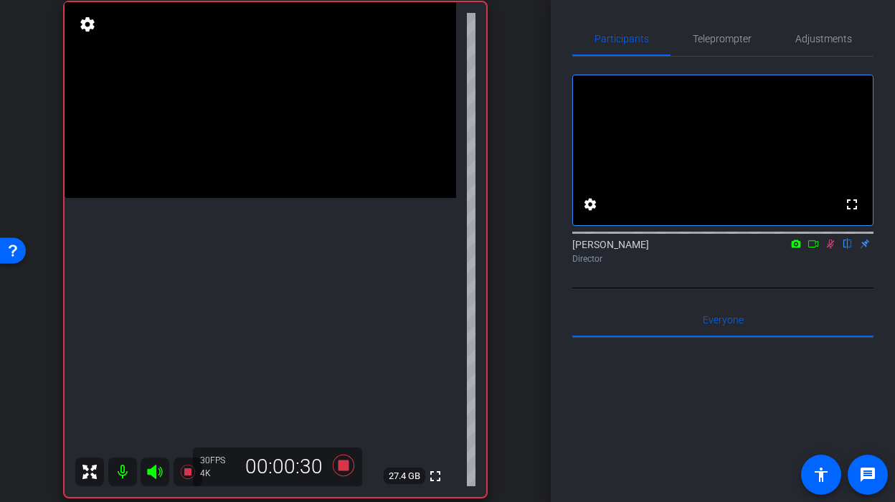
click at [827, 249] on icon at bounding box center [830, 244] width 11 height 10
click at [828, 249] on icon at bounding box center [830, 244] width 11 height 10
click at [242, 198] on video at bounding box center [261, 100] width 392 height 196
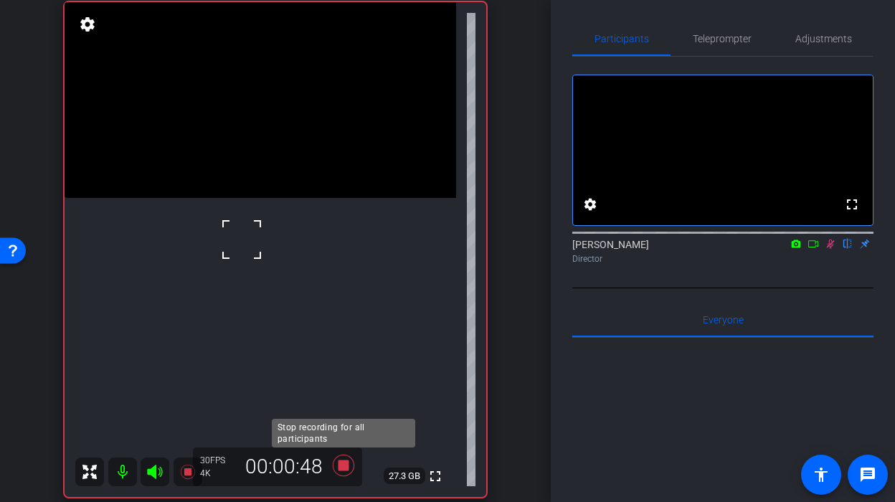
click at [340, 461] on icon at bounding box center [344, 466] width 22 height 22
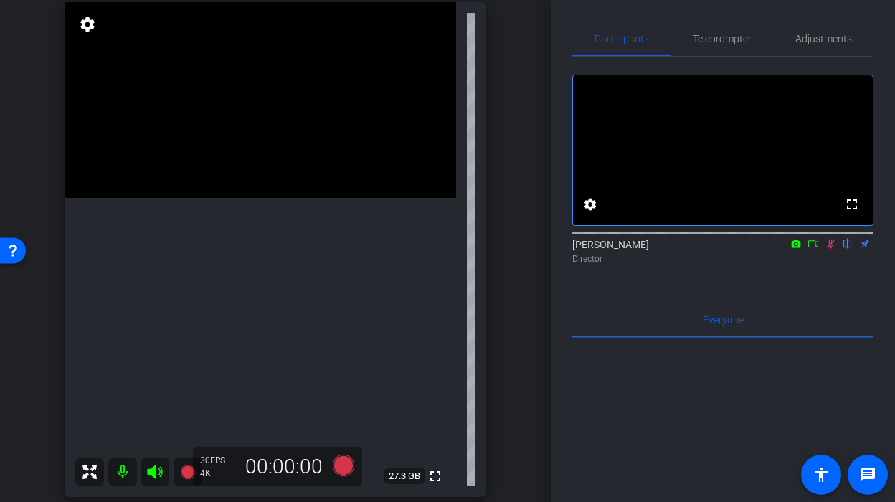
click at [829, 249] on icon at bounding box center [831, 244] width 8 height 9
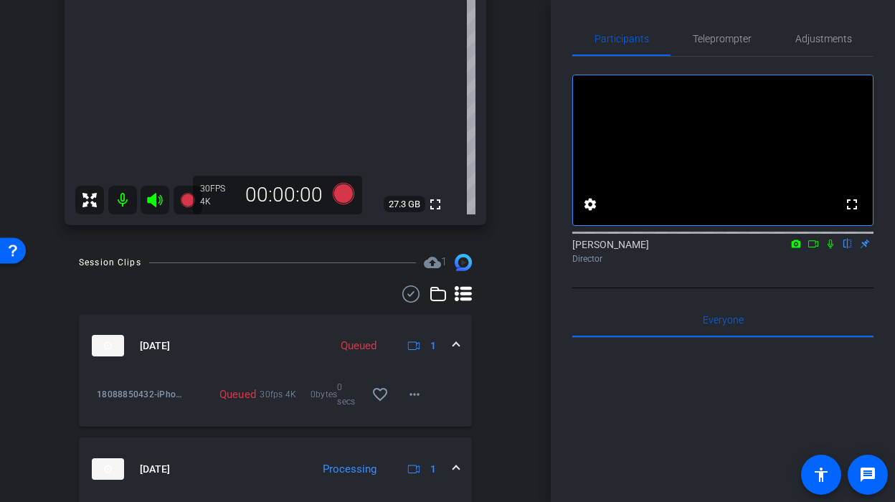
scroll to position [381, 0]
click at [422, 397] on mat-icon "more_horiz" at bounding box center [414, 393] width 17 height 17
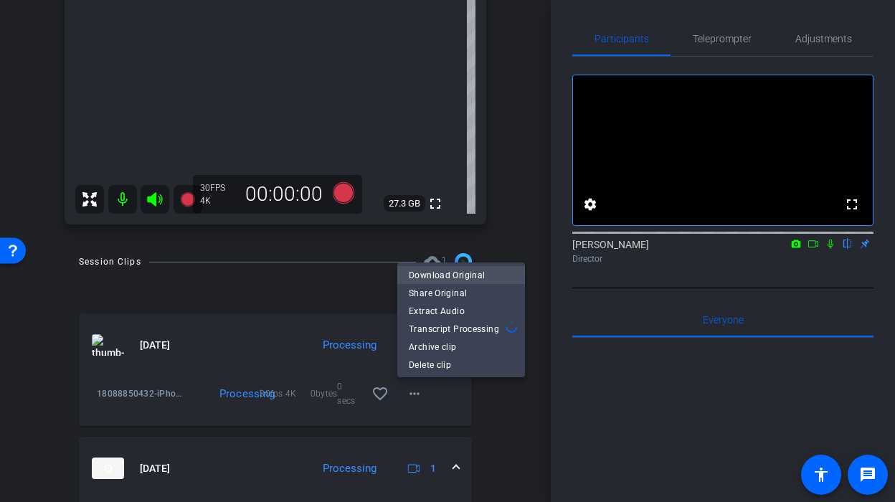
click at [481, 279] on span "Download Original" at bounding box center [461, 274] width 105 height 17
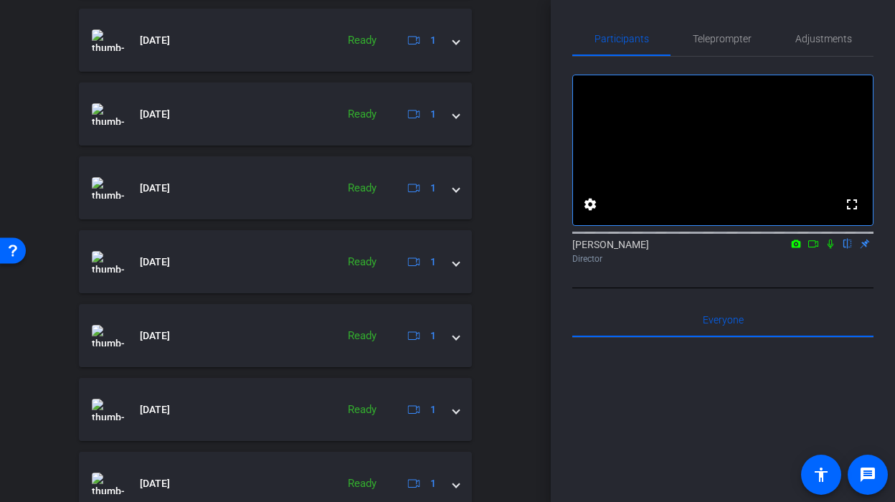
scroll to position [1028, 0]
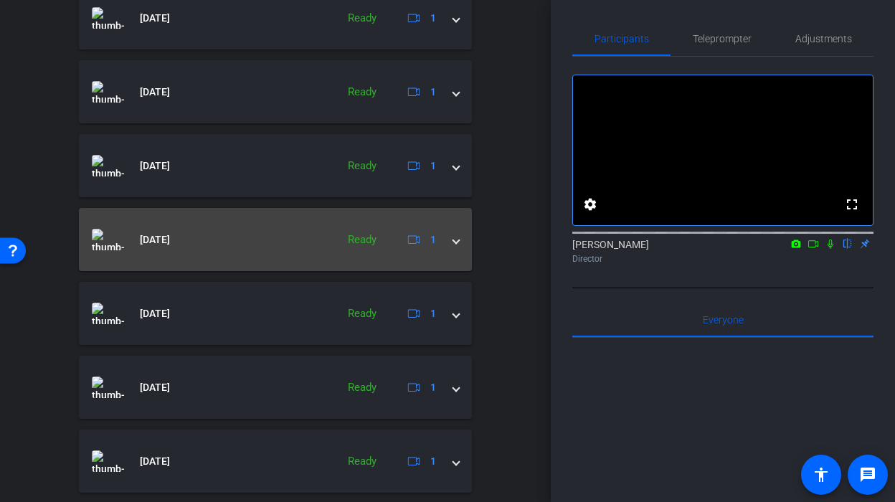
click at [458, 243] on span at bounding box center [456, 239] width 6 height 15
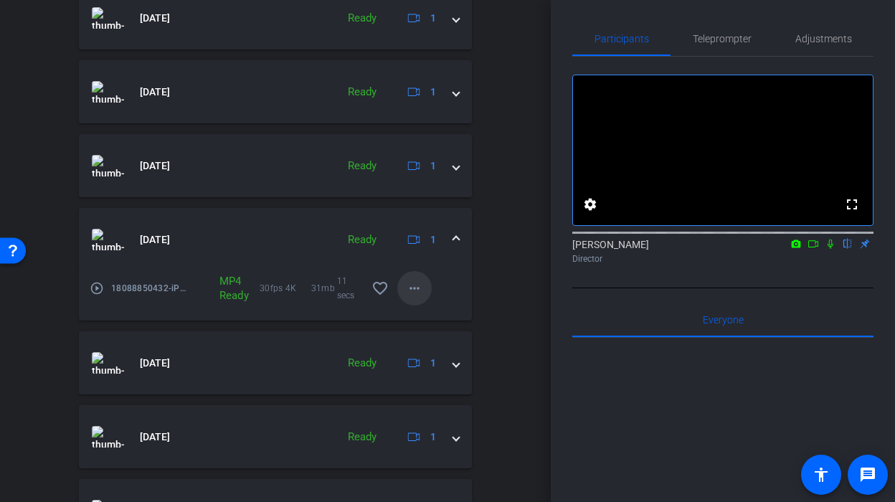
click at [406, 288] on mat-icon "more_horiz" at bounding box center [414, 288] width 17 height 17
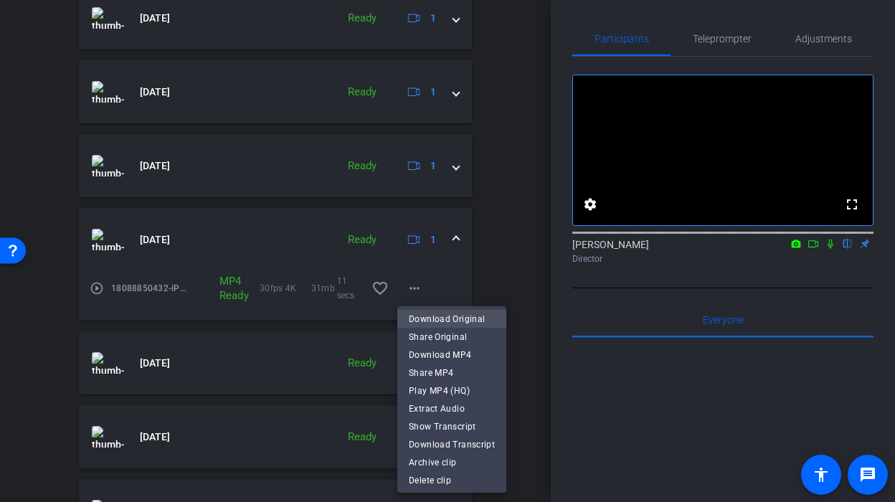
click at [427, 316] on span "Download Original" at bounding box center [452, 318] width 86 height 17
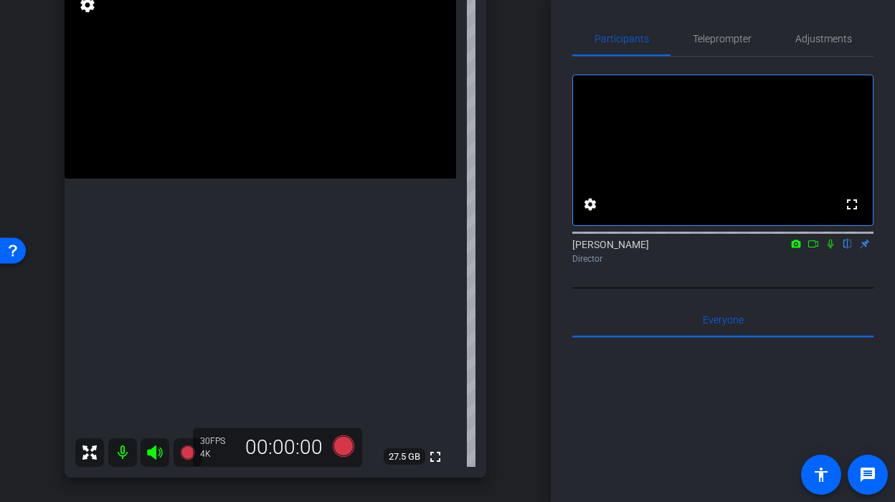
scroll to position [117, 0]
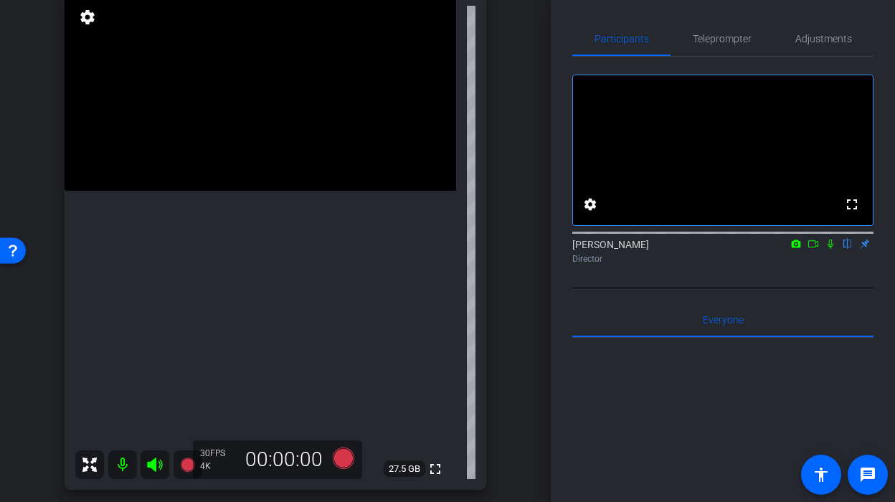
scroll to position [116, 0]
click at [210, 190] on video at bounding box center [261, 92] width 392 height 196
click at [246, 190] on video at bounding box center [261, 92] width 392 height 196
click at [232, 227] on div at bounding box center [246, 224] width 36 height 36
click at [218, 190] on video at bounding box center [261, 92] width 392 height 196
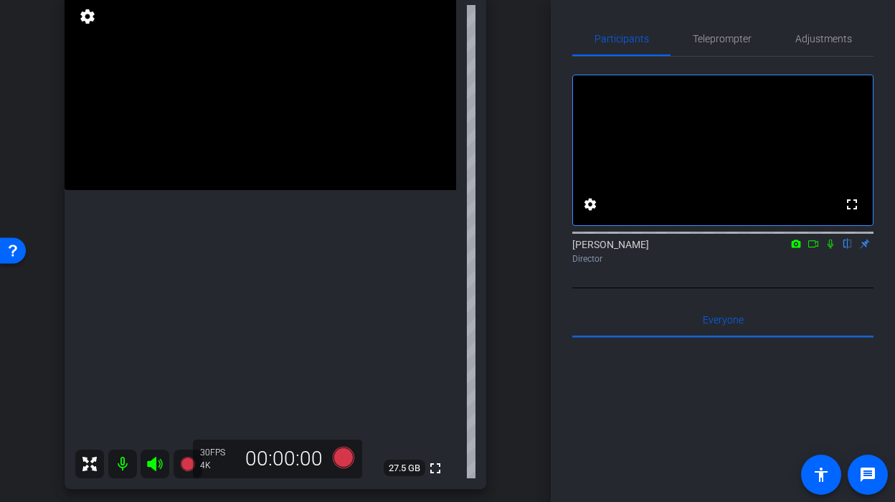
click at [221, 190] on video at bounding box center [261, 92] width 392 height 196
click at [262, 190] on video at bounding box center [261, 92] width 392 height 196
click at [222, 190] on video at bounding box center [261, 92] width 392 height 196
click at [215, 209] on div at bounding box center [222, 200] width 36 height 36
click at [343, 466] on icon at bounding box center [344, 458] width 22 height 22
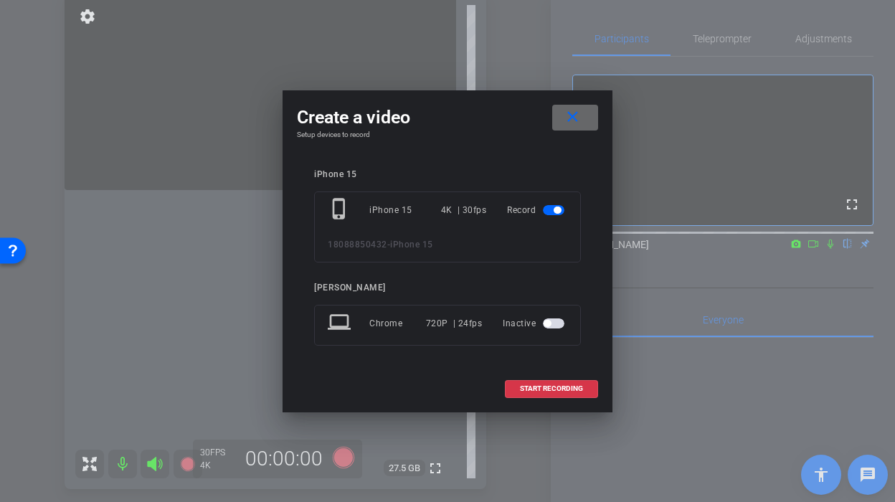
click at [571, 111] on mat-icon "close" at bounding box center [573, 117] width 18 height 18
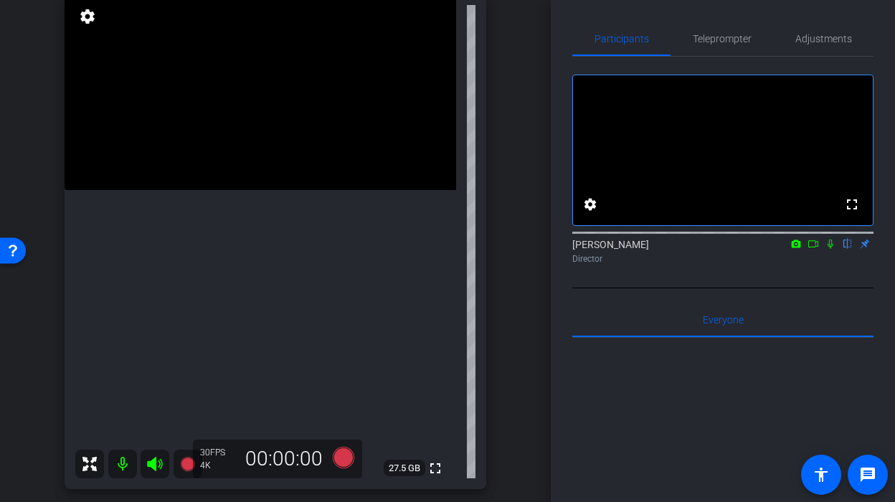
click at [268, 190] on video at bounding box center [261, 92] width 392 height 196
click at [340, 458] on icon at bounding box center [344, 458] width 22 height 22
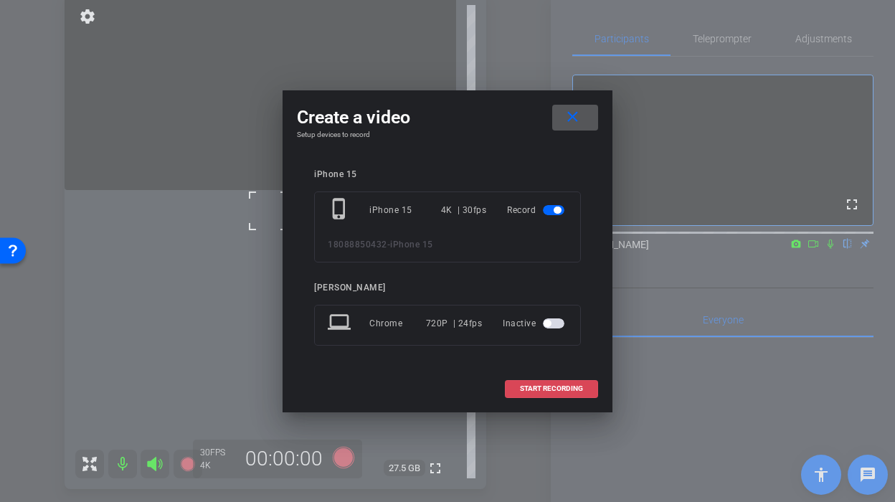
click at [516, 381] on span at bounding box center [552, 388] width 92 height 34
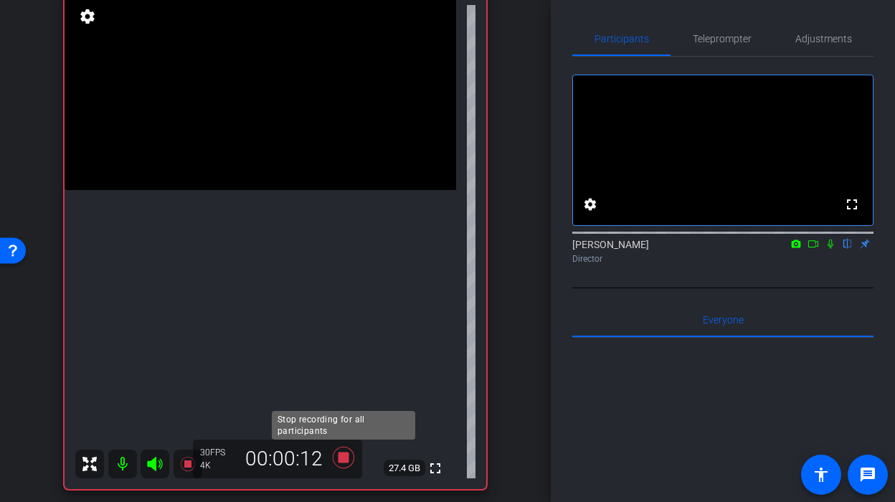
click at [336, 463] on icon at bounding box center [343, 458] width 34 height 26
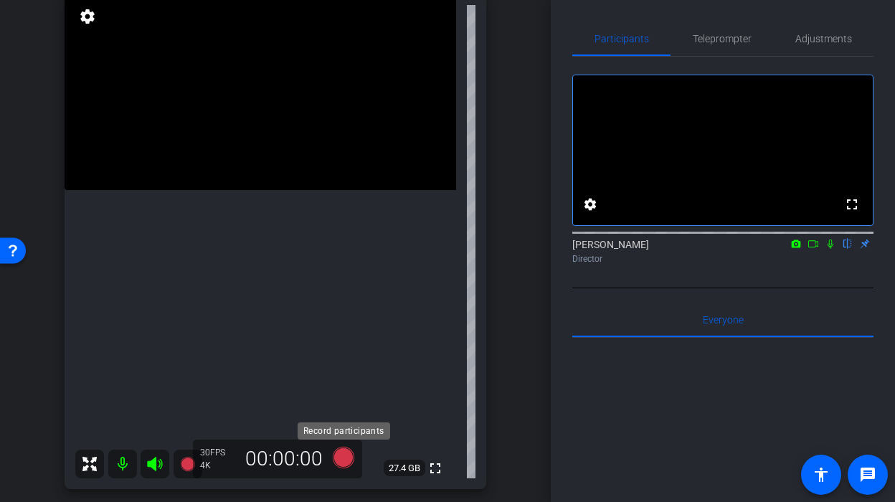
click at [337, 462] on icon at bounding box center [344, 458] width 22 height 22
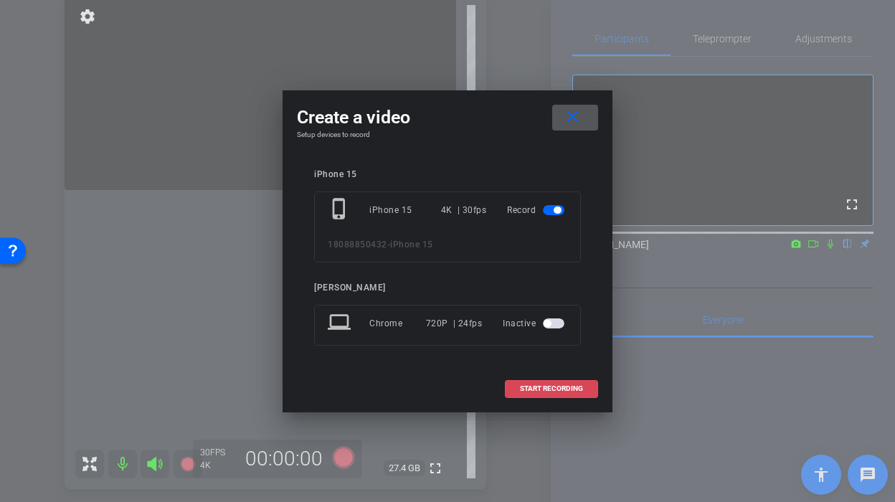
click at [582, 393] on span at bounding box center [552, 388] width 92 height 34
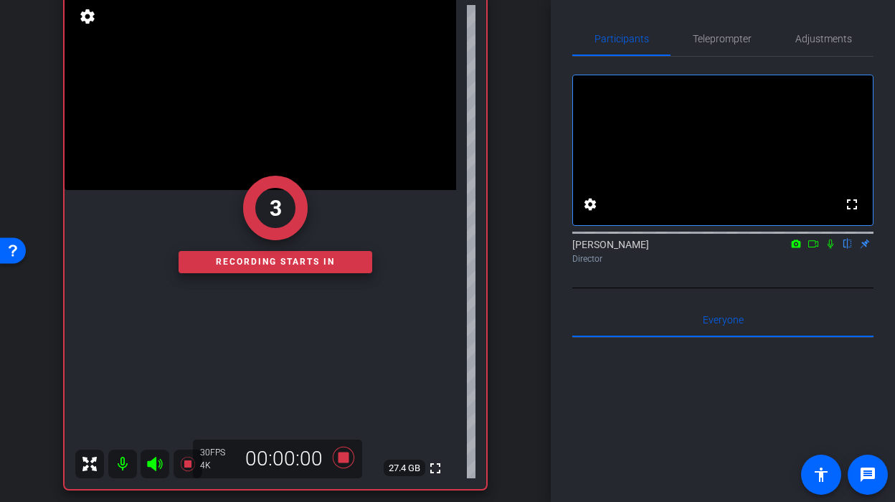
click at [240, 196] on div "3" at bounding box center [276, 208] width 194 height 65
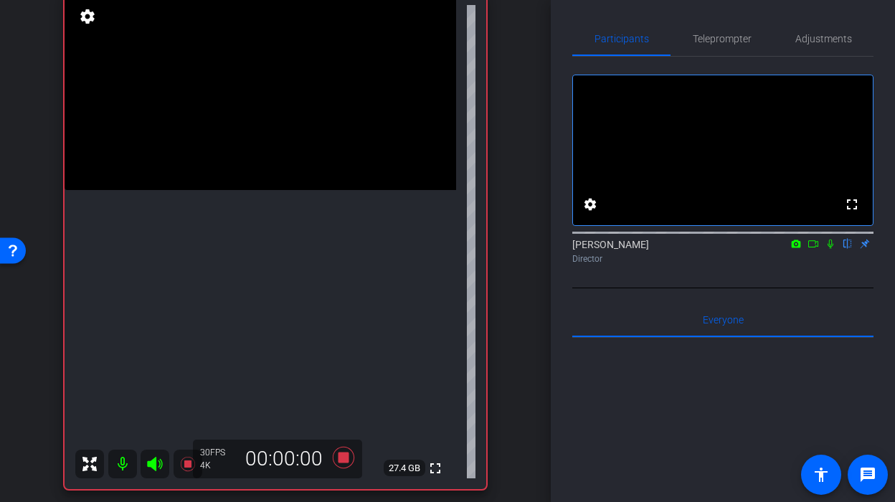
click at [253, 190] on video at bounding box center [261, 92] width 392 height 196
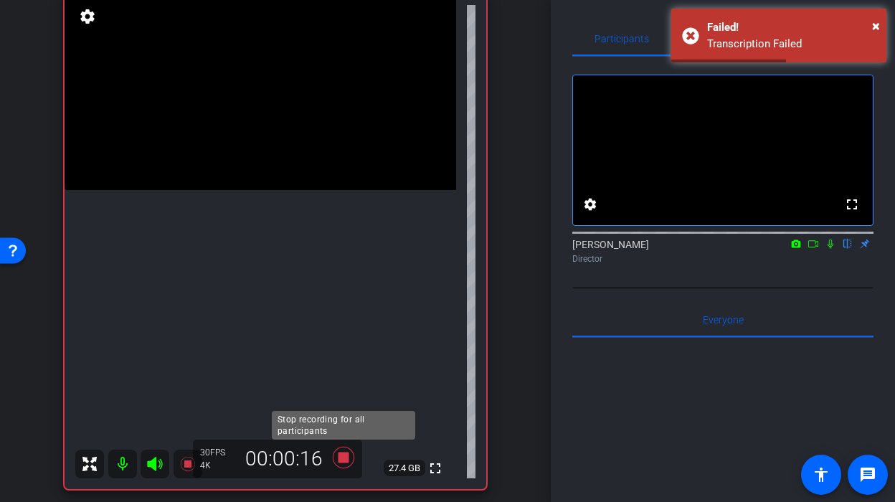
click at [343, 458] on icon at bounding box center [344, 458] width 22 height 22
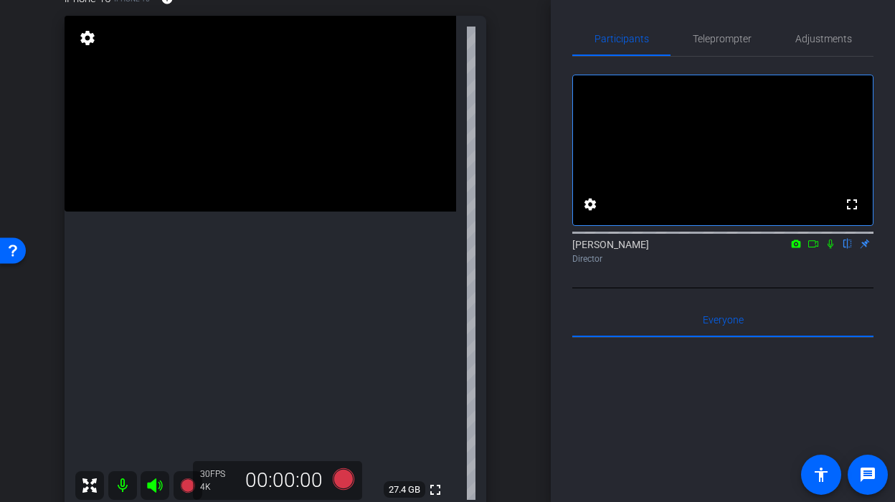
scroll to position [106, 0]
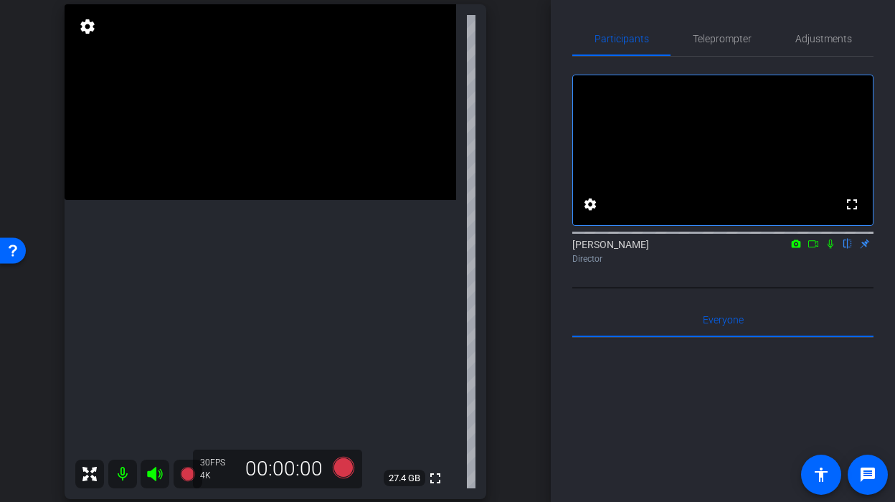
click at [277, 200] on video at bounding box center [261, 102] width 392 height 196
click at [348, 470] on icon at bounding box center [344, 468] width 22 height 22
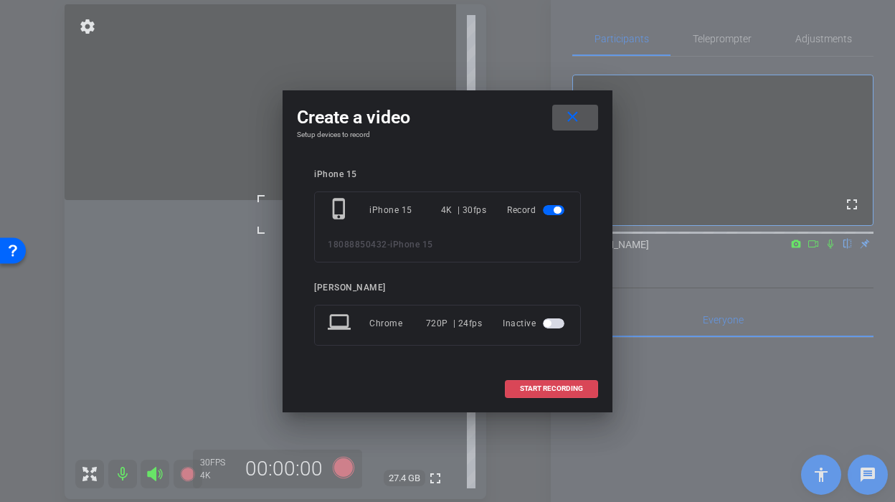
click at [515, 387] on span at bounding box center [552, 388] width 92 height 34
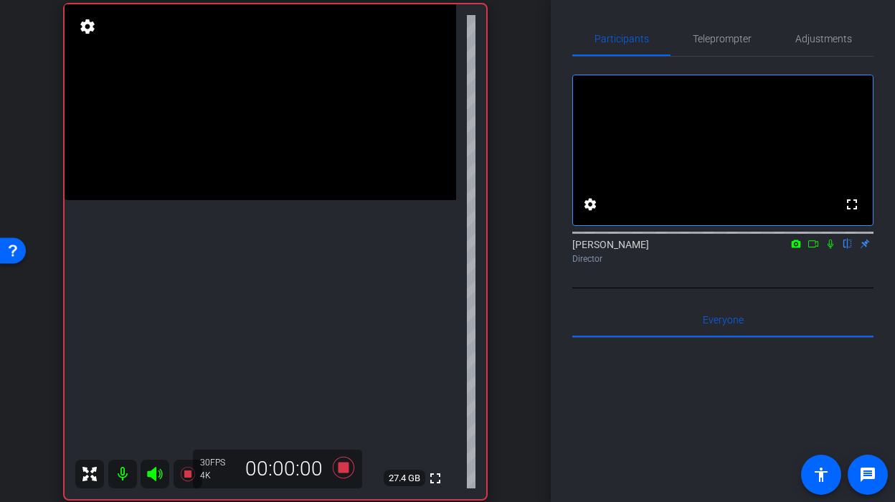
click at [251, 200] on video at bounding box center [261, 102] width 392 height 196
click at [267, 200] on video at bounding box center [261, 102] width 392 height 196
click at [343, 463] on icon at bounding box center [344, 468] width 22 height 22
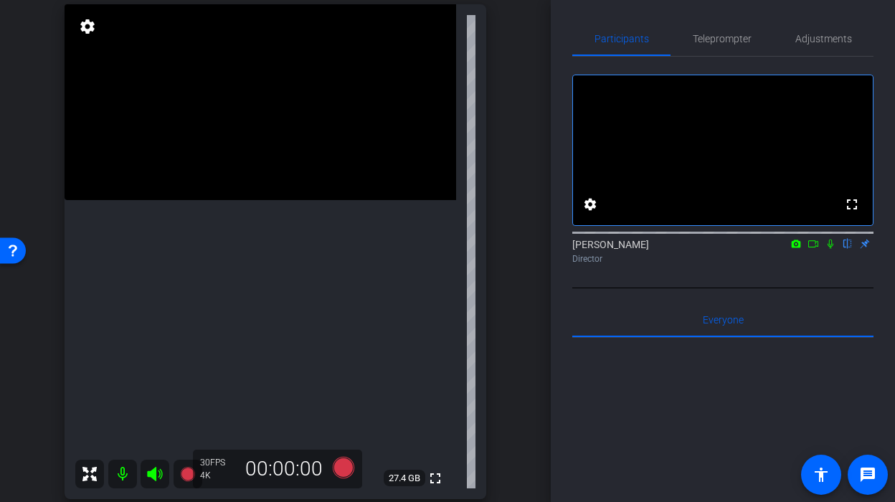
click at [252, 200] on video at bounding box center [261, 102] width 392 height 196
click at [244, 227] on div at bounding box center [252, 214] width 36 height 36
click at [348, 481] on div "30 FPS 4K 00:00:00" at bounding box center [277, 469] width 169 height 39
click at [344, 473] on icon at bounding box center [344, 468] width 22 height 22
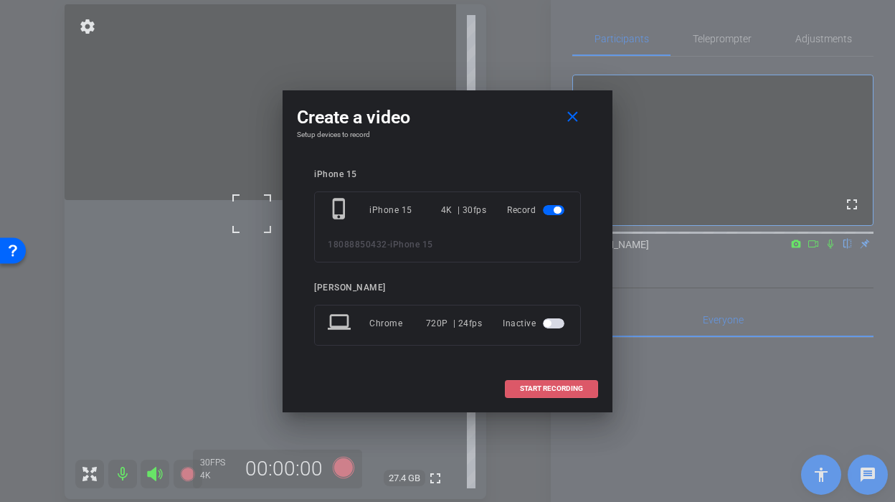
click at [524, 392] on span "START RECORDING" at bounding box center [551, 388] width 63 height 7
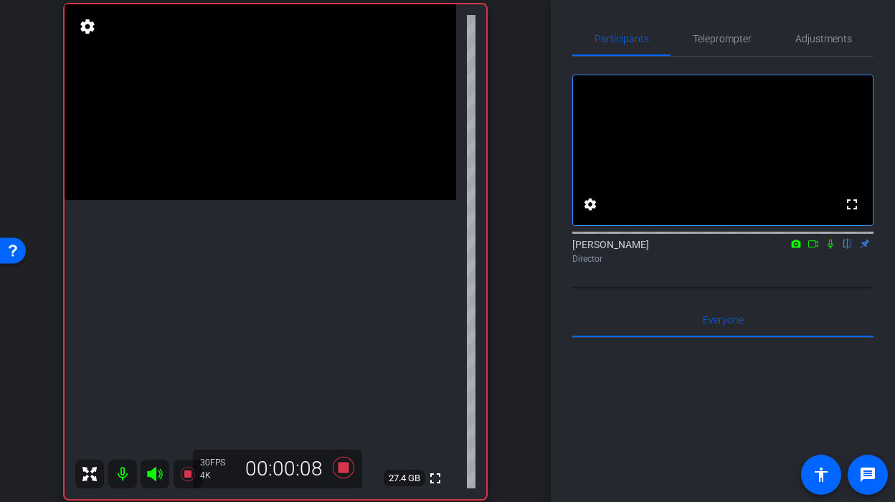
click at [266, 200] on video at bounding box center [261, 102] width 392 height 196
click at [244, 200] on video at bounding box center [261, 102] width 392 height 196
click at [257, 200] on video at bounding box center [261, 102] width 392 height 196
click at [252, 209] on div at bounding box center [258, 219] width 36 height 36
click at [341, 468] on icon at bounding box center [344, 468] width 22 height 22
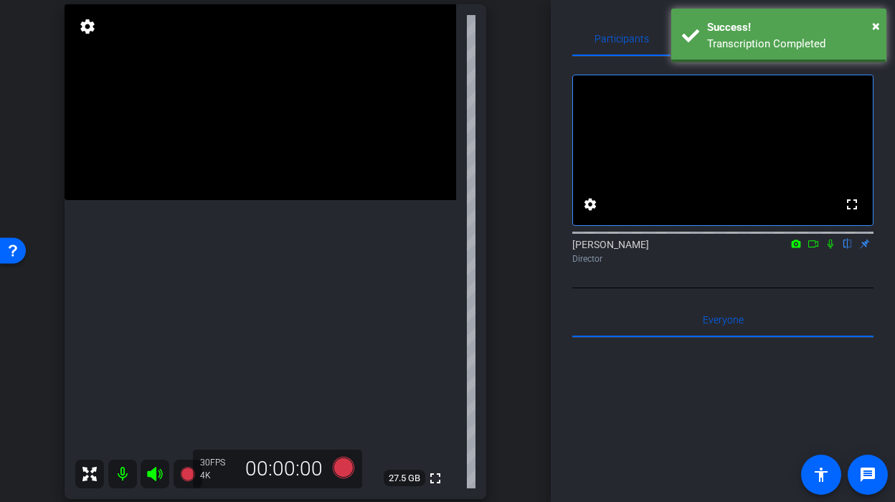
click at [232, 200] on video at bounding box center [261, 102] width 392 height 196
click at [346, 471] on icon at bounding box center [344, 468] width 22 height 22
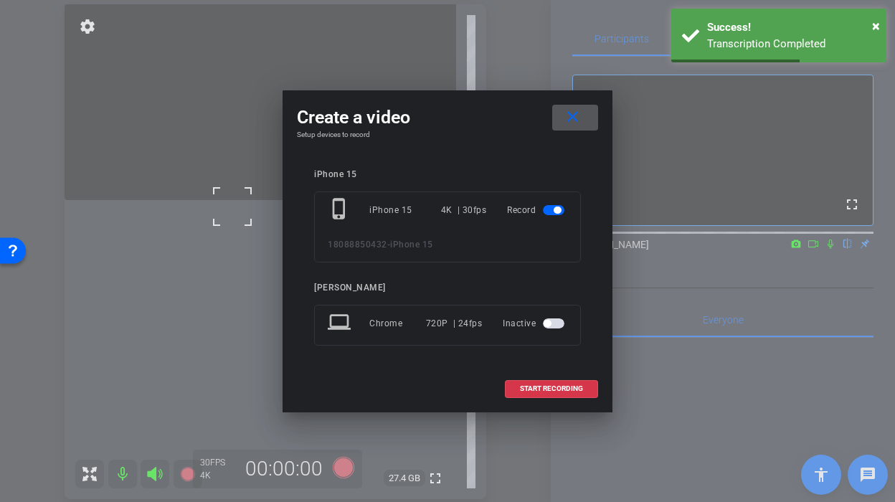
click at [498, 395] on div "START RECORDING" at bounding box center [447, 389] width 301 height 18
click at [509, 393] on span at bounding box center [552, 388] width 92 height 34
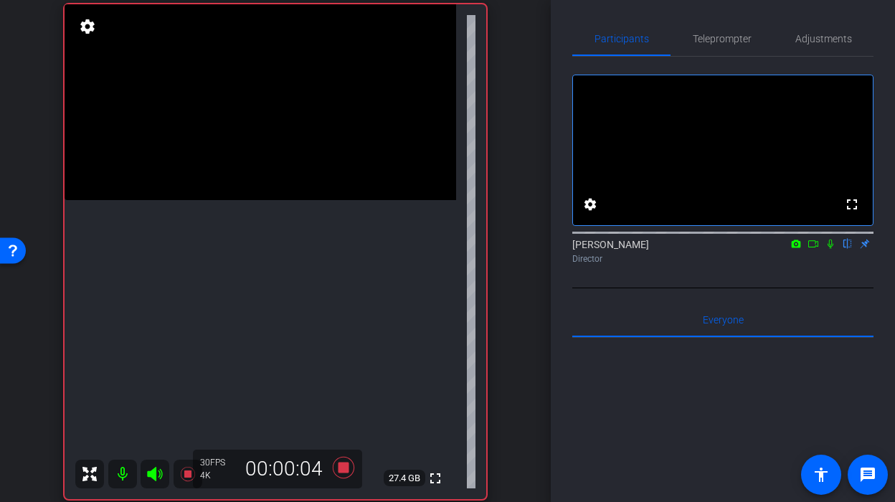
click at [255, 200] on video at bounding box center [261, 102] width 392 height 196
click at [257, 200] on video at bounding box center [261, 102] width 392 height 196
click at [288, 200] on video at bounding box center [261, 102] width 392 height 196
click at [274, 200] on video at bounding box center [261, 102] width 392 height 196
click at [249, 200] on video at bounding box center [261, 102] width 392 height 196
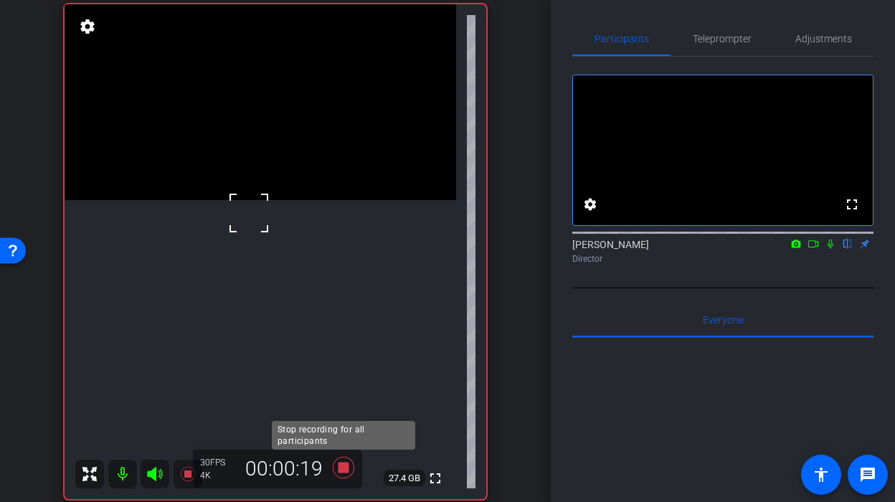
click at [342, 470] on icon at bounding box center [344, 468] width 22 height 22
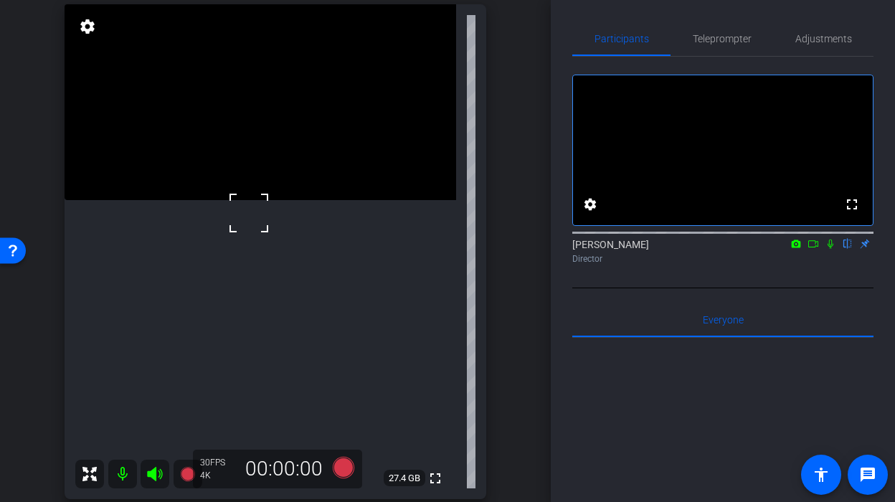
click at [238, 200] on video at bounding box center [261, 102] width 392 height 196
click at [341, 467] on icon at bounding box center [344, 468] width 22 height 22
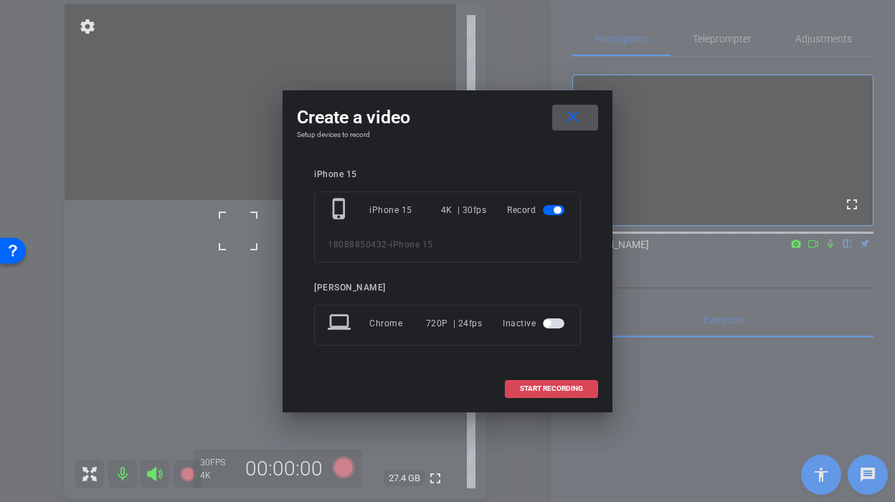
click at [546, 386] on span "START RECORDING" at bounding box center [551, 388] width 63 height 7
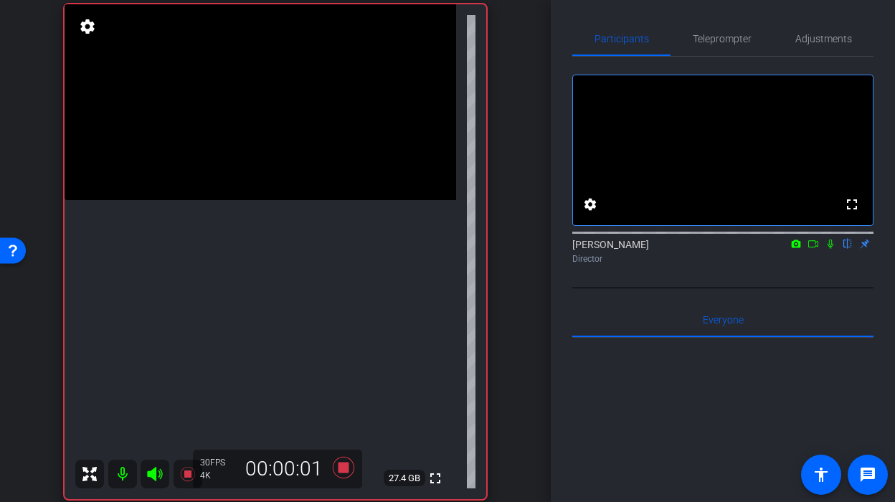
click at [265, 200] on video at bounding box center [261, 102] width 392 height 196
click at [259, 200] on video at bounding box center [261, 102] width 392 height 196
click at [343, 465] on icon at bounding box center [344, 468] width 22 height 22
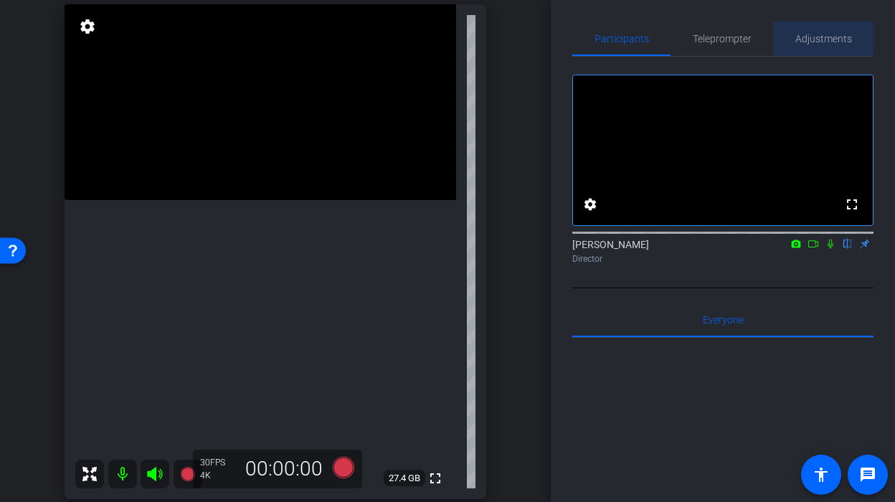
click at [800, 35] on span "Adjustments" at bounding box center [823, 39] width 57 height 10
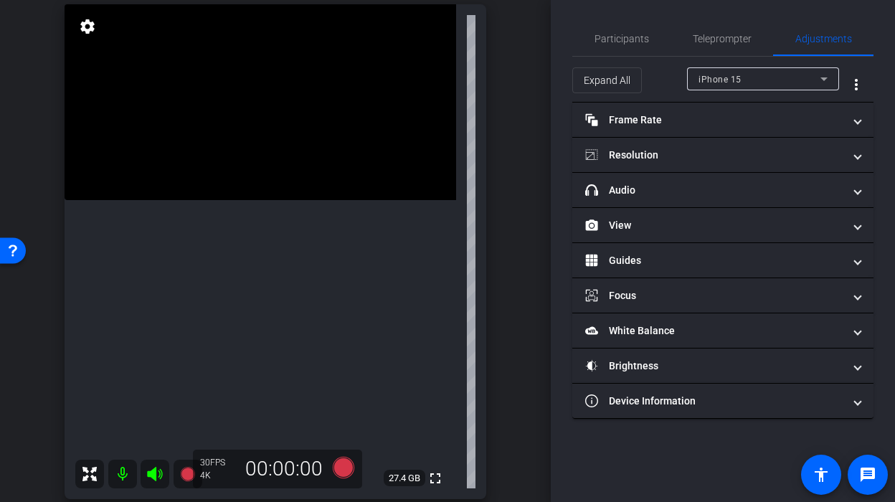
click at [218, 200] on video at bounding box center [261, 102] width 392 height 196
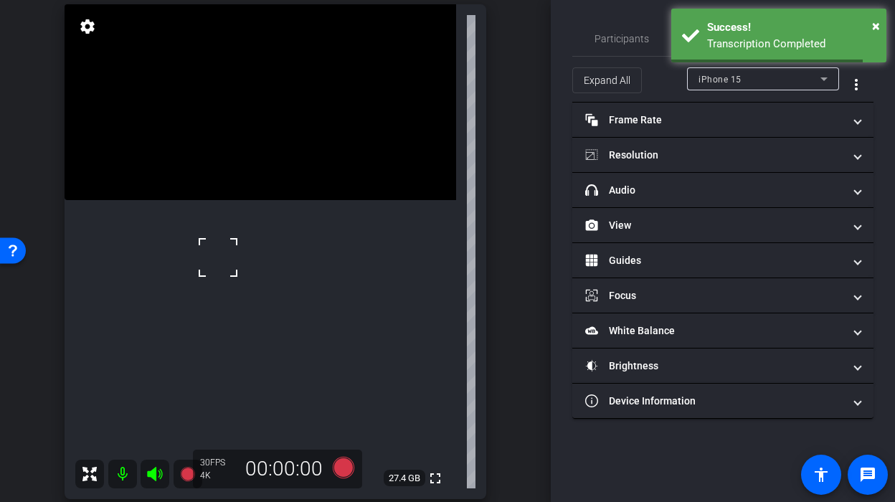
click at [240, 200] on video at bounding box center [261, 102] width 392 height 196
click at [219, 200] on video at bounding box center [261, 102] width 392 height 196
click at [331, 463] on icon at bounding box center [343, 468] width 34 height 26
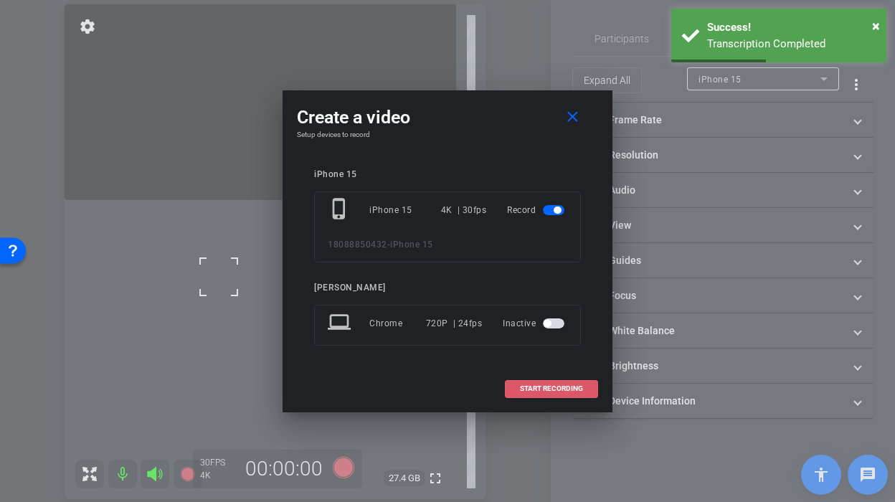
click at [532, 381] on span at bounding box center [552, 388] width 92 height 34
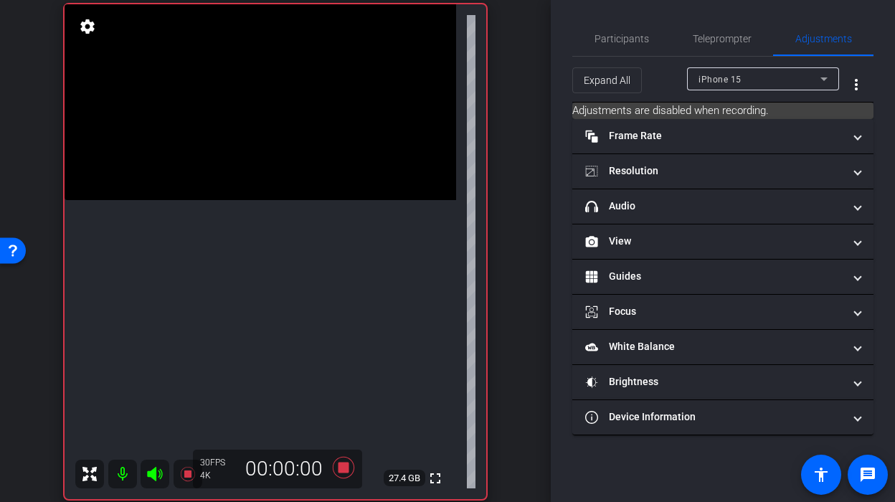
click at [257, 200] on video at bounding box center [261, 102] width 392 height 196
click at [204, 200] on video at bounding box center [261, 102] width 392 height 196
click at [204, 292] on div at bounding box center [204, 292] width 36 height 36
click at [194, 200] on video at bounding box center [261, 102] width 392 height 196
click at [194, 263] on div at bounding box center [194, 263] width 36 height 36
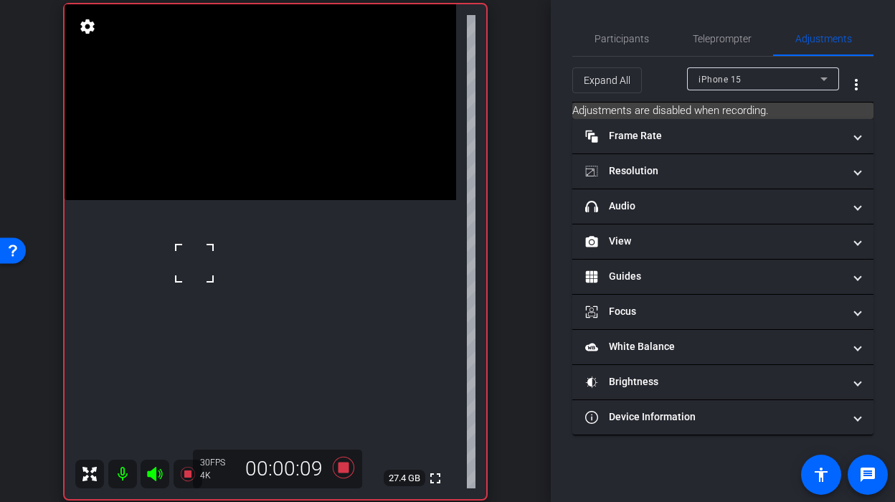
click at [194, 263] on div at bounding box center [194, 263] width 36 height 36
click at [222, 200] on video at bounding box center [261, 102] width 392 height 196
click at [224, 251] on div at bounding box center [222, 250] width 36 height 36
click at [229, 200] on video at bounding box center [261, 102] width 392 height 196
click at [230, 320] on div at bounding box center [230, 326] width 36 height 36
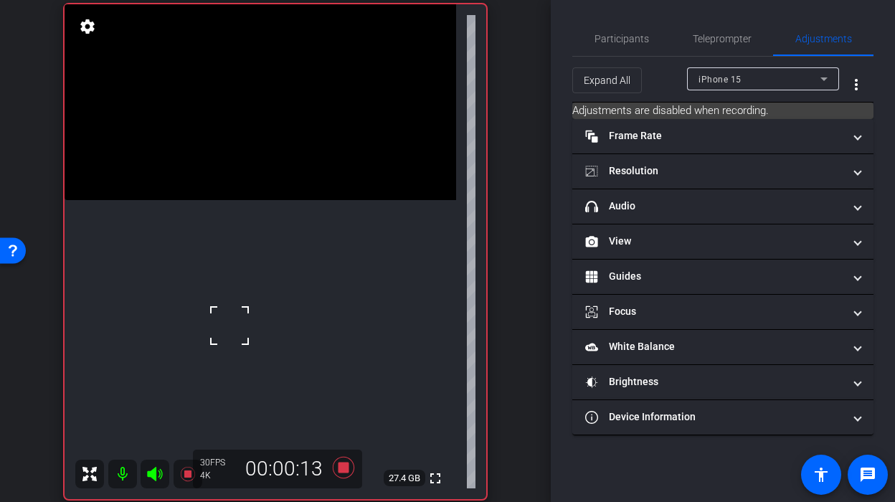
click at [241, 309] on div at bounding box center [230, 326] width 36 height 36
click at [247, 200] on video at bounding box center [261, 102] width 392 height 196
click at [247, 282] on div at bounding box center [247, 282] width 36 height 36
click at [242, 278] on div at bounding box center [247, 282] width 36 height 36
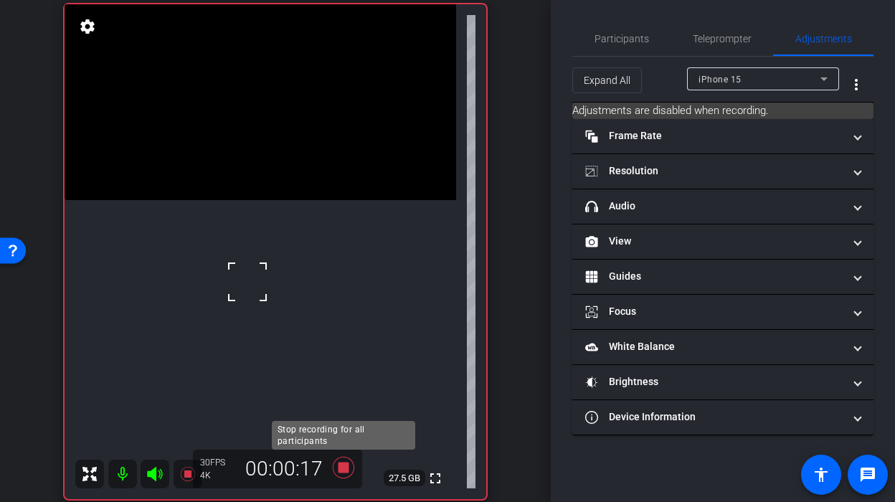
click at [342, 472] on icon at bounding box center [344, 468] width 22 height 22
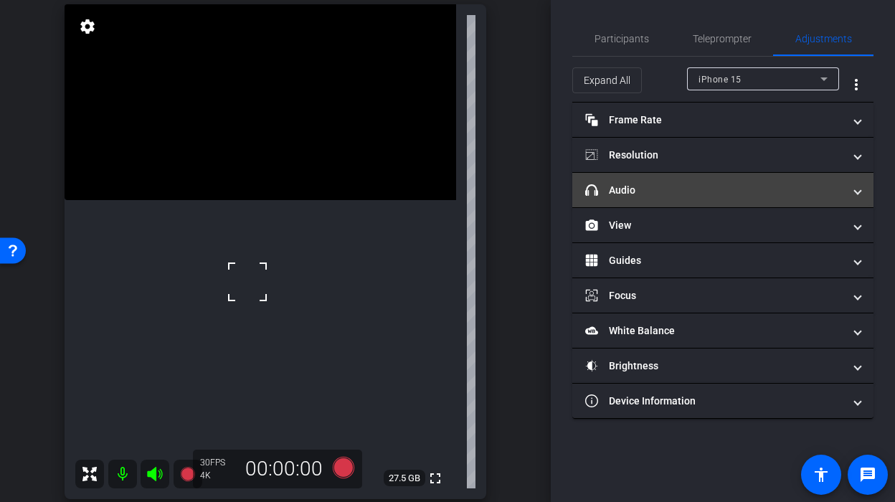
click at [679, 188] on mat-panel-title "headphone icon Audio" at bounding box center [714, 190] width 258 height 15
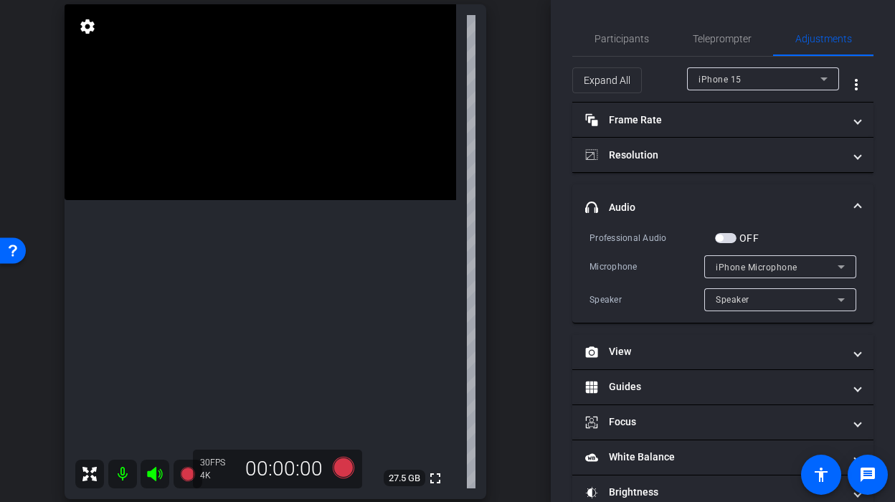
click at [658, 208] on mat-panel-title "headphone icon Audio" at bounding box center [714, 207] width 258 height 15
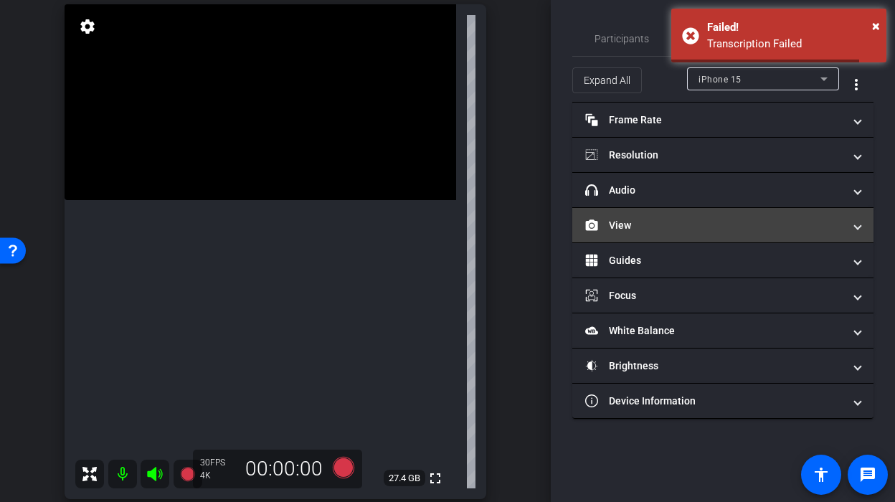
click at [653, 222] on mat-panel-title "View" at bounding box center [714, 225] width 258 height 15
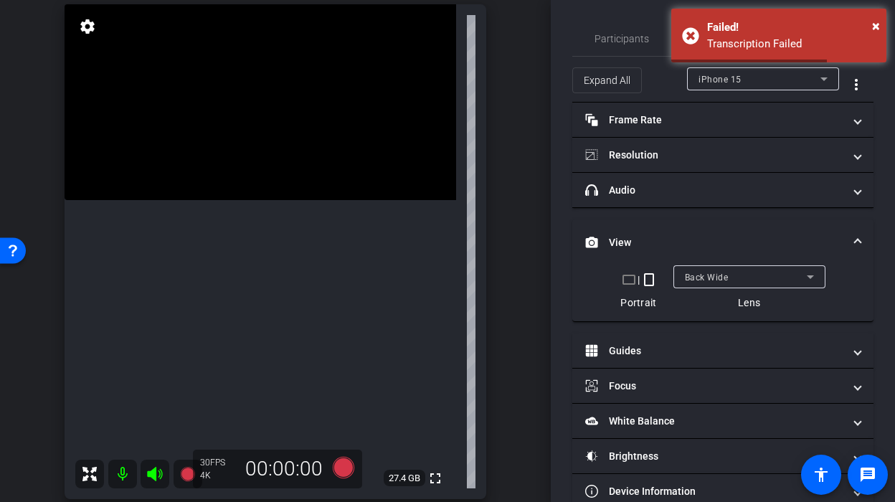
click at [743, 272] on div "Back Wide" at bounding box center [746, 277] width 122 height 18
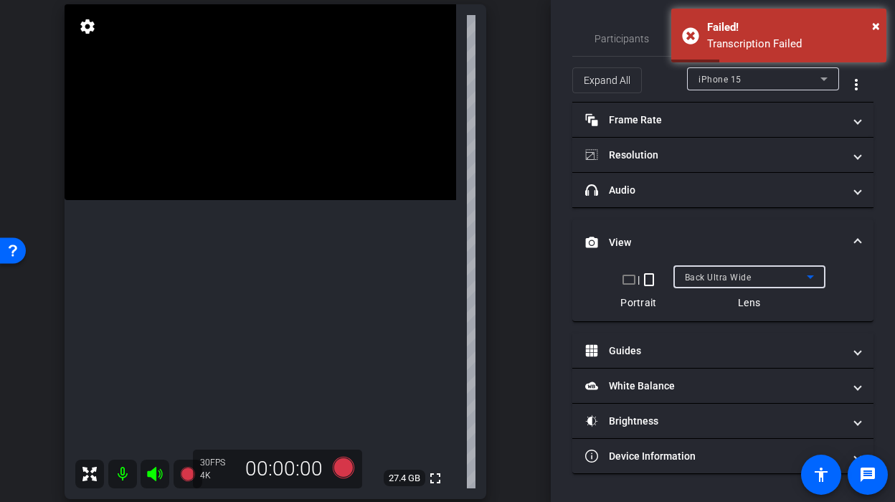
click at [191, 200] on video at bounding box center [261, 102] width 392 height 196
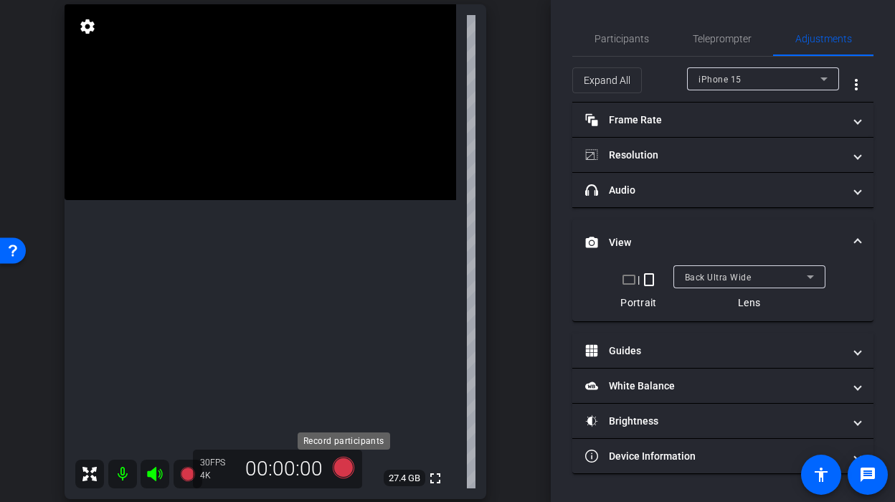
click at [343, 471] on icon at bounding box center [344, 468] width 22 height 22
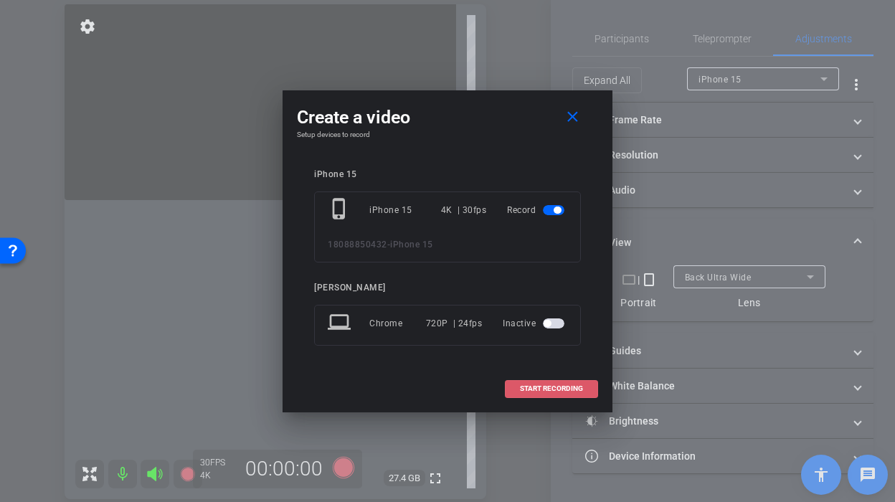
click at [528, 391] on span "START RECORDING" at bounding box center [551, 388] width 63 height 7
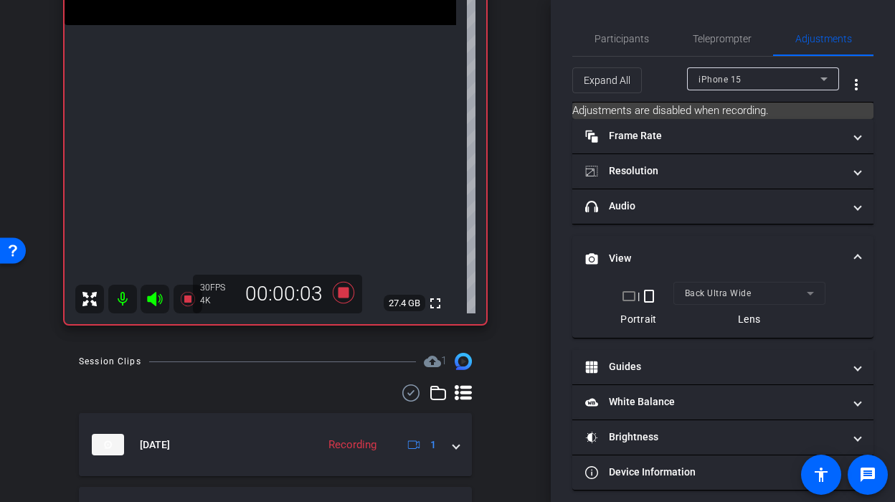
scroll to position [247, 0]
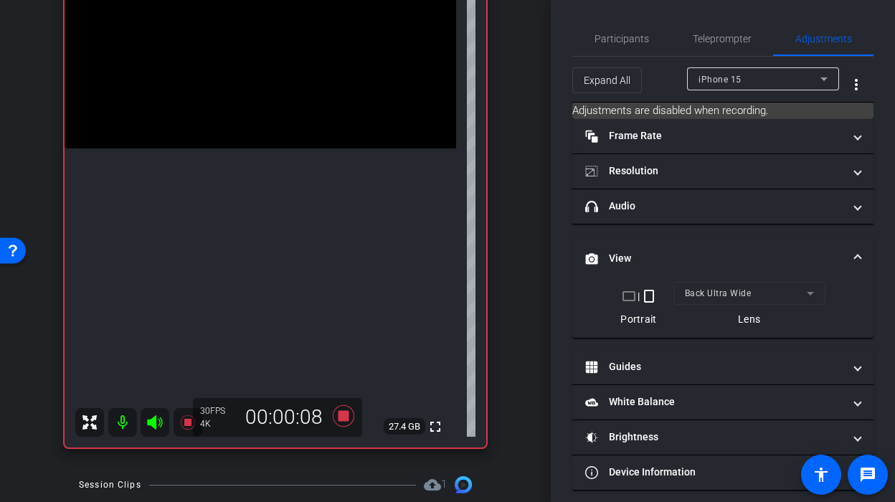
scroll to position [151, 0]
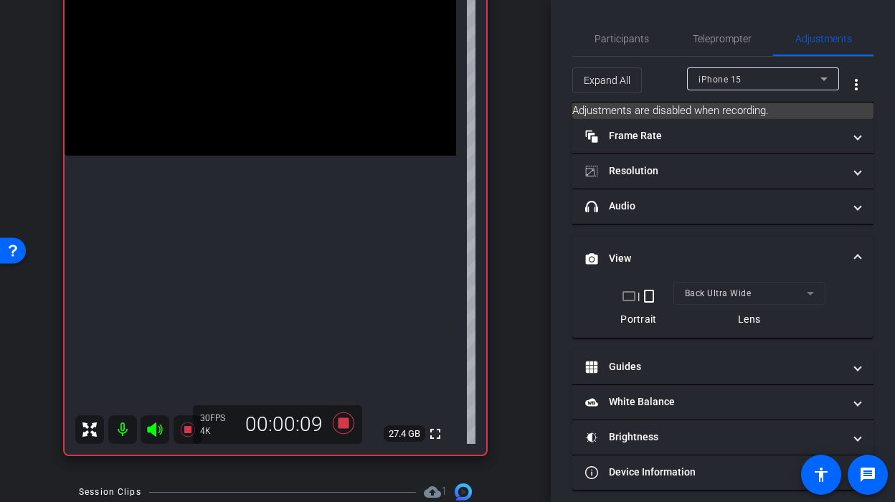
click at [247, 156] on video at bounding box center [261, 58] width 392 height 196
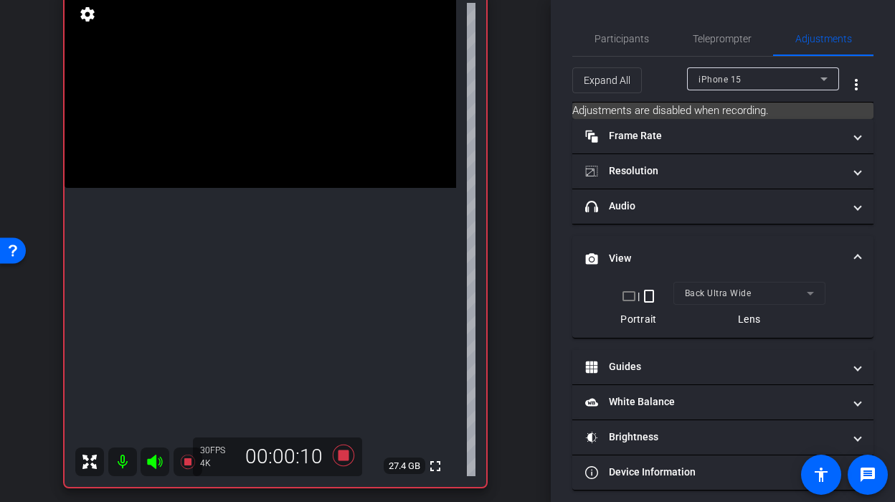
scroll to position [111, 0]
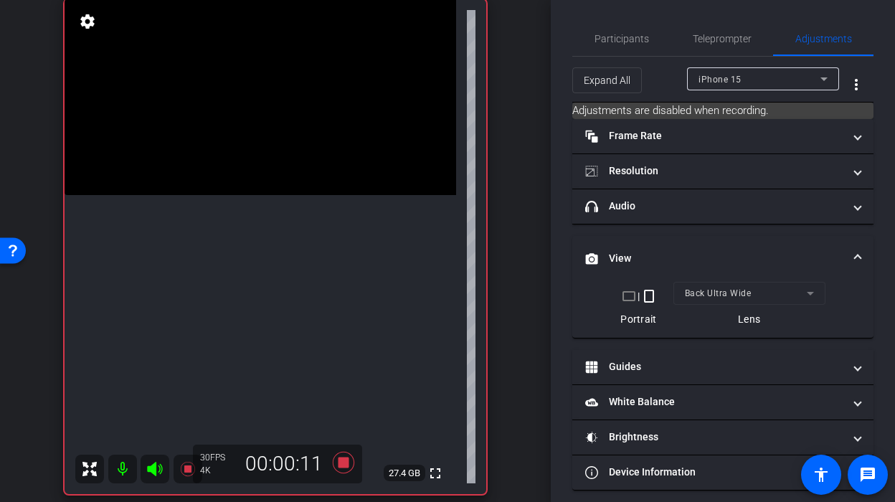
click at [222, 195] on video at bounding box center [261, 97] width 392 height 196
click at [239, 195] on video at bounding box center [261, 97] width 392 height 196
click at [249, 195] on video at bounding box center [261, 97] width 392 height 196
click at [247, 195] on video at bounding box center [261, 97] width 392 height 196
click at [237, 195] on video at bounding box center [261, 97] width 392 height 196
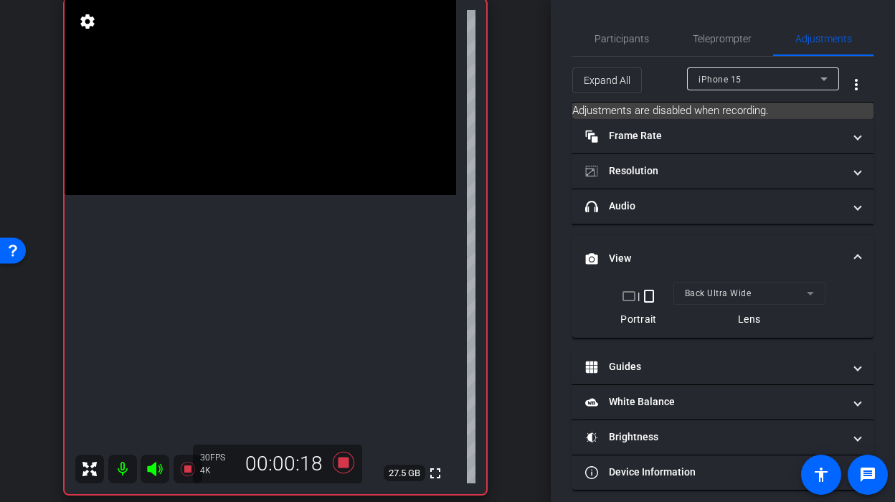
click at [237, 195] on video at bounding box center [261, 97] width 392 height 196
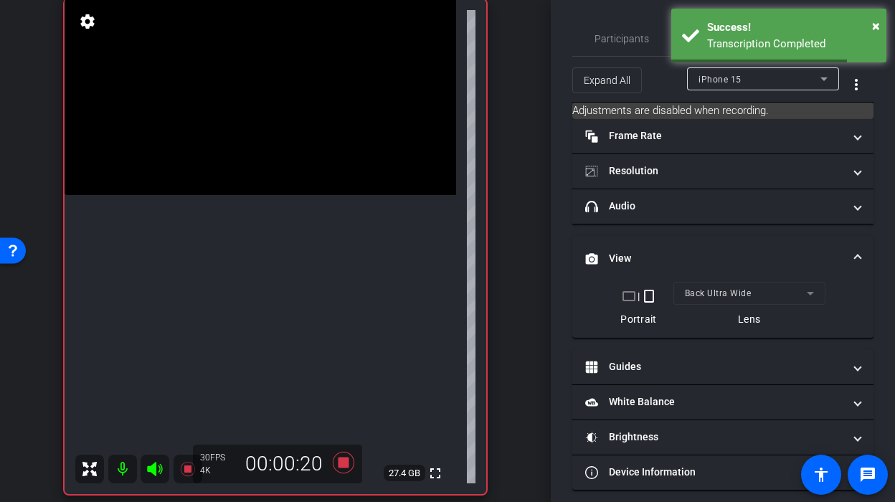
click at [242, 195] on video at bounding box center [261, 97] width 392 height 196
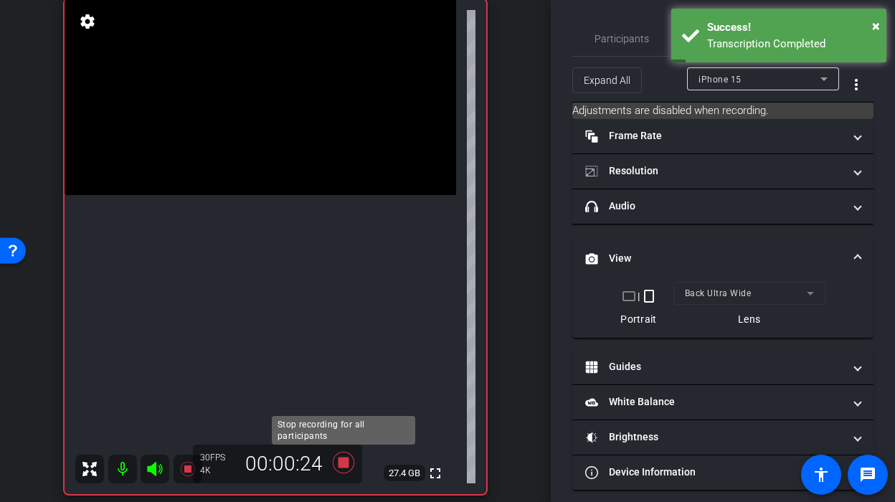
click at [343, 465] on icon at bounding box center [344, 463] width 22 height 22
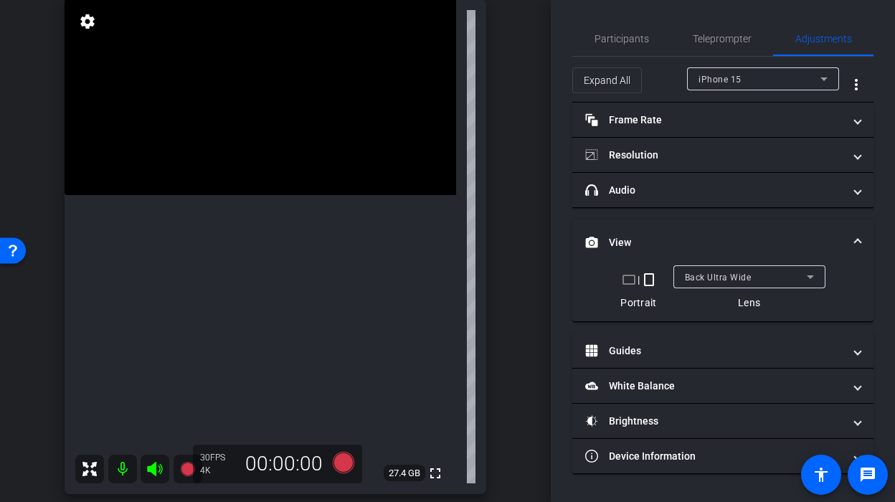
click at [239, 195] on video at bounding box center [261, 97] width 392 height 196
click at [245, 195] on video at bounding box center [261, 97] width 392 height 196
click at [219, 195] on video at bounding box center [261, 97] width 392 height 196
click at [344, 469] on icon at bounding box center [344, 463] width 22 height 22
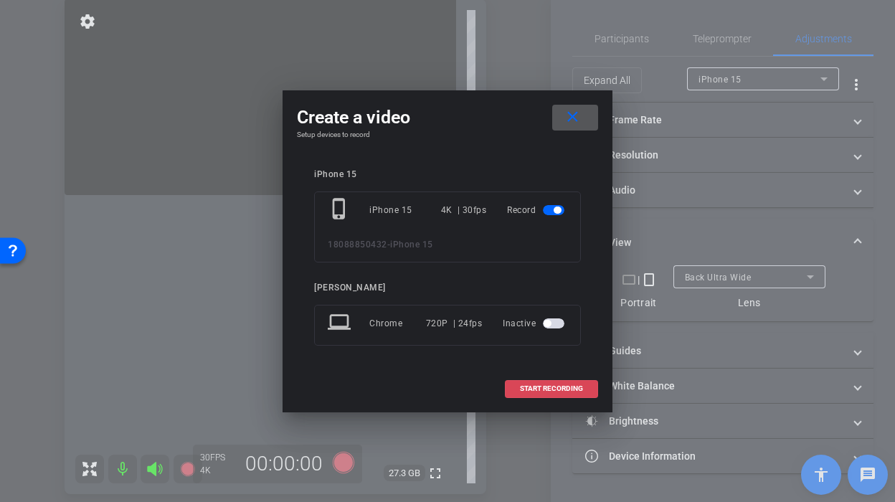
click at [524, 397] on span at bounding box center [552, 388] width 92 height 34
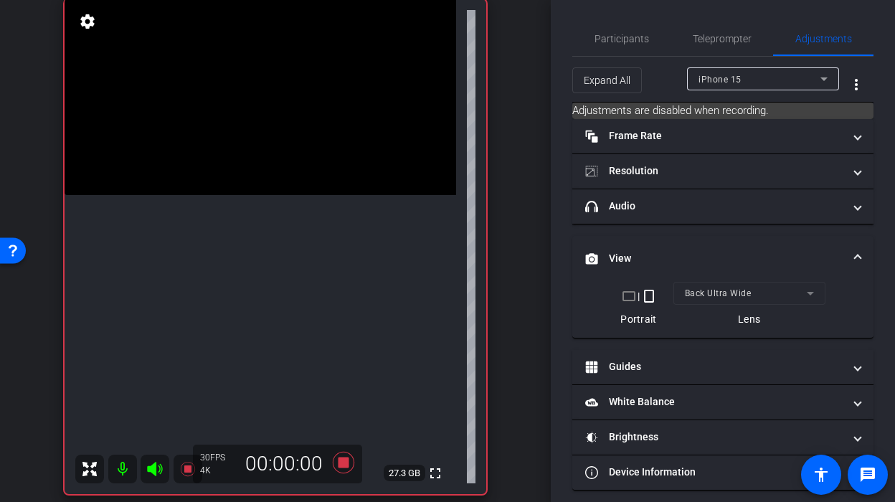
click at [255, 195] on video at bounding box center [261, 97] width 392 height 196
click at [252, 195] on video at bounding box center [261, 97] width 392 height 196
click at [347, 463] on icon at bounding box center [344, 463] width 22 height 22
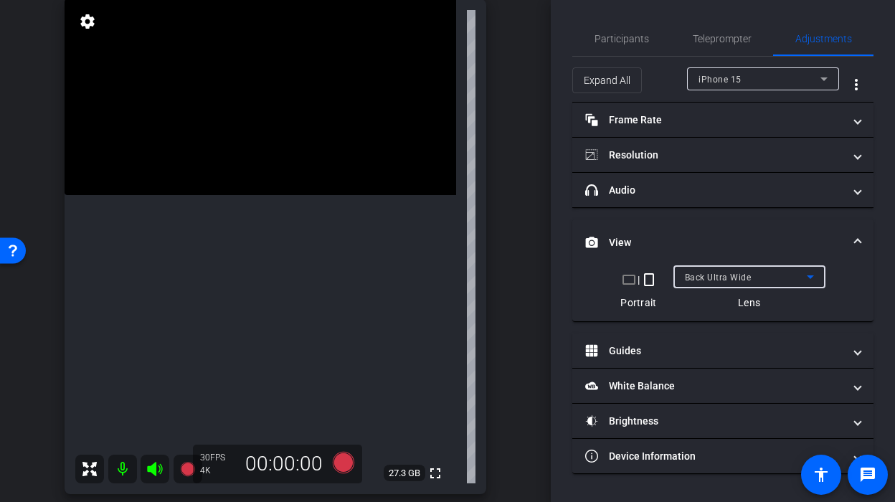
click at [706, 271] on div "Back Ultra Wide" at bounding box center [746, 277] width 122 height 18
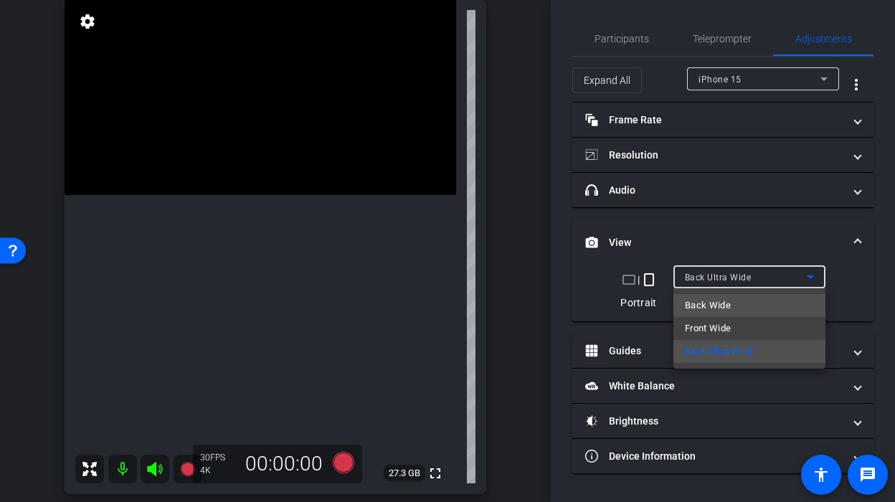
click at [707, 298] on span "Back Wide" at bounding box center [708, 305] width 46 height 17
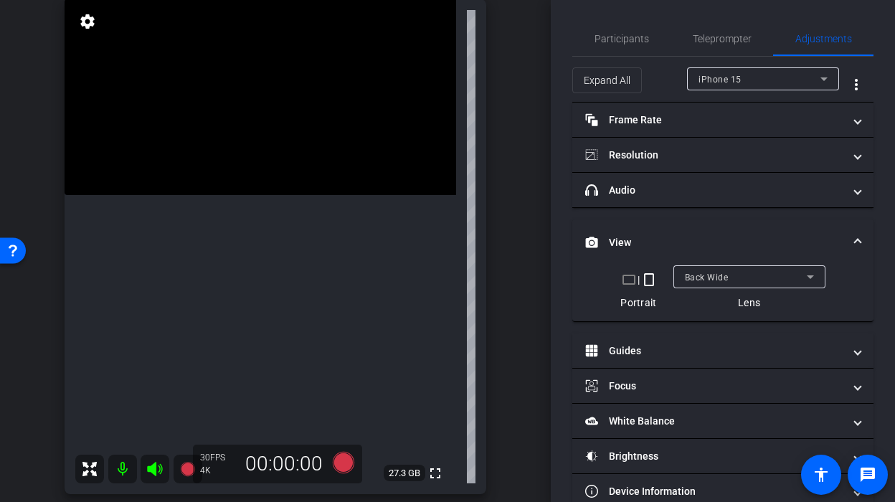
click at [283, 195] on video at bounding box center [261, 97] width 392 height 196
click at [272, 270] on div at bounding box center [283, 287] width 36 height 36
click at [242, 195] on video at bounding box center [261, 97] width 392 height 196
click at [338, 463] on icon at bounding box center [344, 463] width 22 height 22
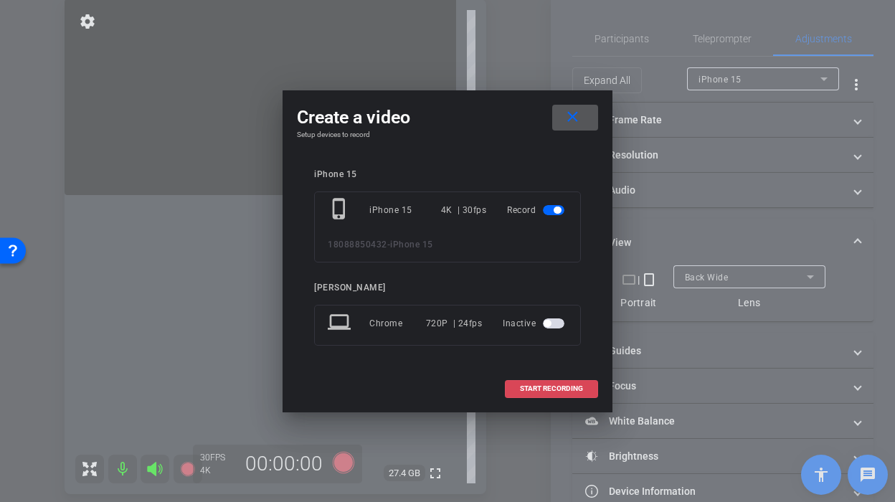
click at [506, 393] on span at bounding box center [552, 388] width 92 height 34
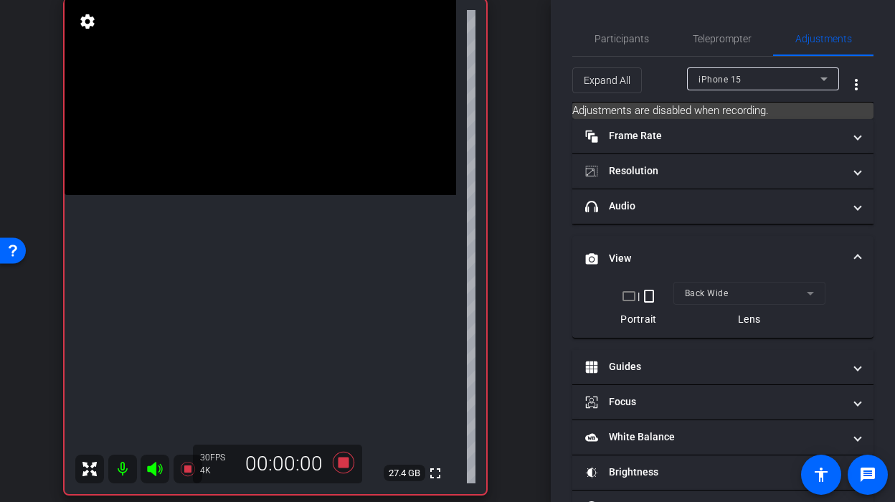
click at [294, 195] on video at bounding box center [261, 97] width 392 height 196
click at [247, 195] on video at bounding box center [261, 97] width 392 height 196
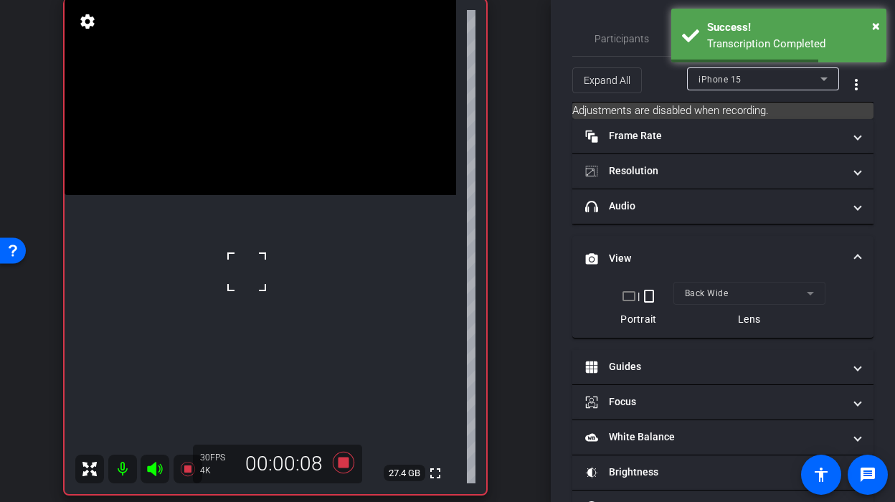
click at [274, 195] on video at bounding box center [261, 97] width 392 height 196
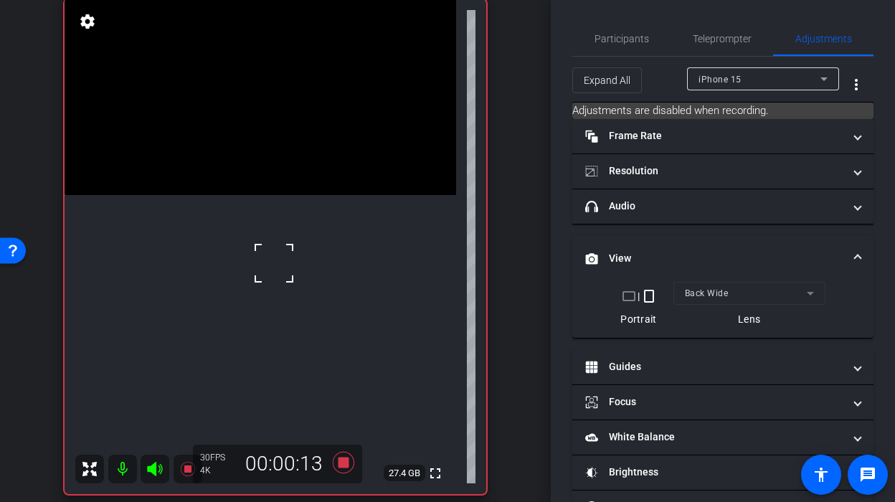
click at [270, 195] on video at bounding box center [261, 97] width 392 height 196
click at [247, 195] on video at bounding box center [261, 97] width 392 height 196
click at [287, 195] on video at bounding box center [261, 97] width 392 height 196
click at [258, 195] on video at bounding box center [261, 97] width 392 height 196
click at [260, 195] on video at bounding box center [261, 97] width 392 height 196
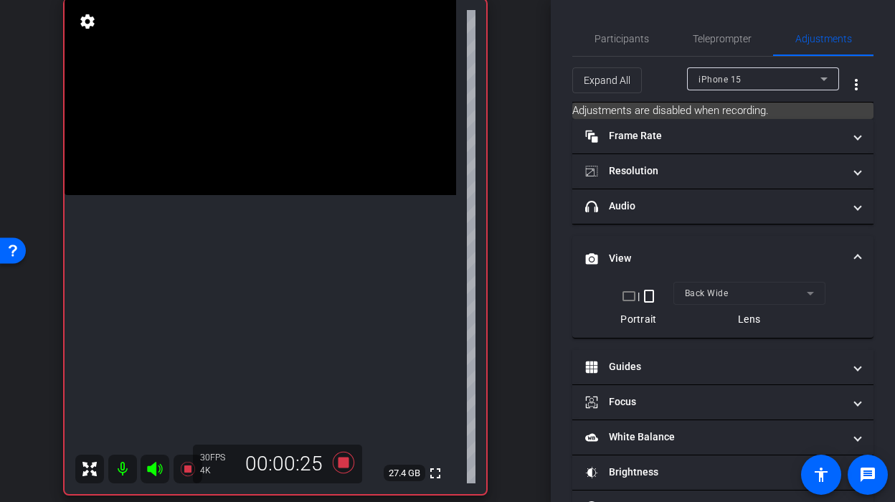
click at [254, 195] on video at bounding box center [261, 97] width 392 height 196
click at [346, 462] on icon at bounding box center [344, 463] width 22 height 22
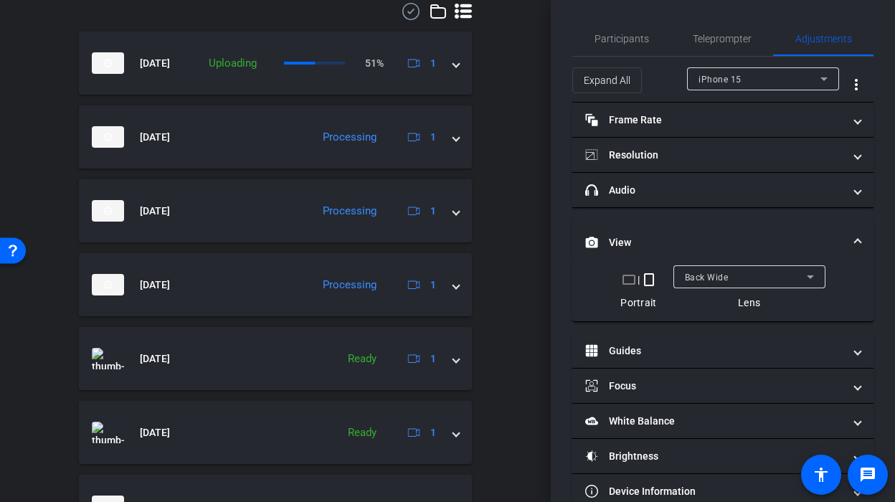
scroll to position [971, 0]
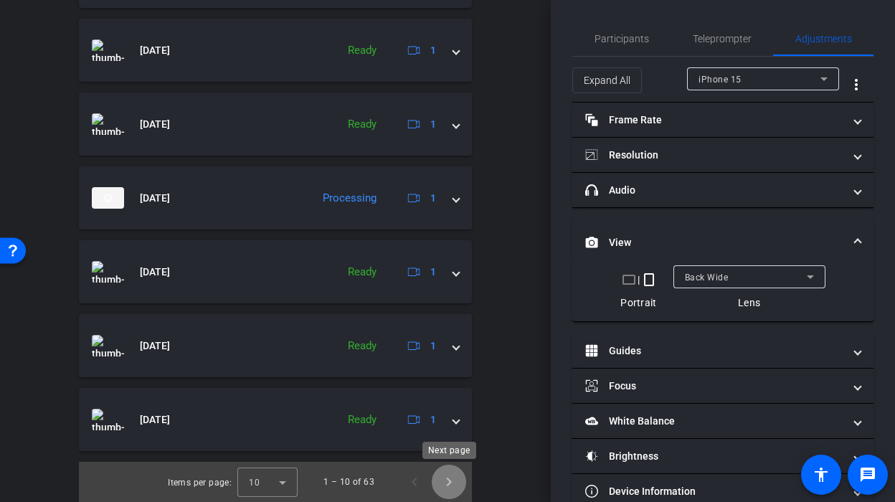
click at [442, 480] on span "Next page" at bounding box center [449, 482] width 34 height 34
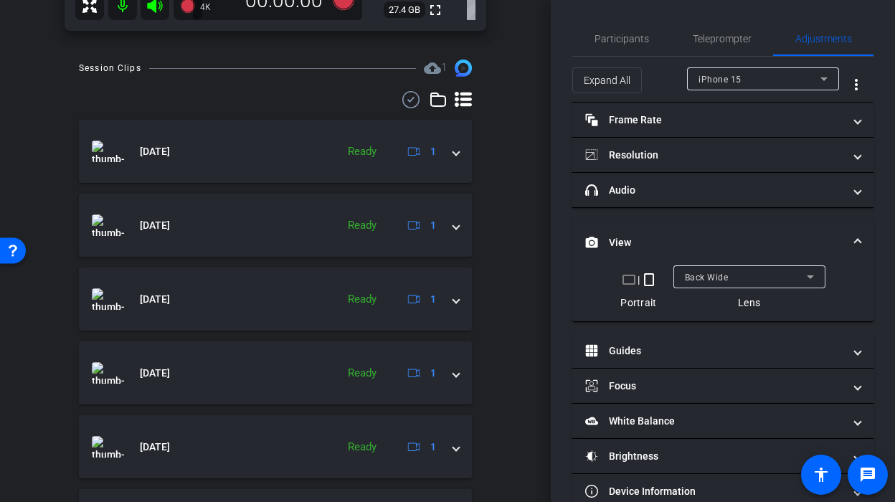
scroll to position [585, 0]
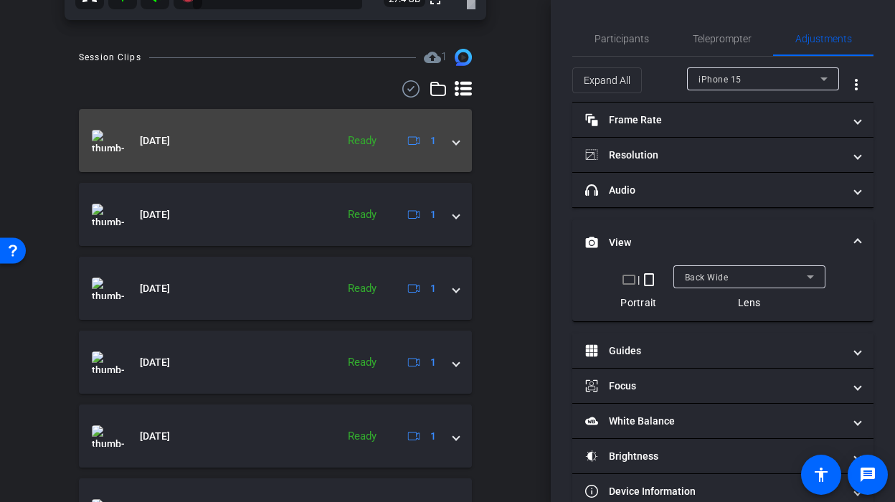
click at [459, 138] on mat-expansion-panel-header "Oct 8, 2025 Ready 1" at bounding box center [275, 140] width 393 height 63
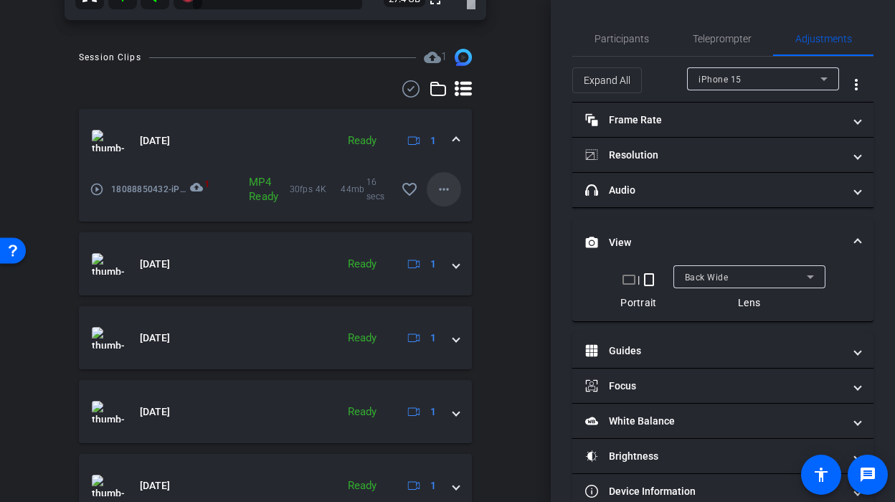
click at [440, 185] on mat-icon "more_horiz" at bounding box center [443, 189] width 17 height 17
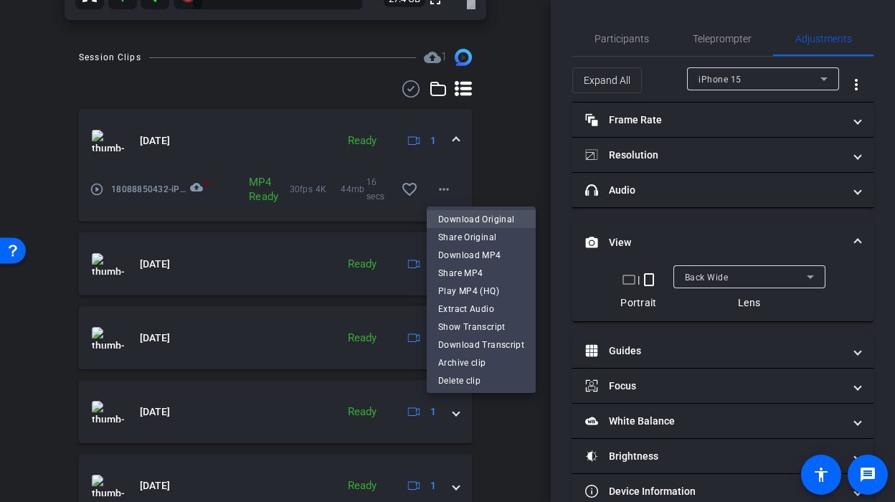
click at [453, 216] on span "Download Original" at bounding box center [481, 219] width 86 height 17
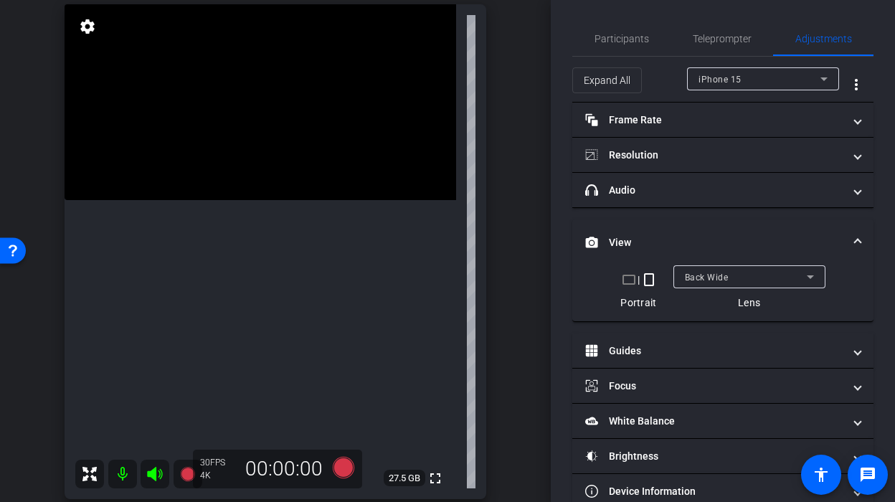
scroll to position [107, 0]
click at [307, 199] on video at bounding box center [261, 102] width 392 height 196
click at [305, 199] on video at bounding box center [261, 102] width 392 height 196
click at [343, 460] on icon at bounding box center [344, 467] width 22 height 22
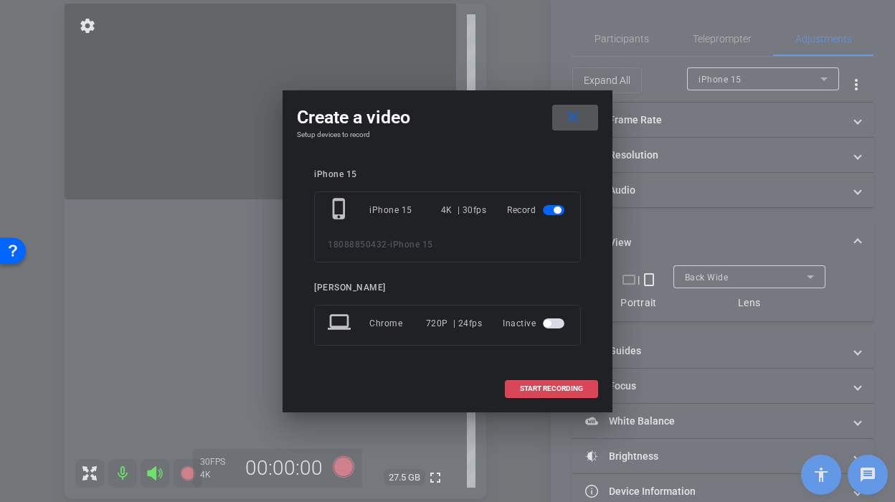
click at [520, 385] on span "START RECORDING" at bounding box center [551, 388] width 63 height 7
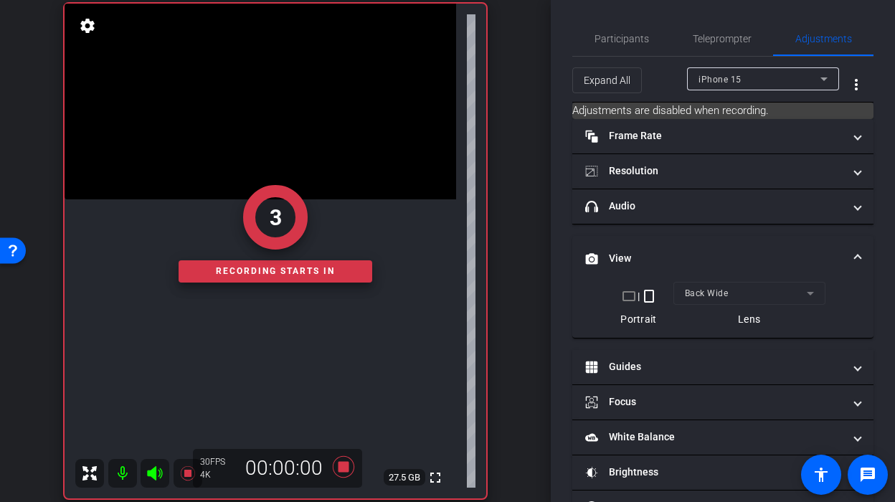
click at [323, 317] on div "3 Recording starts in" at bounding box center [276, 233] width 422 height 529
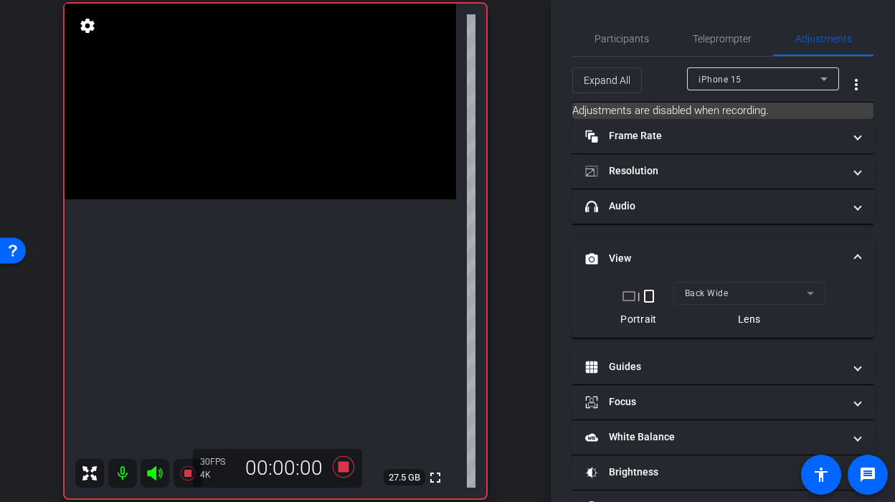
click at [322, 199] on video at bounding box center [261, 102] width 392 height 196
click at [299, 199] on video at bounding box center [261, 102] width 392 height 196
click at [298, 199] on video at bounding box center [261, 102] width 392 height 196
click at [300, 244] on div at bounding box center [298, 235] width 36 height 36
click at [295, 199] on video at bounding box center [261, 102] width 392 height 196
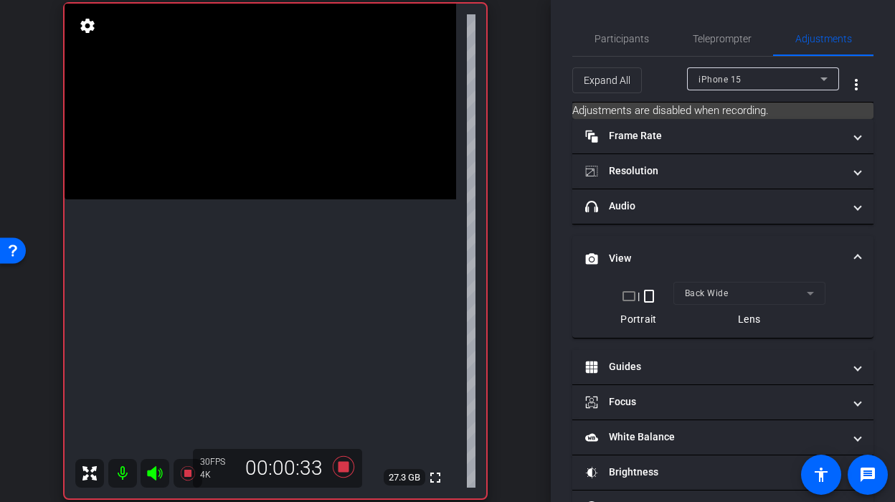
click at [301, 199] on video at bounding box center [261, 102] width 392 height 196
click at [312, 199] on video at bounding box center [261, 102] width 392 height 196
click at [307, 278] on div at bounding box center [312, 290] width 36 height 36
click at [308, 199] on video at bounding box center [261, 102] width 392 height 196
click at [338, 468] on icon at bounding box center [343, 467] width 34 height 26
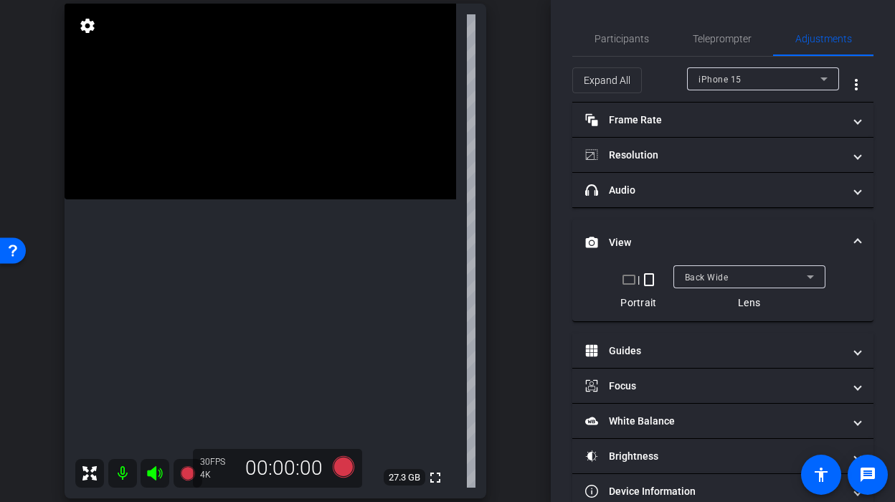
click at [315, 199] on video at bounding box center [261, 102] width 392 height 196
click at [340, 461] on icon at bounding box center [344, 467] width 22 height 22
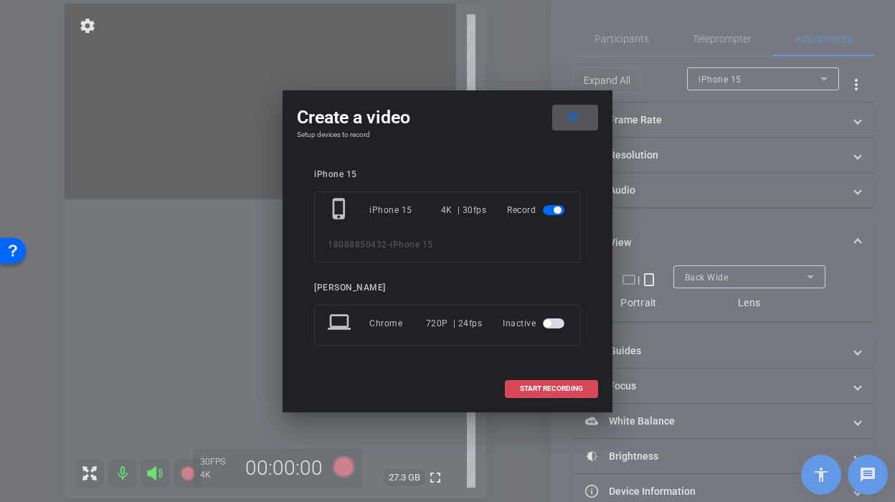
click at [536, 392] on button "START RECORDING" at bounding box center [551, 389] width 93 height 18
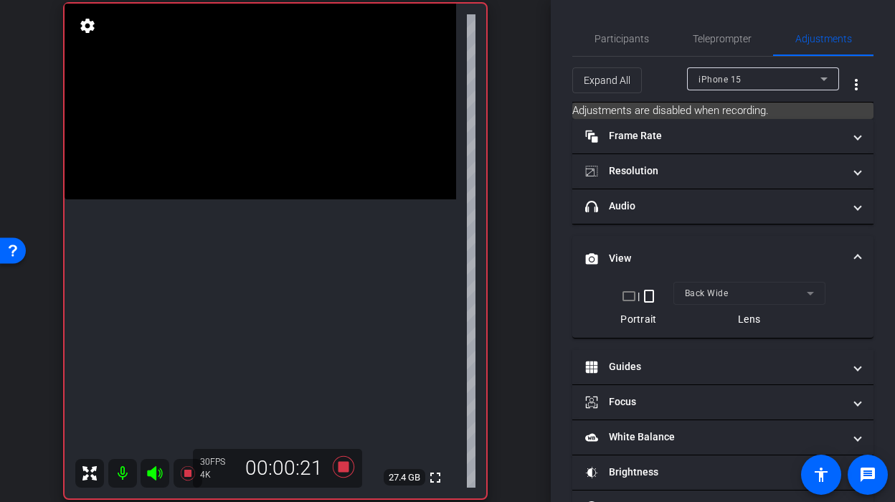
click at [276, 199] on video at bounding box center [261, 102] width 392 height 196
click at [262, 199] on video at bounding box center [261, 102] width 392 height 196
click at [340, 468] on icon at bounding box center [344, 467] width 22 height 22
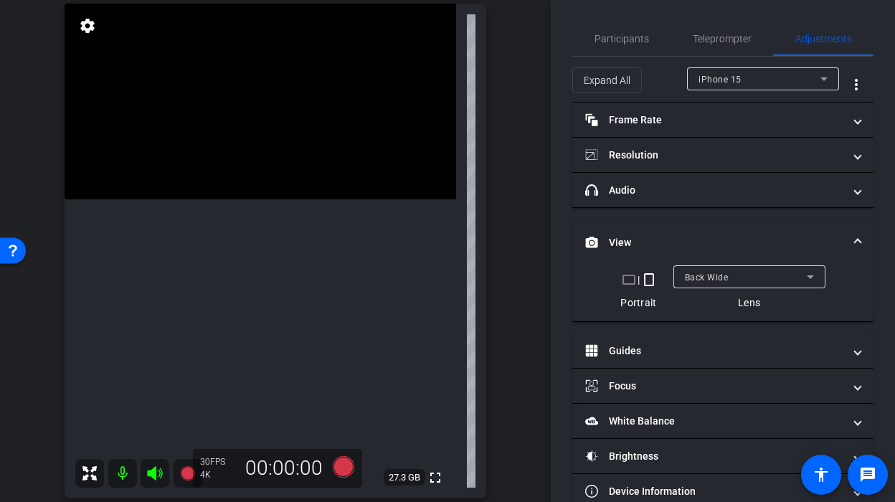
click at [290, 199] on video at bounding box center [261, 102] width 392 height 196
click at [352, 469] on icon at bounding box center [344, 467] width 22 height 22
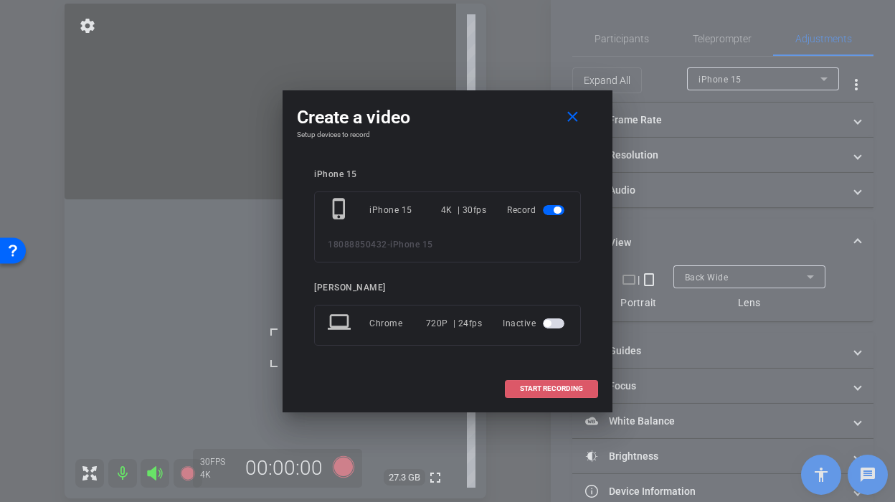
click at [535, 386] on span "START RECORDING" at bounding box center [551, 388] width 63 height 7
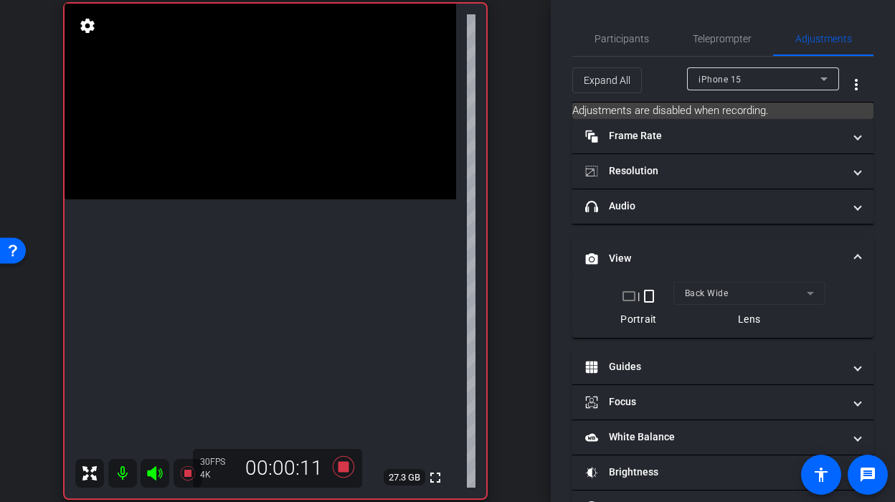
click at [284, 199] on video at bounding box center [261, 102] width 392 height 196
click at [288, 199] on video at bounding box center [261, 102] width 392 height 196
click at [296, 199] on video at bounding box center [261, 102] width 392 height 196
click at [278, 199] on video at bounding box center [261, 102] width 392 height 196
click at [293, 254] on div at bounding box center [278, 244] width 36 height 36
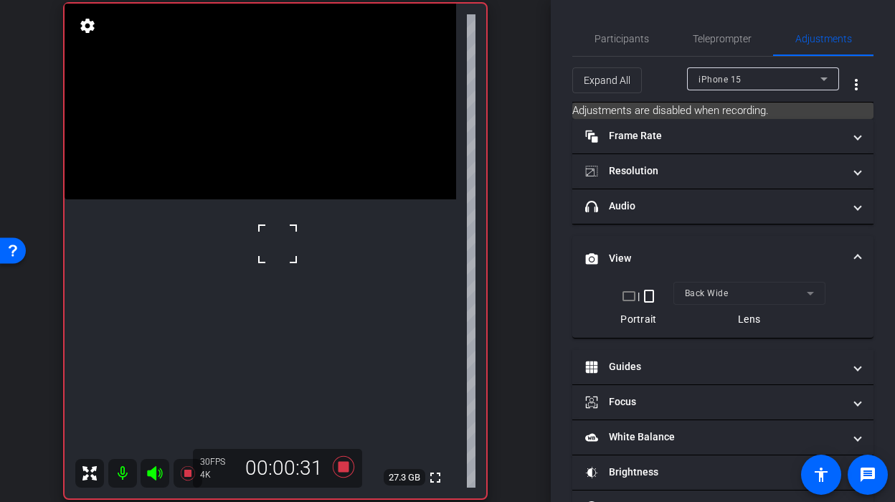
click at [295, 199] on video at bounding box center [261, 102] width 392 height 196
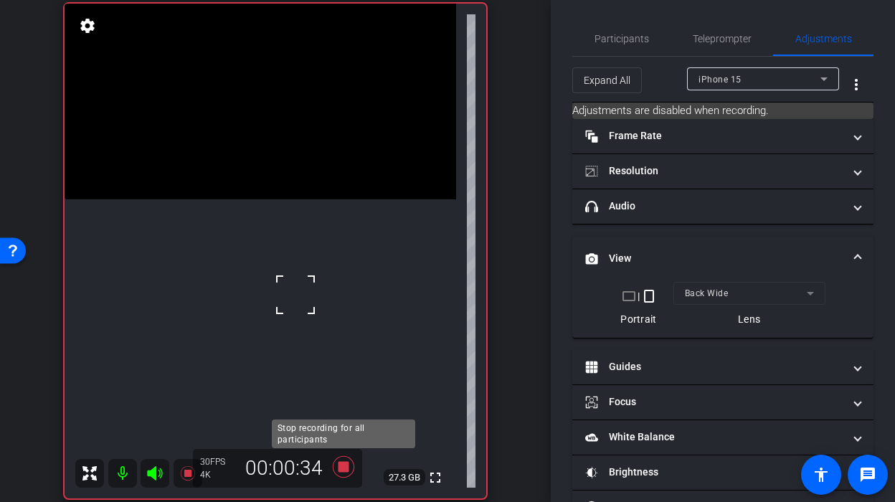
click at [344, 471] on icon at bounding box center [344, 467] width 22 height 22
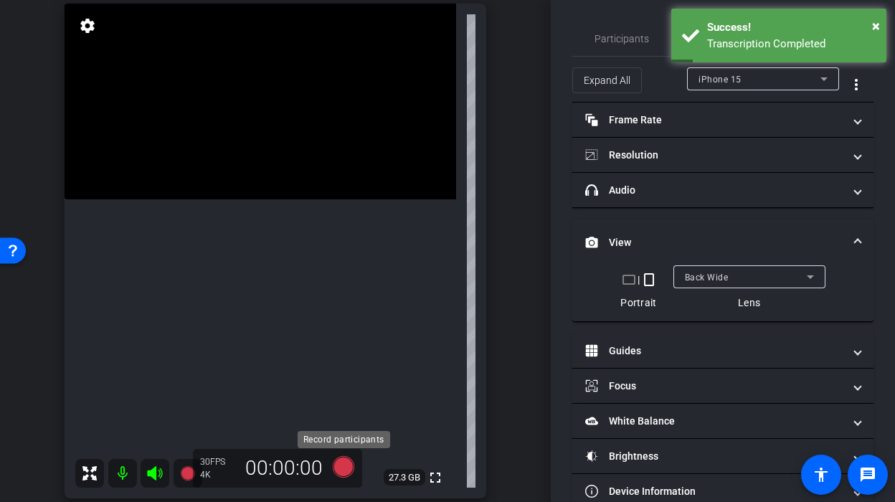
click at [340, 470] on icon at bounding box center [344, 467] width 22 height 22
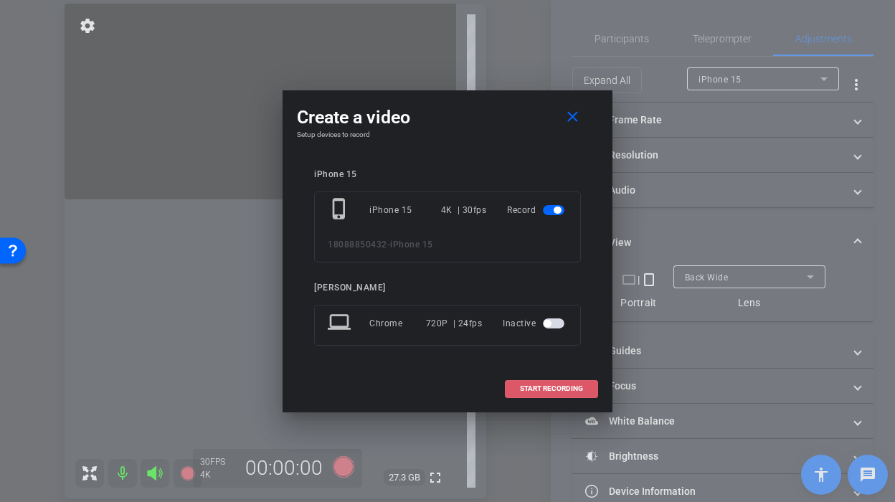
click at [521, 377] on span at bounding box center [552, 388] width 92 height 34
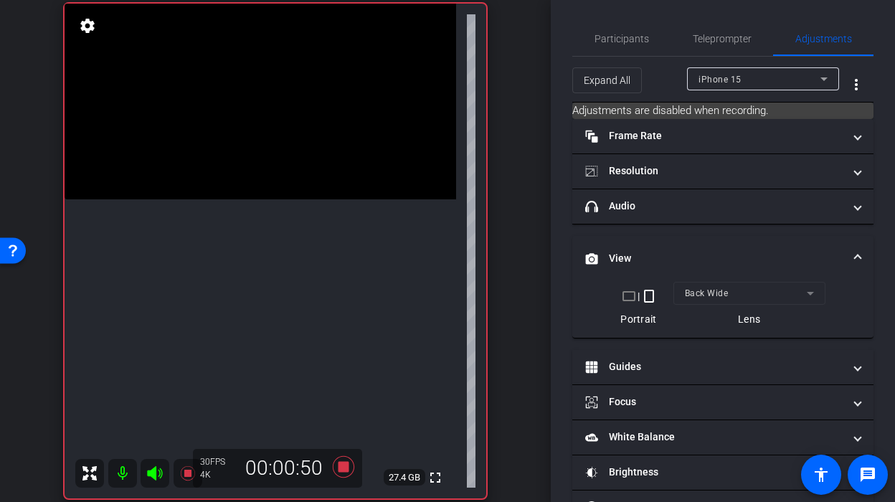
click at [301, 199] on video at bounding box center [261, 102] width 392 height 196
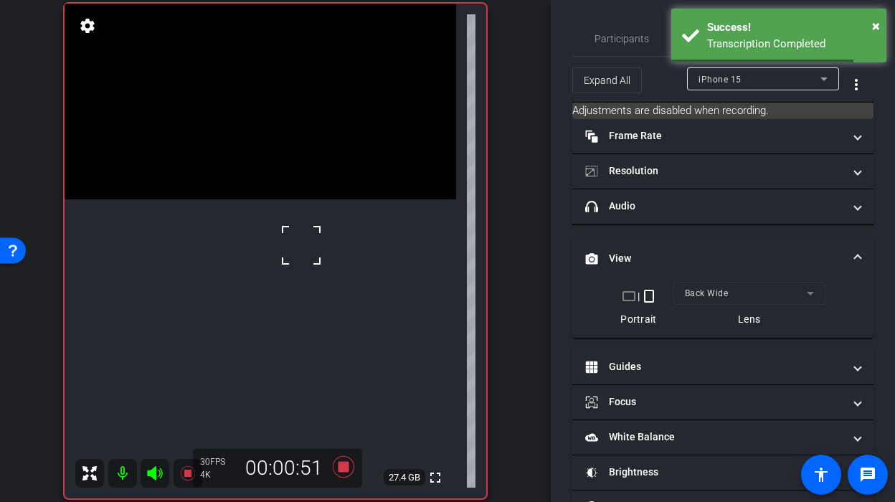
click at [344, 464] on icon at bounding box center [344, 467] width 22 height 22
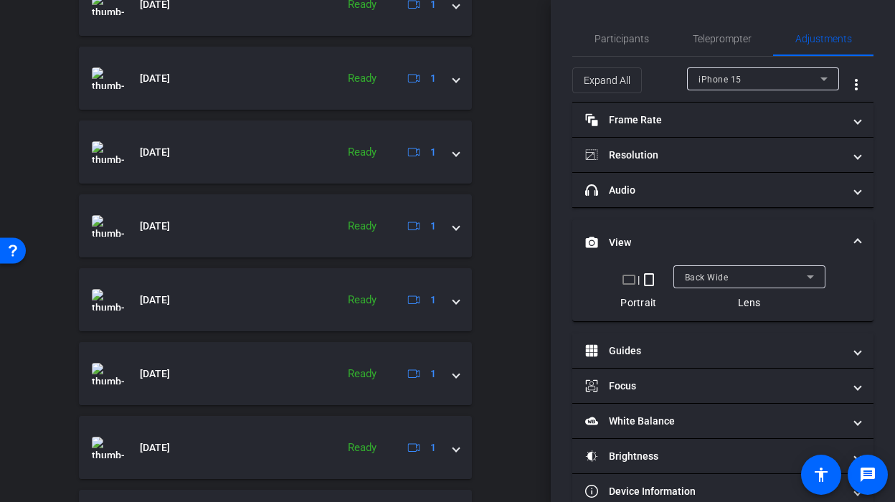
scroll to position [1020, 0]
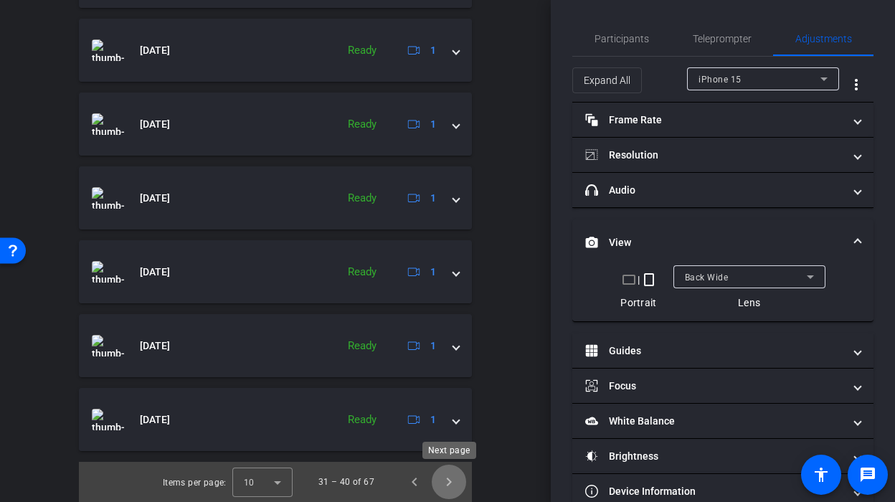
click at [445, 479] on span "Next page" at bounding box center [449, 482] width 34 height 34
click at [407, 481] on span "Previous page" at bounding box center [414, 482] width 34 height 34
click at [404, 479] on span "Previous page" at bounding box center [414, 482] width 34 height 34
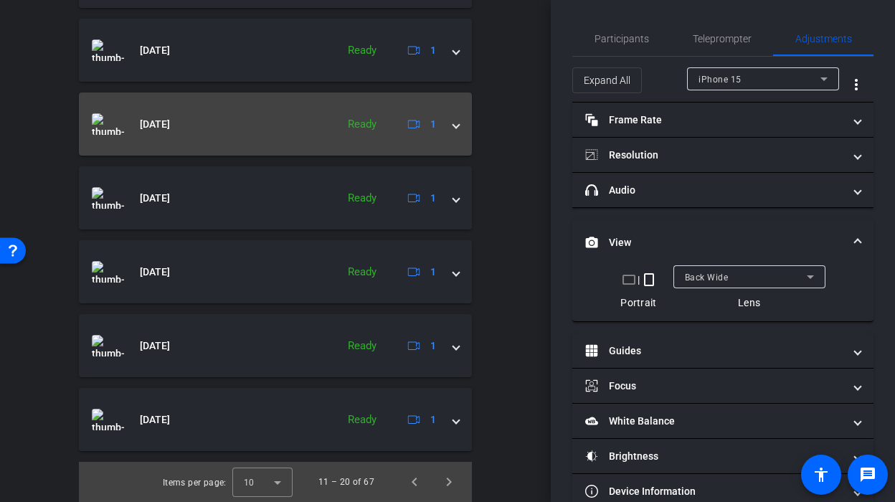
click at [447, 122] on div "Oct 8, 2025 Ready 1" at bounding box center [272, 124] width 361 height 22
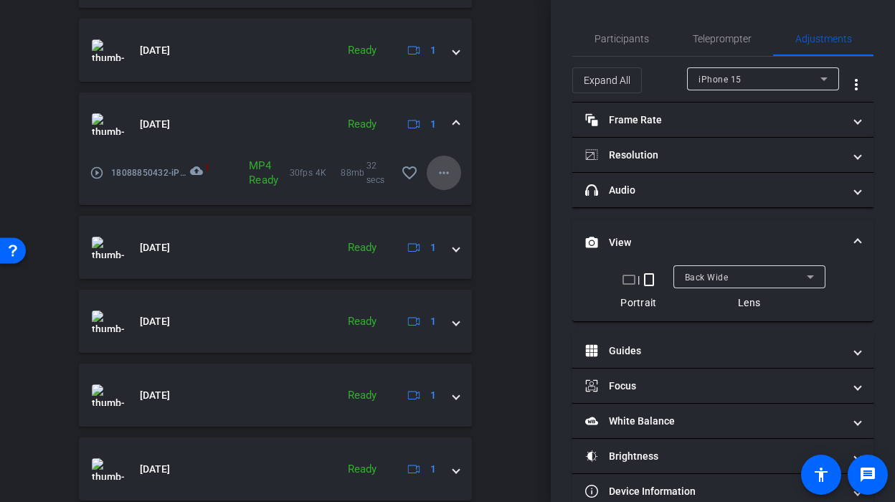
click at [445, 180] on mat-icon "more_horiz" at bounding box center [443, 172] width 17 height 17
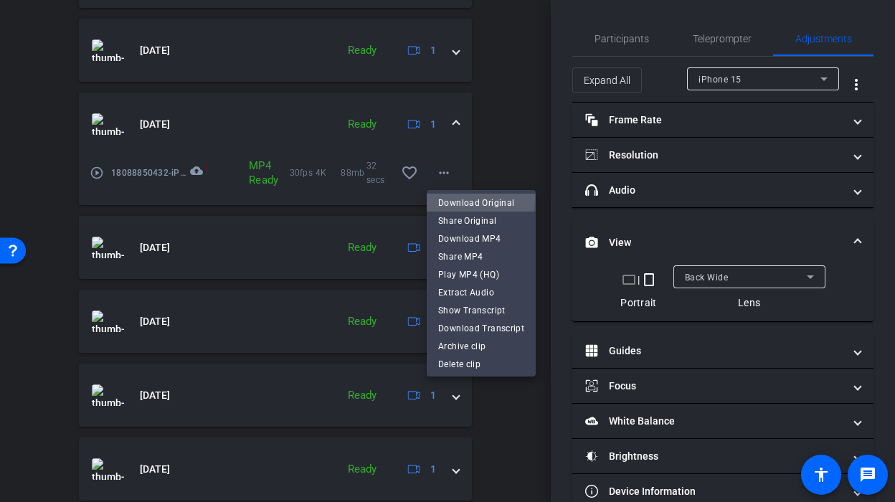
click at [452, 198] on span "Download Original" at bounding box center [481, 202] width 86 height 17
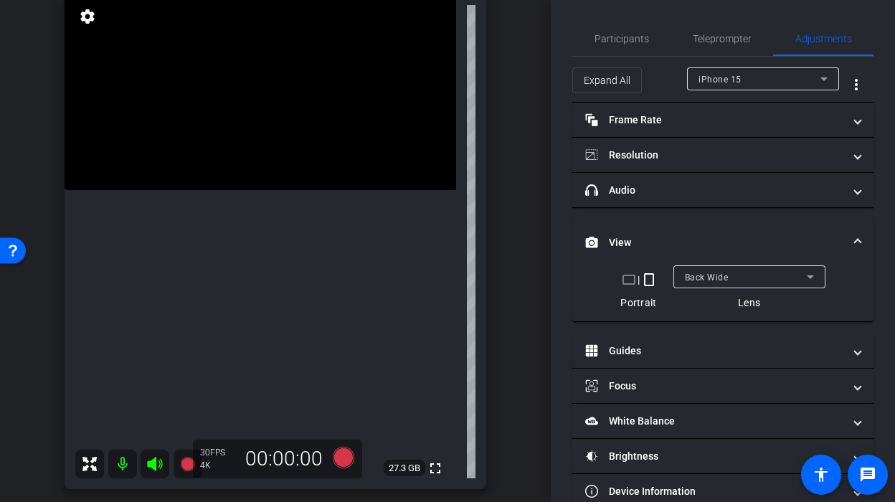
scroll to position [117, 0]
click at [262, 189] on video at bounding box center [261, 92] width 392 height 196
click at [341, 463] on icon at bounding box center [344, 457] width 22 height 22
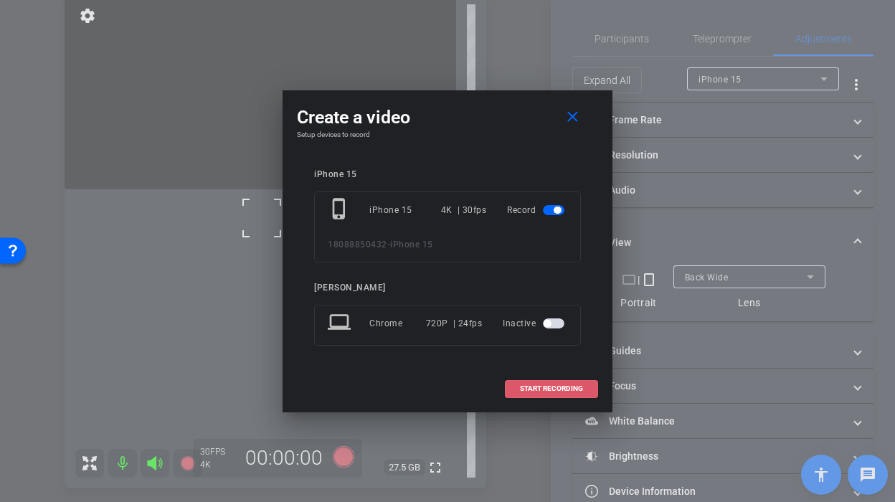
click at [546, 394] on span at bounding box center [552, 388] width 92 height 34
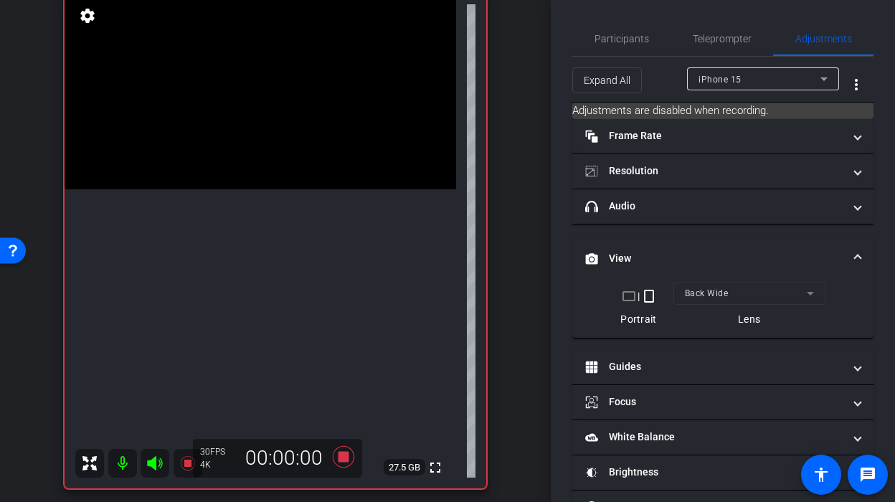
click at [255, 189] on video at bounding box center [261, 92] width 392 height 196
click at [260, 232] on div at bounding box center [255, 238] width 36 height 36
click at [589, 49] on div "Participants" at bounding box center [621, 39] width 98 height 34
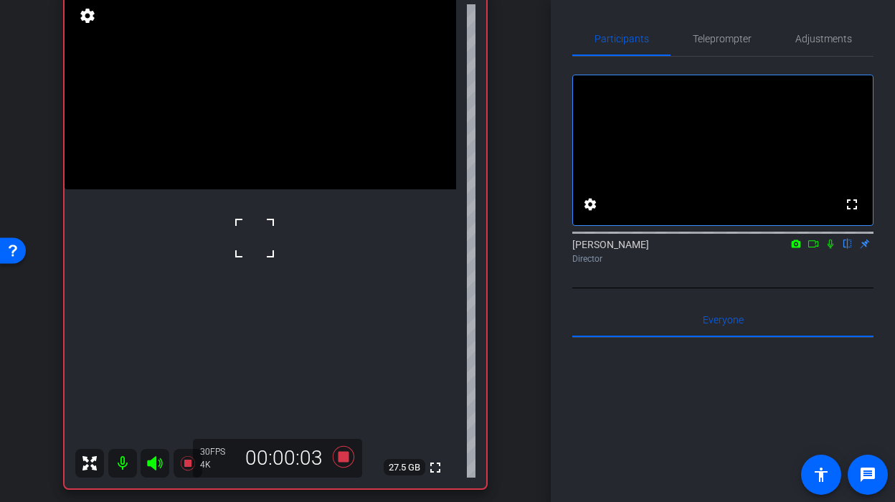
click at [828, 249] on icon at bounding box center [830, 244] width 11 height 10
click at [272, 189] on video at bounding box center [261, 92] width 392 height 196
click at [252, 189] on video at bounding box center [261, 92] width 392 height 196
click at [260, 238] on div at bounding box center [252, 231] width 36 height 36
click at [341, 459] on icon at bounding box center [344, 457] width 22 height 22
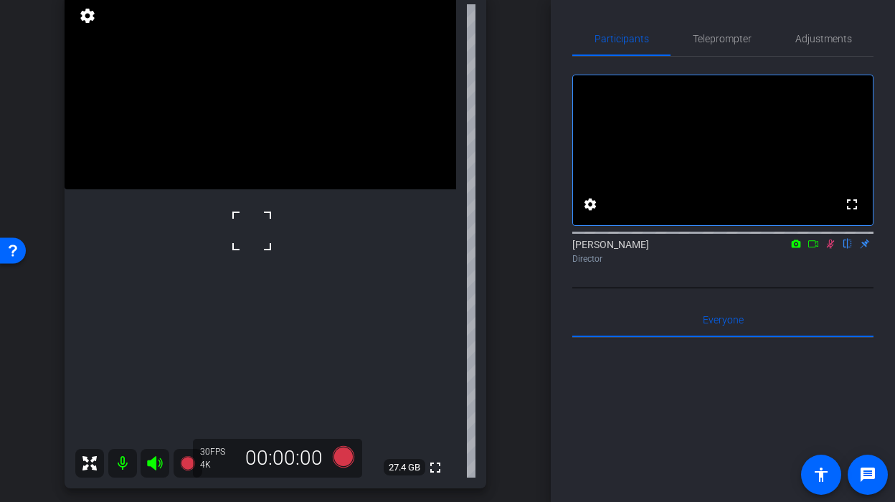
click at [832, 249] on icon at bounding box center [831, 244] width 8 height 9
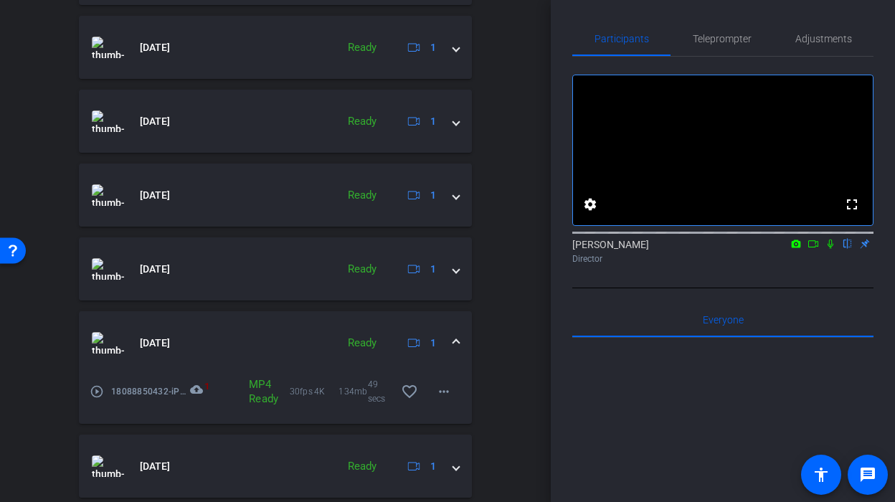
scroll to position [1070, 0]
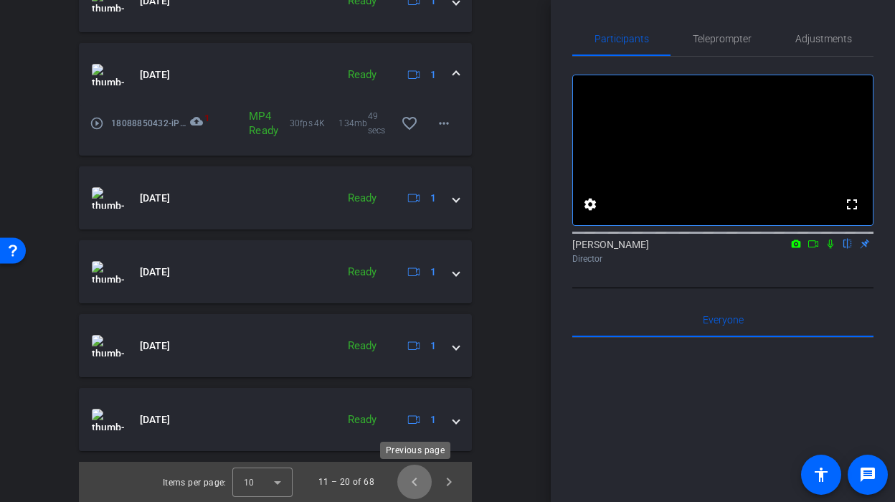
click at [412, 478] on span "Previous page" at bounding box center [414, 482] width 34 height 34
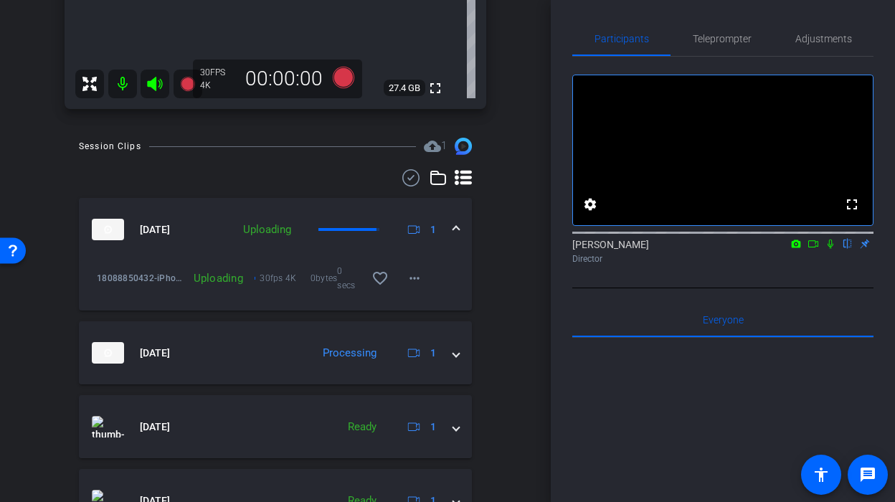
scroll to position [493, 0]
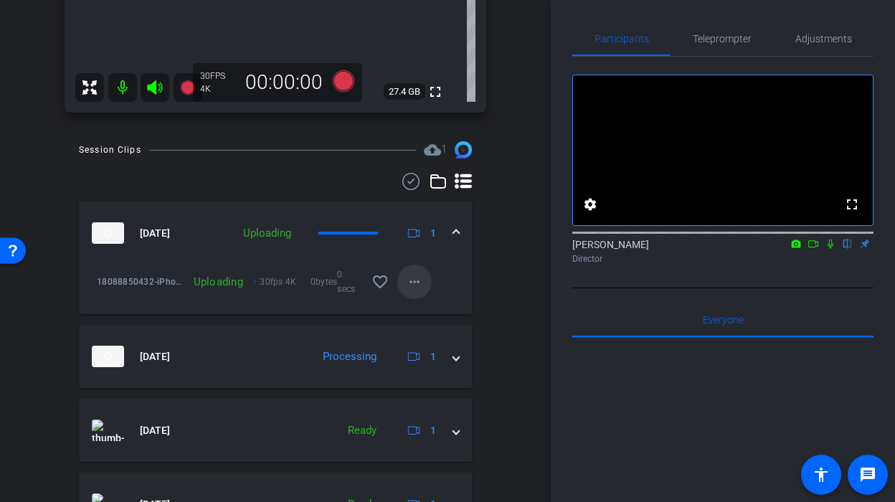
click at [414, 285] on mat-icon "more_horiz" at bounding box center [414, 281] width 17 height 17
click at [492, 271] on div at bounding box center [447, 251] width 895 height 502
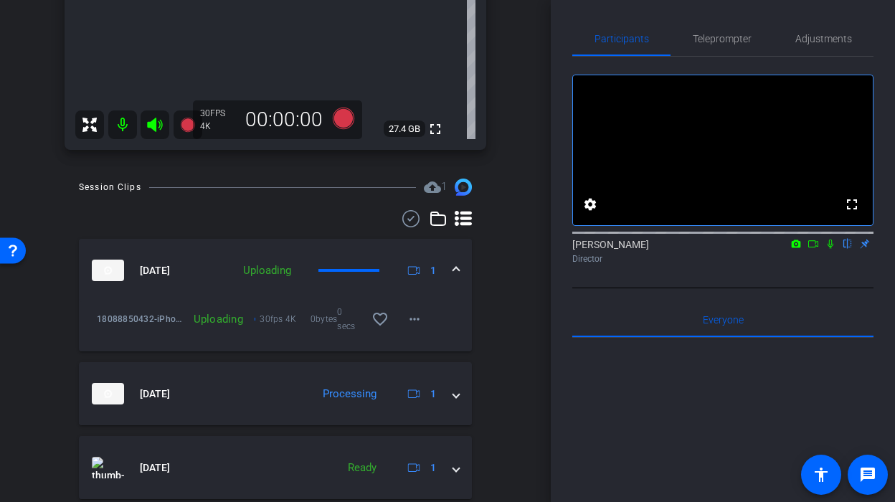
scroll to position [454, 0]
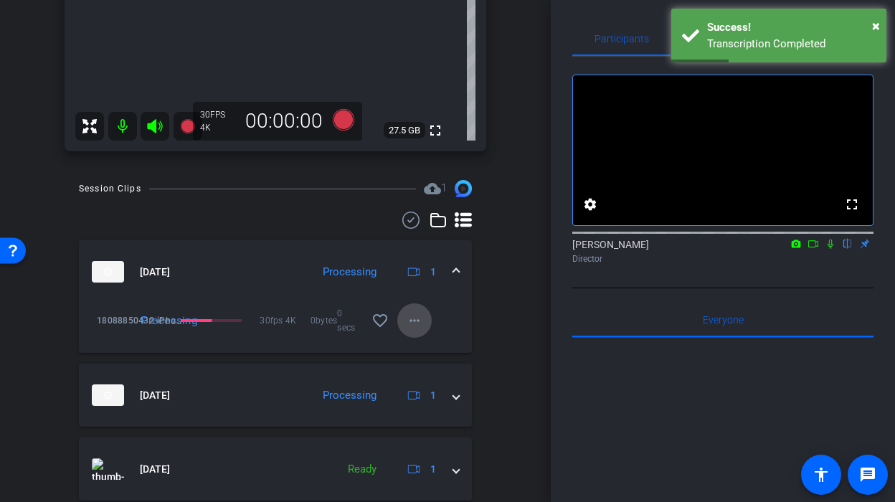
click at [416, 318] on mat-icon "more_horiz" at bounding box center [414, 320] width 17 height 17
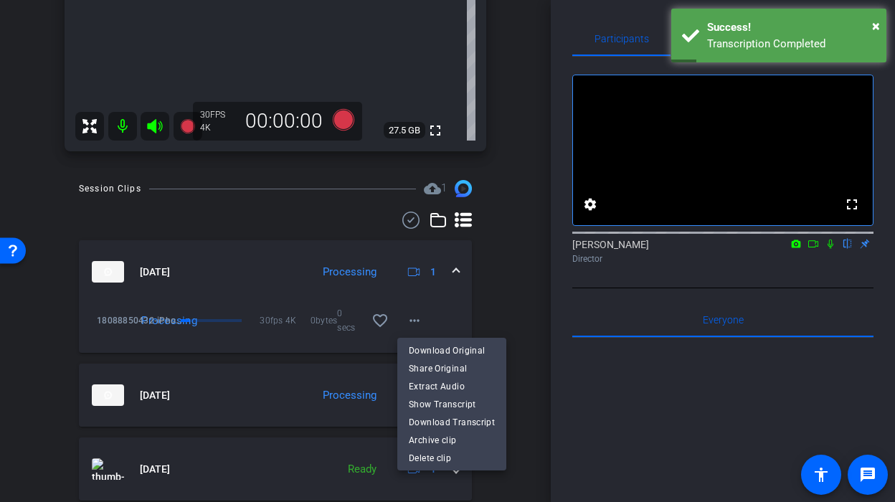
click at [436, 338] on div "Download Original Share Original Extract Audio Show Transcript Download Transcr…" at bounding box center [451, 404] width 109 height 133
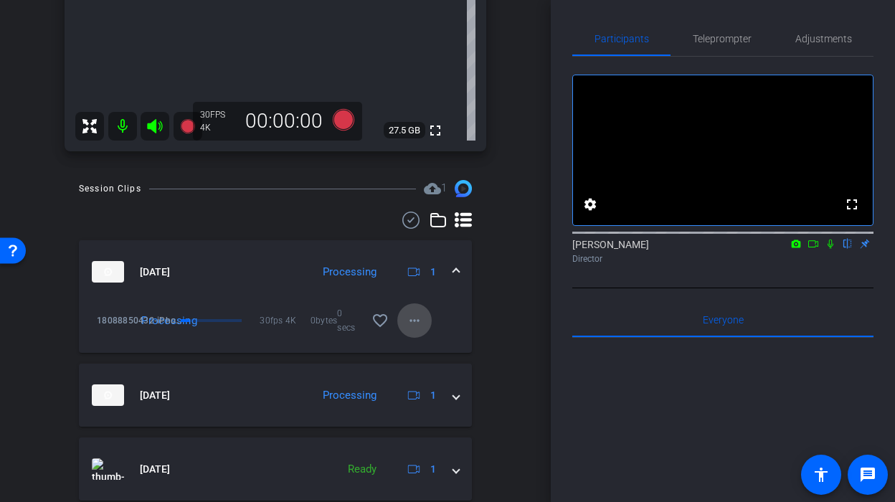
click at [417, 326] on mat-icon "more_horiz" at bounding box center [414, 320] width 17 height 17
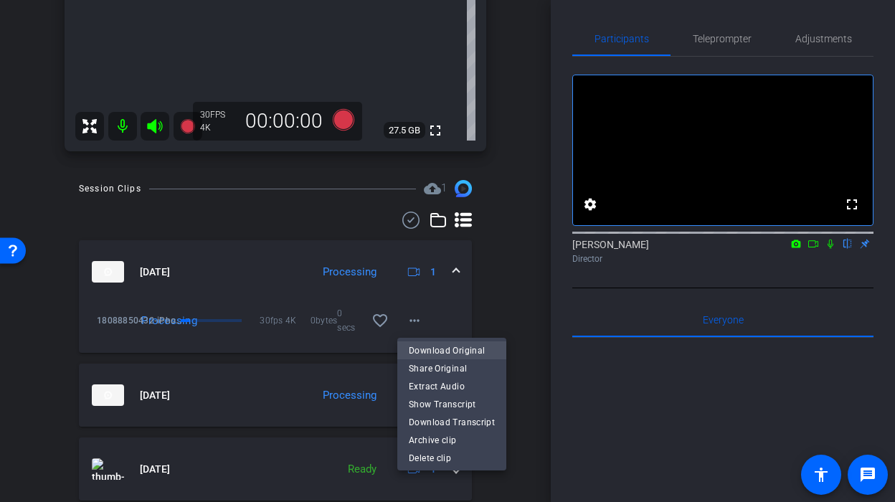
click at [437, 351] on span "Download Original" at bounding box center [452, 350] width 86 height 17
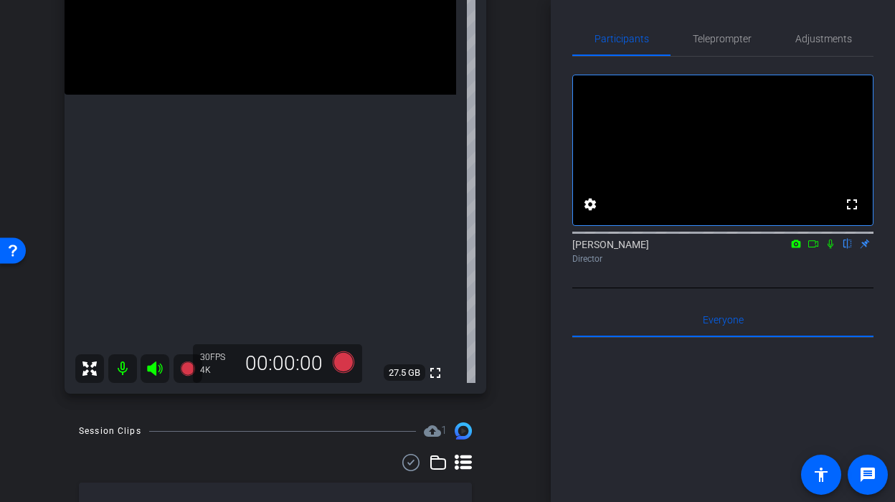
scroll to position [207, 0]
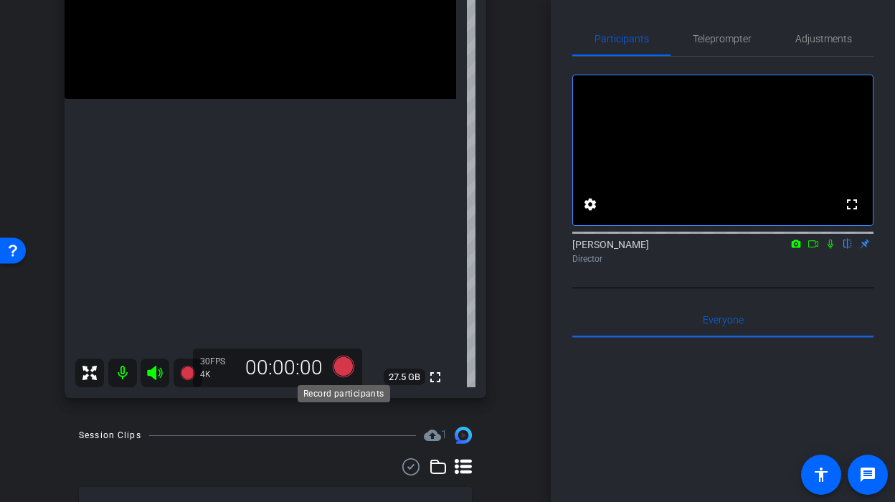
click at [331, 361] on icon at bounding box center [343, 367] width 34 height 26
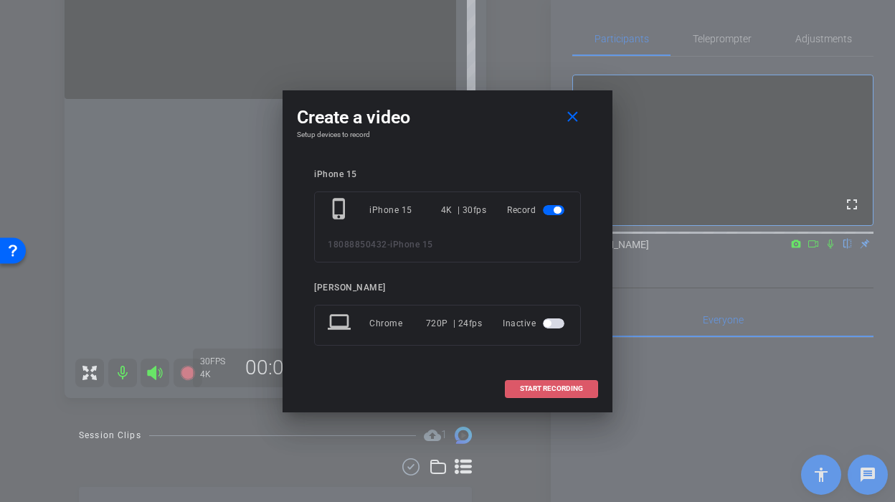
click at [544, 378] on span at bounding box center [552, 388] width 92 height 34
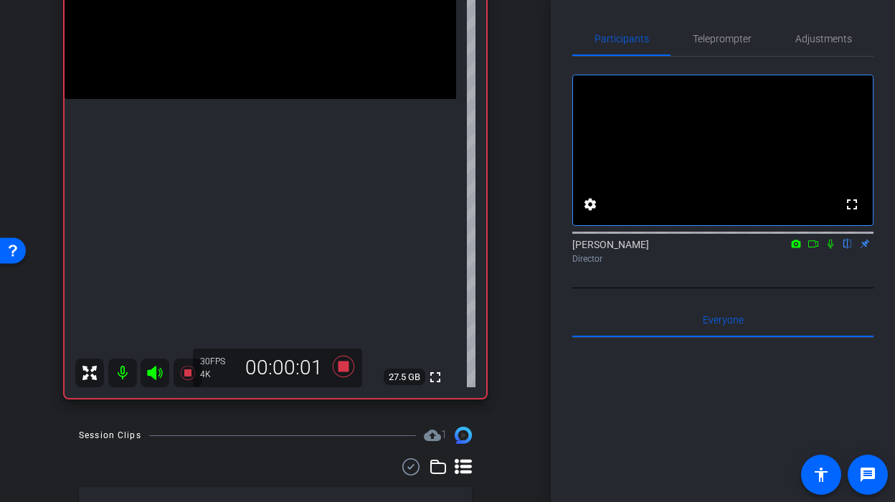
click at [829, 249] on icon at bounding box center [830, 244] width 11 height 10
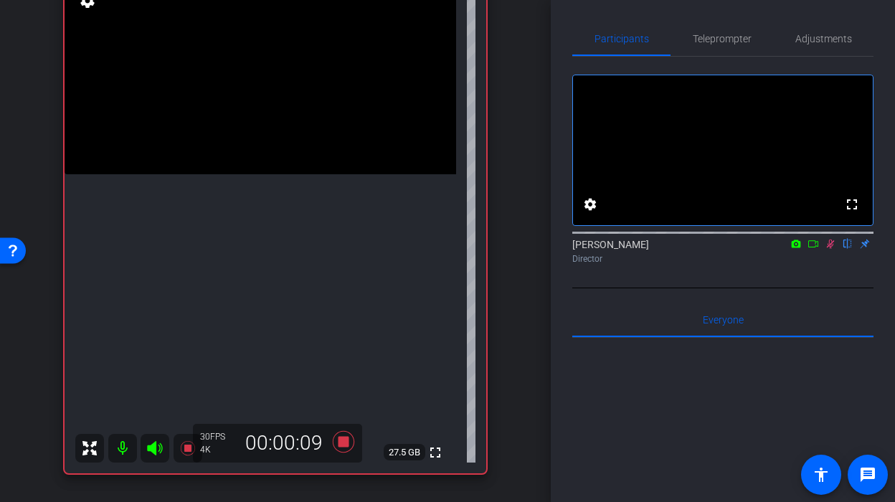
scroll to position [128, 0]
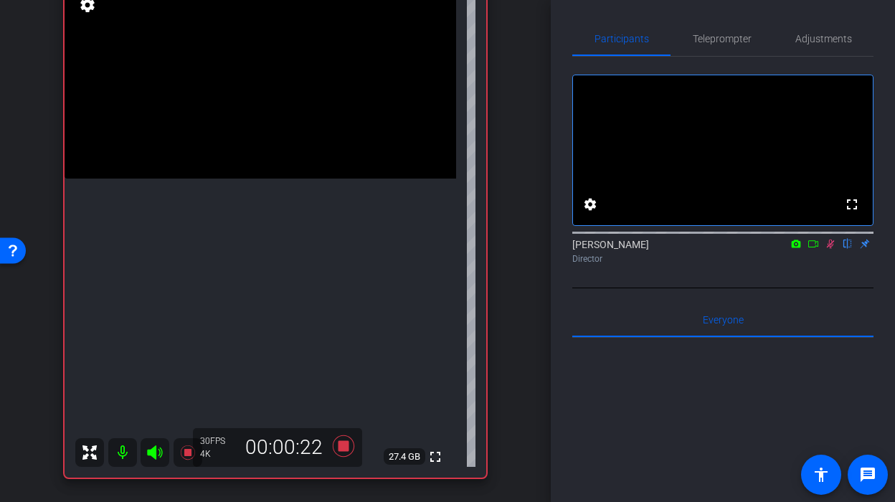
click at [828, 249] on icon at bounding box center [830, 244] width 11 height 10
click at [829, 249] on icon at bounding box center [831, 244] width 6 height 9
click at [828, 249] on icon at bounding box center [830, 244] width 11 height 10
click at [343, 445] on icon at bounding box center [344, 446] width 22 height 22
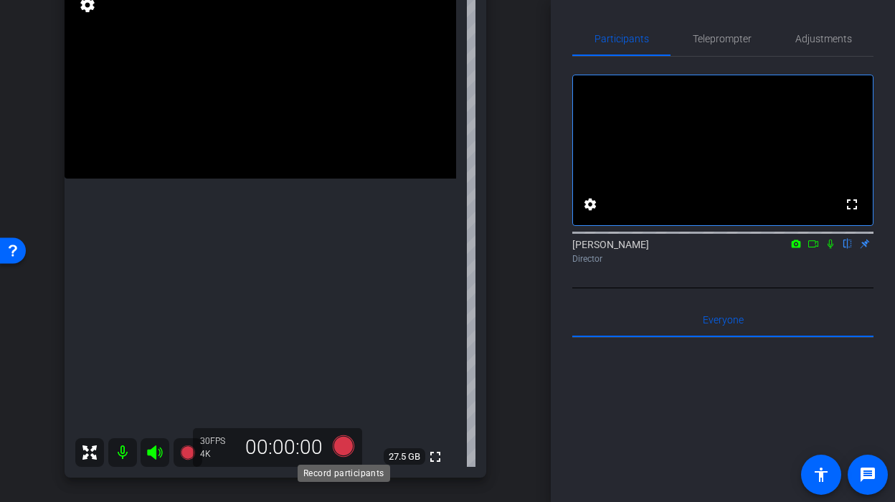
click at [339, 447] on icon at bounding box center [344, 446] width 22 height 22
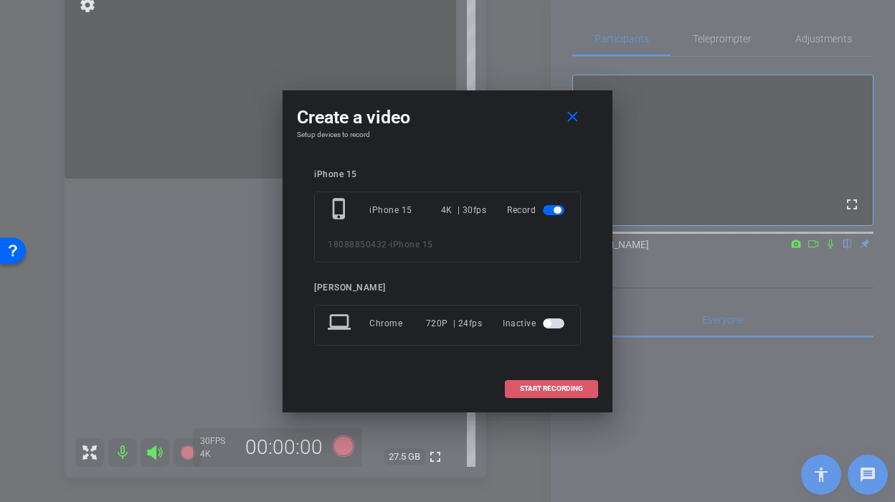
click at [529, 388] on span "START RECORDING" at bounding box center [551, 388] width 63 height 7
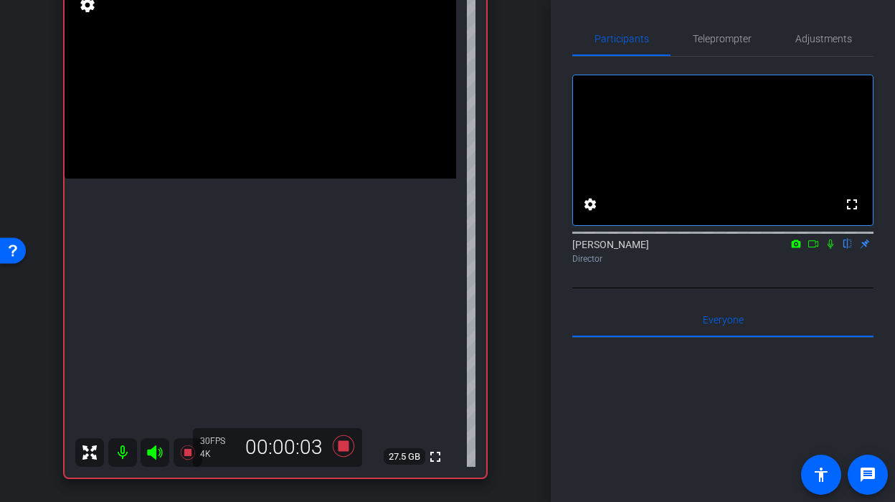
click at [830, 249] on icon at bounding box center [831, 244] width 6 height 9
click at [833, 249] on icon at bounding box center [830, 244] width 11 height 10
click at [271, 179] on video at bounding box center [261, 81] width 392 height 196
click at [339, 451] on icon at bounding box center [343, 446] width 34 height 26
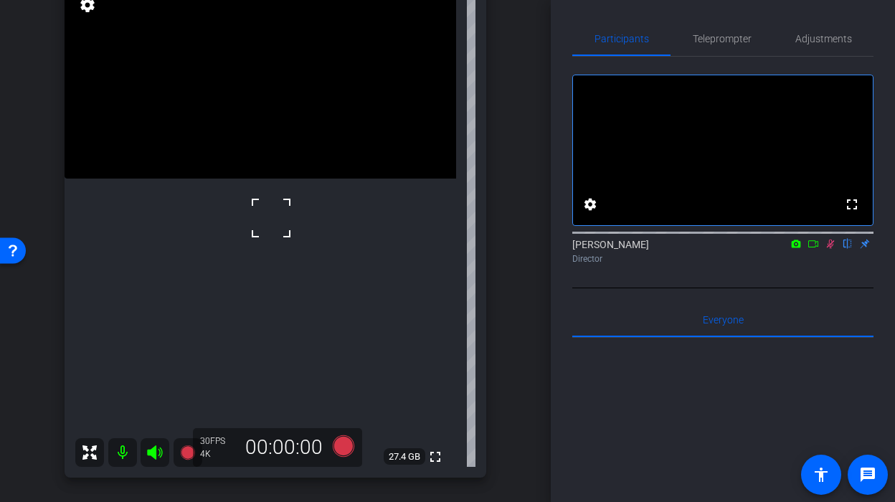
click at [833, 249] on icon at bounding box center [831, 244] width 8 height 9
click at [343, 431] on div "30 FPS 4K 00:00:00" at bounding box center [277, 447] width 169 height 39
click at [345, 445] on icon at bounding box center [344, 446] width 22 height 22
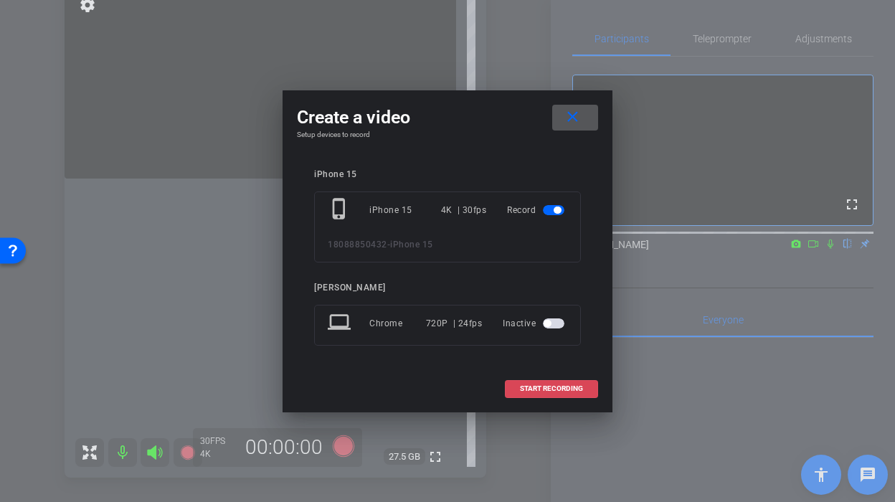
click at [530, 374] on span at bounding box center [552, 388] width 92 height 34
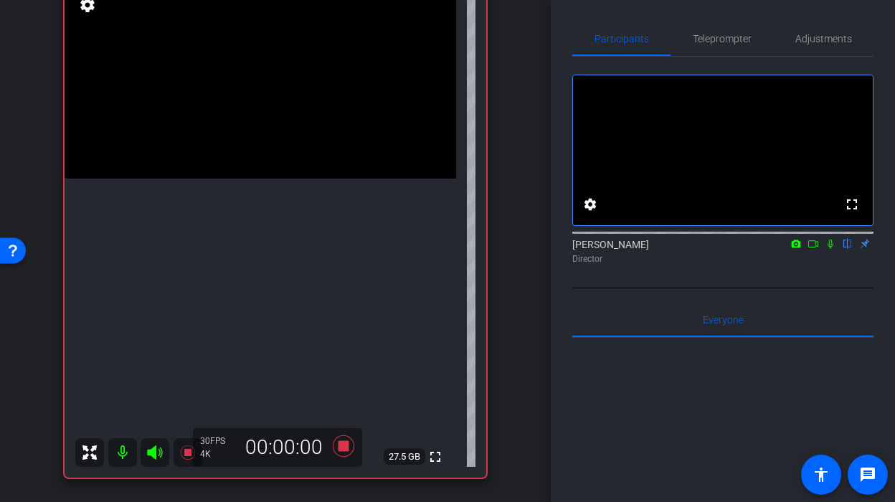
click at [829, 249] on icon at bounding box center [831, 244] width 6 height 9
click at [260, 179] on video at bounding box center [261, 81] width 392 height 196
click at [829, 249] on icon at bounding box center [831, 244] width 8 height 9
click at [829, 249] on icon at bounding box center [831, 244] width 6 height 9
click at [342, 442] on icon at bounding box center [344, 446] width 22 height 22
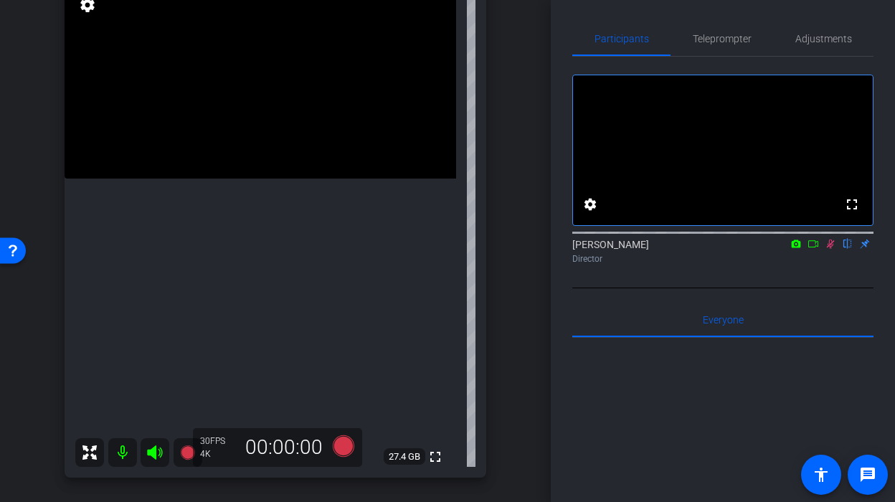
click at [830, 249] on icon at bounding box center [830, 244] width 11 height 10
click at [346, 444] on icon at bounding box center [344, 446] width 22 height 22
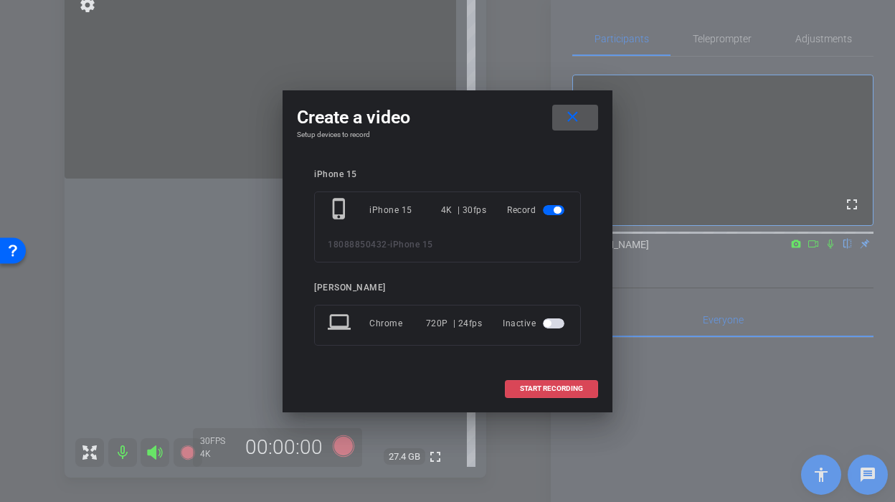
click at [585, 372] on span at bounding box center [552, 388] width 92 height 34
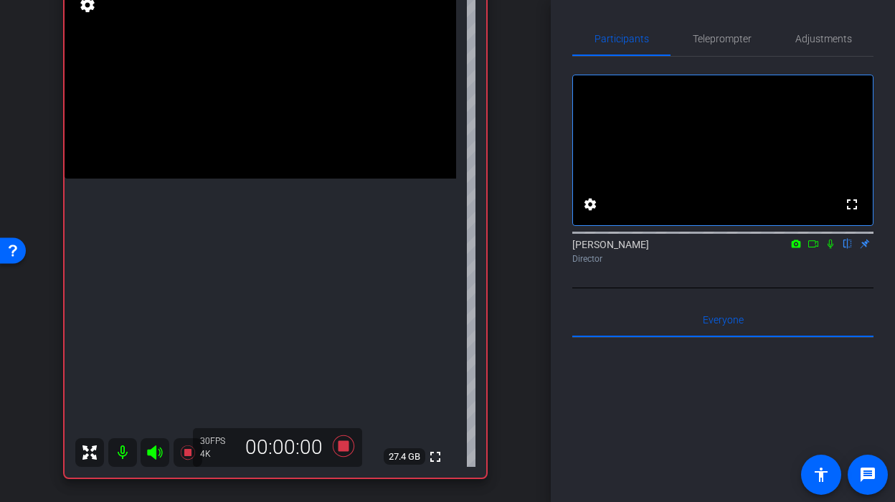
click at [828, 249] on icon at bounding box center [830, 244] width 11 height 10
click at [721, 37] on span "Teleprompter" at bounding box center [722, 39] width 59 height 10
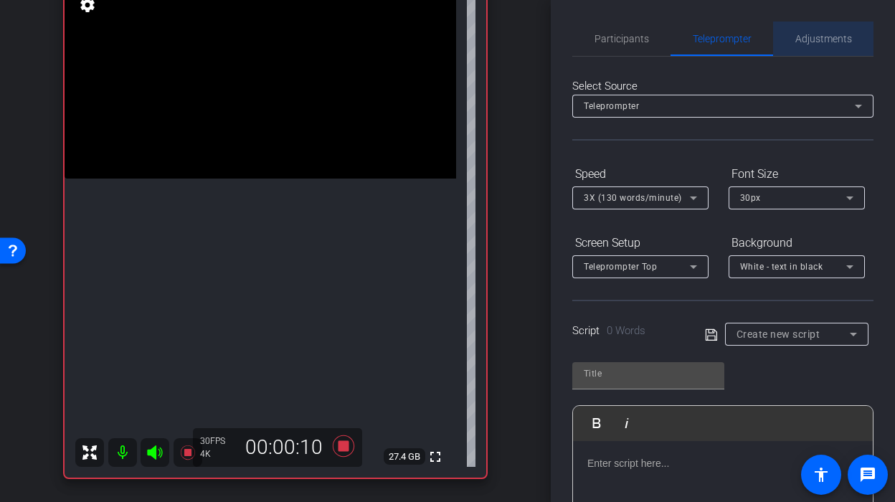
click at [791, 39] on div "Adjustments" at bounding box center [823, 39] width 100 height 34
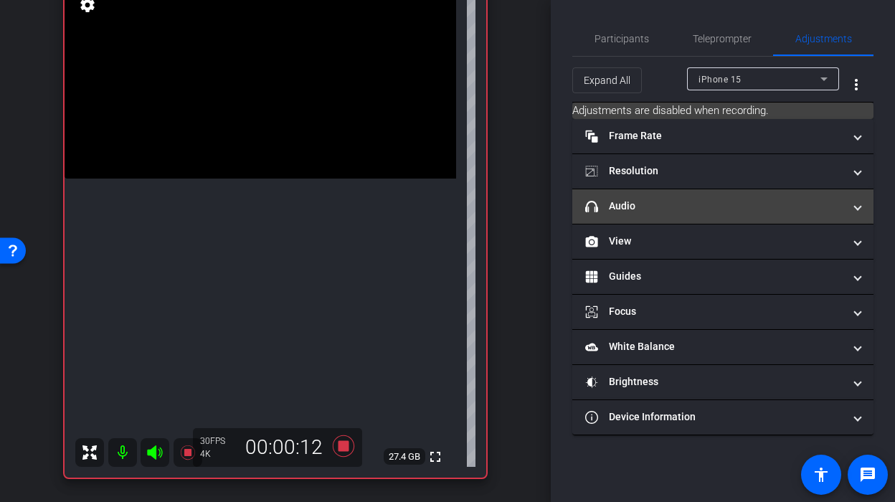
click at [695, 209] on mat-panel-title "headphone icon Audio" at bounding box center [714, 206] width 258 height 15
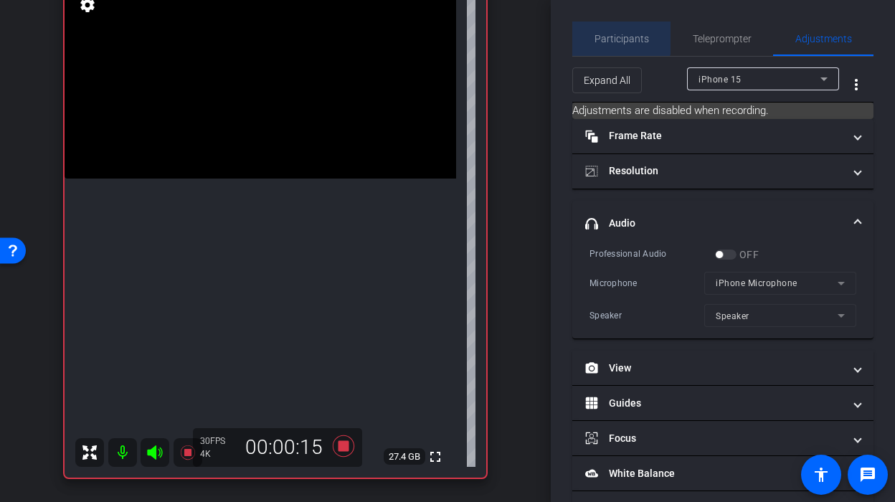
click at [619, 37] on span "Participants" at bounding box center [621, 39] width 54 height 10
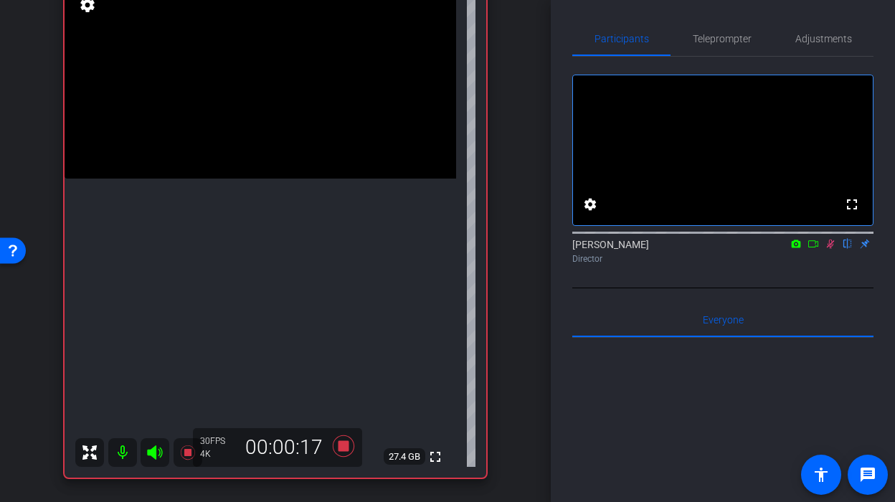
click at [246, 179] on video at bounding box center [261, 81] width 392 height 196
click at [832, 249] on icon at bounding box center [830, 244] width 11 height 10
click at [351, 447] on icon at bounding box center [343, 446] width 34 height 26
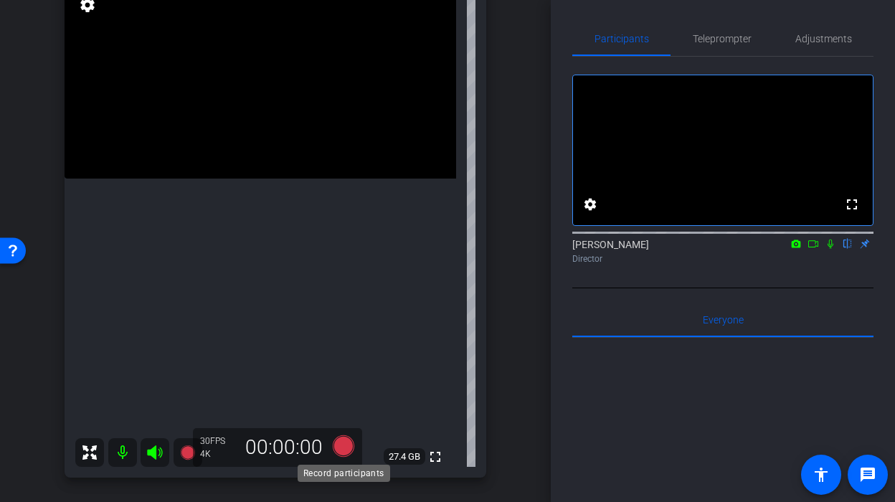
click at [340, 450] on icon at bounding box center [344, 446] width 22 height 22
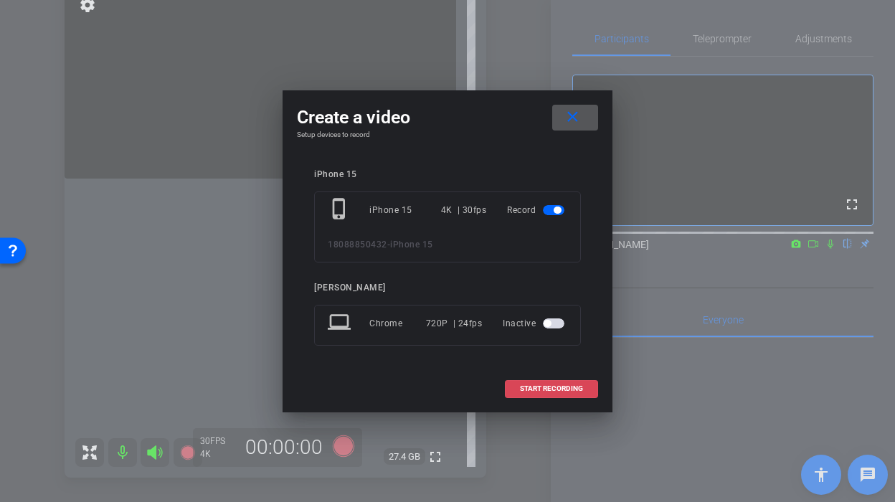
click at [517, 381] on span at bounding box center [552, 388] width 92 height 34
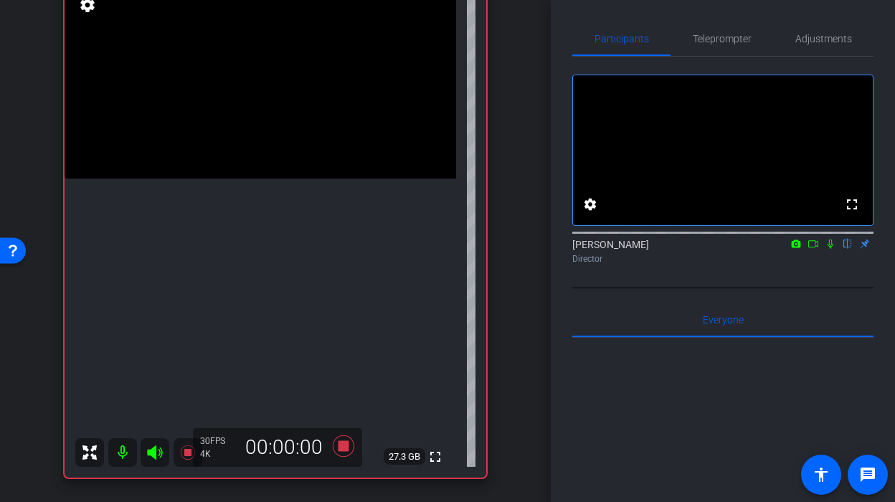
click at [257, 179] on video at bounding box center [261, 81] width 392 height 196
click at [829, 249] on icon at bounding box center [831, 244] width 6 height 9
click at [257, 179] on video at bounding box center [261, 81] width 392 height 196
click at [263, 179] on video at bounding box center [261, 81] width 392 height 196
click at [254, 179] on video at bounding box center [261, 81] width 392 height 196
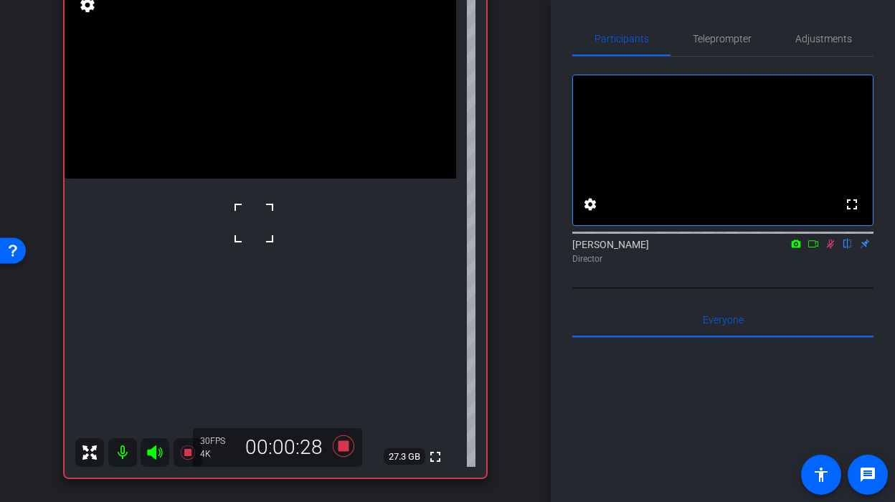
click at [830, 249] on icon at bounding box center [831, 244] width 8 height 9
click at [348, 450] on icon at bounding box center [344, 446] width 22 height 22
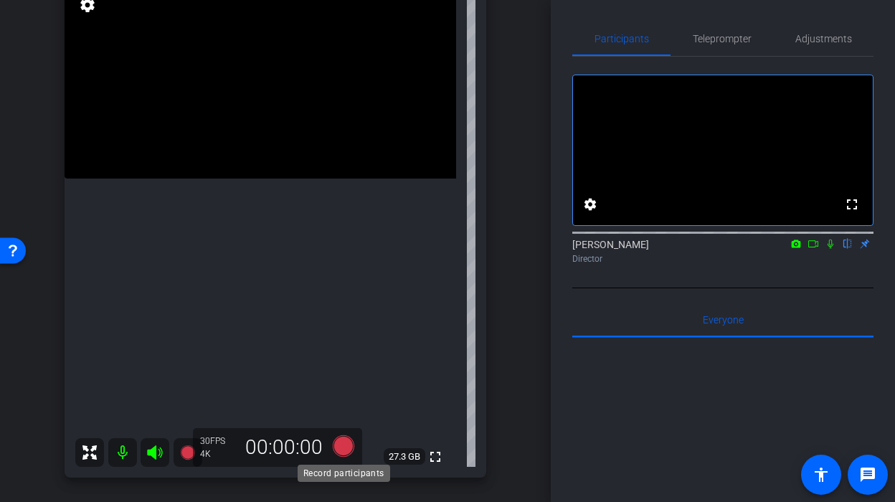
click at [349, 442] on icon at bounding box center [344, 446] width 22 height 22
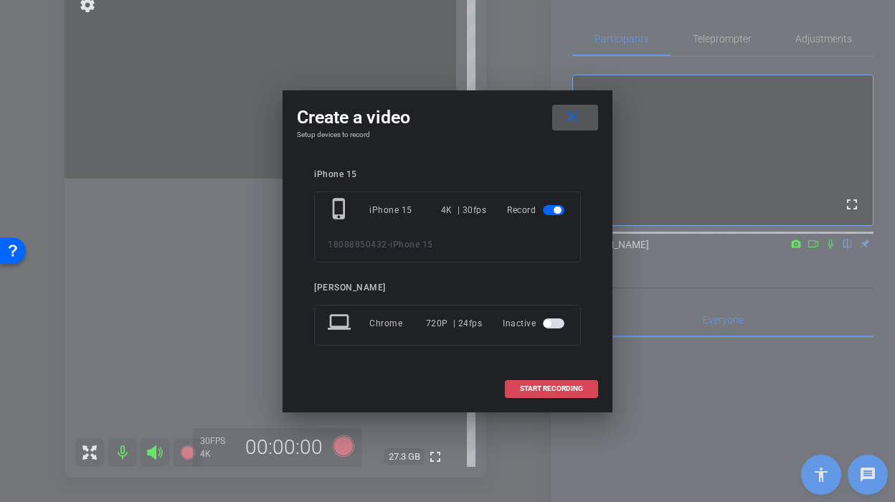
click at [522, 380] on span at bounding box center [552, 388] width 92 height 34
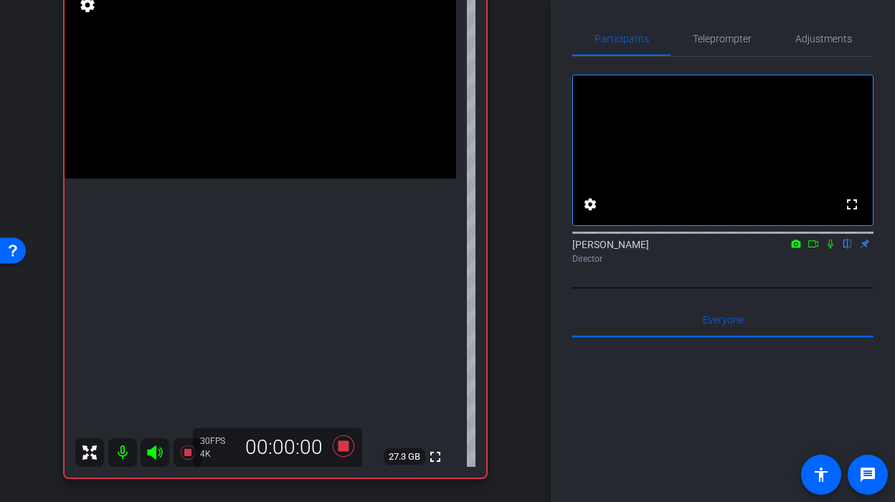
click at [831, 249] on icon at bounding box center [830, 244] width 11 height 10
click at [830, 249] on icon at bounding box center [830, 244] width 11 height 10
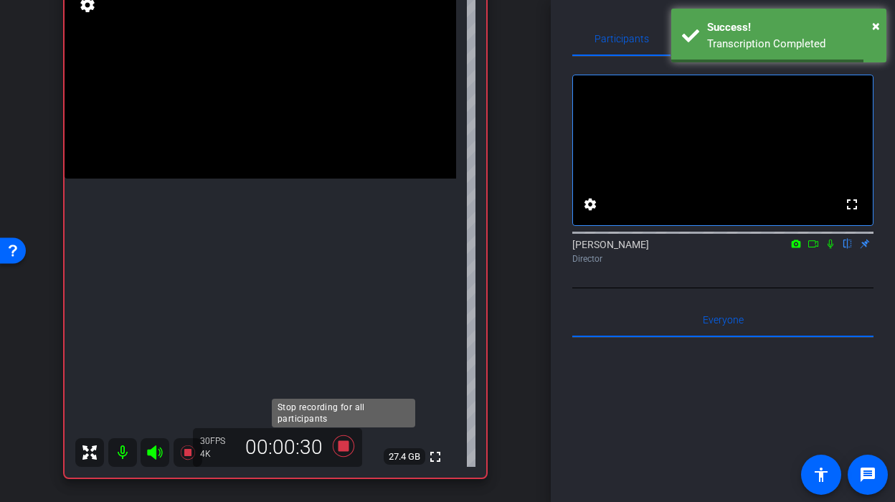
click at [341, 444] on icon at bounding box center [344, 446] width 22 height 22
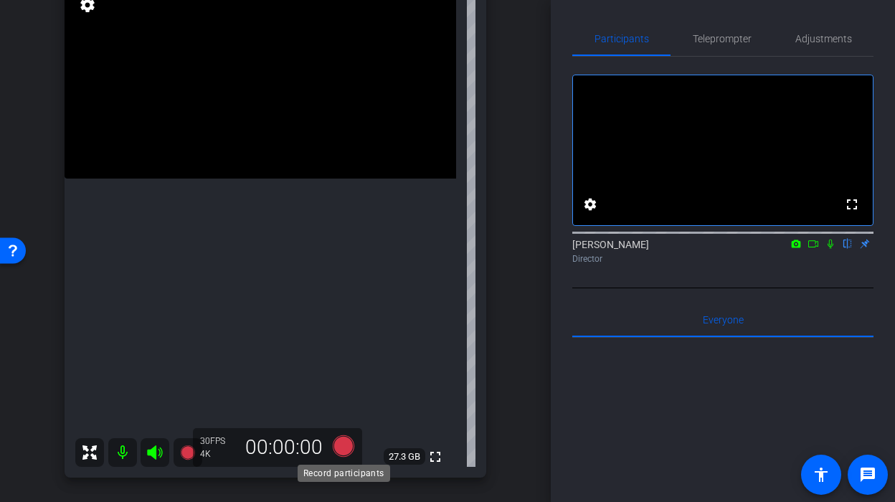
click at [341, 446] on icon at bounding box center [344, 446] width 22 height 22
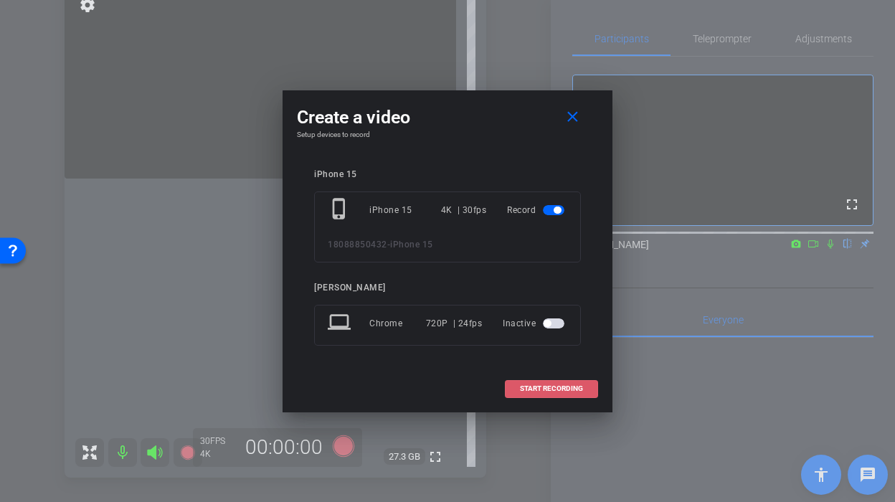
click at [535, 390] on span "START RECORDING" at bounding box center [551, 388] width 63 height 7
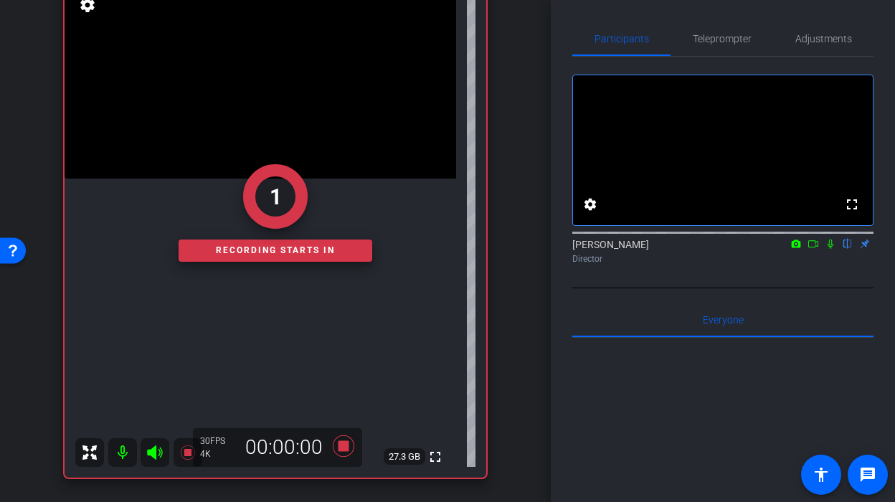
click at [831, 249] on icon at bounding box center [831, 244] width 6 height 9
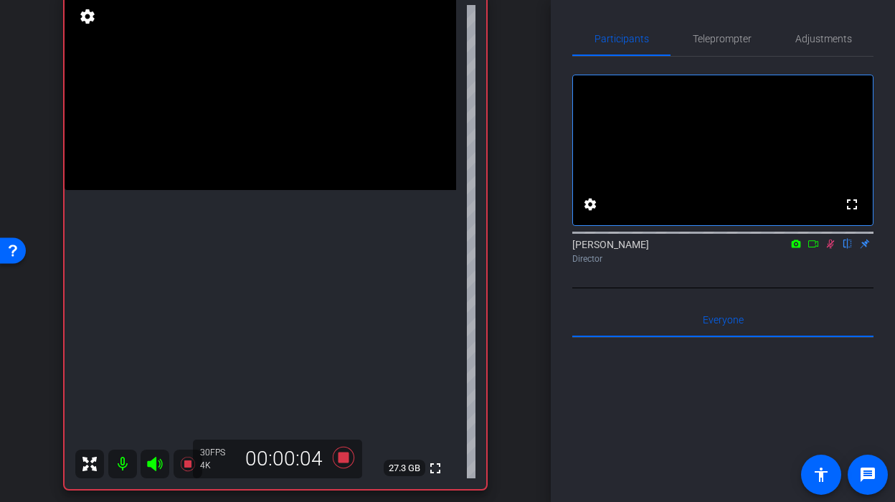
scroll to position [111, 0]
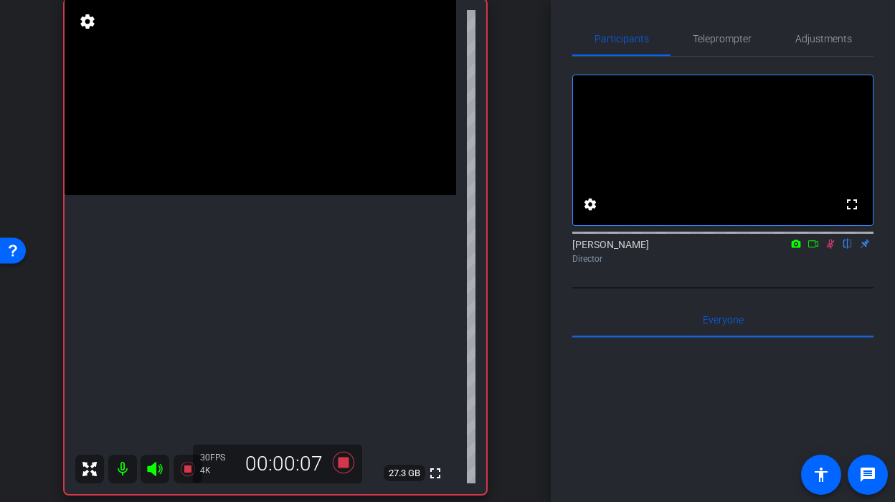
click at [830, 249] on icon at bounding box center [831, 244] width 8 height 9
click at [830, 249] on icon at bounding box center [830, 244] width 11 height 10
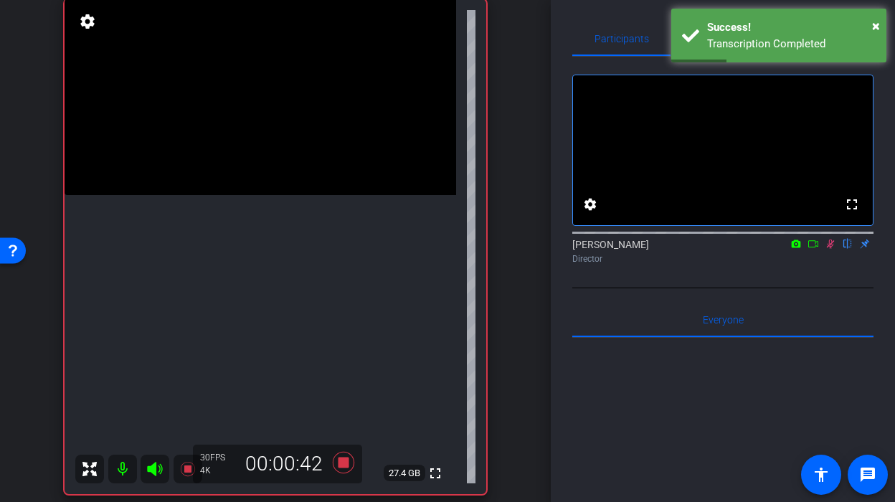
click at [824, 250] on mat-icon at bounding box center [830, 243] width 17 height 13
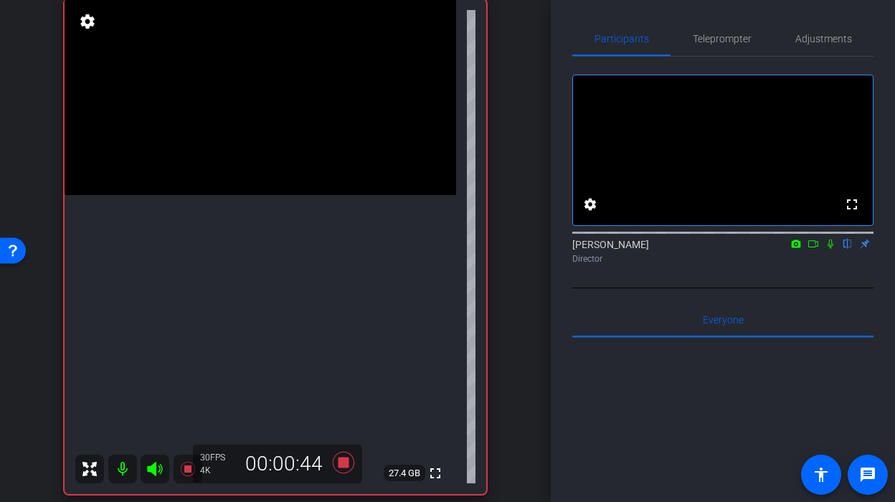
click at [326, 465] on div "00:00:44" at bounding box center [284, 464] width 96 height 24
click at [332, 465] on icon at bounding box center [343, 463] width 34 height 26
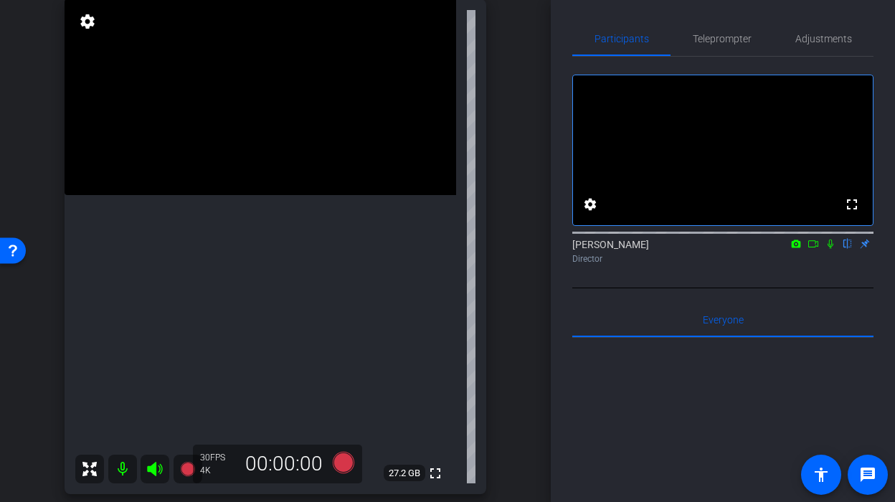
click at [250, 195] on video at bounding box center [261, 97] width 392 height 196
click at [345, 465] on icon at bounding box center [344, 463] width 22 height 22
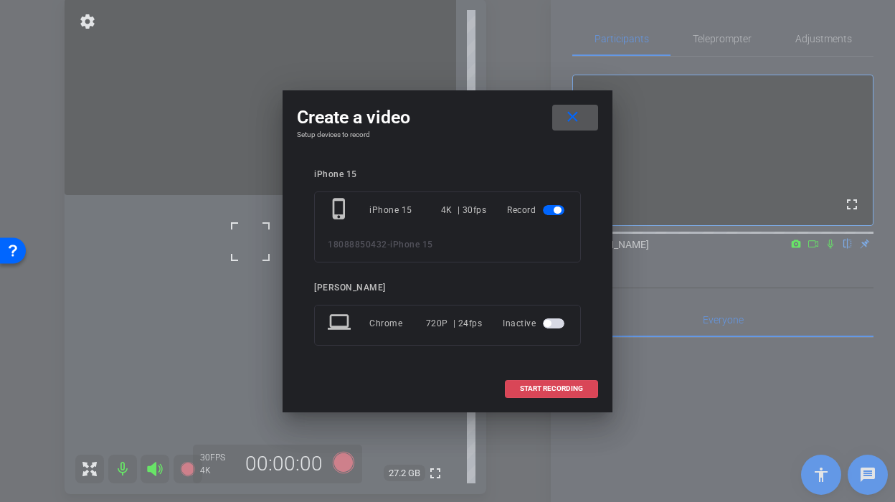
click at [591, 387] on span at bounding box center [552, 388] width 92 height 34
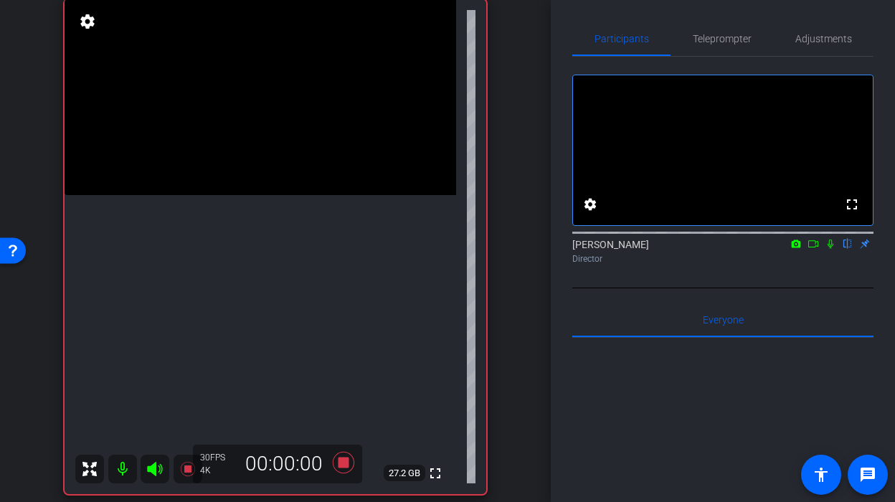
click at [830, 249] on icon at bounding box center [830, 244] width 11 height 10
click at [260, 195] on video at bounding box center [261, 97] width 392 height 196
click at [832, 265] on div "Juan Zamparini flip Director" at bounding box center [722, 251] width 301 height 28
click at [833, 250] on mat-icon at bounding box center [830, 243] width 17 height 13
click at [341, 456] on icon at bounding box center [343, 463] width 34 height 26
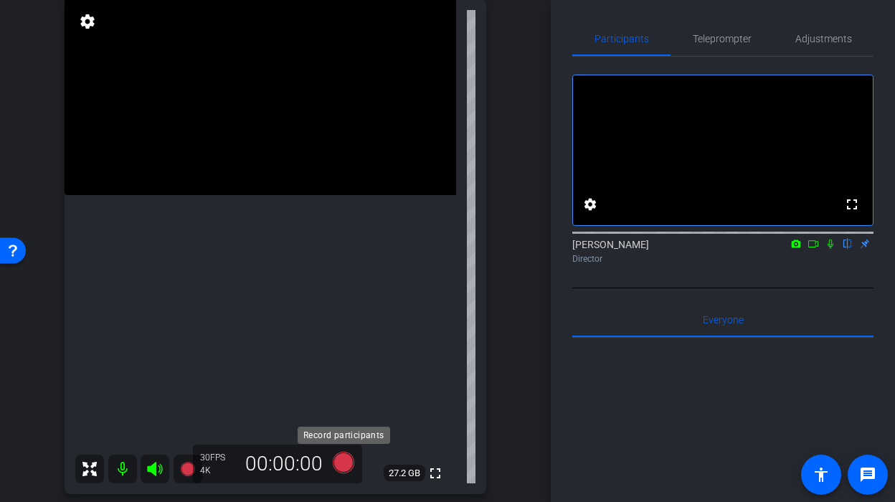
click at [343, 471] on icon at bounding box center [344, 463] width 22 height 22
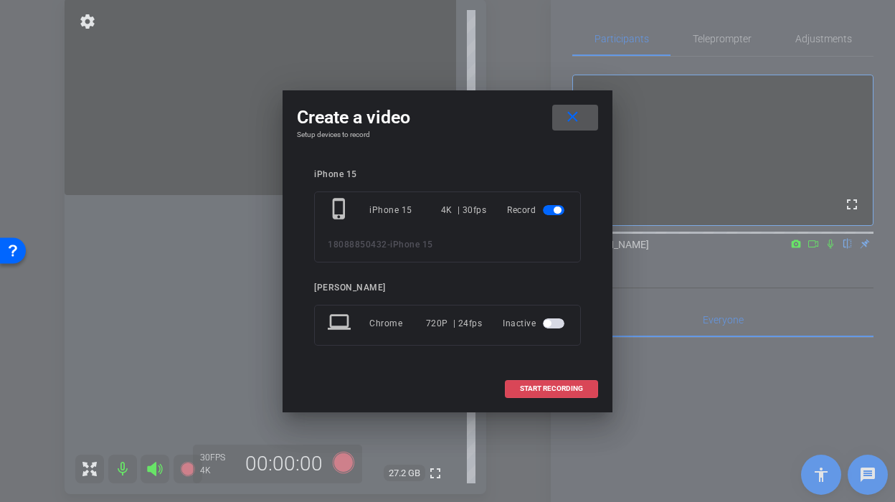
click at [561, 385] on span "START RECORDING" at bounding box center [551, 388] width 63 height 7
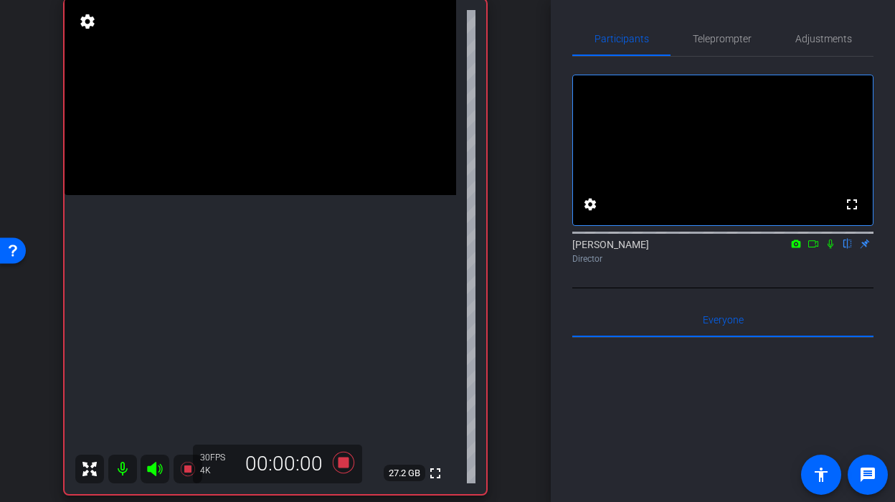
click at [832, 249] on icon at bounding box center [830, 244] width 11 height 10
click at [278, 195] on video at bounding box center [261, 97] width 392 height 196
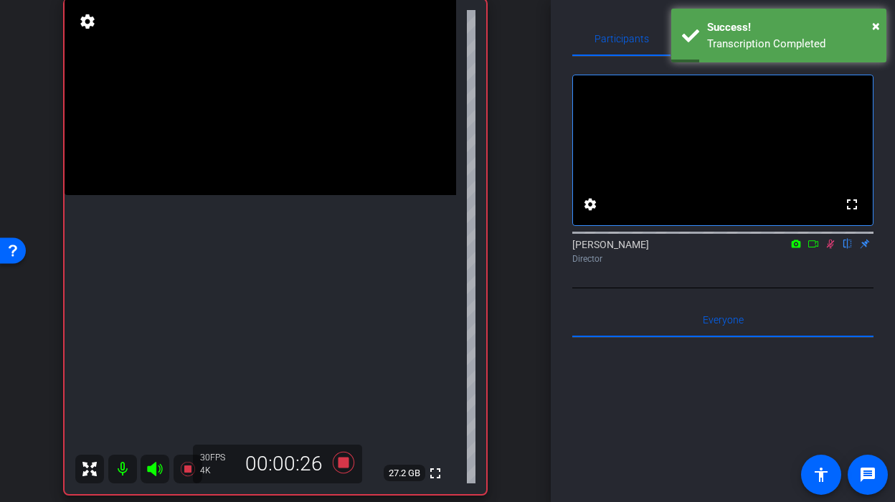
click at [829, 249] on icon at bounding box center [831, 244] width 8 height 9
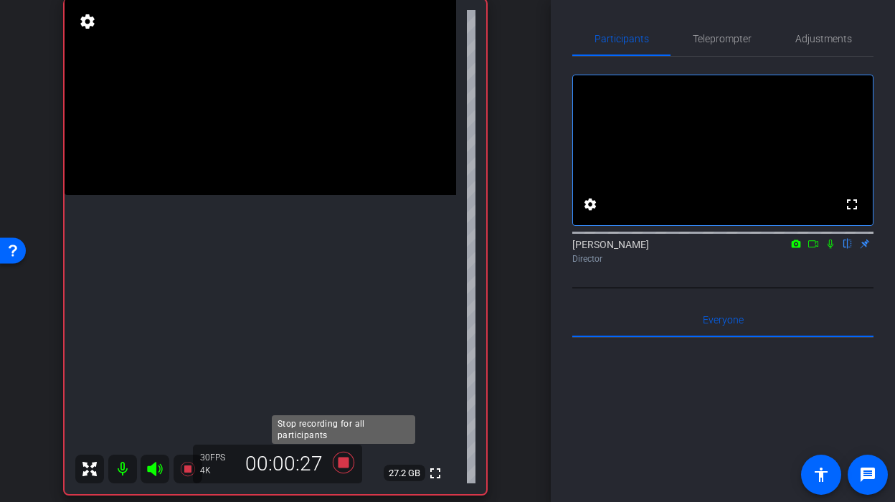
click at [338, 465] on icon at bounding box center [343, 463] width 34 height 26
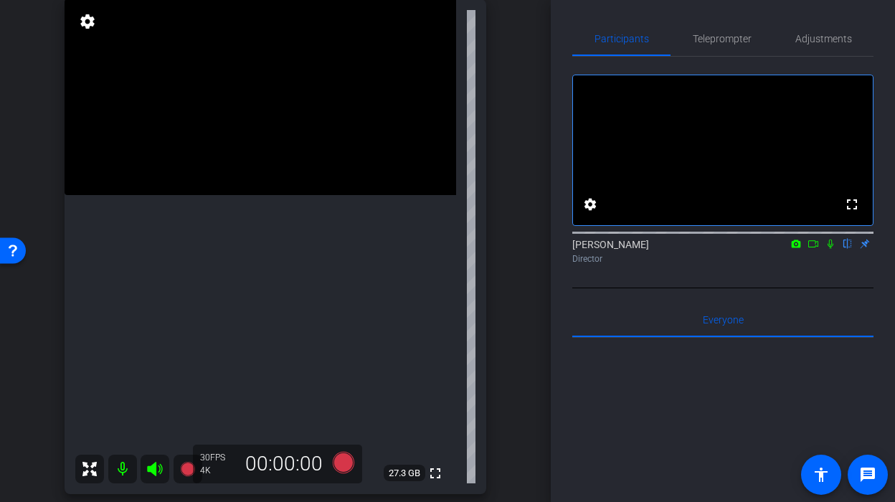
click at [263, 195] on video at bounding box center [261, 97] width 392 height 196
click at [338, 457] on icon at bounding box center [344, 463] width 22 height 22
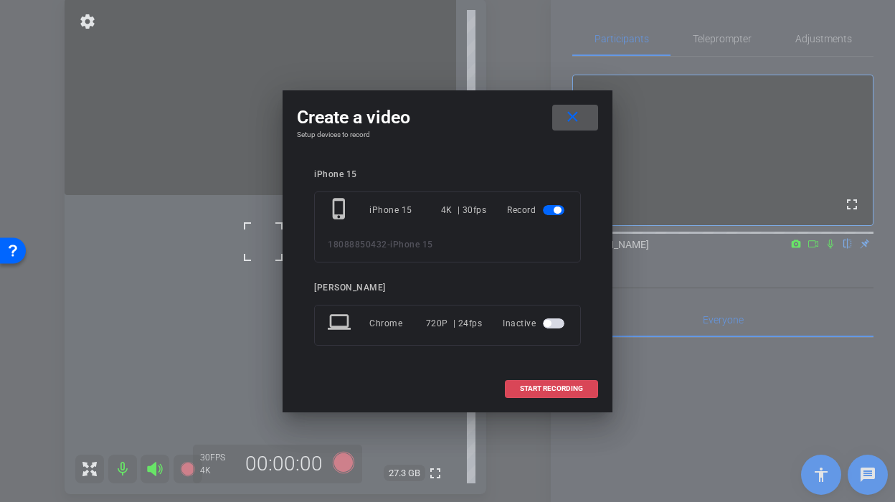
click at [570, 390] on span "START RECORDING" at bounding box center [551, 388] width 63 height 7
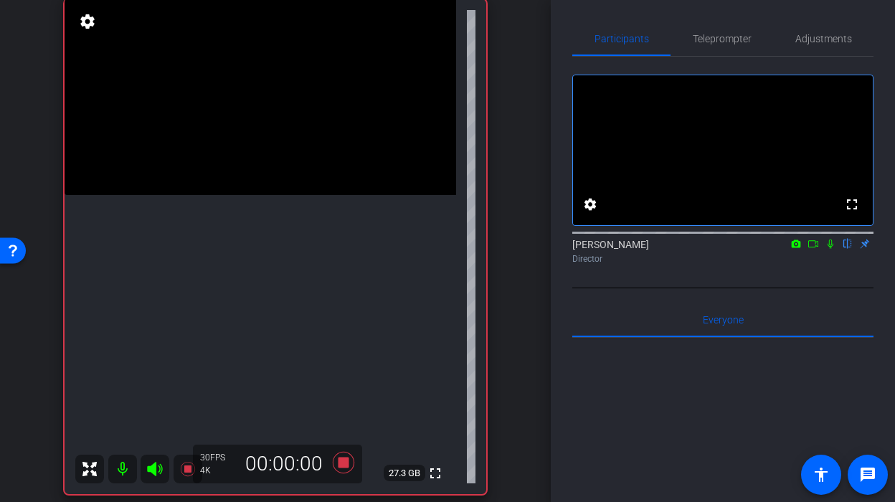
click at [830, 249] on icon at bounding box center [830, 244] width 11 height 10
click at [338, 467] on icon at bounding box center [344, 463] width 22 height 22
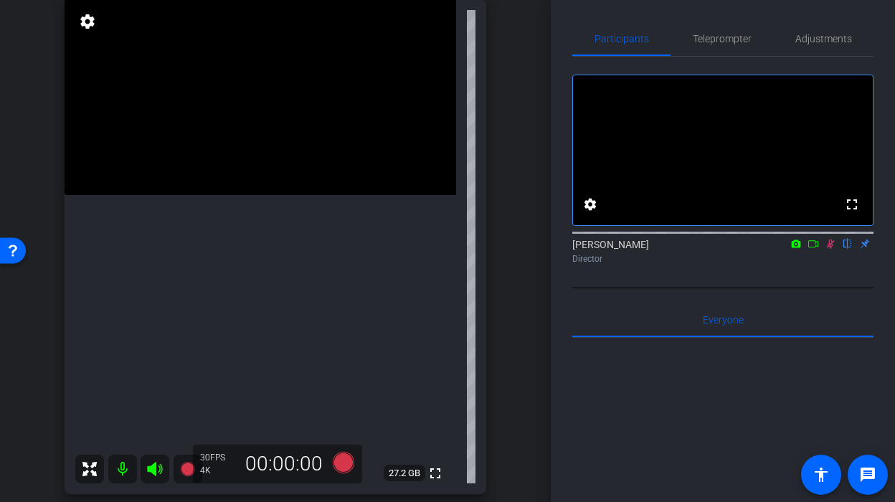
click at [830, 249] on icon at bounding box center [830, 244] width 11 height 10
click at [349, 463] on icon at bounding box center [344, 463] width 22 height 22
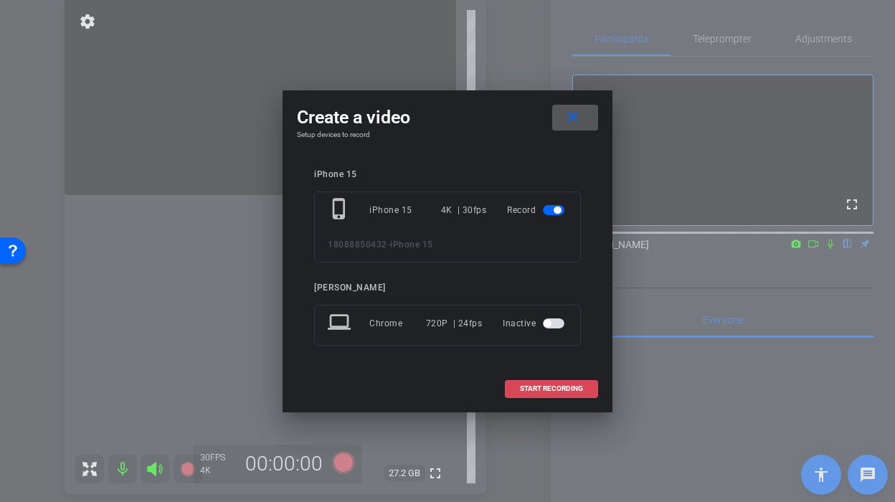
click at [517, 389] on span at bounding box center [552, 388] width 92 height 34
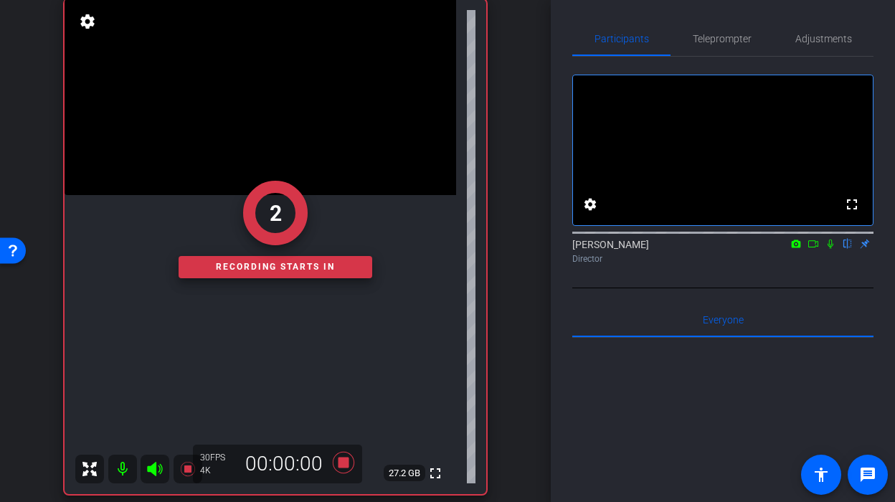
click at [828, 249] on icon at bounding box center [830, 244] width 11 height 10
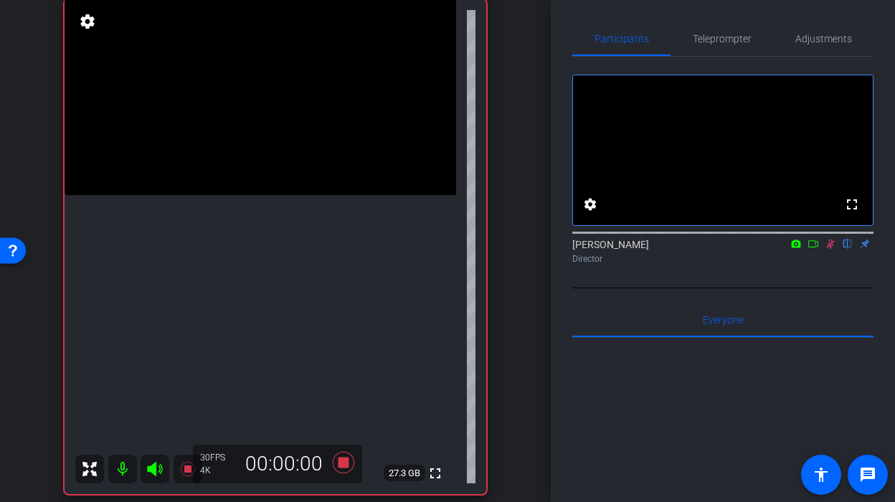
click at [829, 249] on icon at bounding box center [830, 244] width 11 height 10
click at [829, 249] on icon at bounding box center [831, 244] width 6 height 9
click at [257, 195] on video at bounding box center [261, 97] width 392 height 196
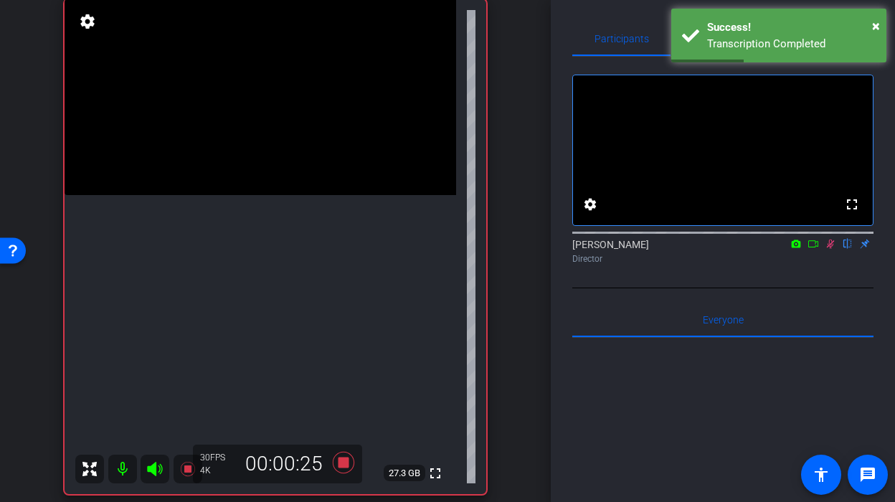
click at [257, 195] on video at bounding box center [261, 97] width 392 height 196
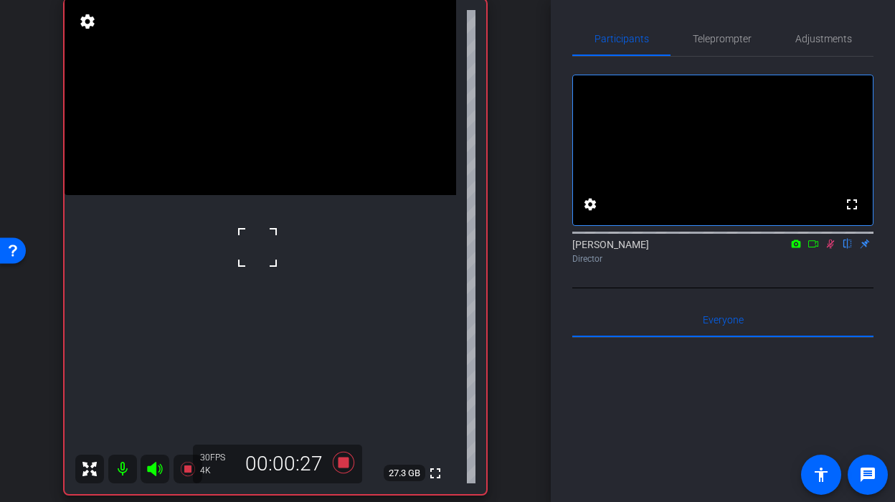
click at [832, 249] on icon at bounding box center [830, 244] width 11 height 10
click at [343, 463] on icon at bounding box center [344, 463] width 22 height 22
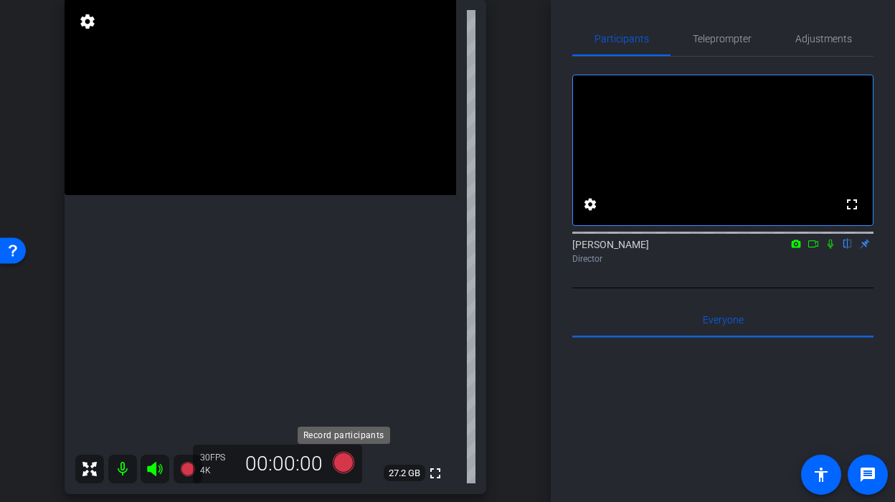
click at [344, 468] on icon at bounding box center [344, 463] width 22 height 22
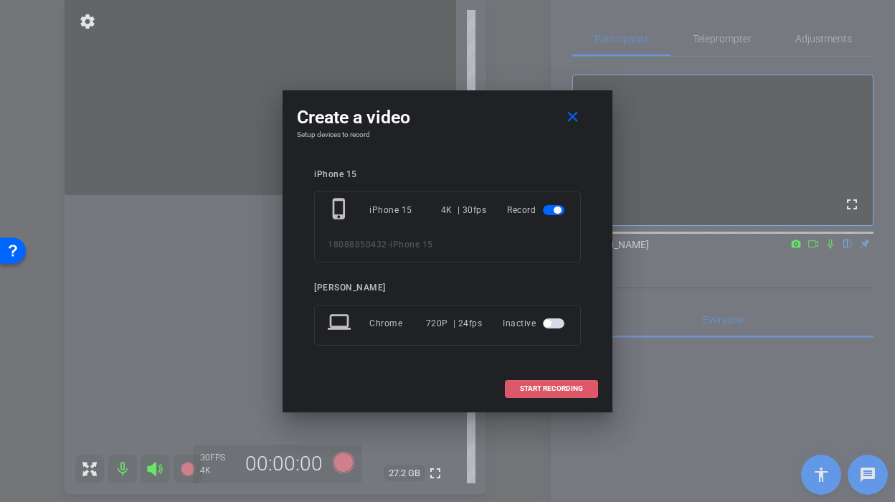
click at [560, 388] on span "START RECORDING" at bounding box center [551, 388] width 63 height 7
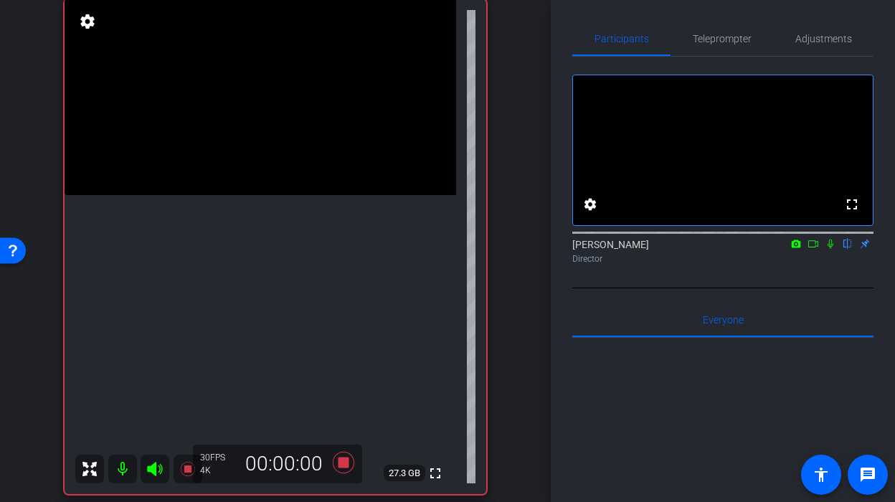
click at [830, 249] on icon at bounding box center [830, 244] width 11 height 10
click at [248, 195] on video at bounding box center [261, 97] width 392 height 196
click at [258, 195] on video at bounding box center [261, 97] width 392 height 196
click at [833, 249] on icon at bounding box center [831, 244] width 8 height 9
click at [350, 460] on icon at bounding box center [343, 463] width 34 height 26
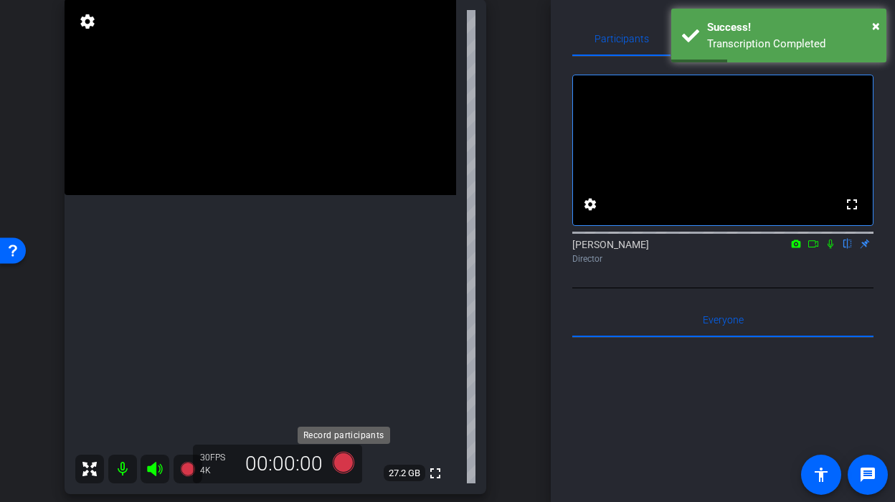
click at [337, 465] on icon at bounding box center [344, 463] width 22 height 22
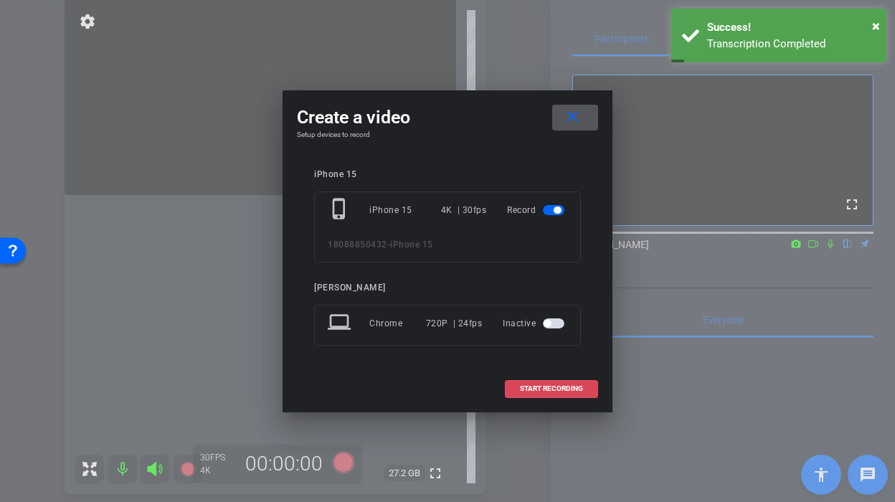
click at [589, 383] on span at bounding box center [552, 388] width 92 height 34
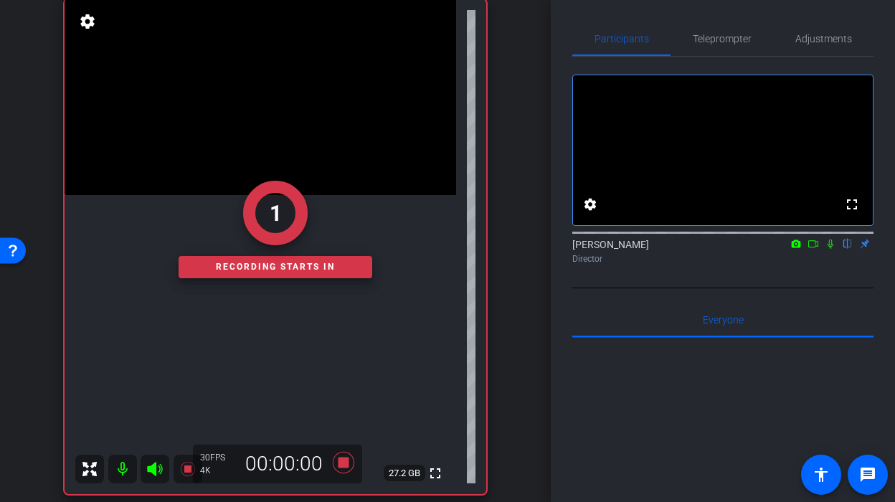
click at [835, 249] on icon at bounding box center [830, 244] width 11 height 10
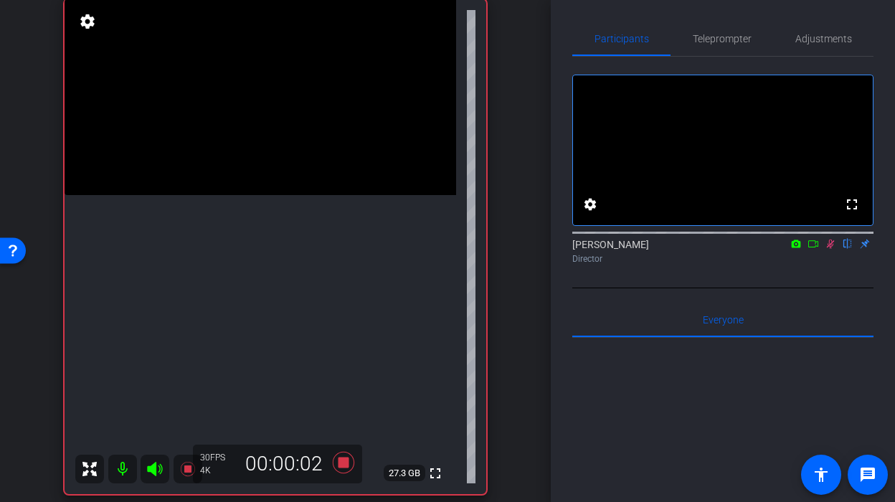
click at [272, 195] on video at bounding box center [261, 97] width 392 height 196
click at [258, 232] on div at bounding box center [272, 250] width 36 height 36
click at [258, 195] on video at bounding box center [261, 97] width 392 height 196
click at [340, 461] on icon at bounding box center [344, 463] width 22 height 22
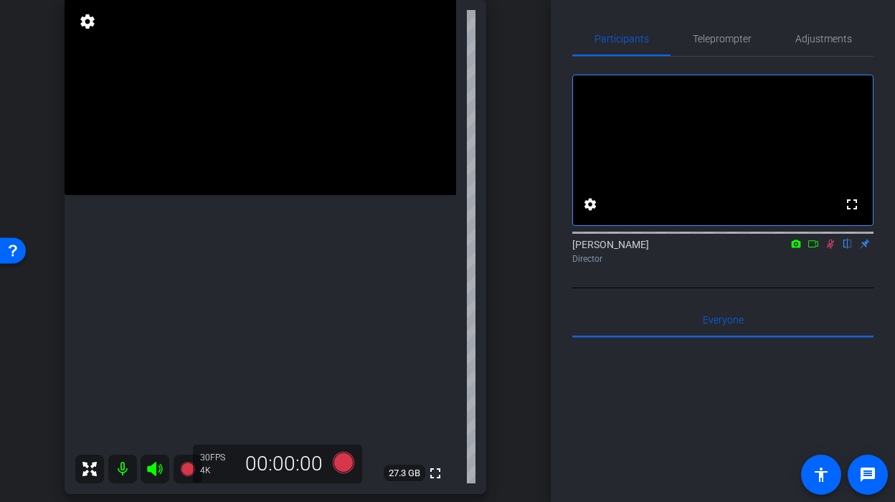
click at [827, 249] on icon at bounding box center [830, 244] width 11 height 10
click at [327, 452] on icon at bounding box center [343, 463] width 34 height 26
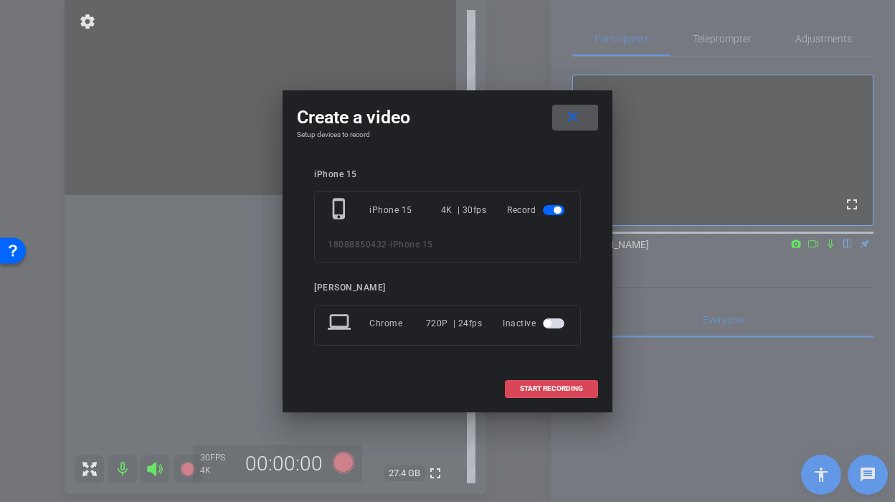
click at [531, 396] on span at bounding box center [552, 388] width 92 height 34
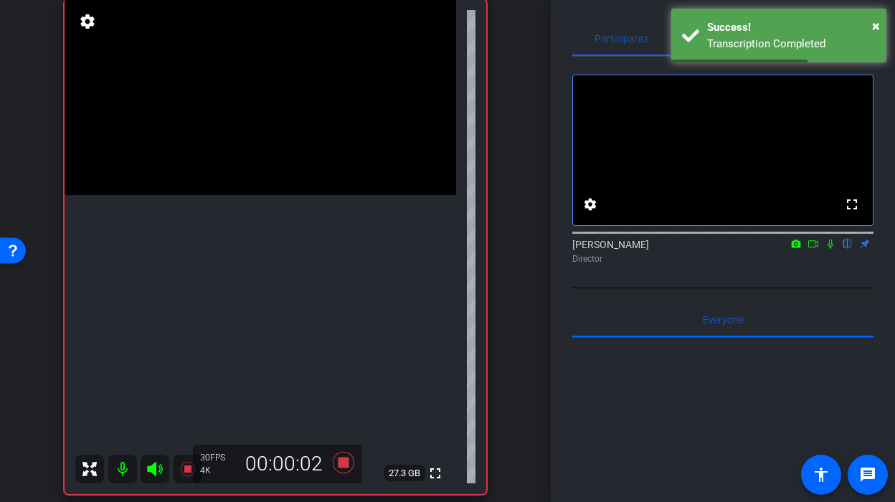
click at [828, 249] on icon at bounding box center [830, 244] width 11 height 10
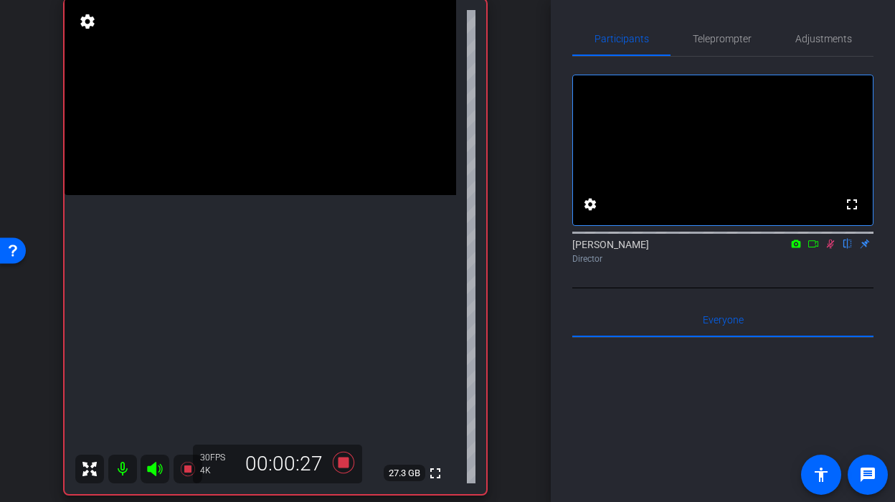
click at [830, 249] on icon at bounding box center [831, 244] width 8 height 9
click at [346, 461] on icon at bounding box center [344, 463] width 22 height 22
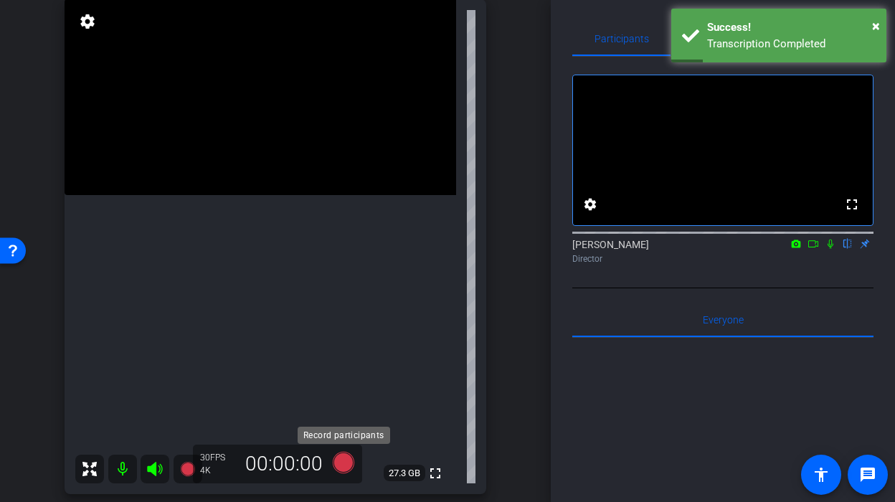
click at [346, 461] on icon at bounding box center [344, 463] width 22 height 22
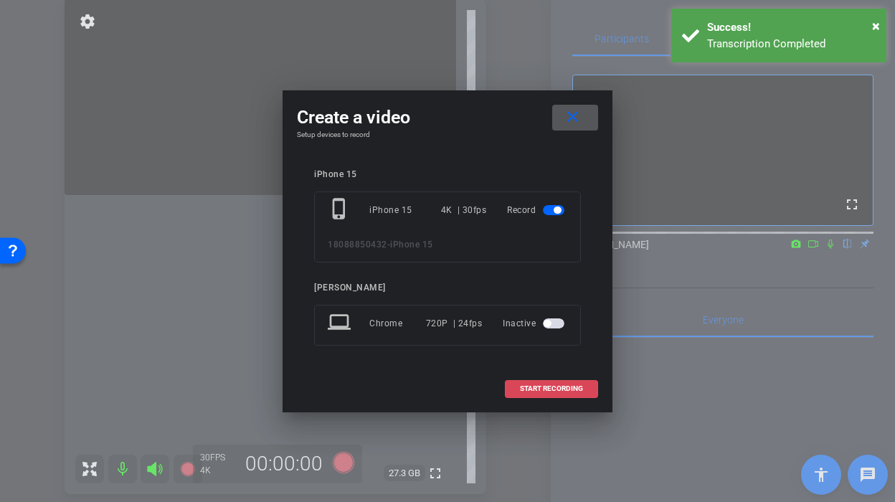
click at [586, 381] on span at bounding box center [552, 388] width 92 height 34
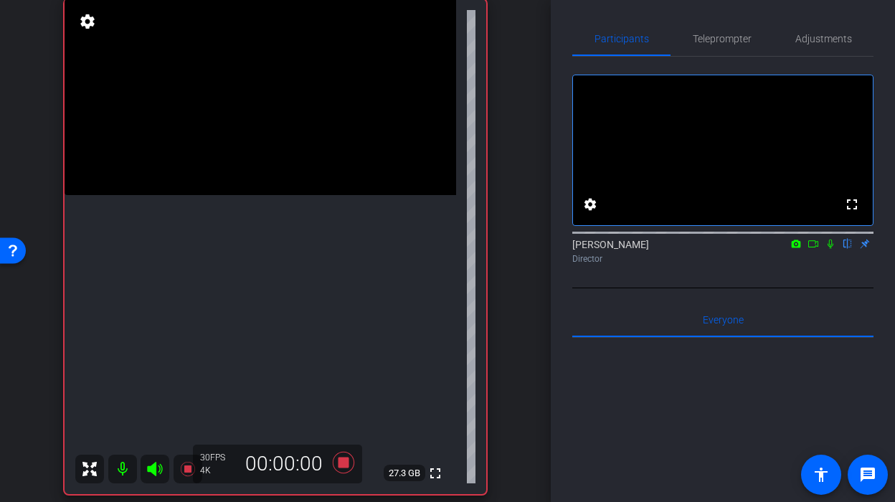
click at [828, 249] on icon at bounding box center [831, 244] width 6 height 9
click at [827, 249] on icon at bounding box center [830, 244] width 11 height 10
click at [831, 249] on icon at bounding box center [830, 244] width 11 height 10
click at [830, 249] on icon at bounding box center [830, 244] width 11 height 10
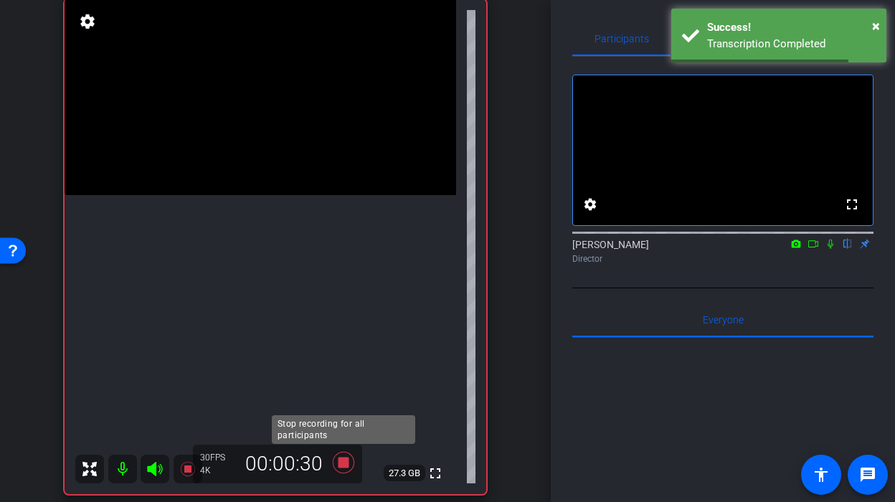
click at [345, 467] on icon at bounding box center [344, 463] width 22 height 22
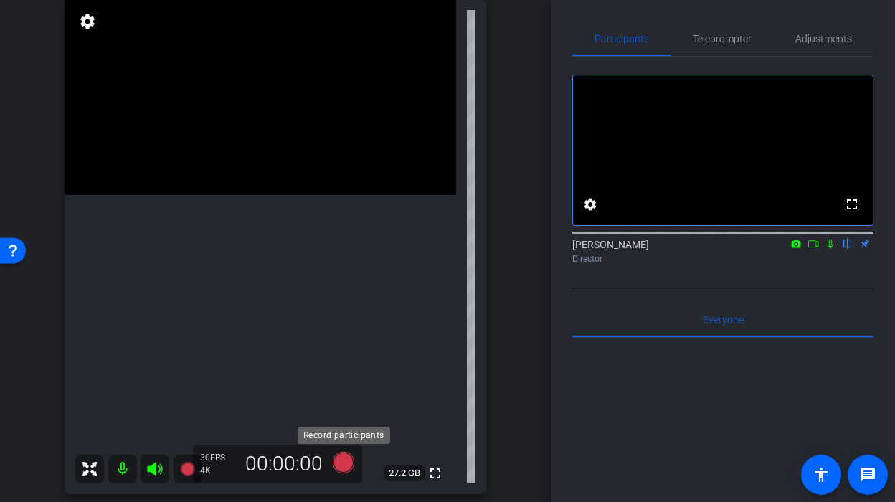
click at [351, 467] on icon at bounding box center [343, 463] width 34 height 26
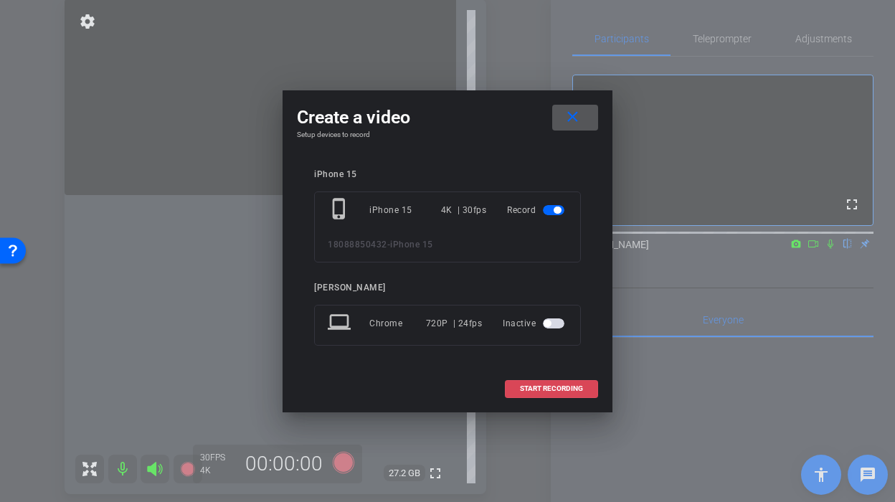
click at [593, 387] on span at bounding box center [552, 388] width 92 height 34
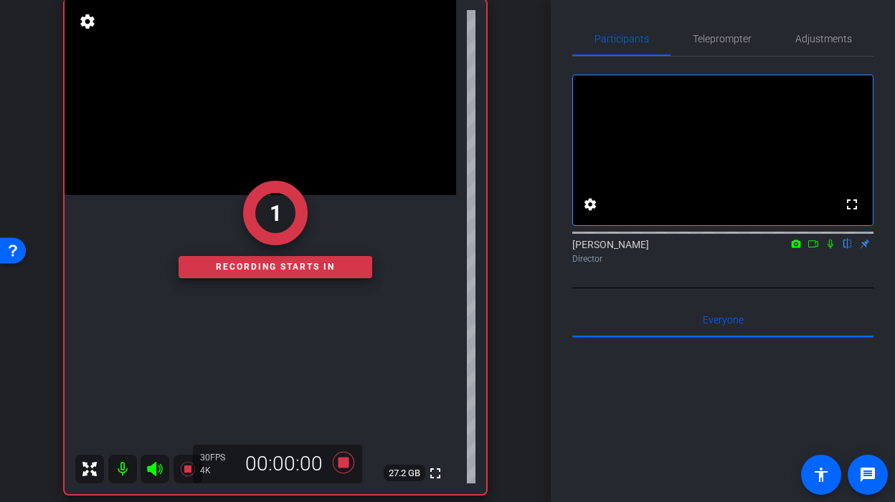
click at [828, 249] on icon at bounding box center [830, 244] width 11 height 10
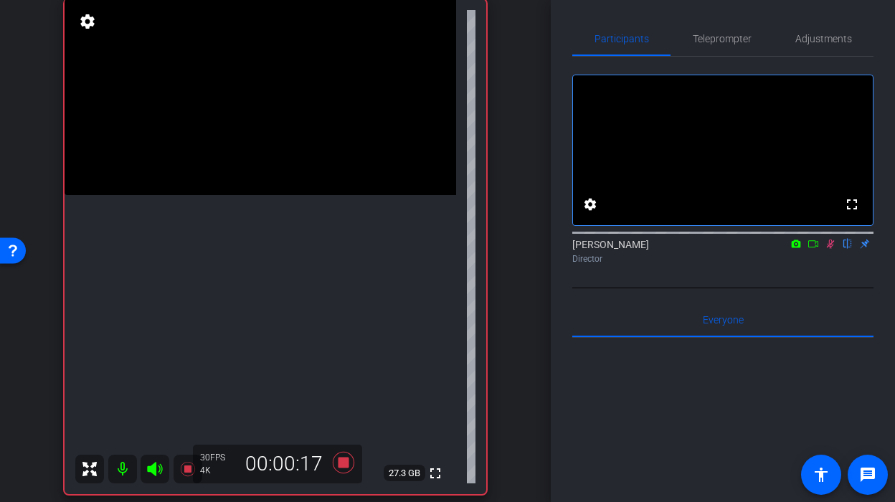
click at [269, 195] on video at bounding box center [261, 97] width 392 height 196
click at [833, 249] on icon at bounding box center [830, 244] width 11 height 10
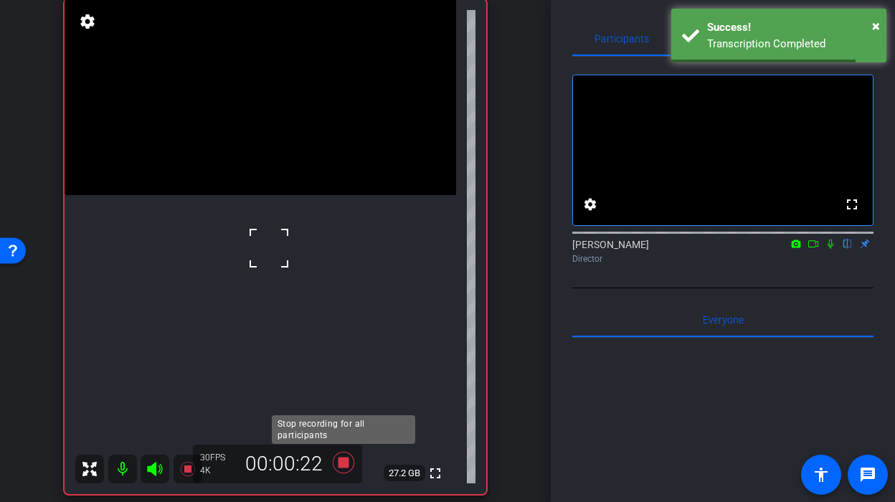
click at [336, 457] on icon at bounding box center [343, 463] width 34 height 26
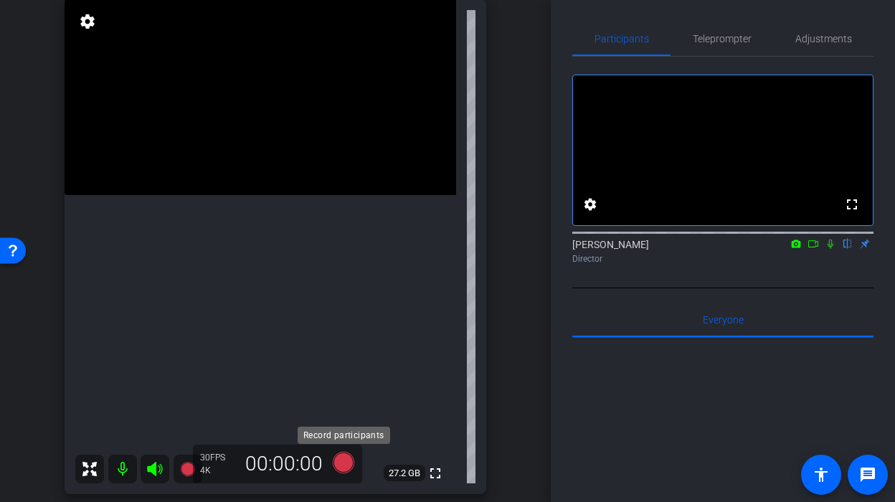
click at [338, 468] on icon at bounding box center [344, 463] width 22 height 22
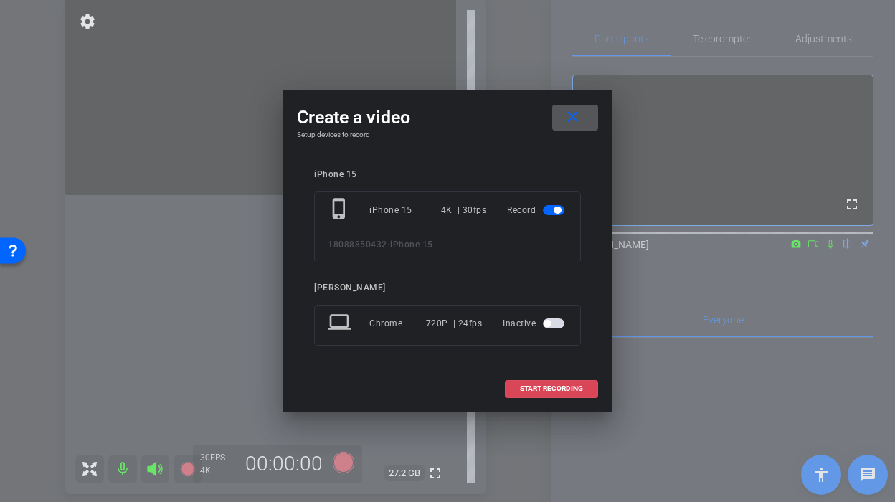
click at [563, 386] on span "START RECORDING" at bounding box center [551, 388] width 63 height 7
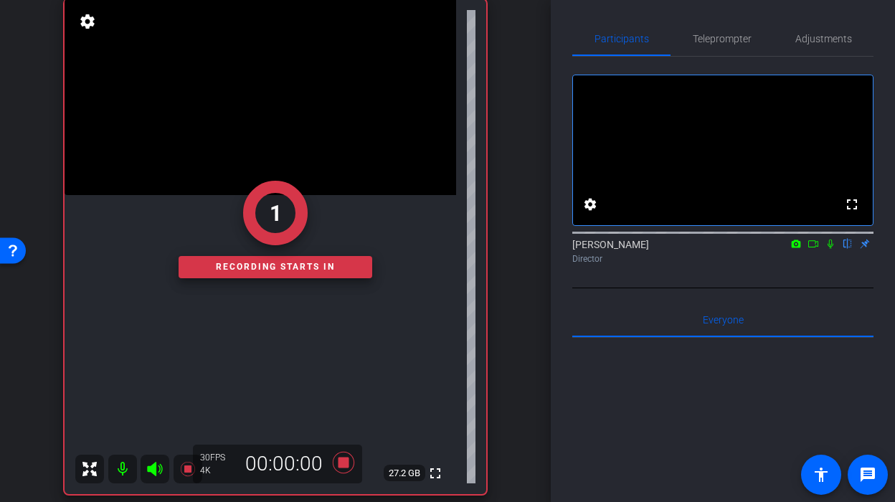
click at [828, 249] on icon at bounding box center [830, 244] width 11 height 10
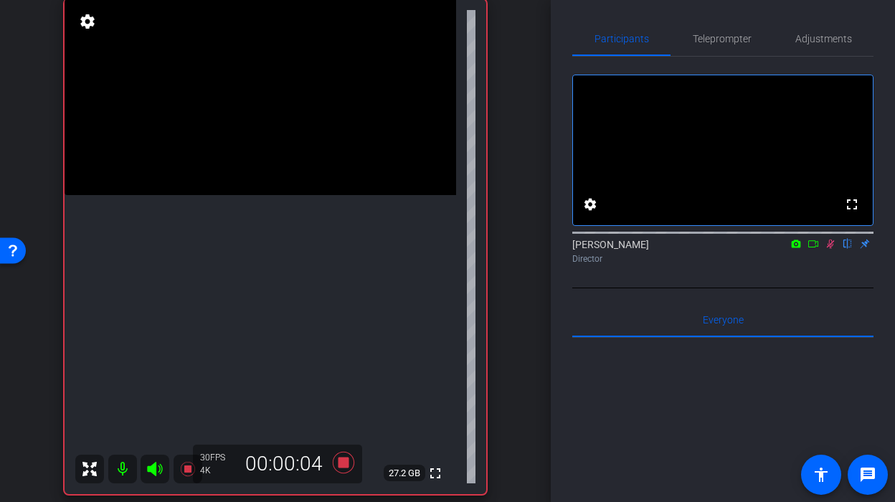
click at [253, 195] on video at bounding box center [261, 97] width 392 height 196
click at [830, 249] on icon at bounding box center [830, 244] width 11 height 10
click at [343, 470] on icon at bounding box center [343, 463] width 34 height 26
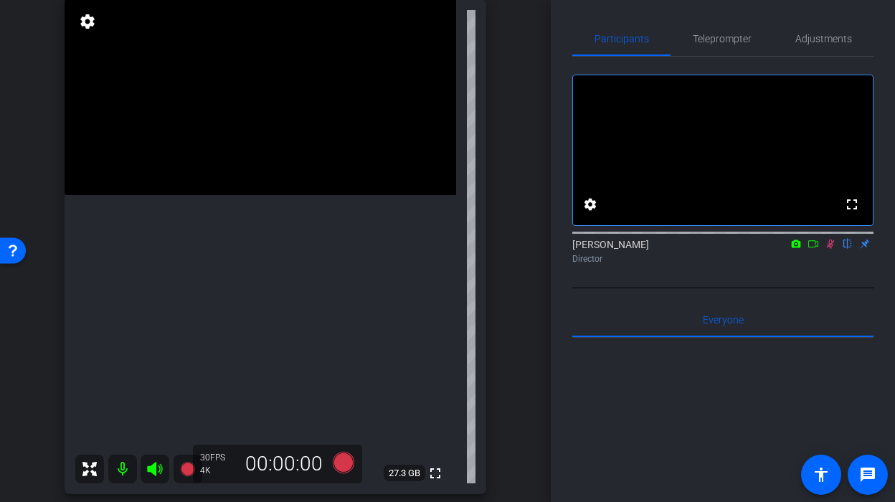
click at [833, 265] on div "Juan Zamparini flip Director" at bounding box center [722, 251] width 301 height 28
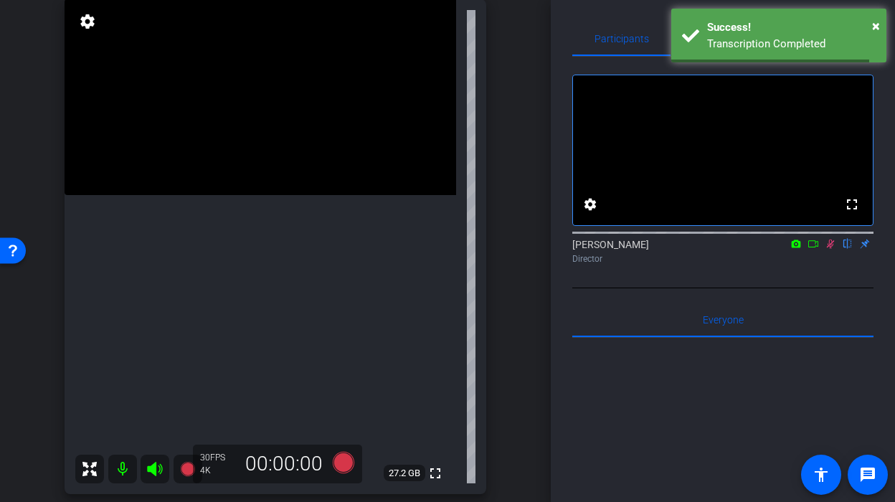
click at [831, 249] on icon at bounding box center [830, 244] width 11 height 10
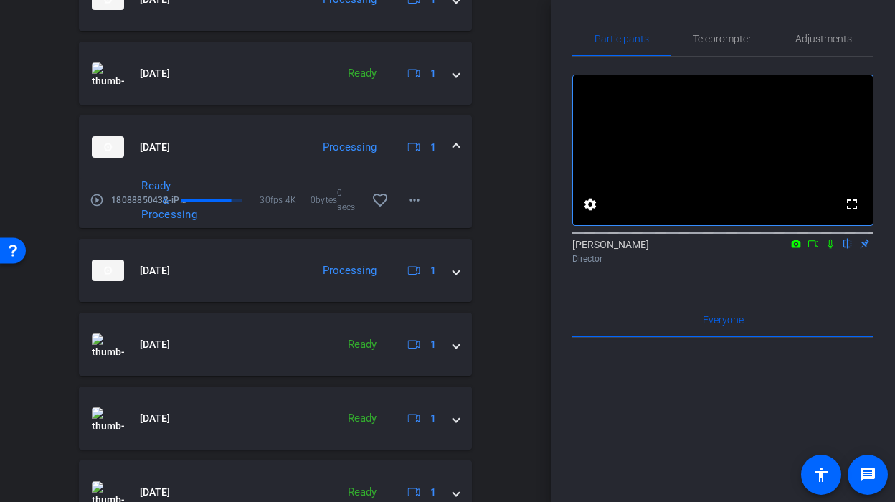
scroll to position [1070, 0]
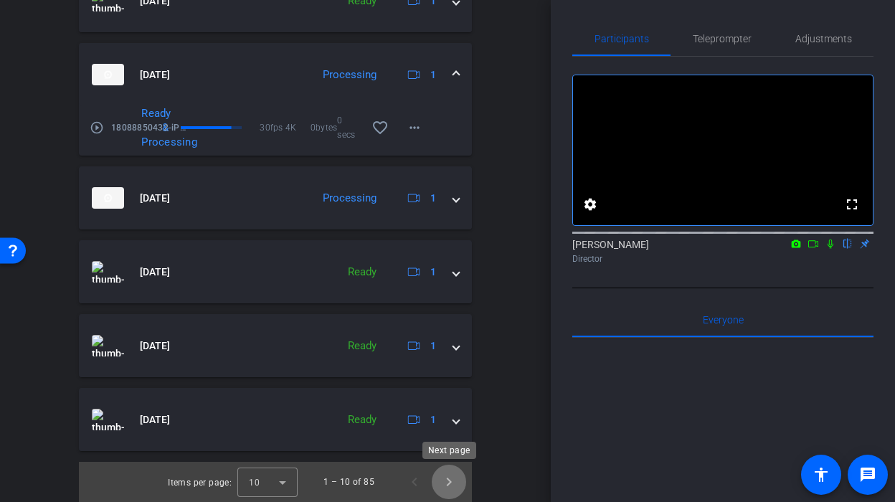
click at [454, 476] on span "Next page" at bounding box center [449, 482] width 34 height 34
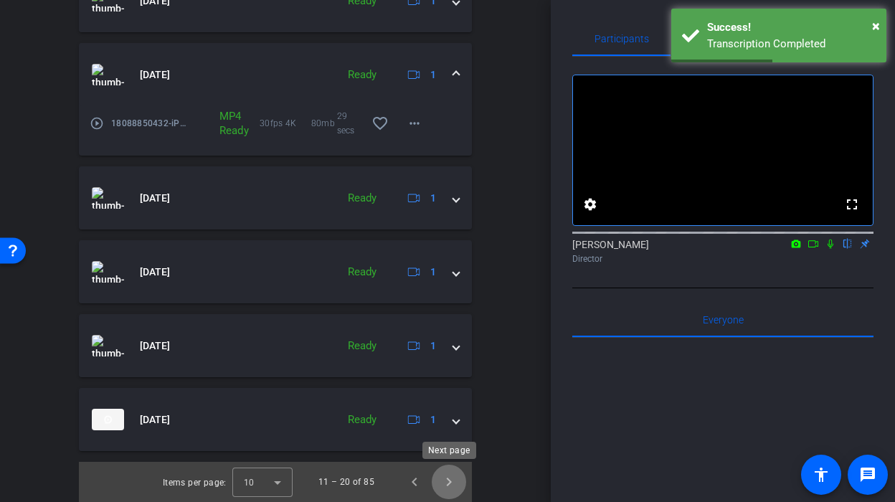
click at [454, 480] on span "Next page" at bounding box center [449, 482] width 34 height 34
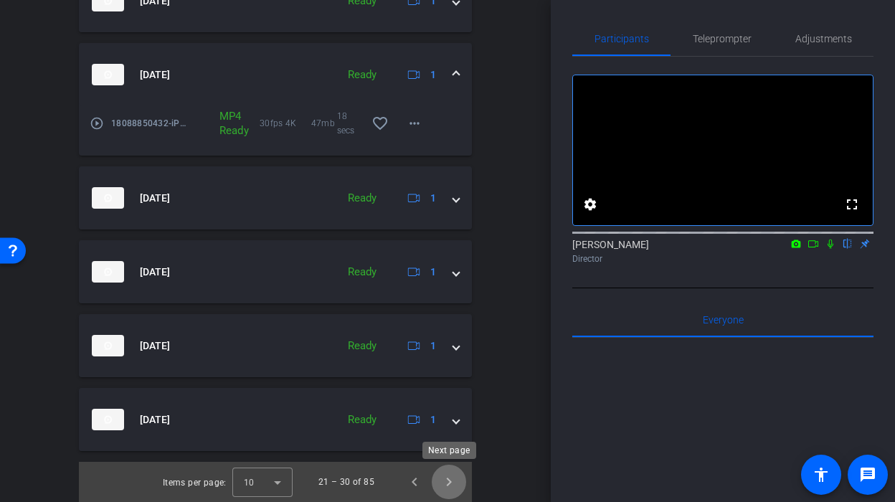
click at [450, 496] on span "Next page" at bounding box center [449, 482] width 34 height 34
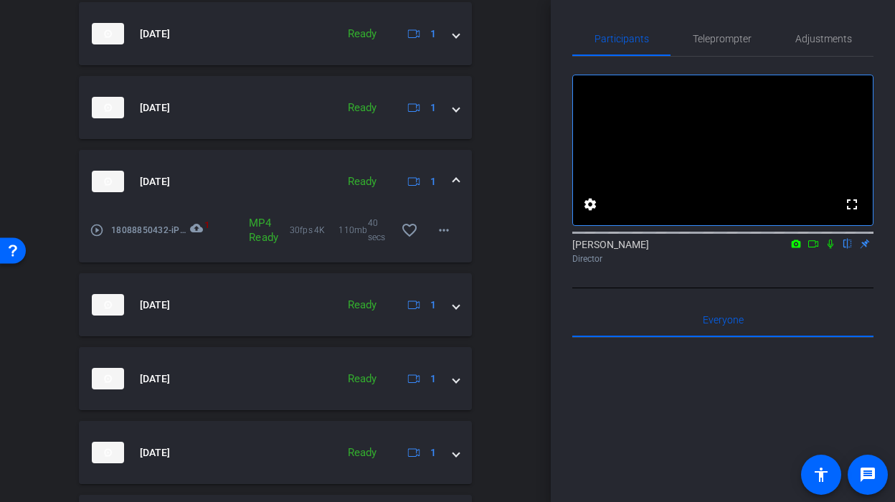
scroll to position [867, 0]
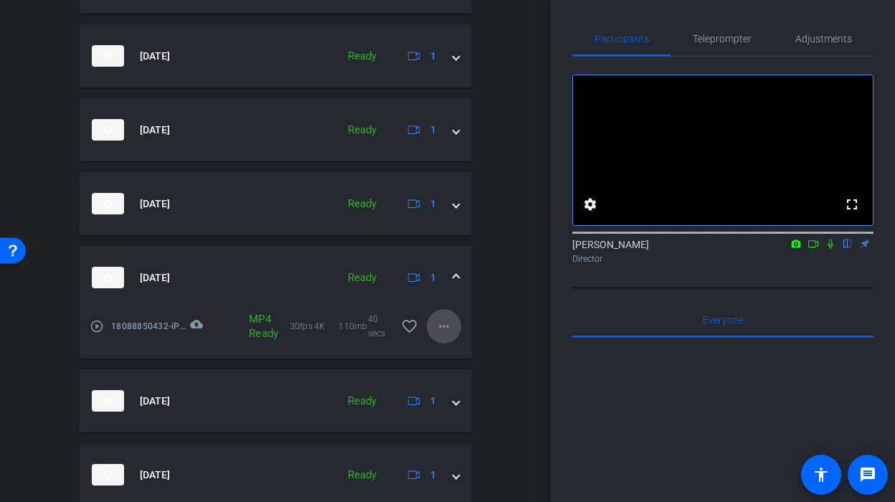
click at [448, 326] on mat-icon "more_horiz" at bounding box center [443, 326] width 17 height 17
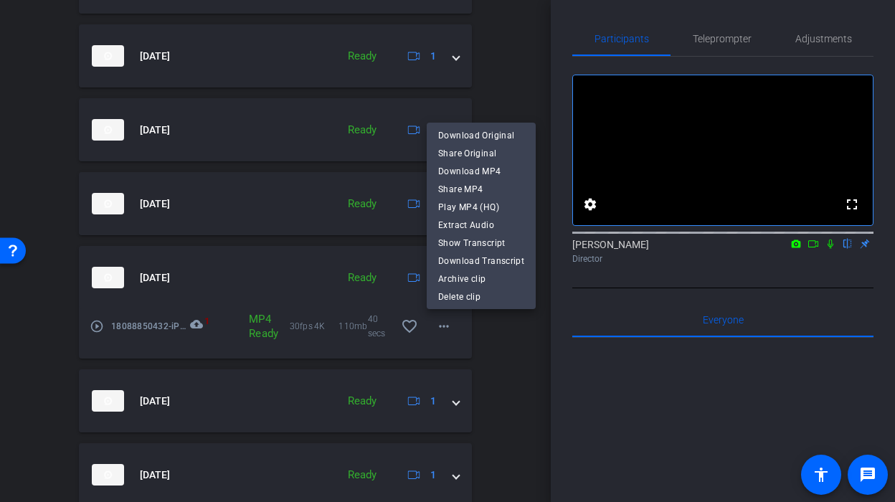
click at [514, 354] on div at bounding box center [447, 251] width 895 height 502
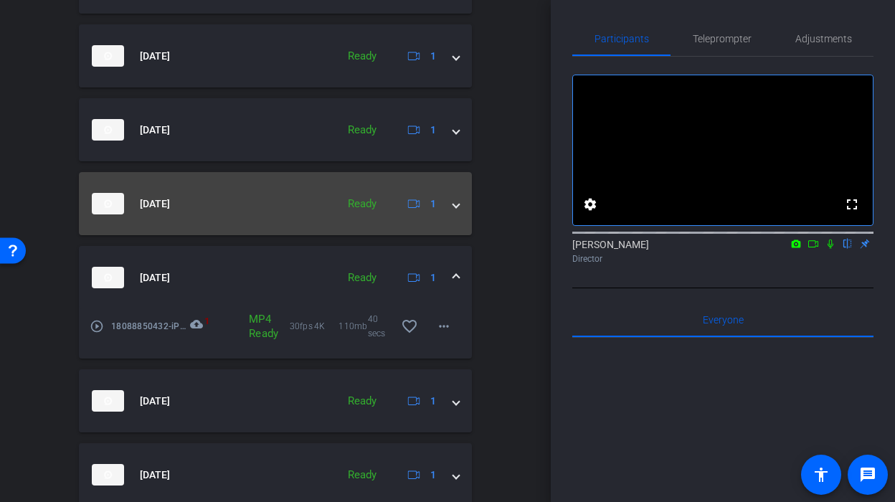
click at [457, 203] on span at bounding box center [456, 203] width 6 height 15
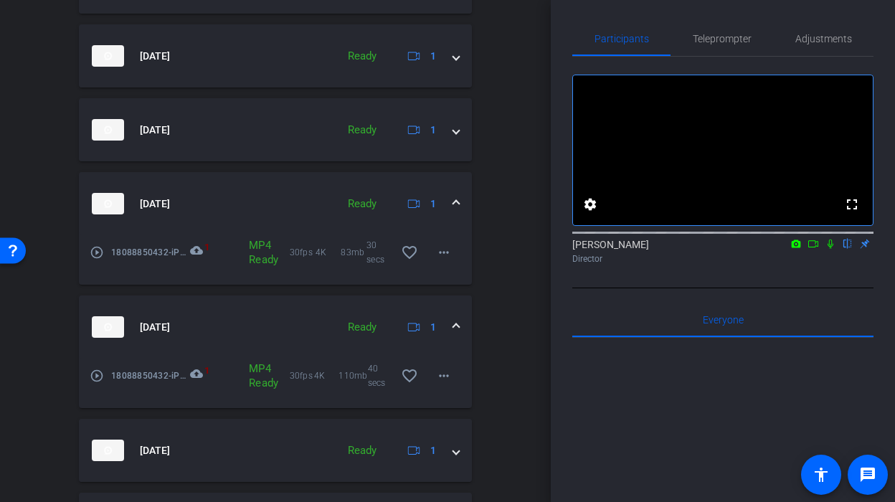
click at [457, 203] on span at bounding box center [456, 203] width 6 height 15
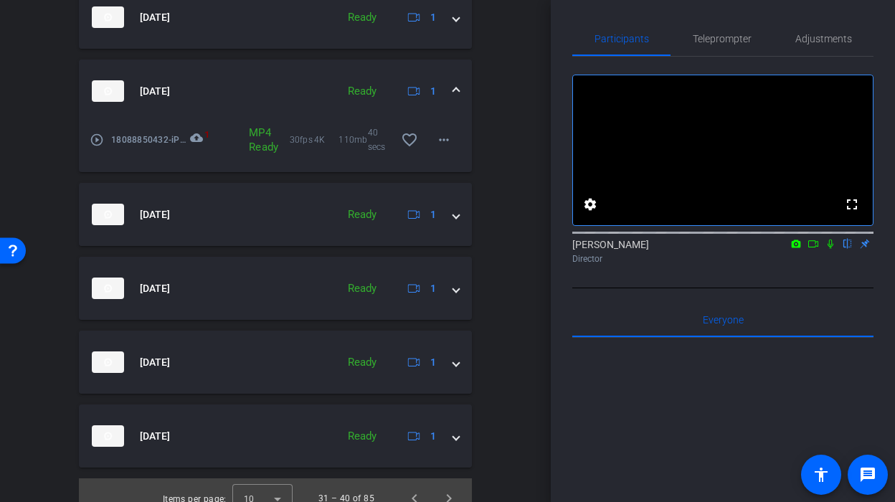
scroll to position [1070, 0]
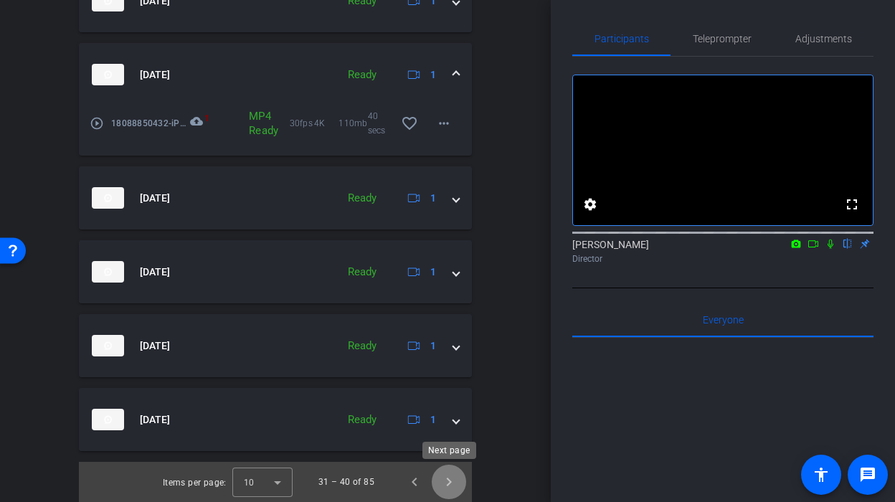
click at [440, 488] on span "Next page" at bounding box center [449, 482] width 34 height 34
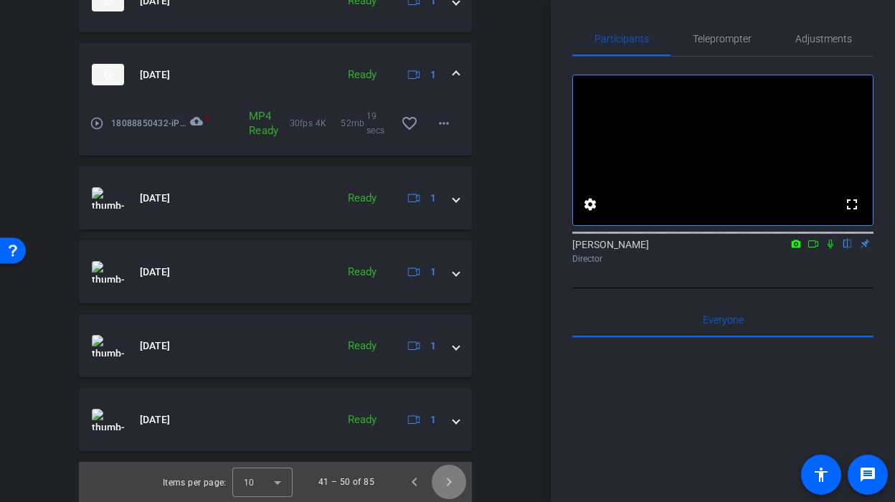
click at [440, 488] on span "Next page" at bounding box center [449, 482] width 34 height 34
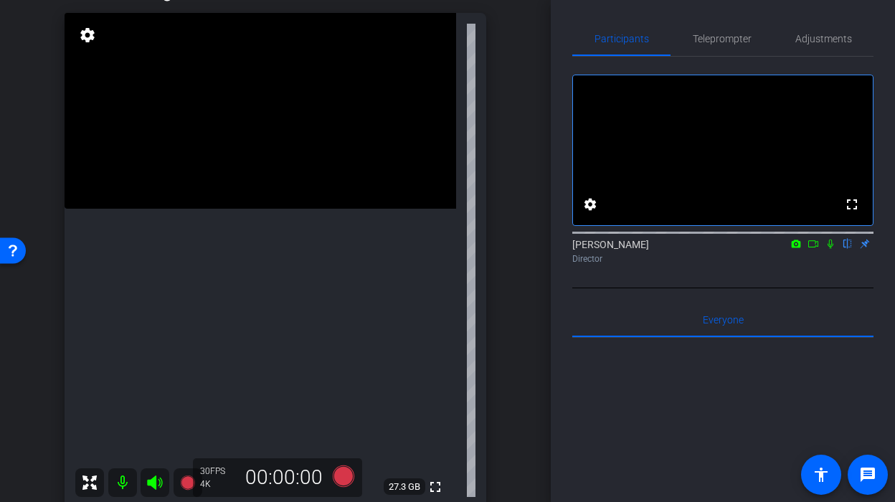
scroll to position [651, 0]
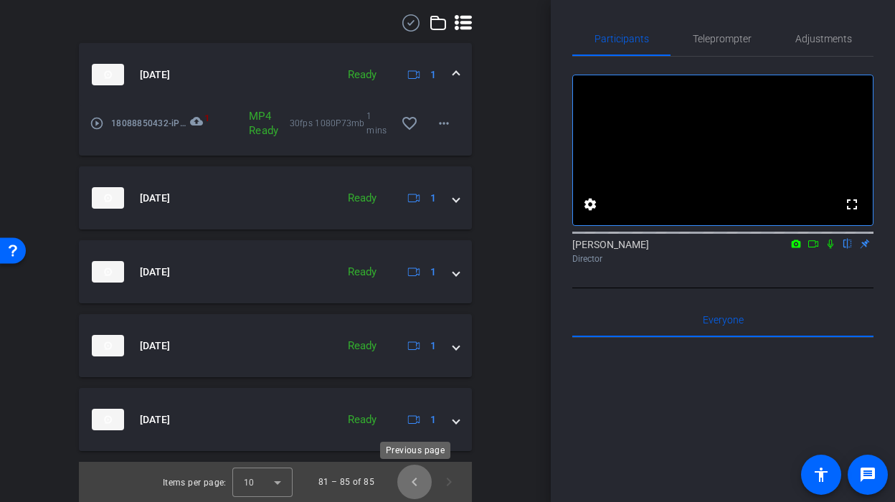
click at [412, 481] on span "Previous page" at bounding box center [414, 482] width 34 height 34
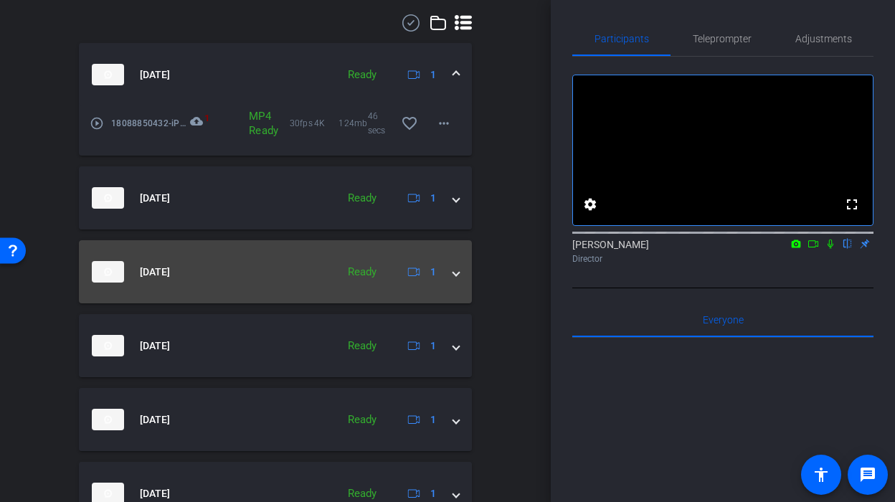
click at [458, 270] on span at bounding box center [456, 272] width 6 height 15
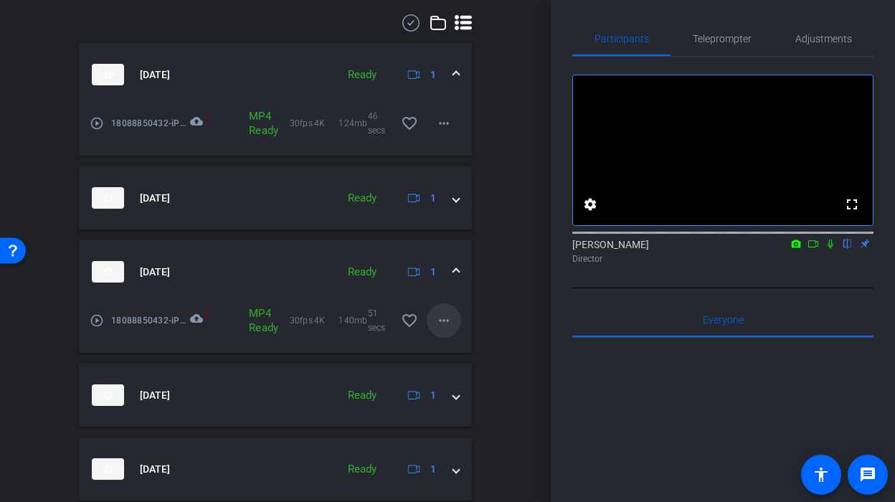
click at [436, 321] on mat-icon "more_horiz" at bounding box center [443, 320] width 17 height 17
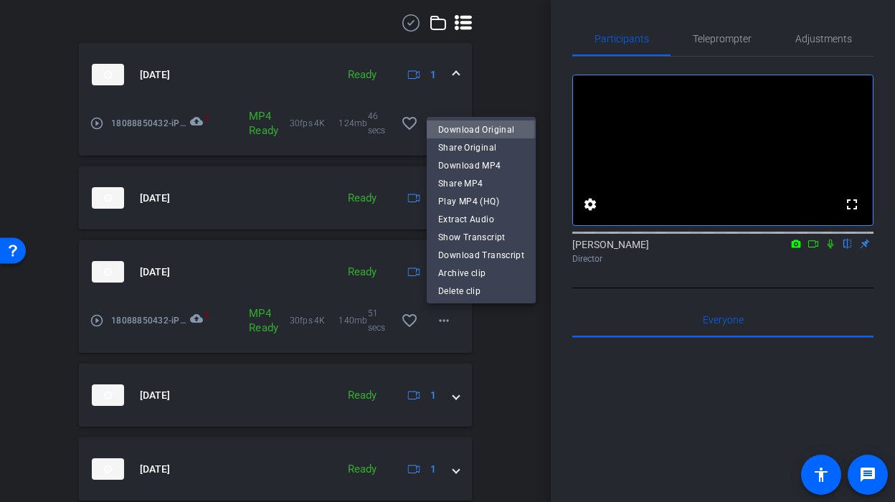
click at [472, 128] on span "Download Original" at bounding box center [481, 129] width 86 height 17
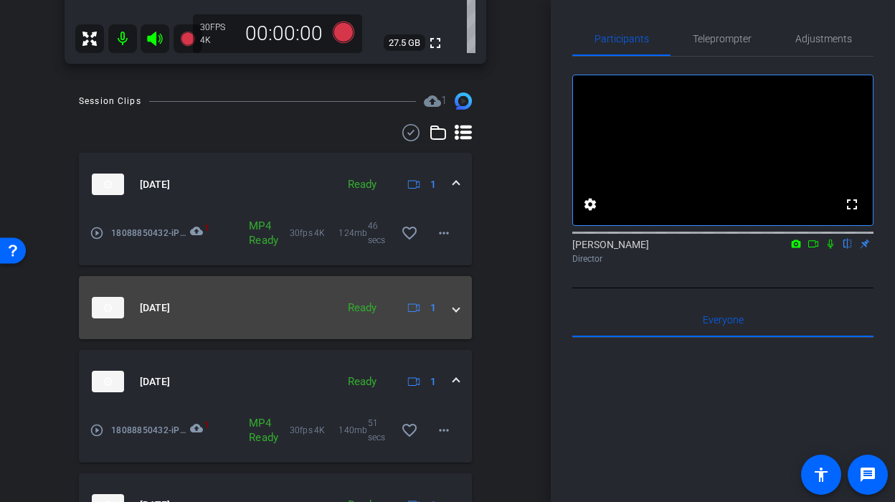
scroll to position [531, 0]
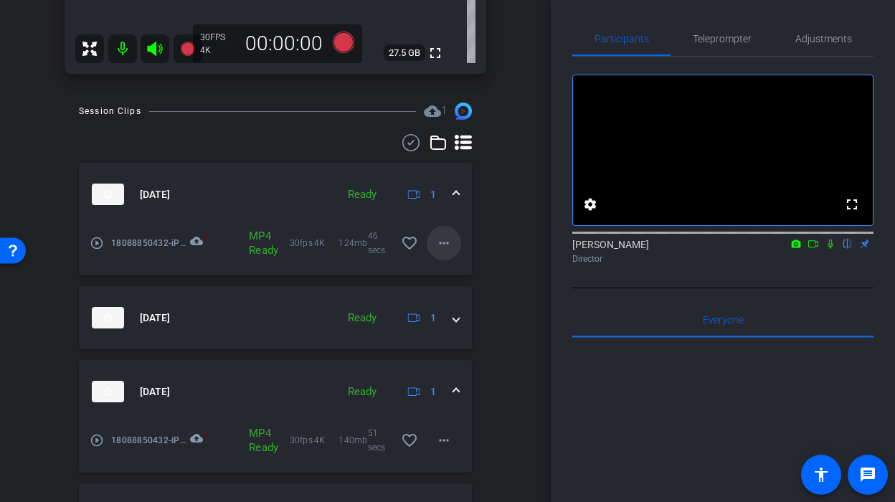
click at [444, 245] on mat-icon "more_horiz" at bounding box center [443, 242] width 17 height 17
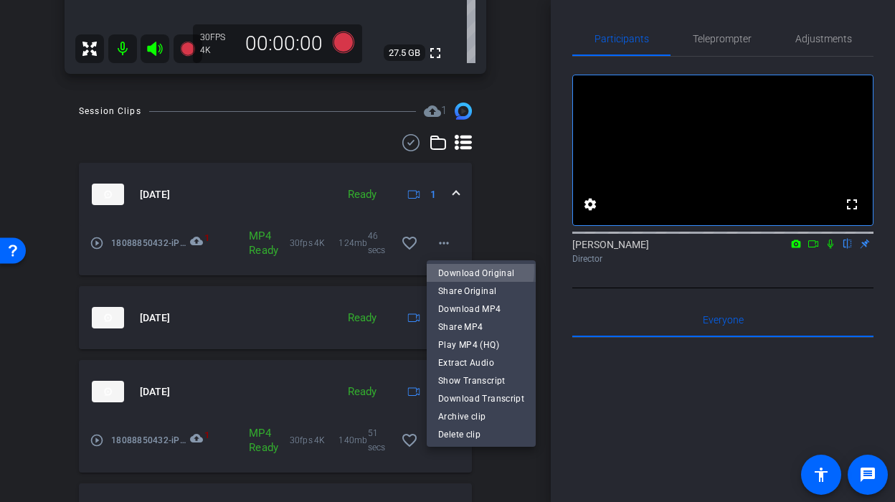
click at [465, 270] on span "Download Original" at bounding box center [481, 273] width 86 height 17
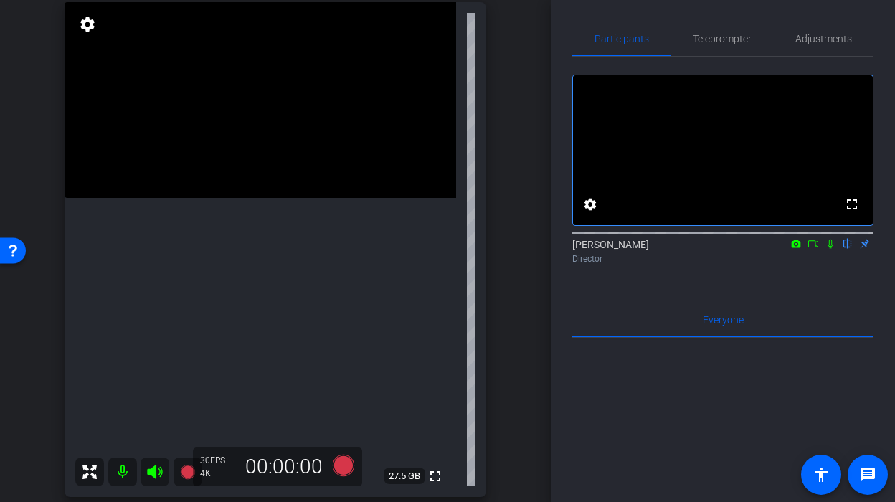
scroll to position [105, 0]
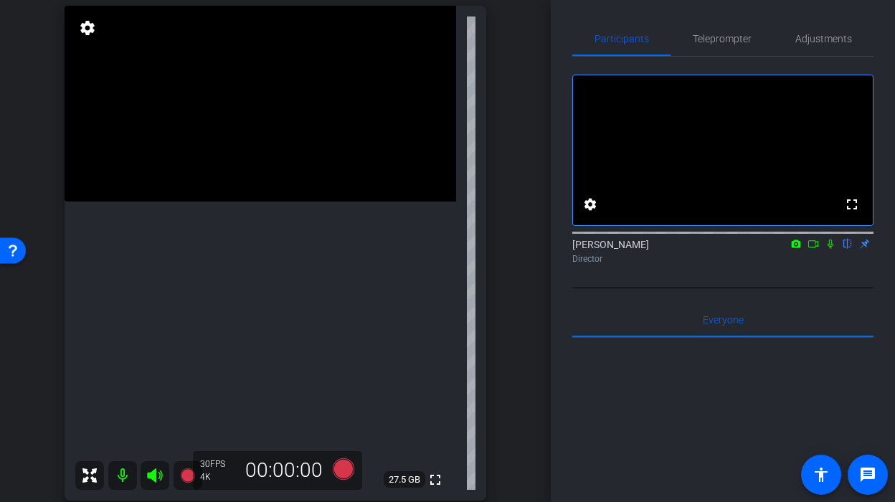
click at [317, 201] on video at bounding box center [261, 104] width 392 height 196
click at [304, 227] on div at bounding box center [317, 225] width 36 height 36
click at [294, 201] on video at bounding box center [261, 104] width 392 height 196
click at [294, 237] on div at bounding box center [294, 236] width 36 height 36
click at [277, 201] on video at bounding box center [261, 104] width 392 height 196
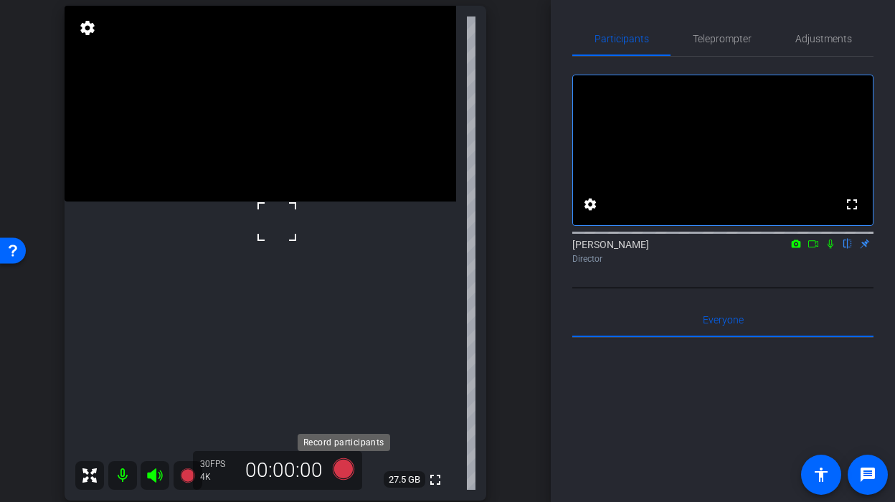
click at [345, 468] on icon at bounding box center [344, 469] width 22 height 22
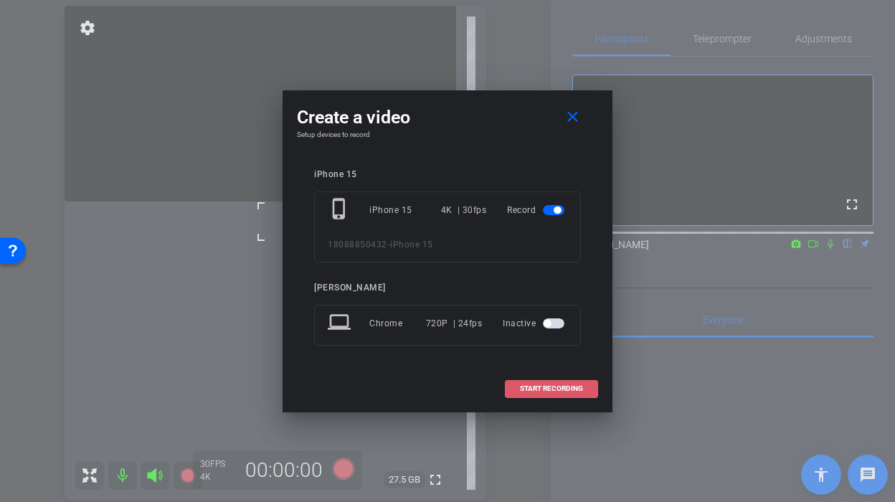
click at [508, 397] on span at bounding box center [552, 388] width 92 height 34
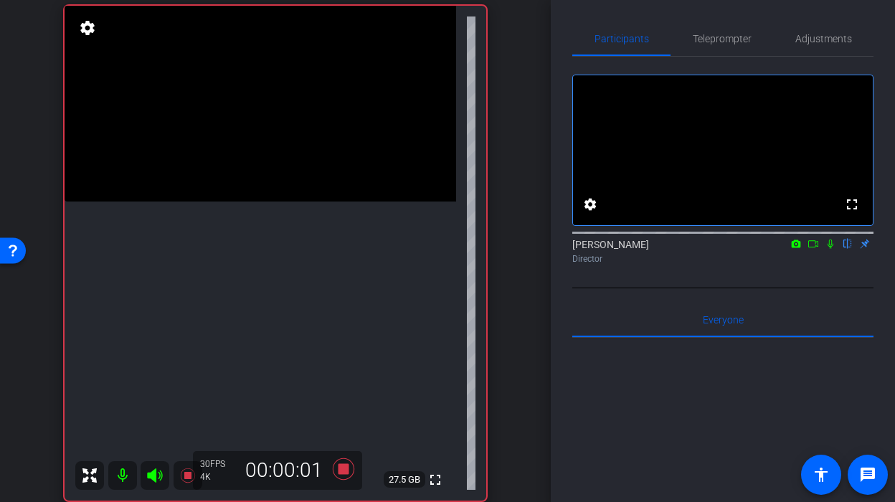
click at [304, 201] on video at bounding box center [261, 104] width 392 height 196
click at [345, 471] on icon at bounding box center [344, 469] width 22 height 22
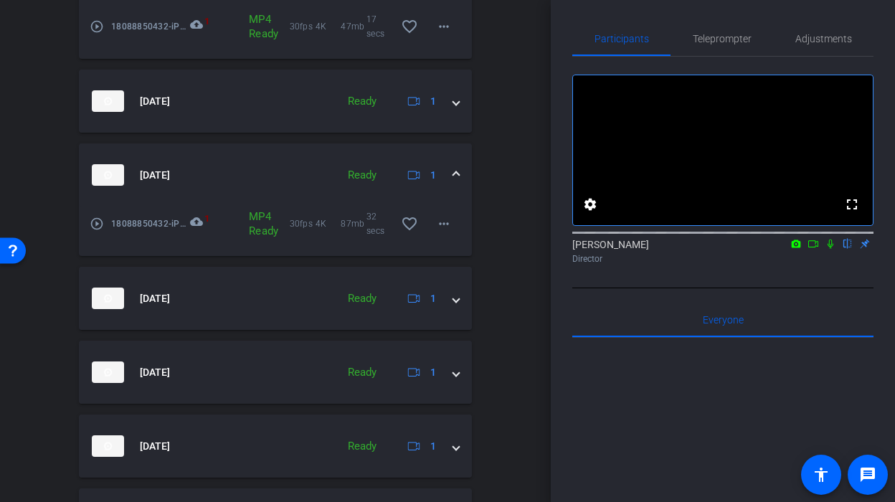
scroll to position [1070, 0]
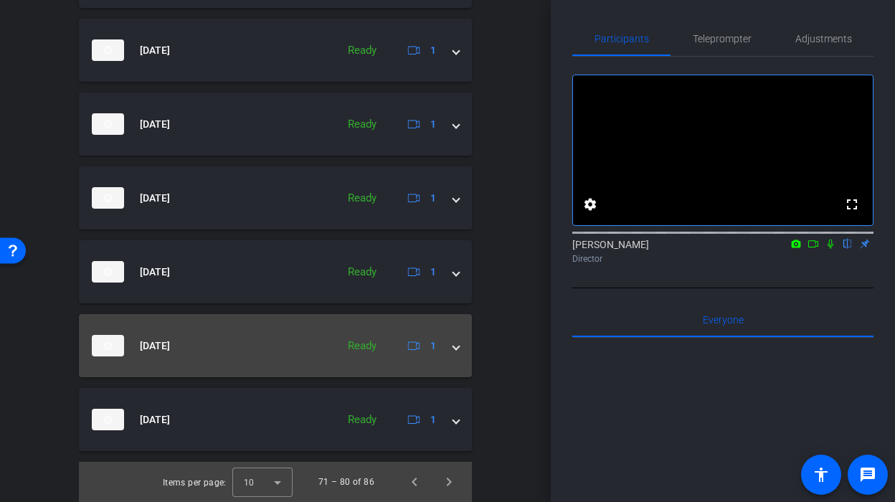
click at [452, 343] on div "Oct 8, 2025 Ready 1" at bounding box center [272, 346] width 361 height 22
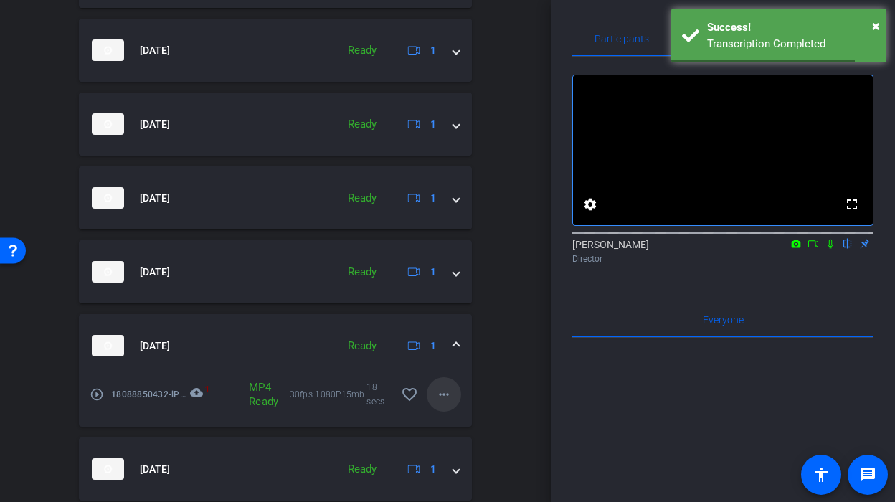
click at [447, 395] on mat-icon "more_horiz" at bounding box center [443, 394] width 17 height 17
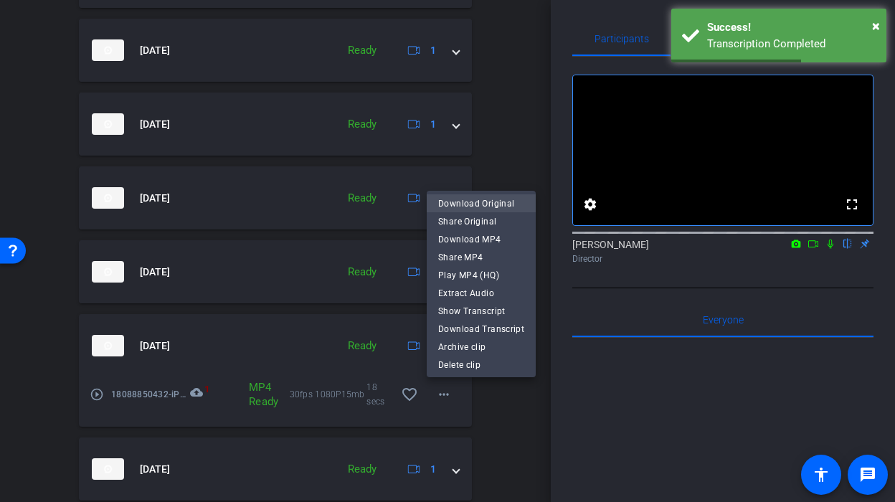
click at [473, 200] on span "Download Original" at bounding box center [481, 203] width 86 height 17
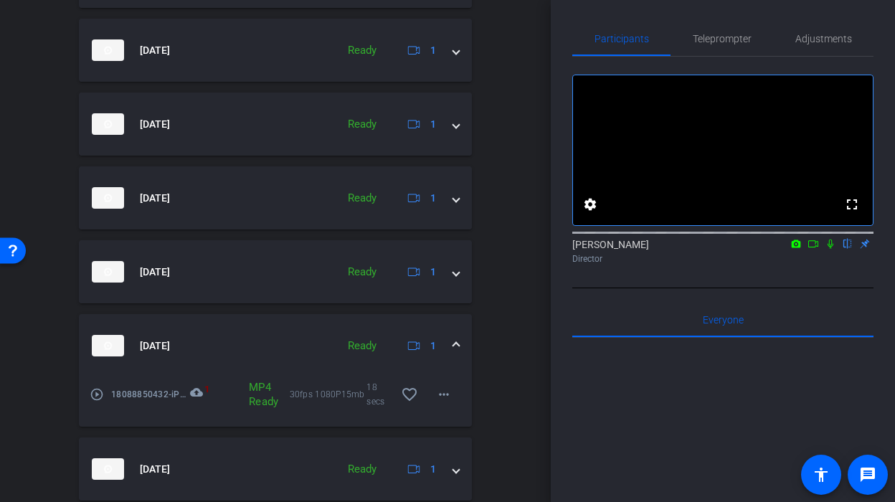
scroll to position [1119, 0]
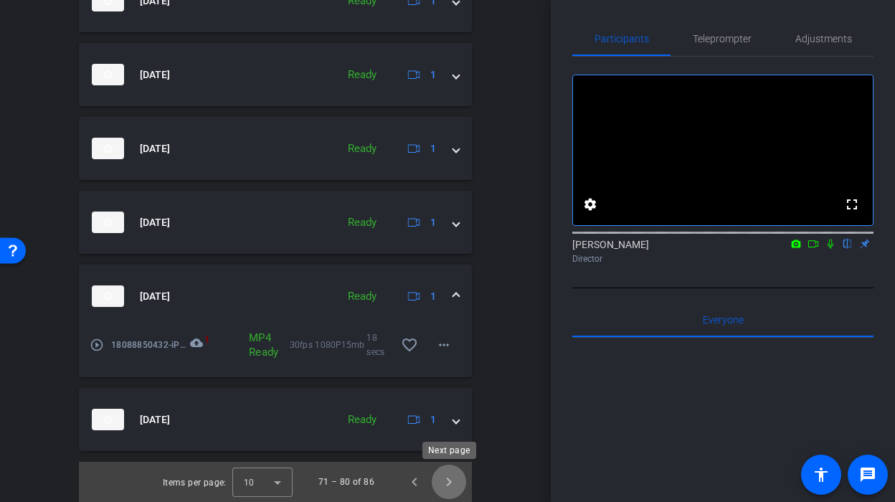
click at [450, 470] on span "Next page" at bounding box center [449, 482] width 34 height 34
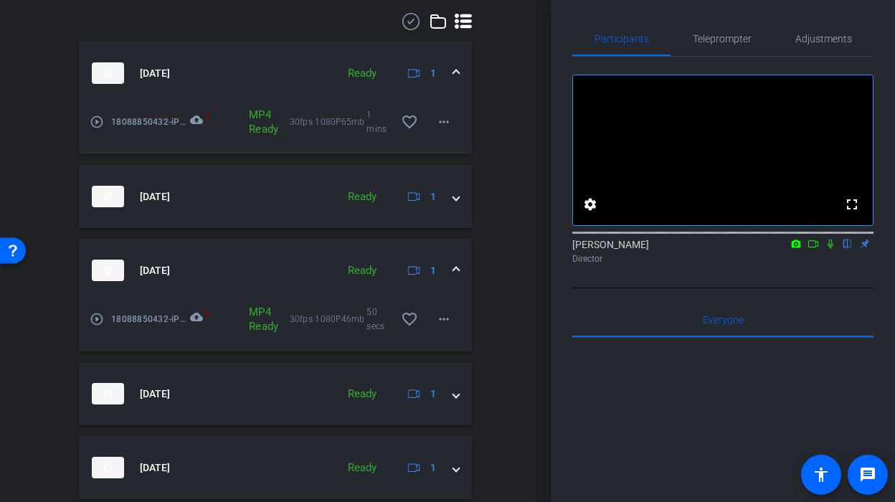
scroll to position [650, 0]
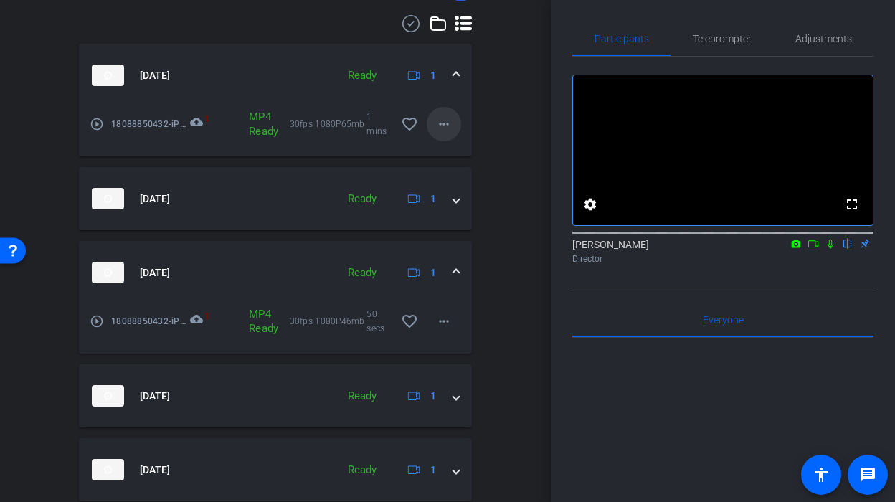
click at [452, 120] on mat-icon "more_horiz" at bounding box center [443, 123] width 17 height 17
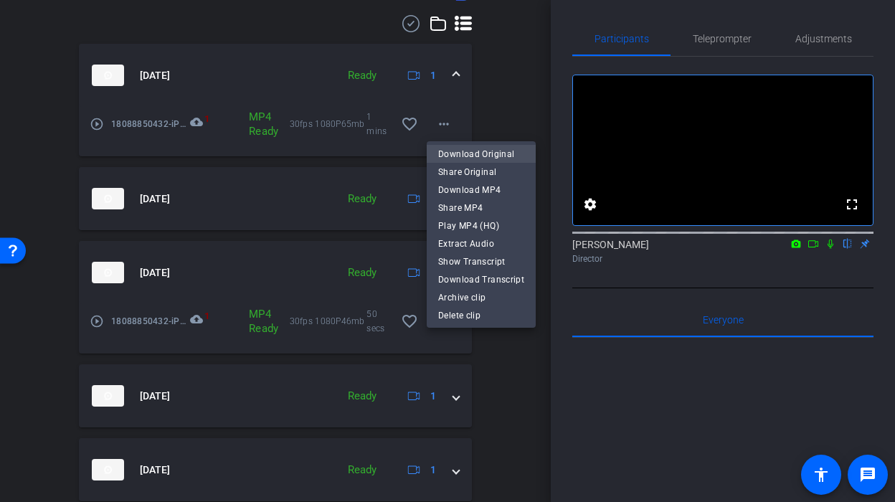
click at [460, 146] on span "Download Original" at bounding box center [481, 154] width 86 height 17
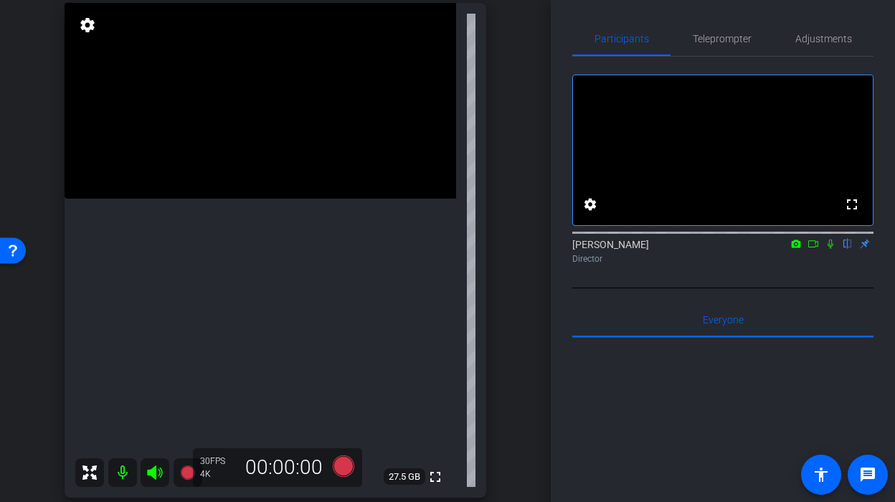
scroll to position [107, 0]
click at [333, 191] on video at bounding box center [261, 102] width 392 height 196
click at [333, 191] on div at bounding box center [333, 191] width 36 height 36
click at [341, 465] on icon at bounding box center [344, 467] width 22 height 22
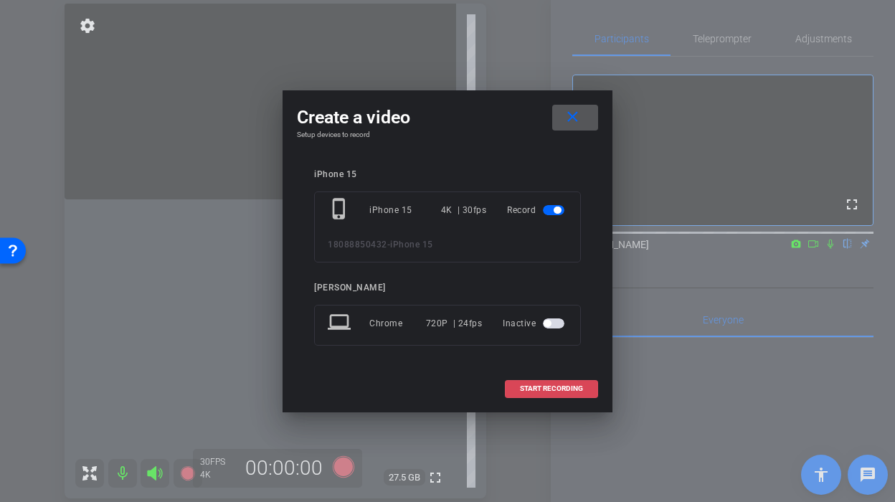
click at [534, 389] on span "START RECORDING" at bounding box center [551, 388] width 63 height 7
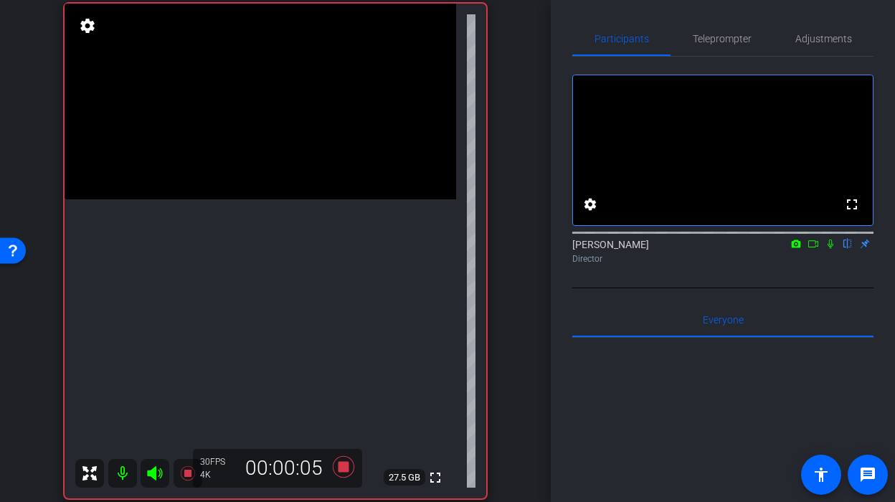
click at [331, 199] on video at bounding box center [261, 102] width 392 height 196
click at [301, 199] on video at bounding box center [261, 102] width 392 height 196
click at [316, 199] on video at bounding box center [261, 102] width 392 height 196
click at [324, 199] on video at bounding box center [261, 102] width 392 height 196
click at [338, 199] on video at bounding box center [261, 102] width 392 height 196
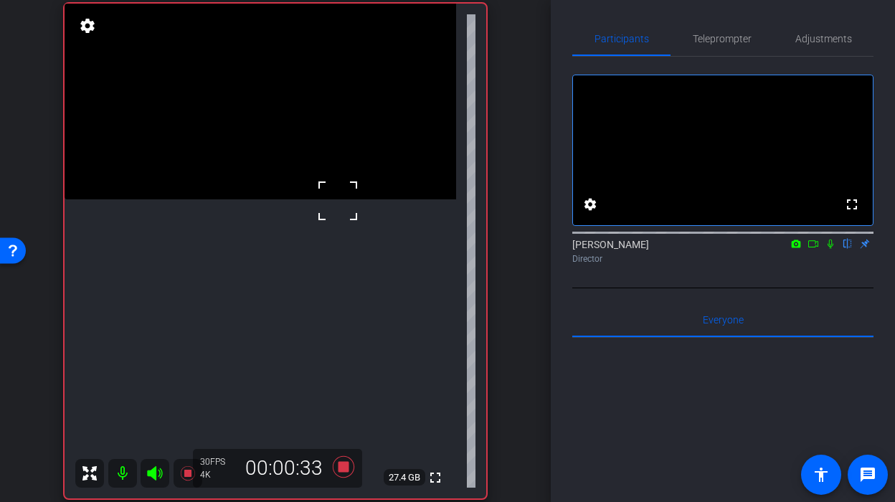
click at [320, 210] on div at bounding box center [338, 201] width 36 height 36
click at [313, 199] on video at bounding box center [261, 102] width 392 height 196
click at [311, 199] on video at bounding box center [261, 102] width 392 height 196
click at [341, 469] on icon at bounding box center [344, 467] width 22 height 22
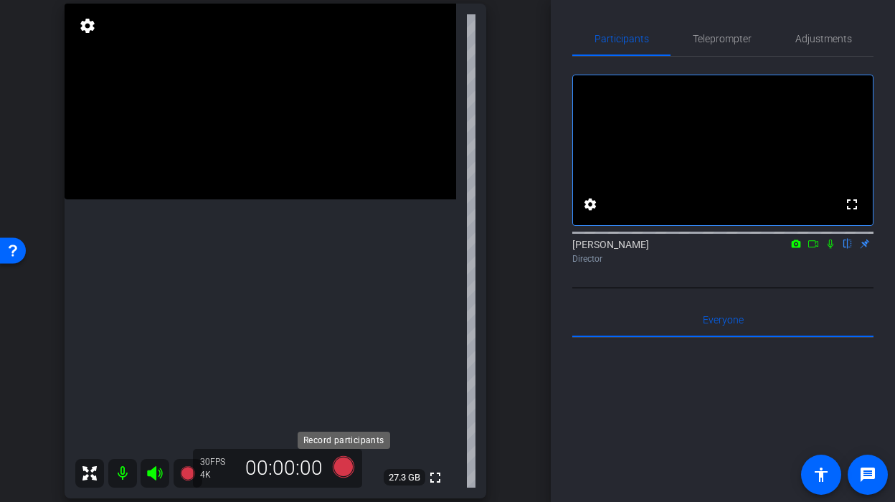
click at [346, 470] on icon at bounding box center [344, 467] width 22 height 22
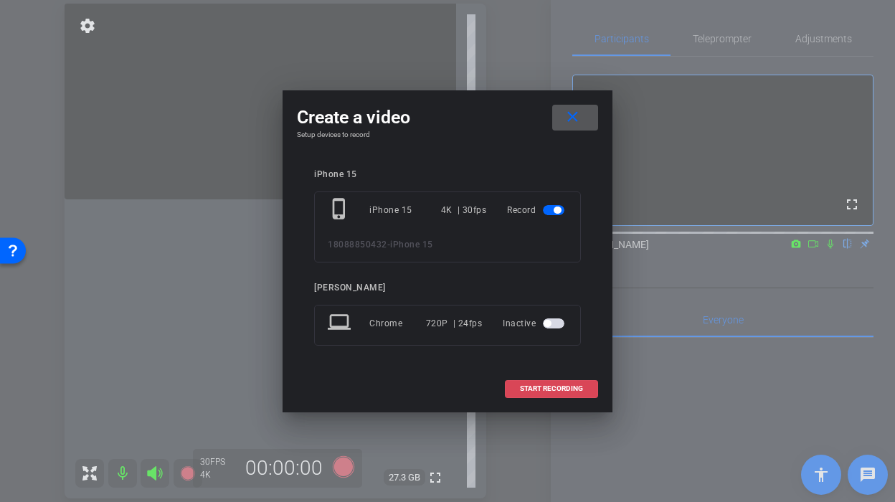
click at [558, 389] on span "START RECORDING" at bounding box center [551, 388] width 63 height 7
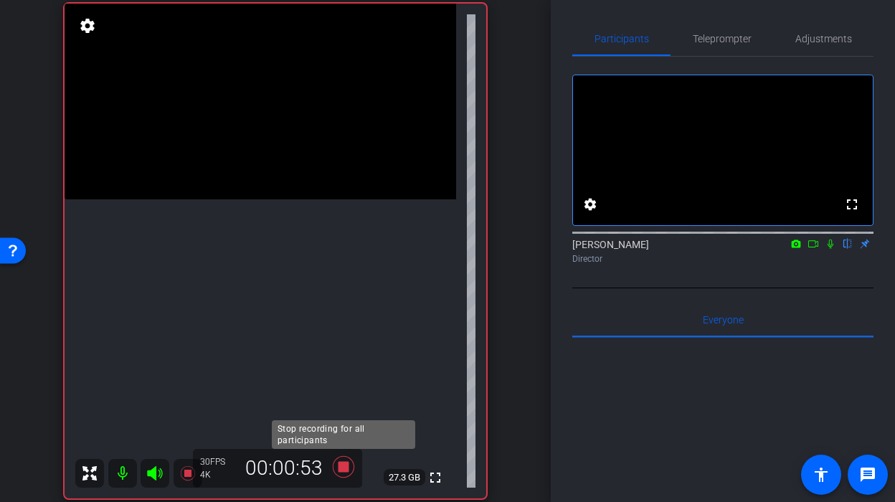
click at [349, 463] on icon at bounding box center [343, 467] width 34 height 26
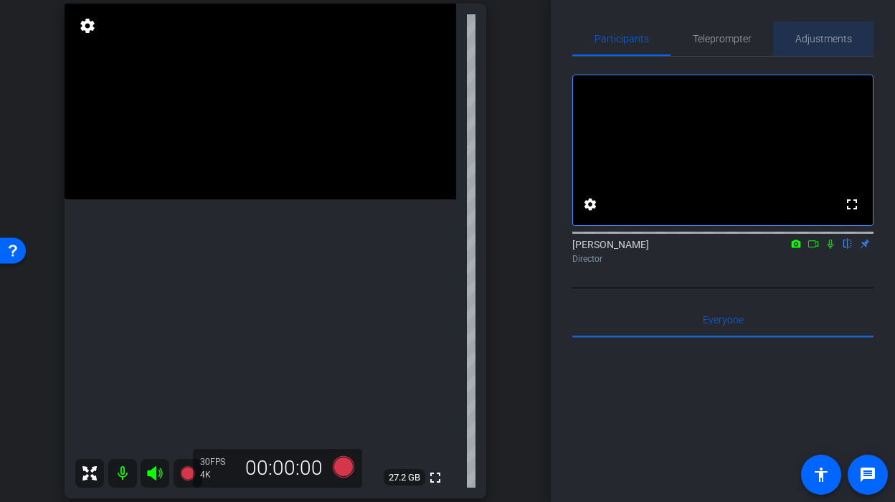
click at [809, 34] on span "Adjustments" at bounding box center [823, 39] width 57 height 10
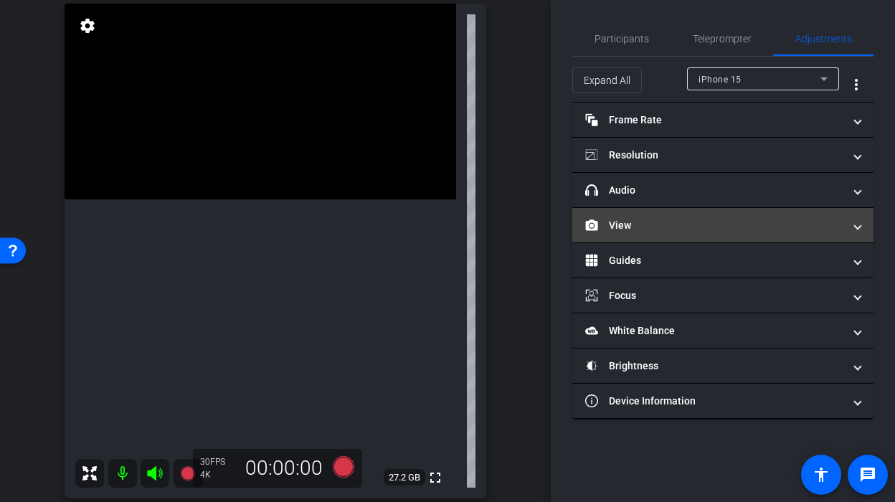
click at [672, 226] on mat-panel-title "View" at bounding box center [714, 225] width 258 height 15
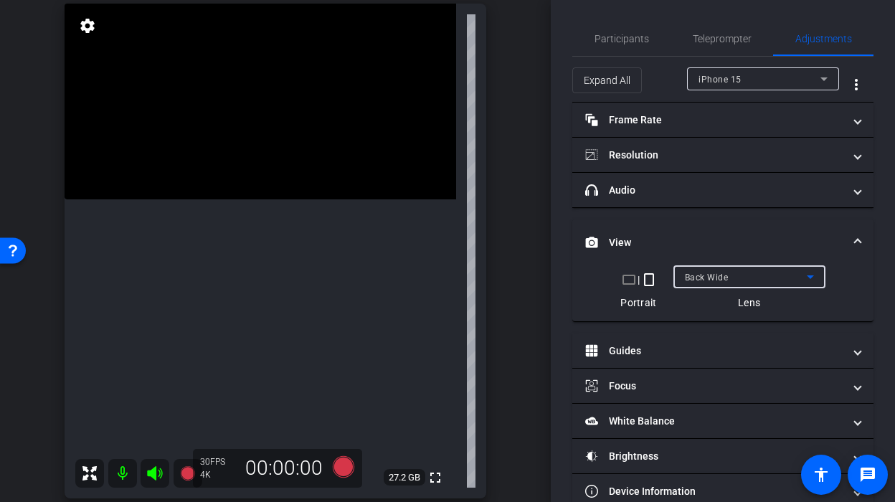
click at [703, 278] on span "Back Wide" at bounding box center [707, 277] width 44 height 10
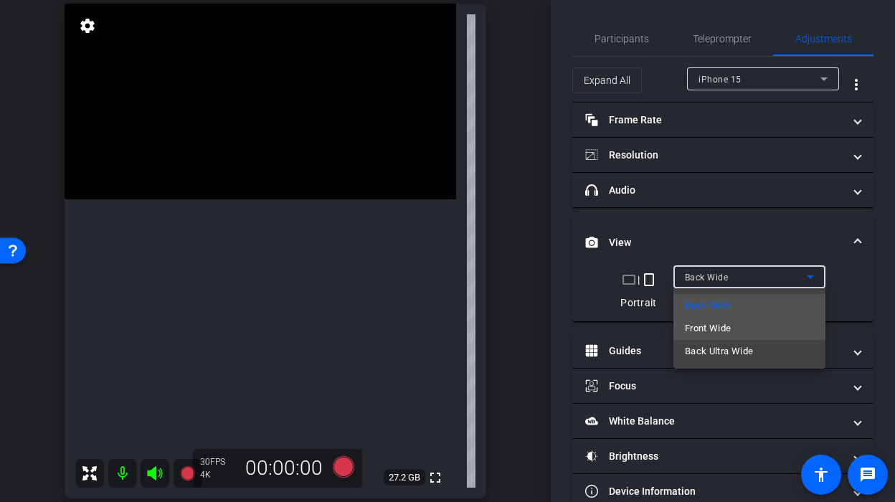
click at [711, 325] on span "Front Wide" at bounding box center [708, 328] width 47 height 17
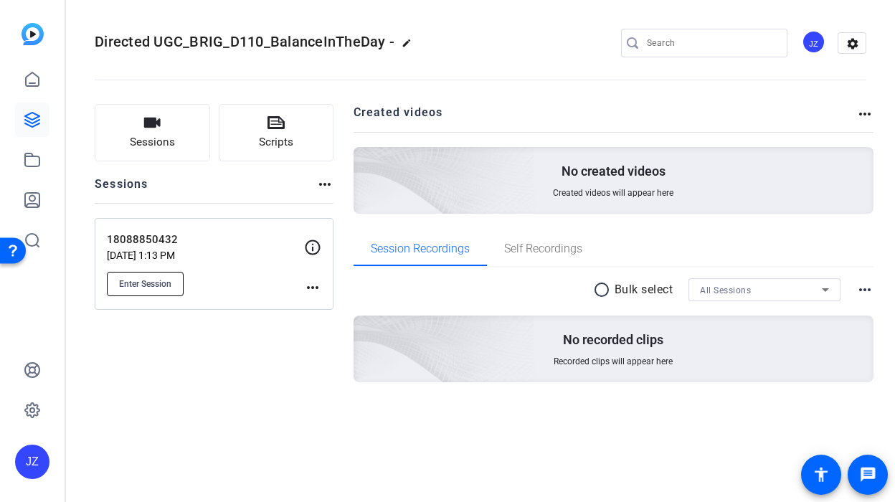
click at [169, 285] on span "Enter Session" at bounding box center [145, 283] width 52 height 11
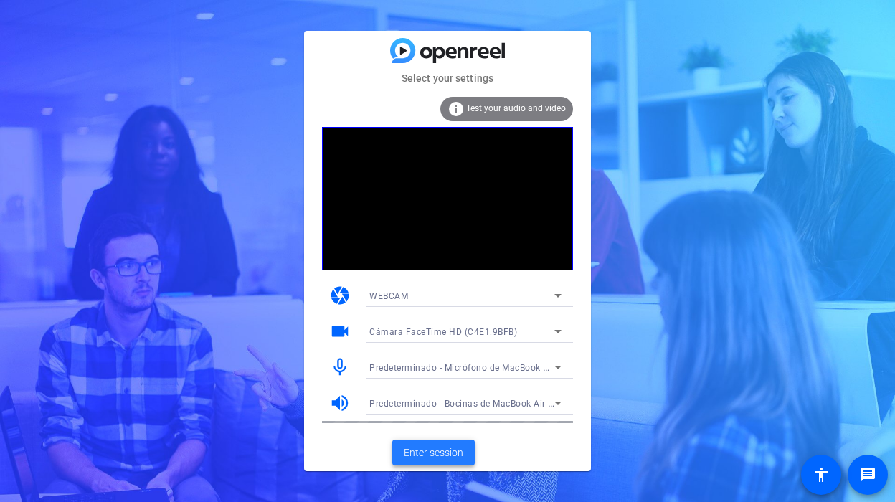
click at [444, 449] on span "Enter session" at bounding box center [434, 452] width 60 height 15
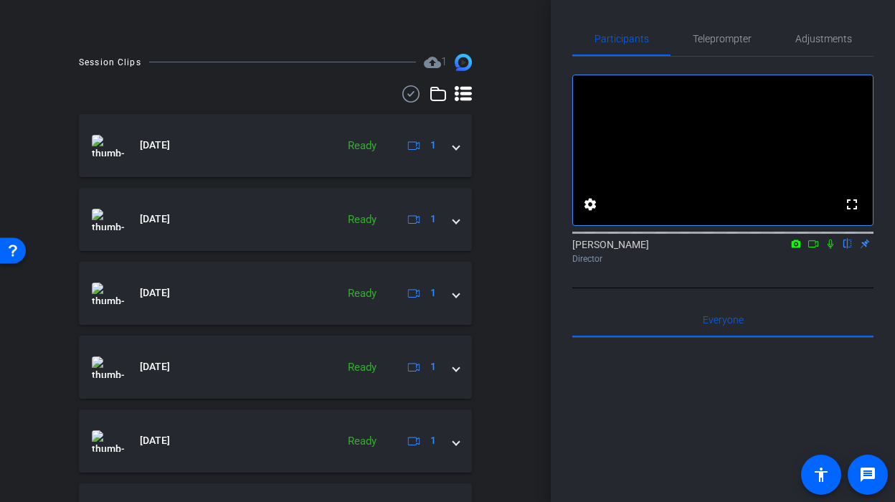
scroll to position [716, 0]
